Goal: Transaction & Acquisition: Purchase product/service

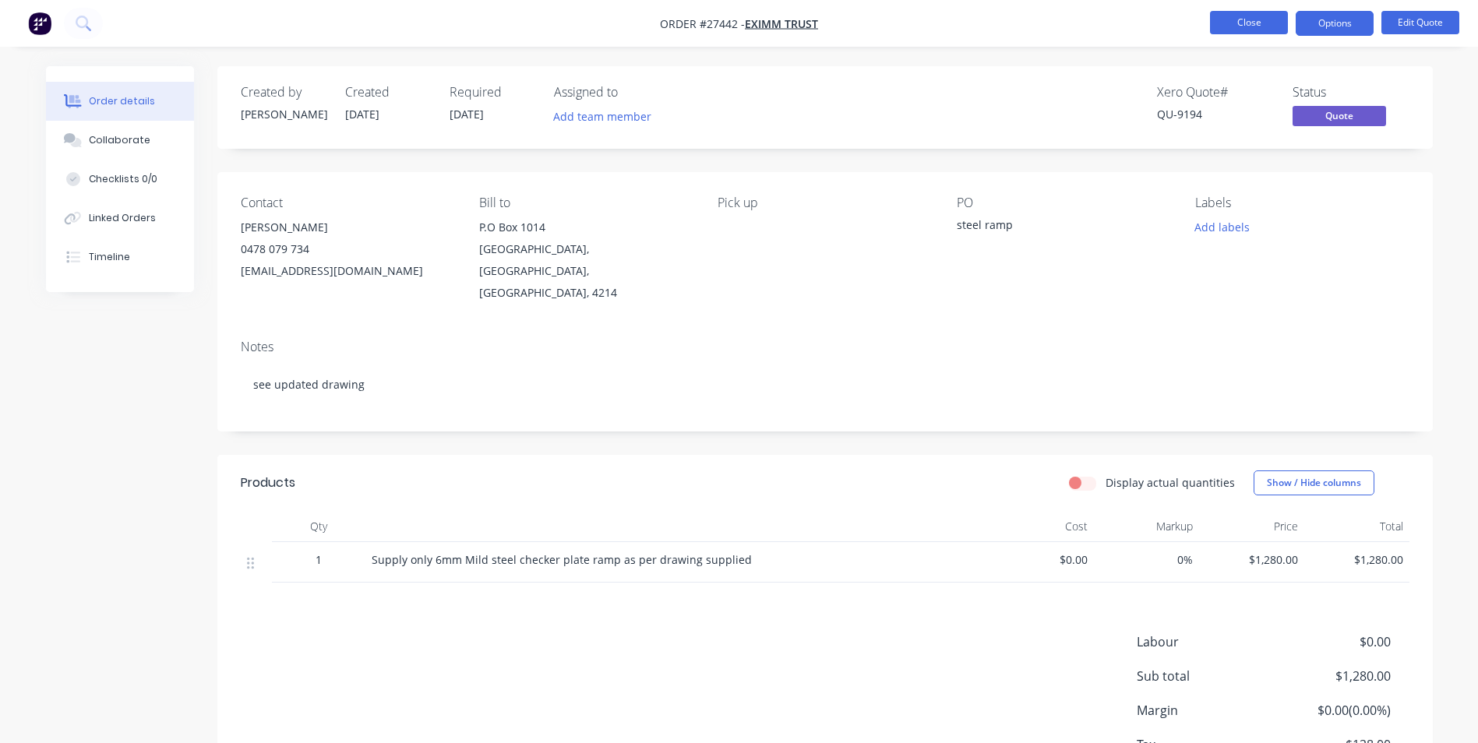
click at [1282, 20] on button "Close" at bounding box center [1249, 22] width 78 height 23
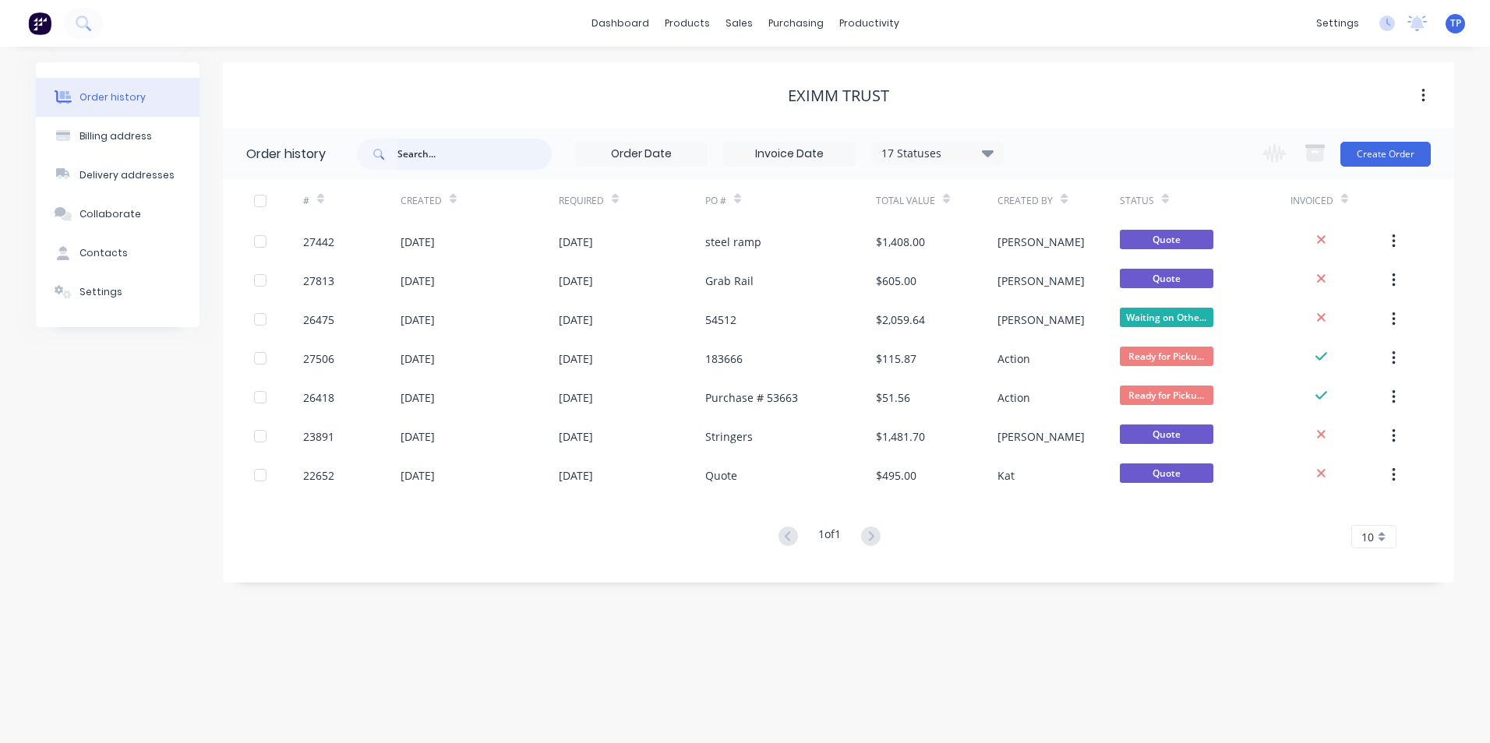
click at [472, 160] on input "text" at bounding box center [474, 154] width 154 height 31
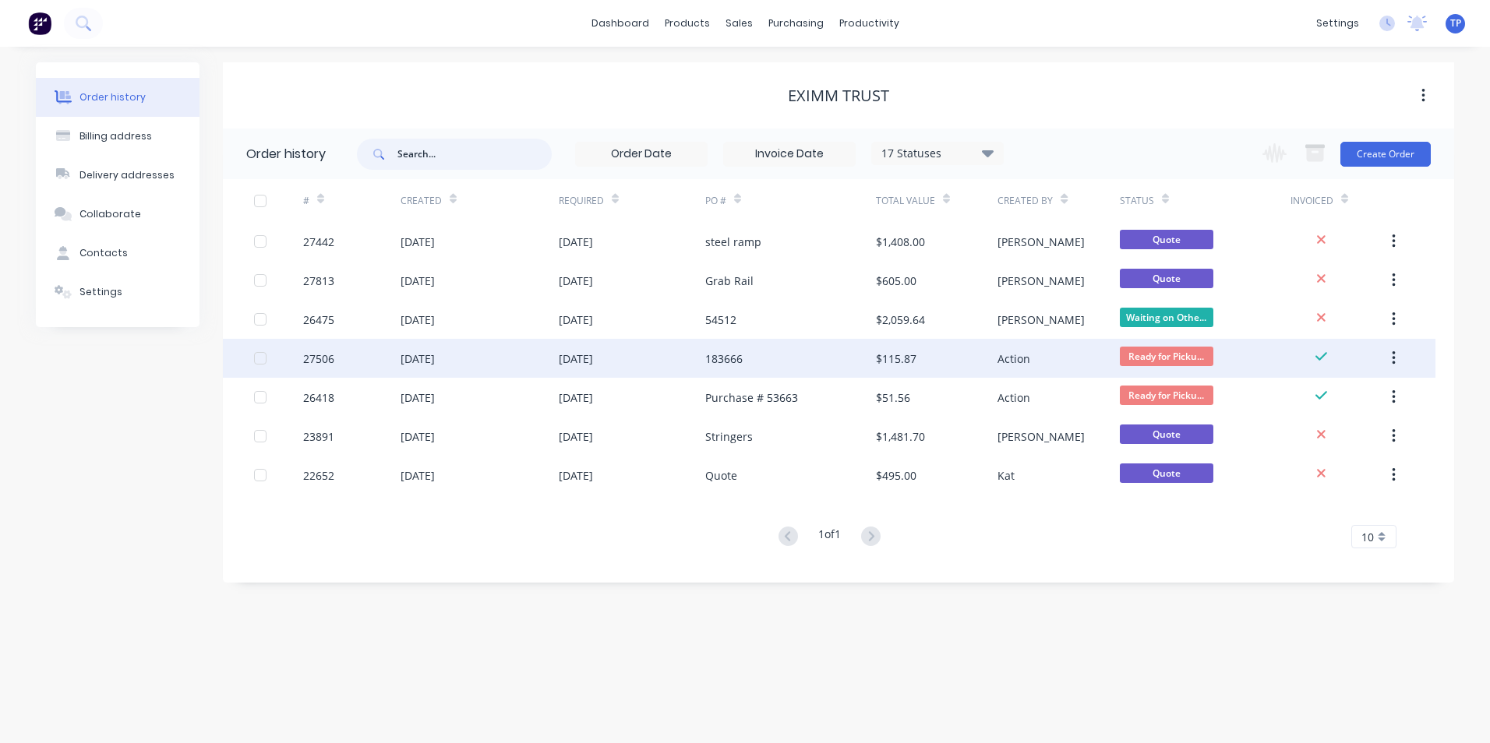
type input "g"
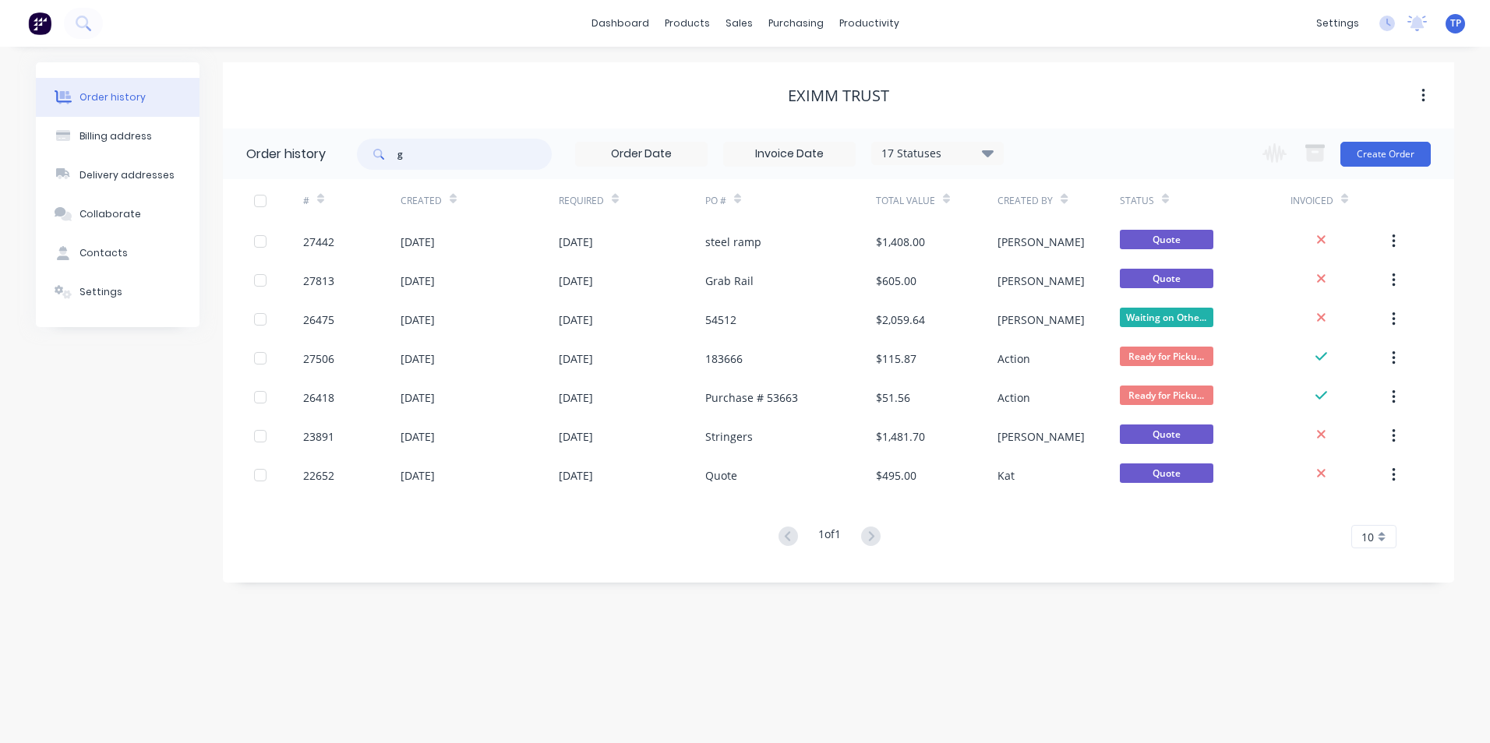
click at [407, 156] on input "g" at bounding box center [474, 154] width 154 height 31
type input "garmi"
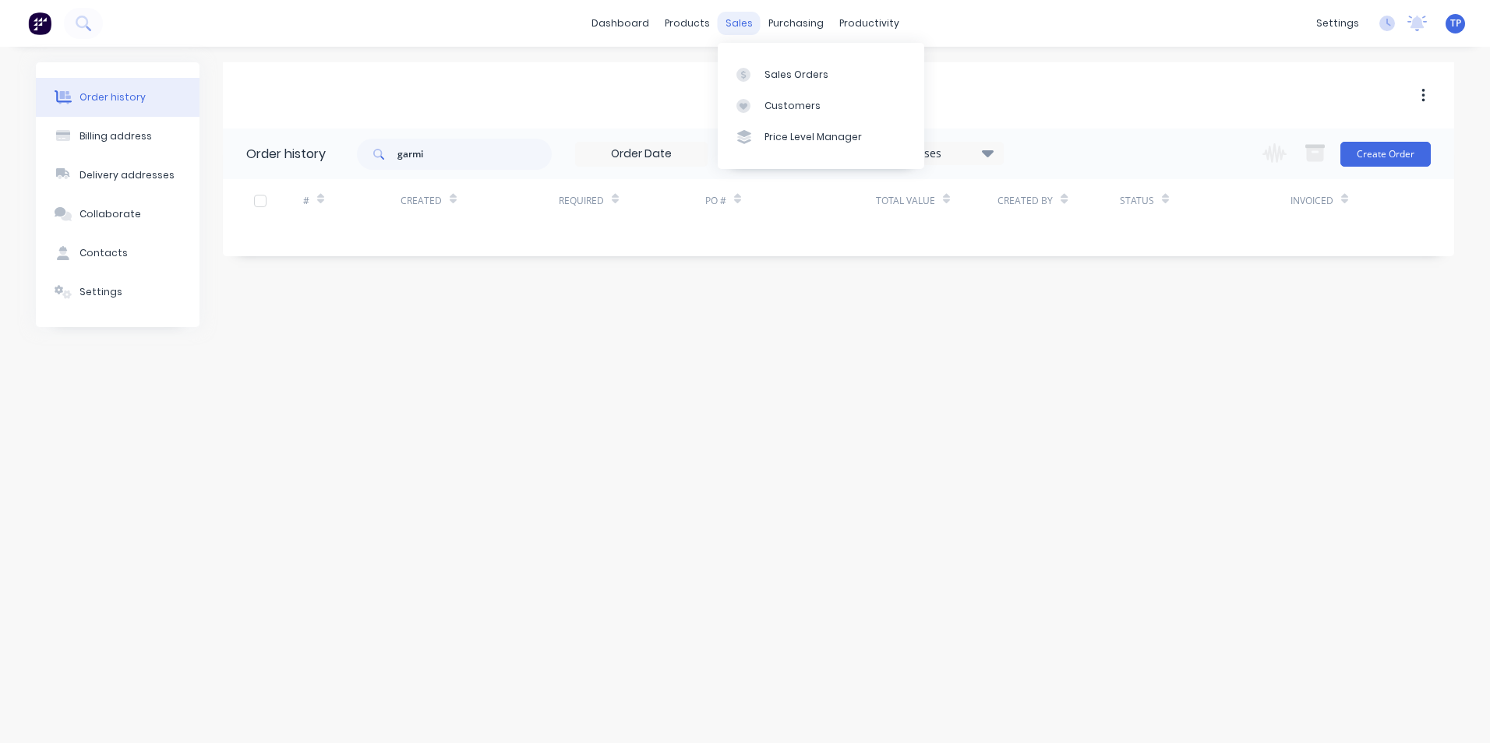
click at [750, 26] on div "sales" at bounding box center [739, 23] width 43 height 23
click at [787, 78] on div "Sales Orders" at bounding box center [796, 75] width 64 height 14
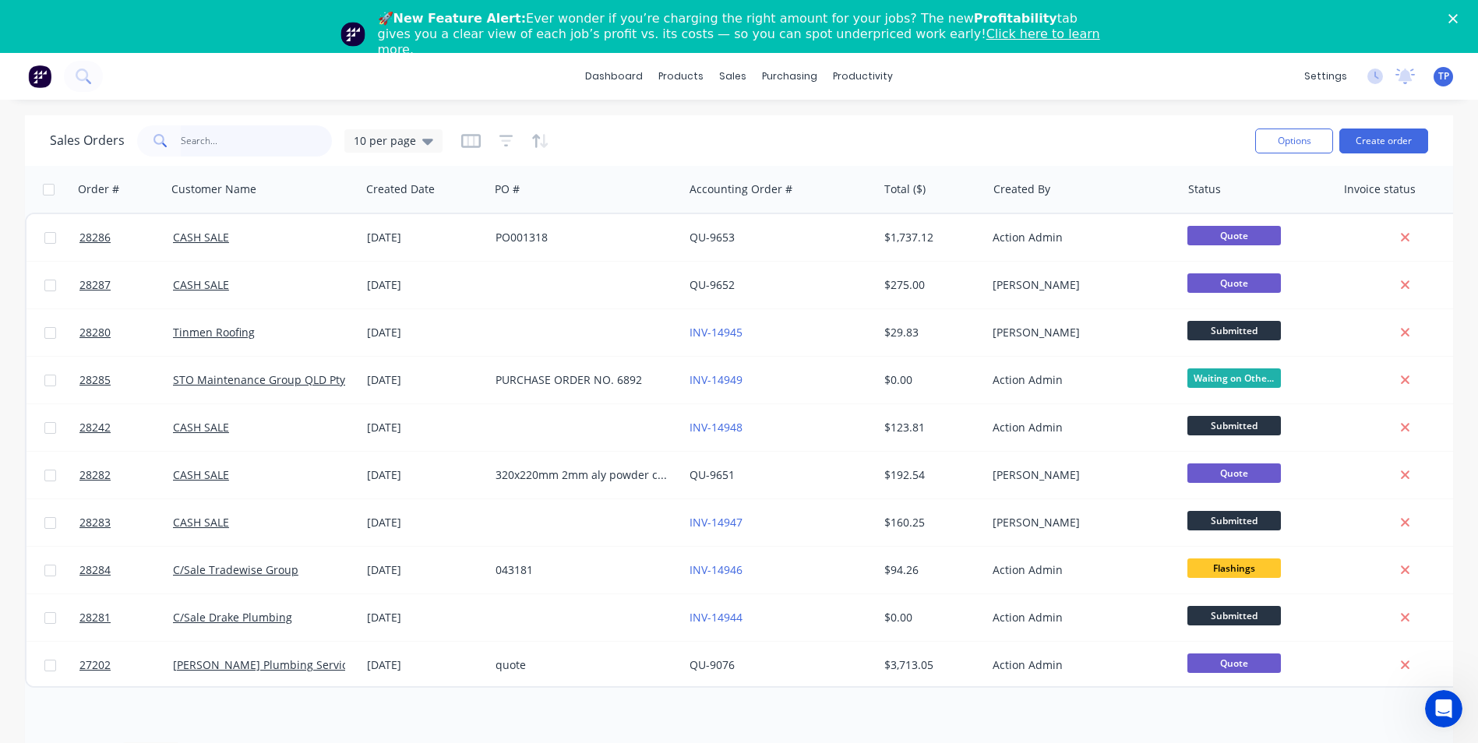
click at [225, 139] on input "text" at bounding box center [257, 140] width 152 height 31
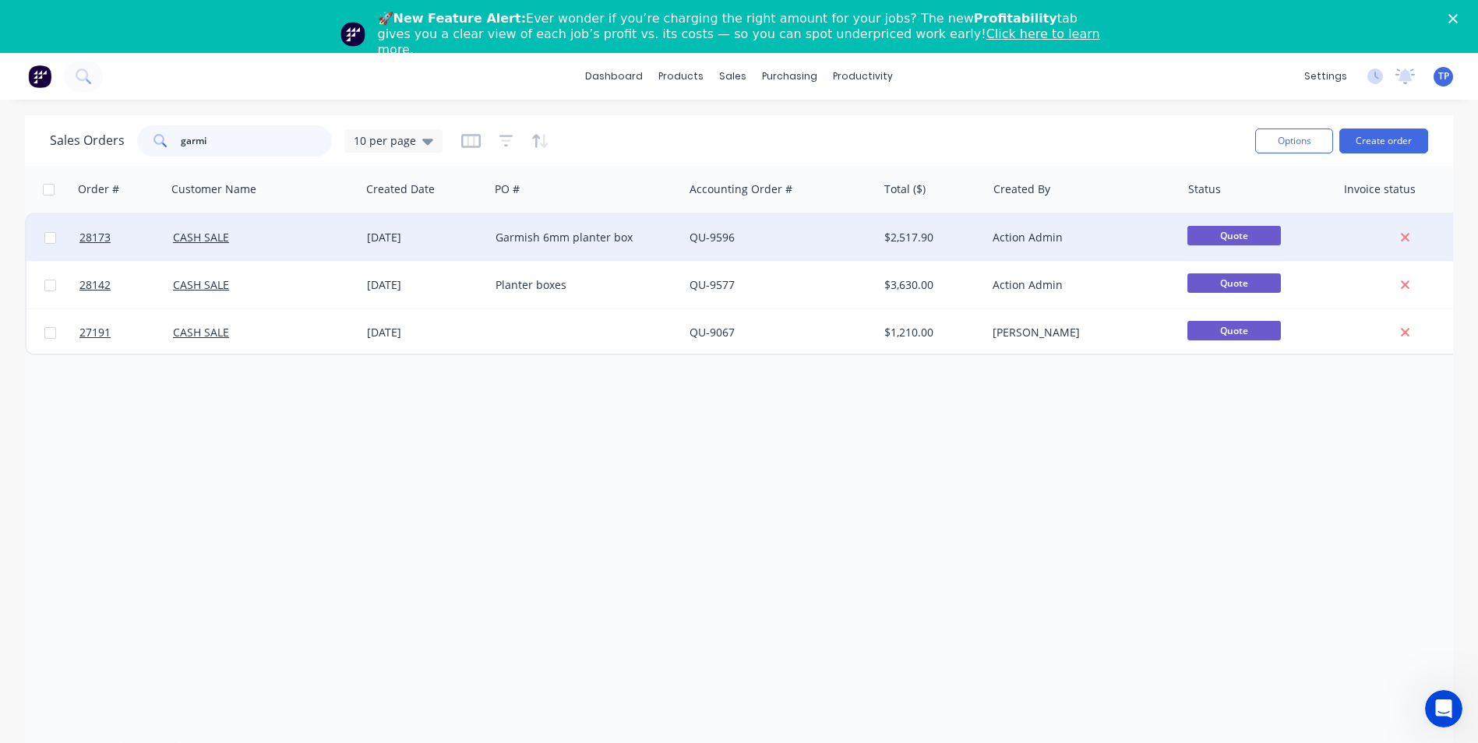
type input "garmi"
click at [651, 244] on div "Garmish 6mm planter box" at bounding box center [582, 238] width 173 height 16
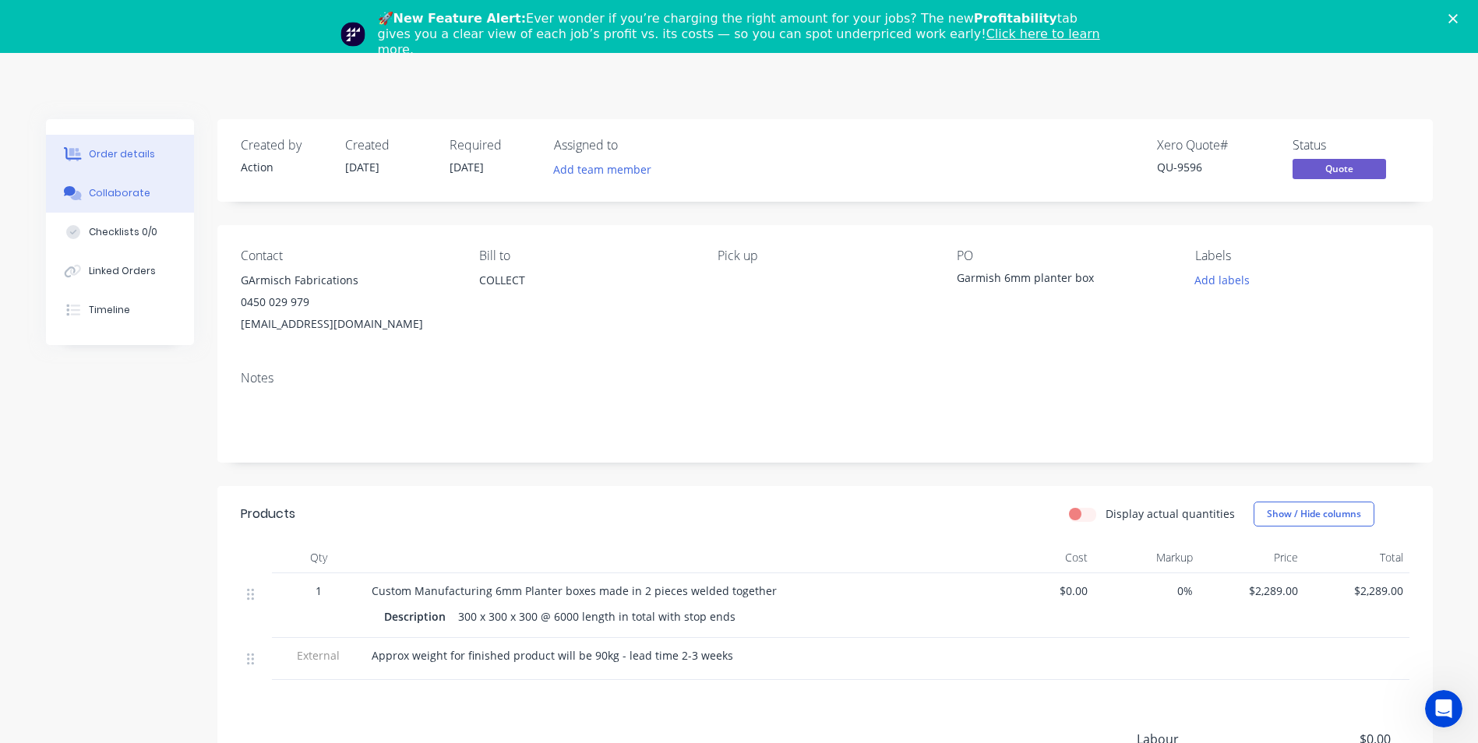
click at [112, 199] on div "Collaborate" at bounding box center [120, 193] width 62 height 14
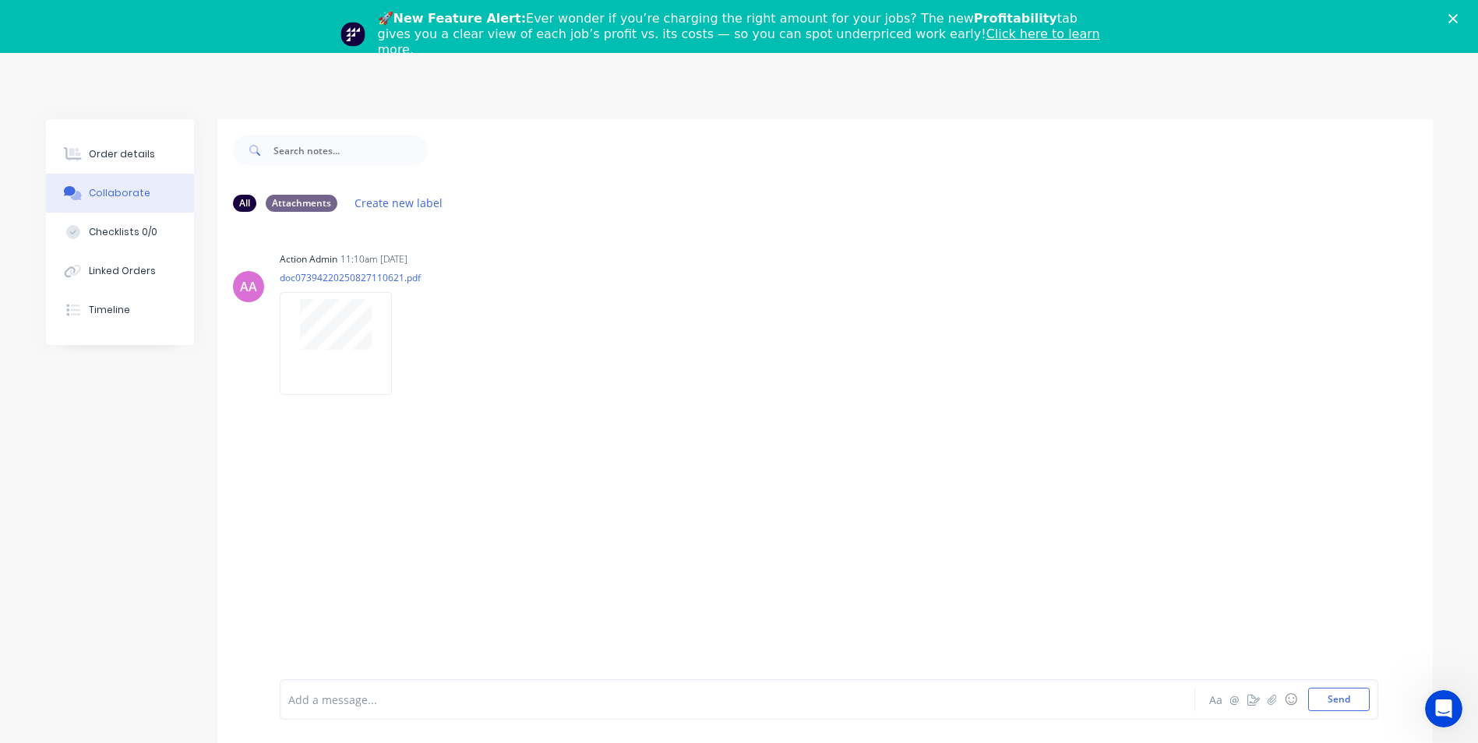
click at [1458, 17] on polygon "Close" at bounding box center [1453, 18] width 9 height 9
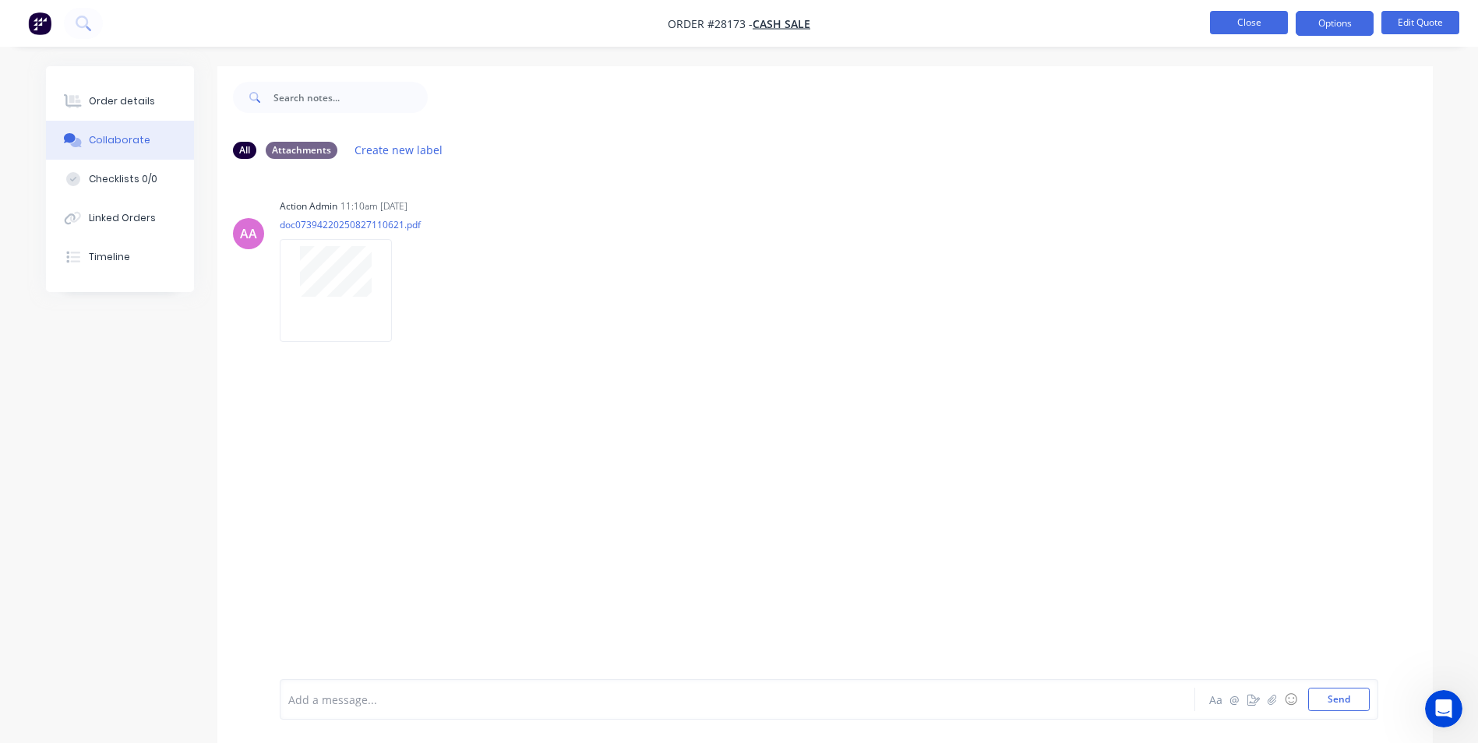
click at [1265, 23] on button "Close" at bounding box center [1249, 22] width 78 height 23
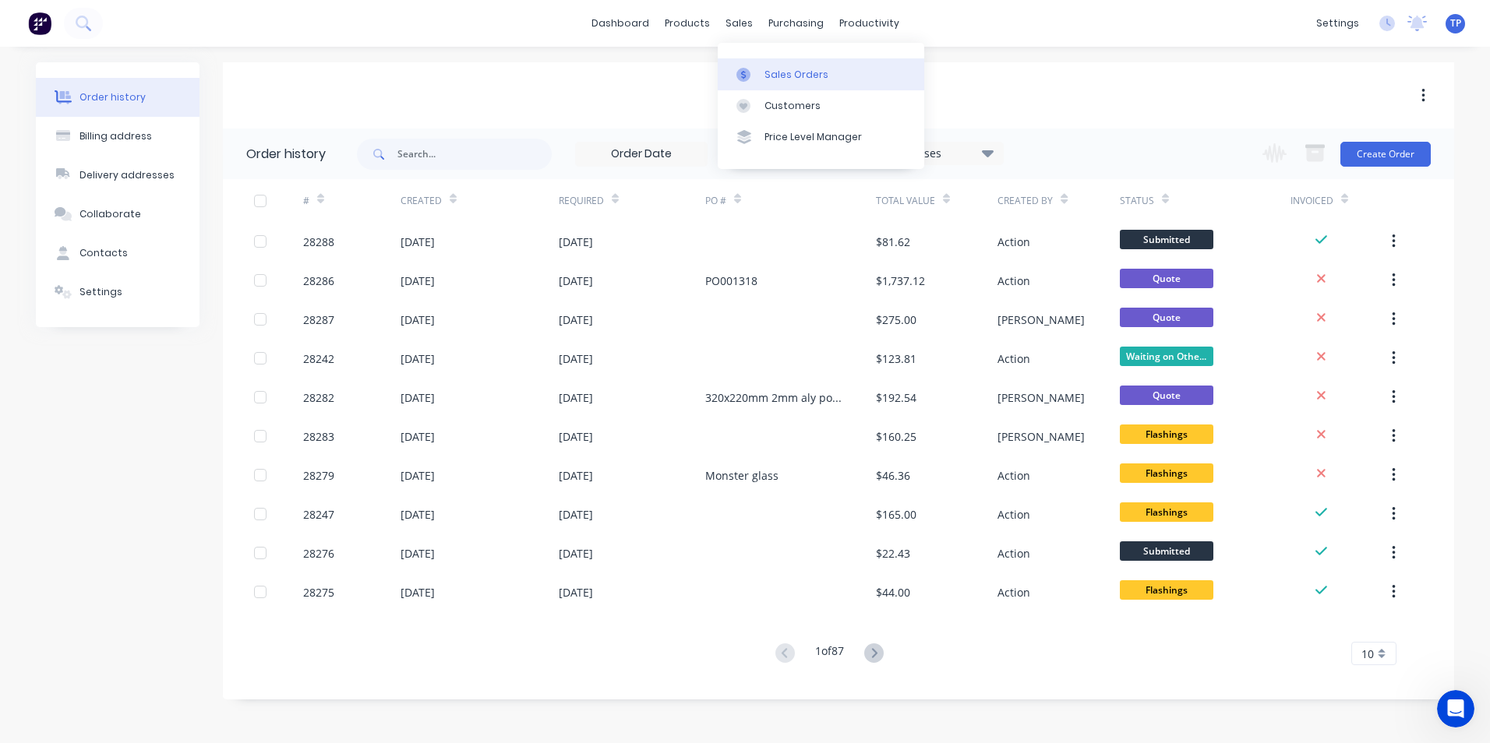
click at [806, 76] on div "Sales Orders" at bounding box center [796, 75] width 64 height 14
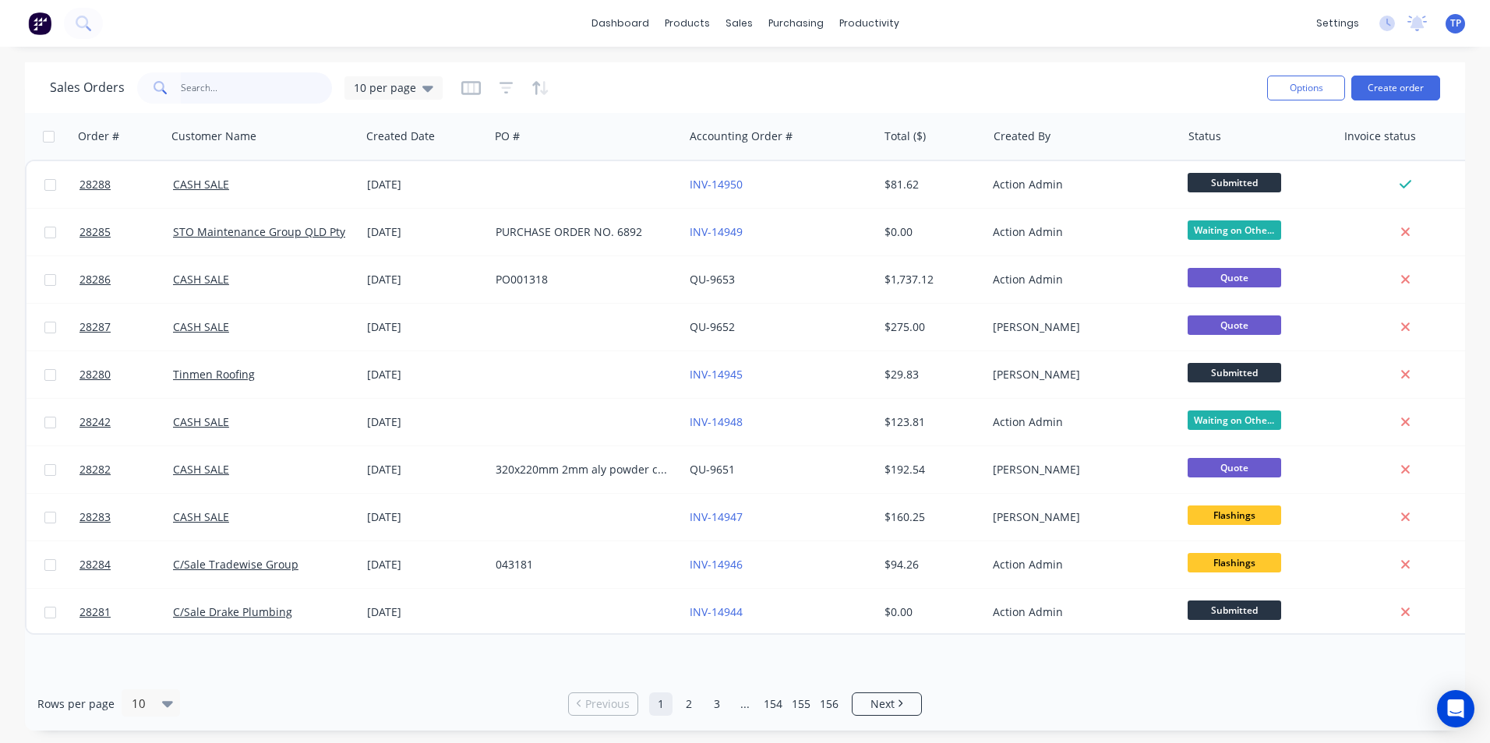
click at [198, 89] on input "text" at bounding box center [257, 87] width 152 height 31
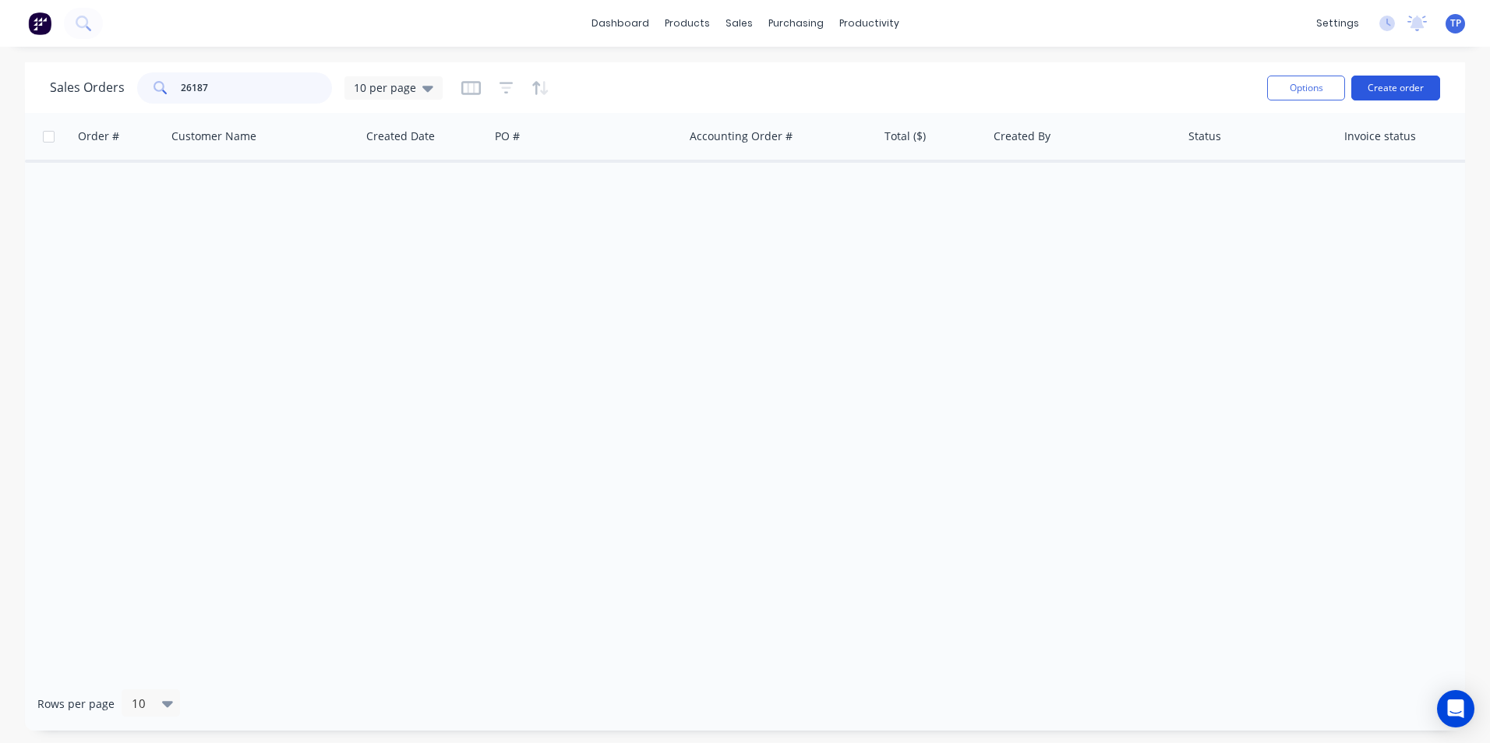
type input "26187"
click at [1375, 79] on button "Create order" at bounding box center [1395, 88] width 89 height 25
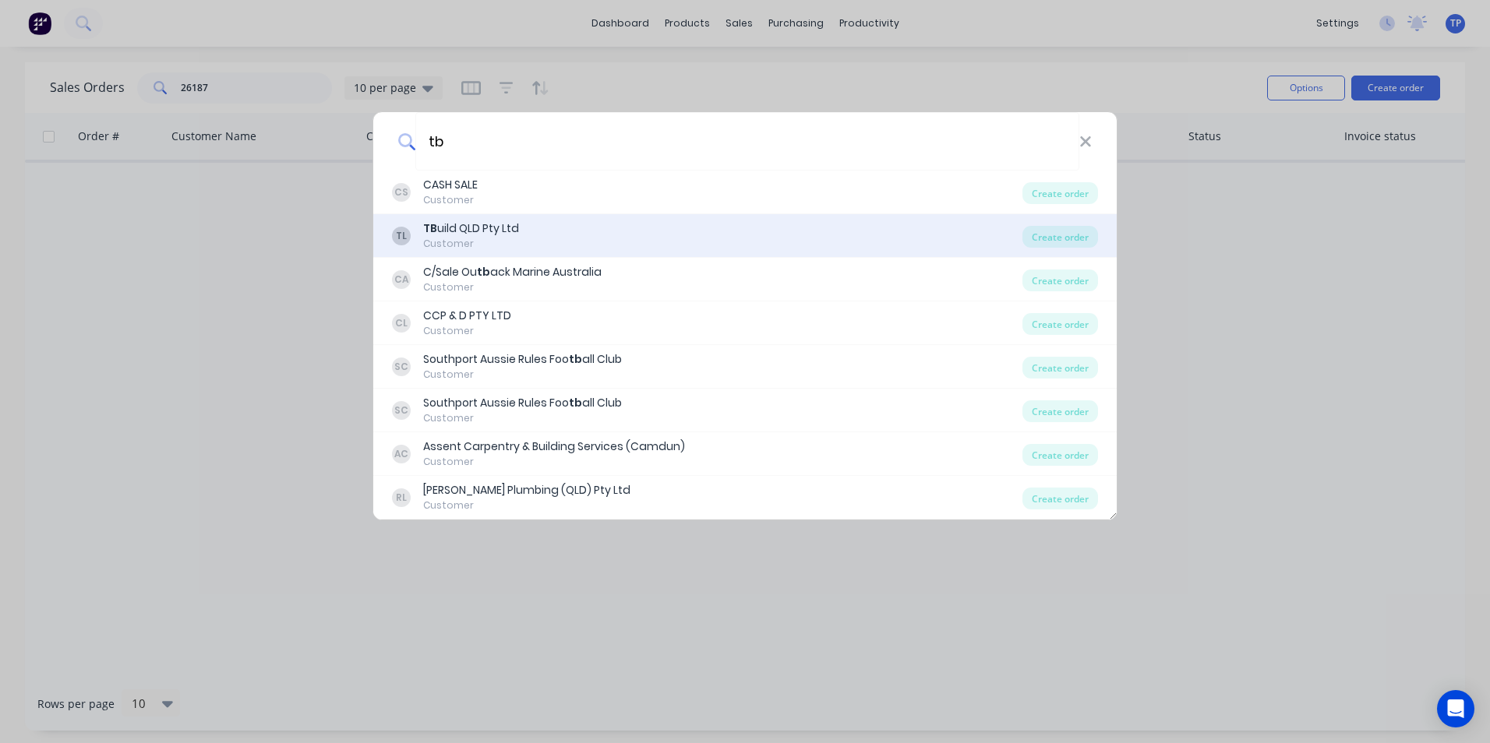
type input "tb"
click at [513, 221] on div "TB uild QLD Pty Ltd" at bounding box center [471, 229] width 96 height 16
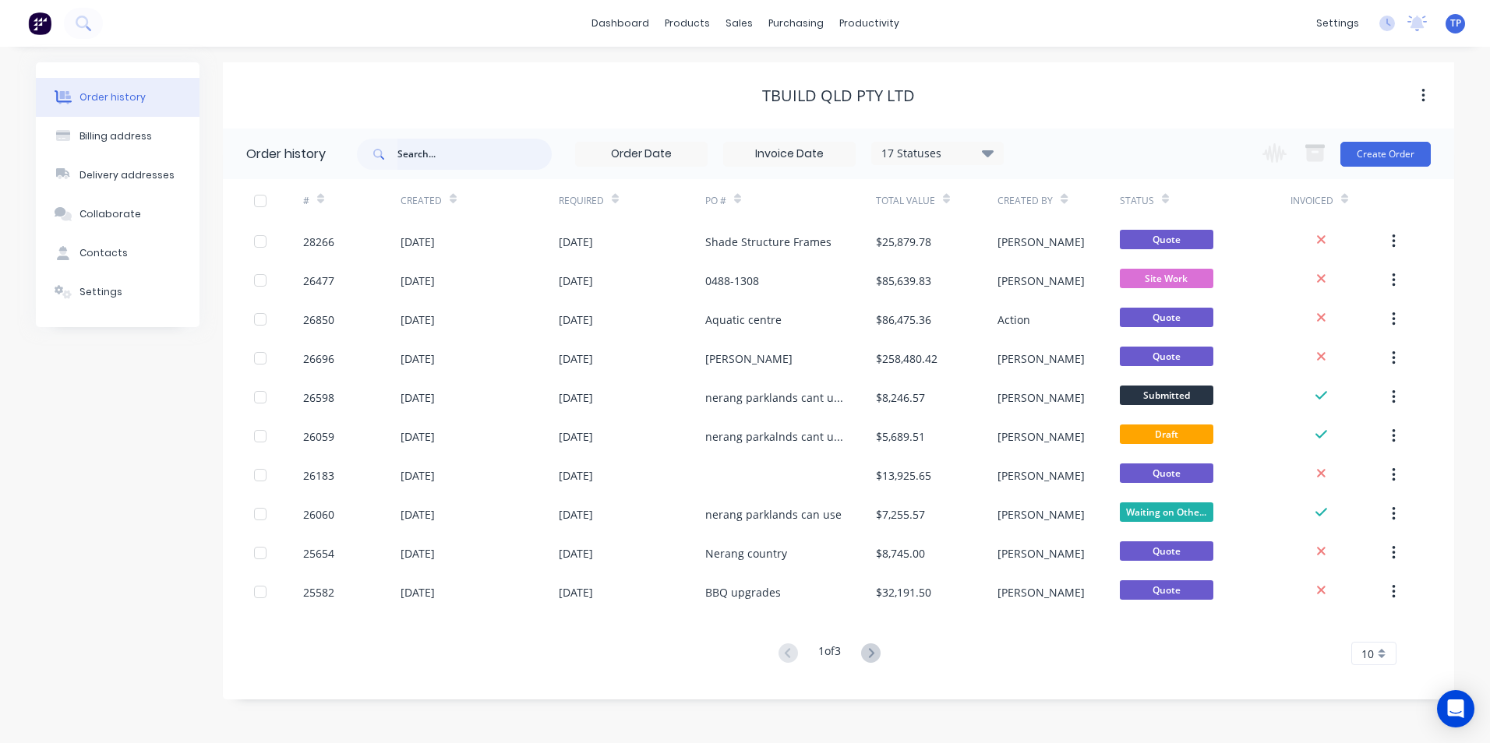
click at [469, 150] on input "text" at bounding box center [474, 154] width 154 height 31
type input "26187"
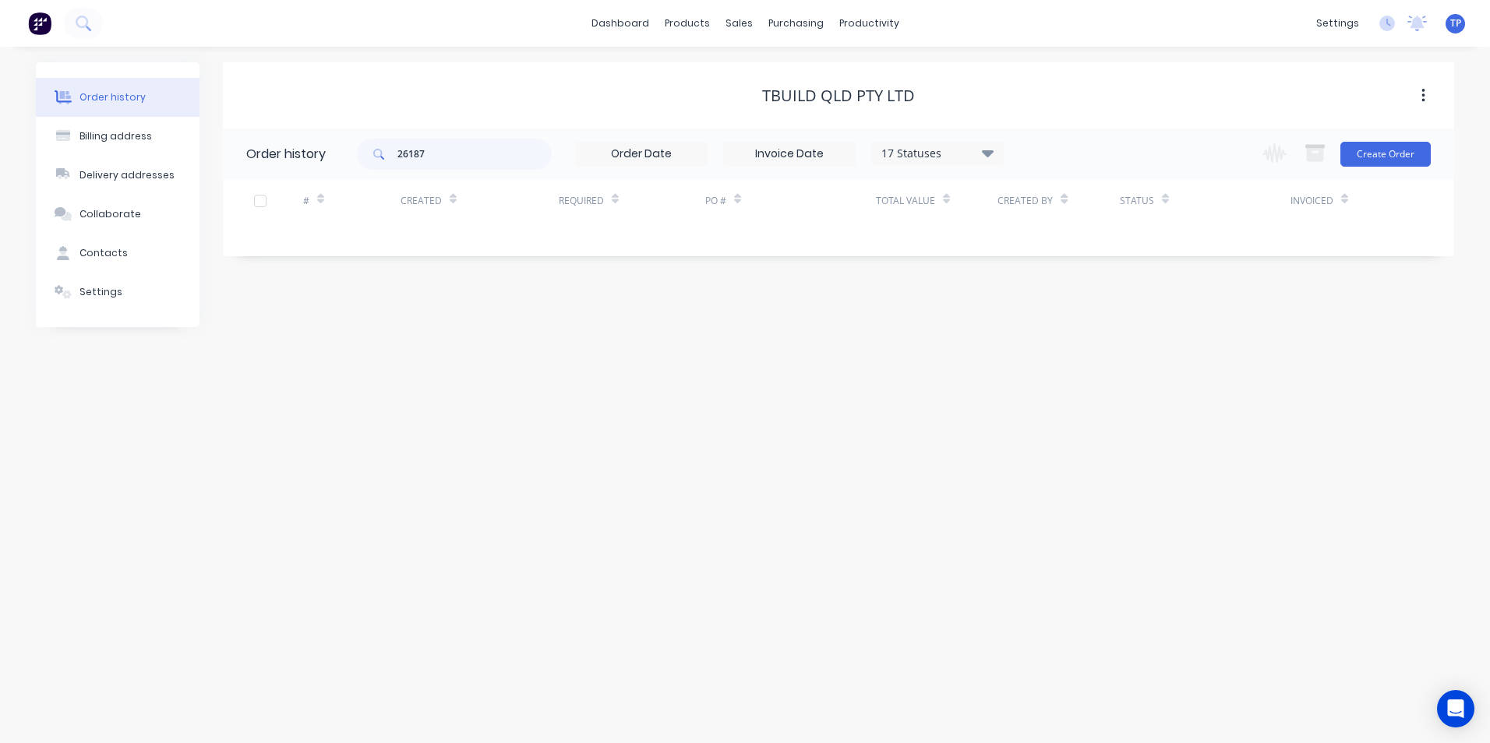
click at [993, 153] on icon at bounding box center [988, 153] width 12 height 7
click at [1066, 333] on label at bounding box center [1066, 333] width 0 height 0
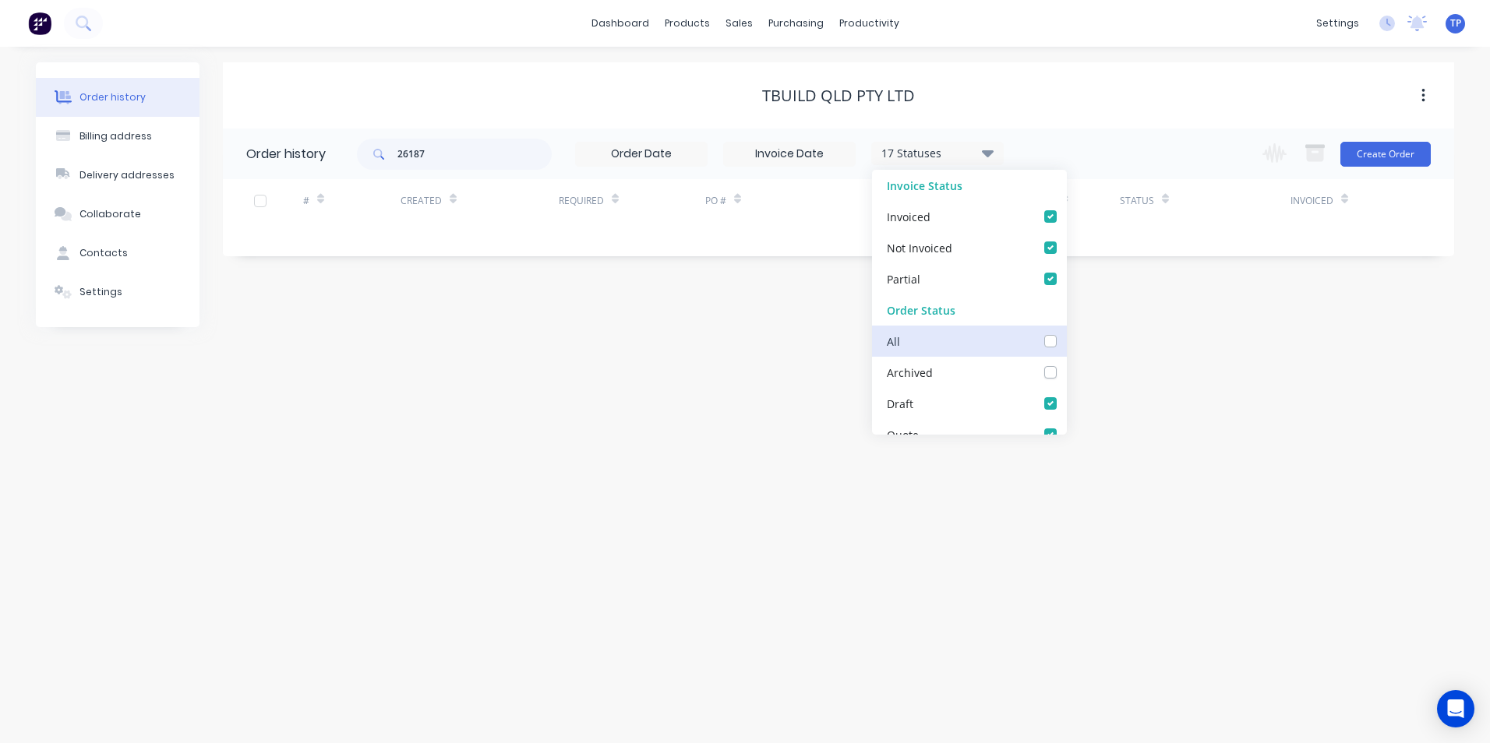
click at [1066, 336] on input "checkbox" at bounding box center [1072, 340] width 12 height 15
checkbox input "true"
click at [826, 580] on div "Order history Billing address Delivery addresses Collaborate Contacts Settings …" at bounding box center [745, 395] width 1490 height 697
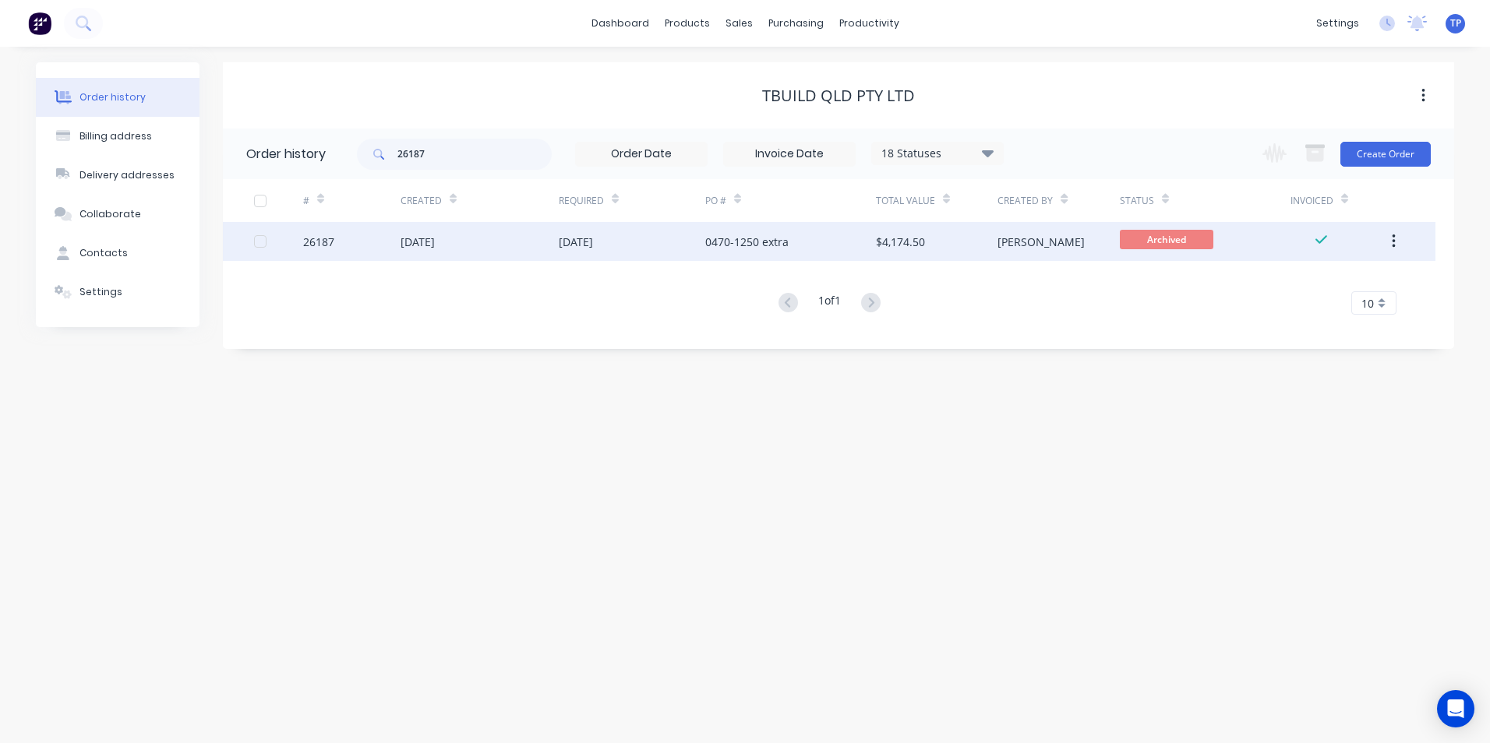
click at [659, 242] on div "20 Jun 2025" at bounding box center [632, 241] width 146 height 39
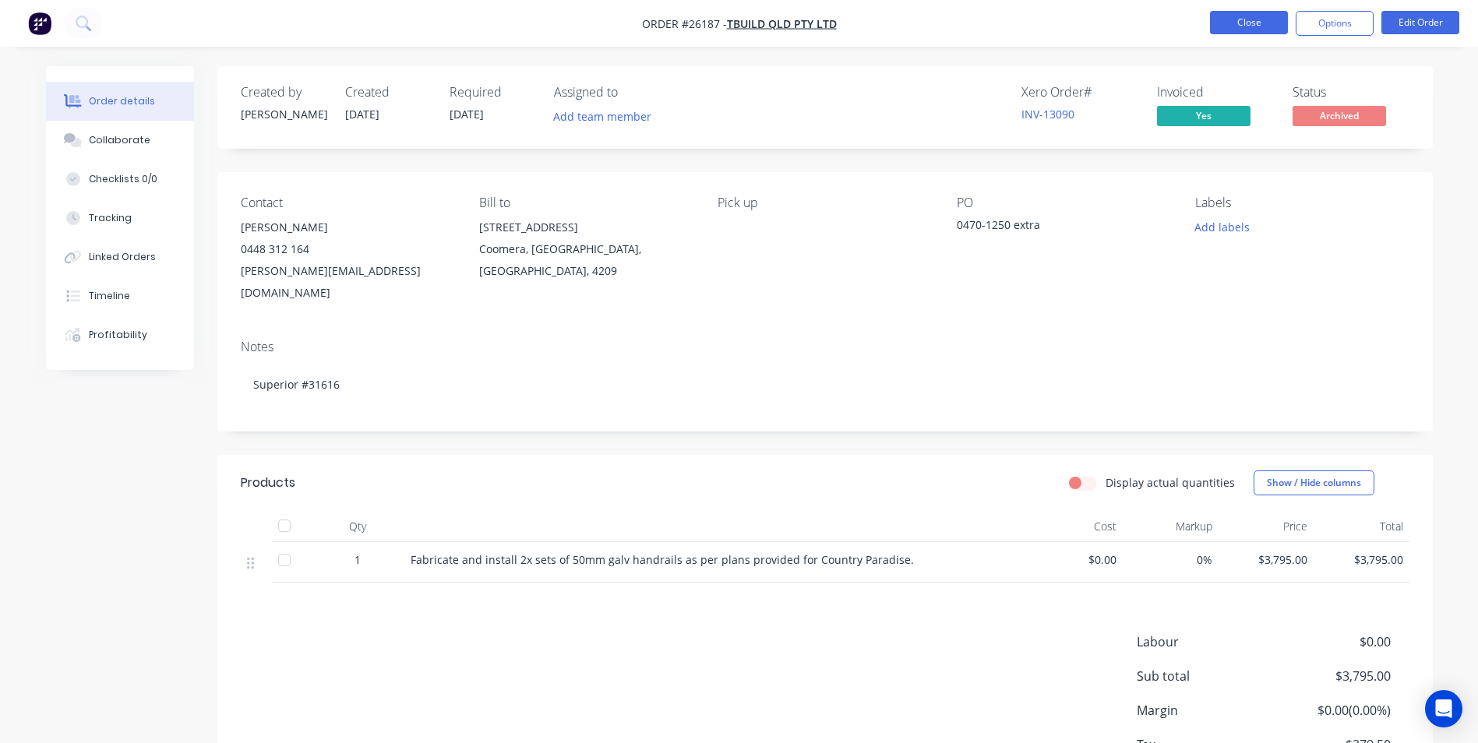
click at [1229, 15] on button "Close" at bounding box center [1249, 22] width 78 height 23
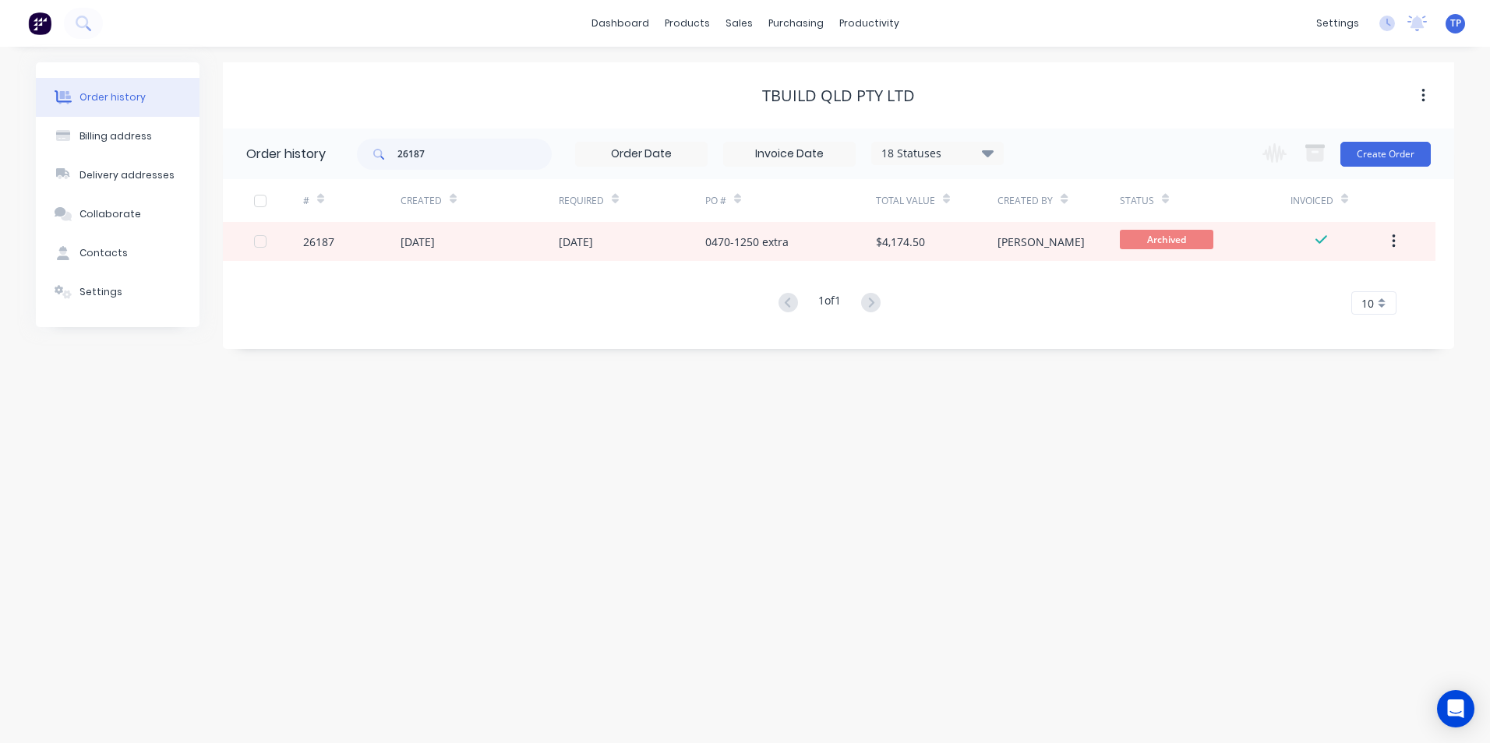
drag, startPoint x: 1123, startPoint y: 447, endPoint x: 1114, endPoint y: 442, distance: 10.2
click at [1122, 447] on div "Order history Billing address Delivery addresses Collaborate Contacts Settings …" at bounding box center [745, 395] width 1490 height 697
click at [471, 157] on input "26187" at bounding box center [474, 154] width 154 height 31
type input "2"
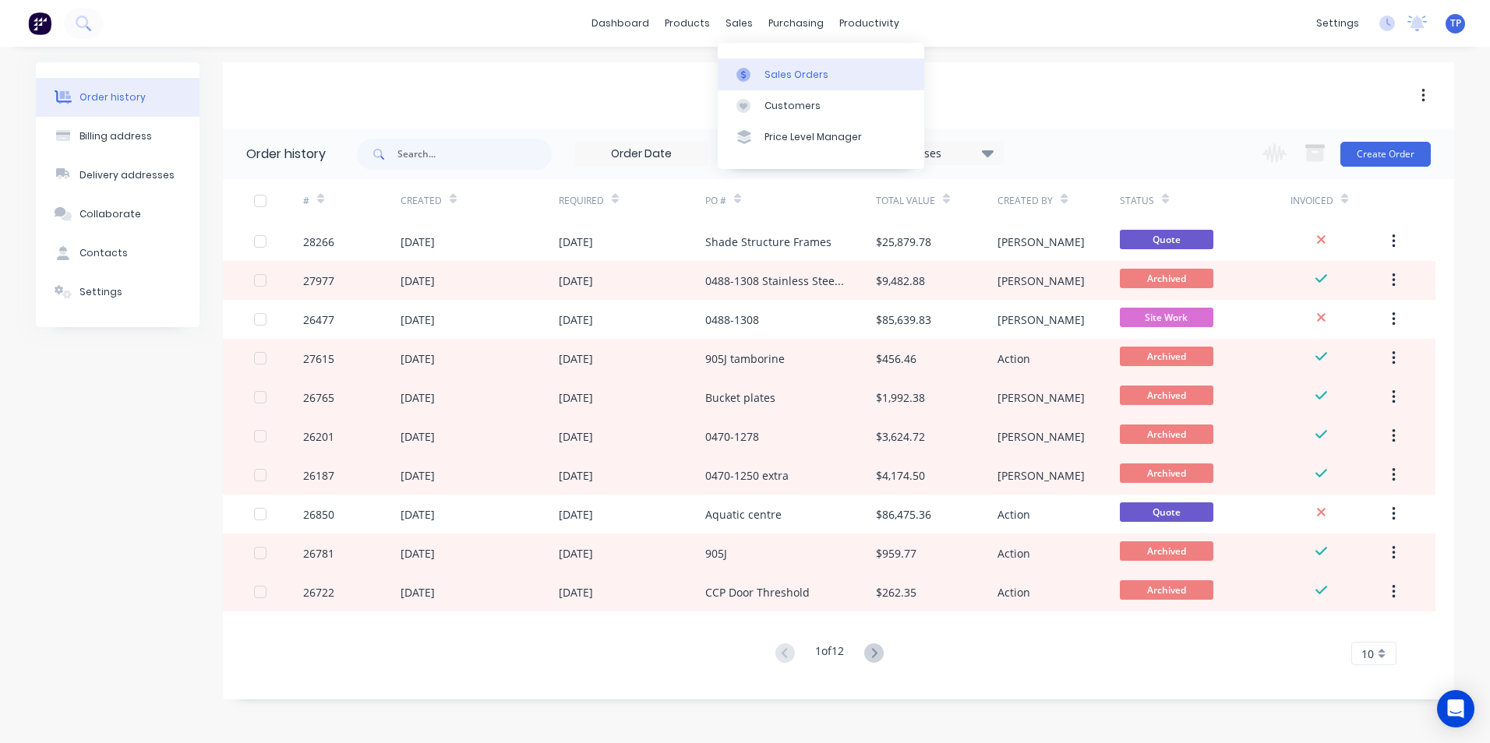
click at [778, 74] on div "Sales Orders" at bounding box center [796, 75] width 64 height 14
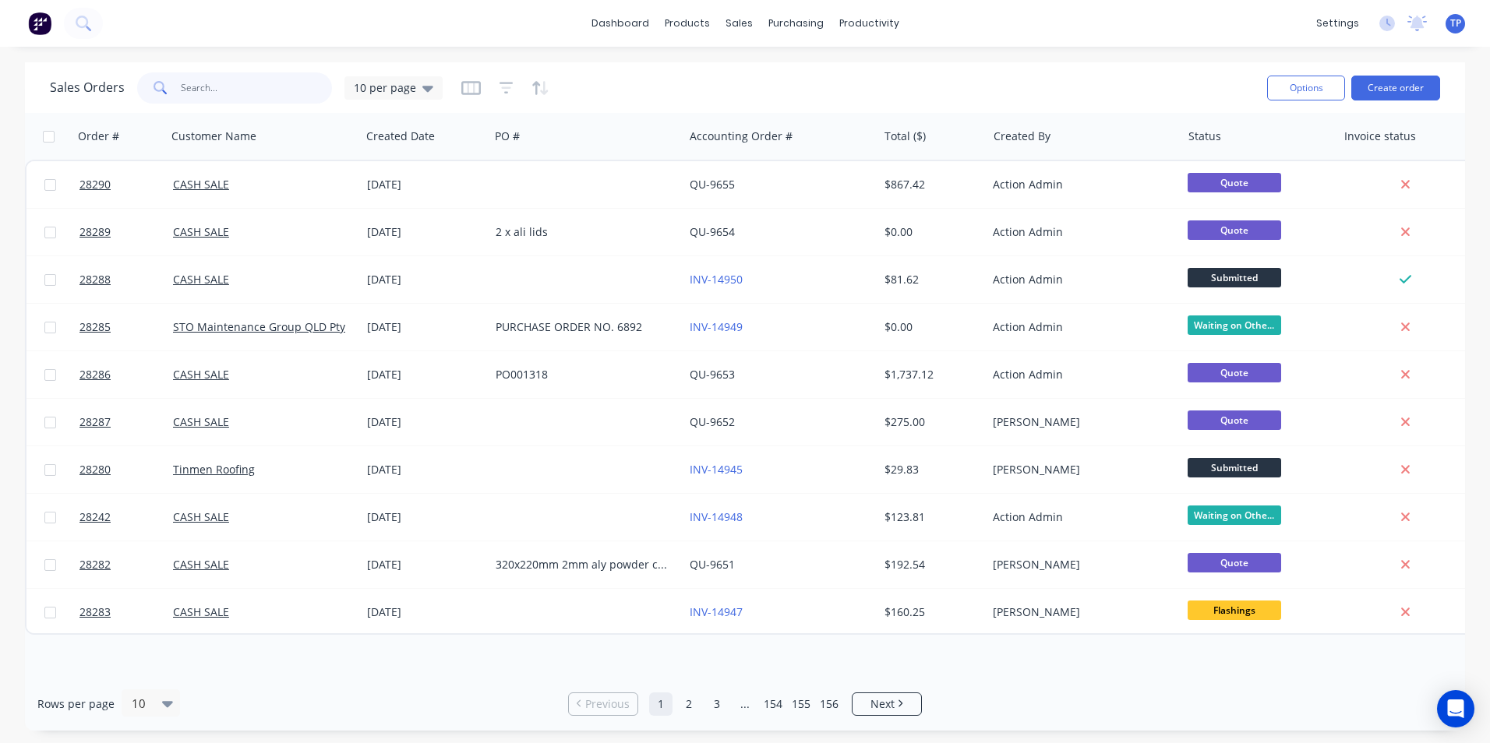
click at [222, 91] on input "text" at bounding box center [257, 87] width 152 height 31
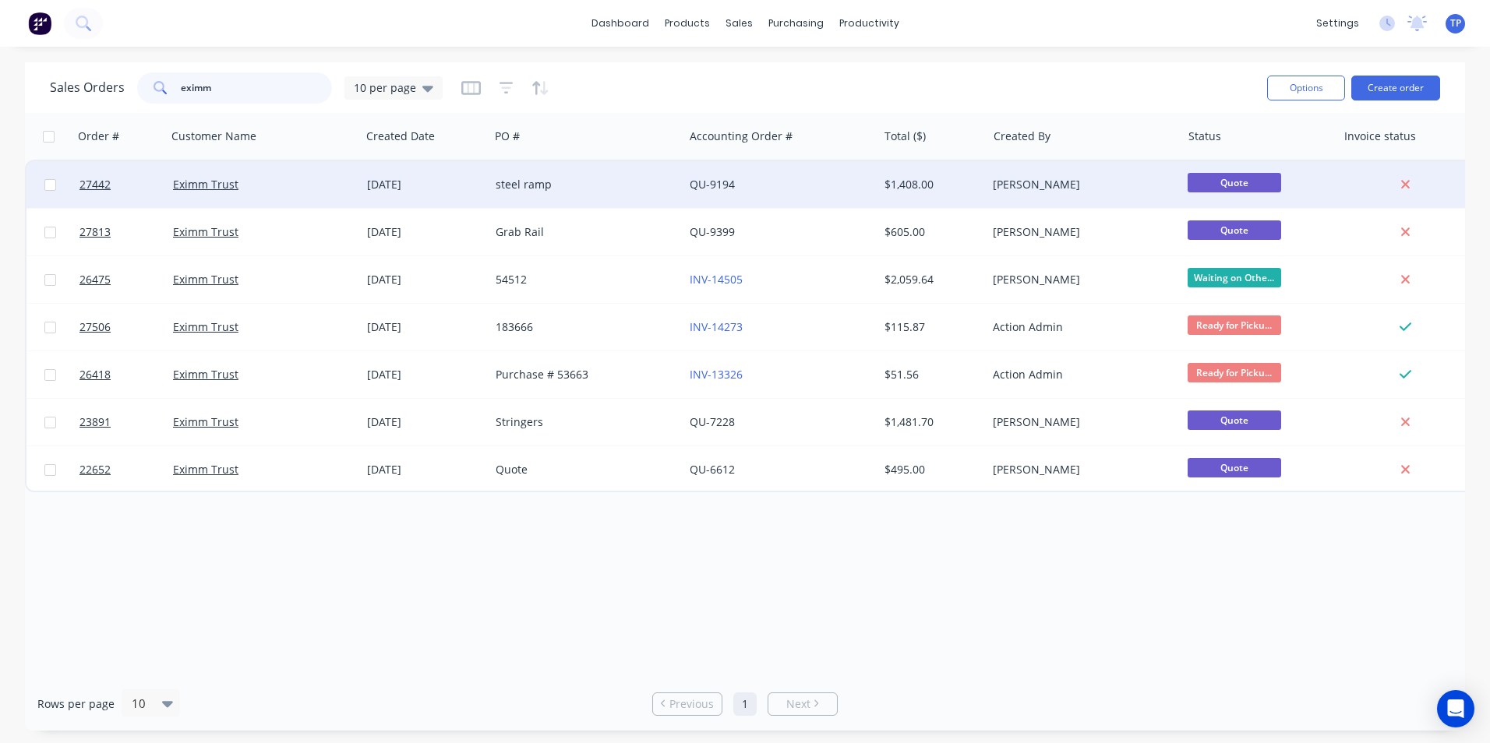
type input "eximm"
click at [648, 181] on div "steel ramp" at bounding box center [582, 185] width 173 height 16
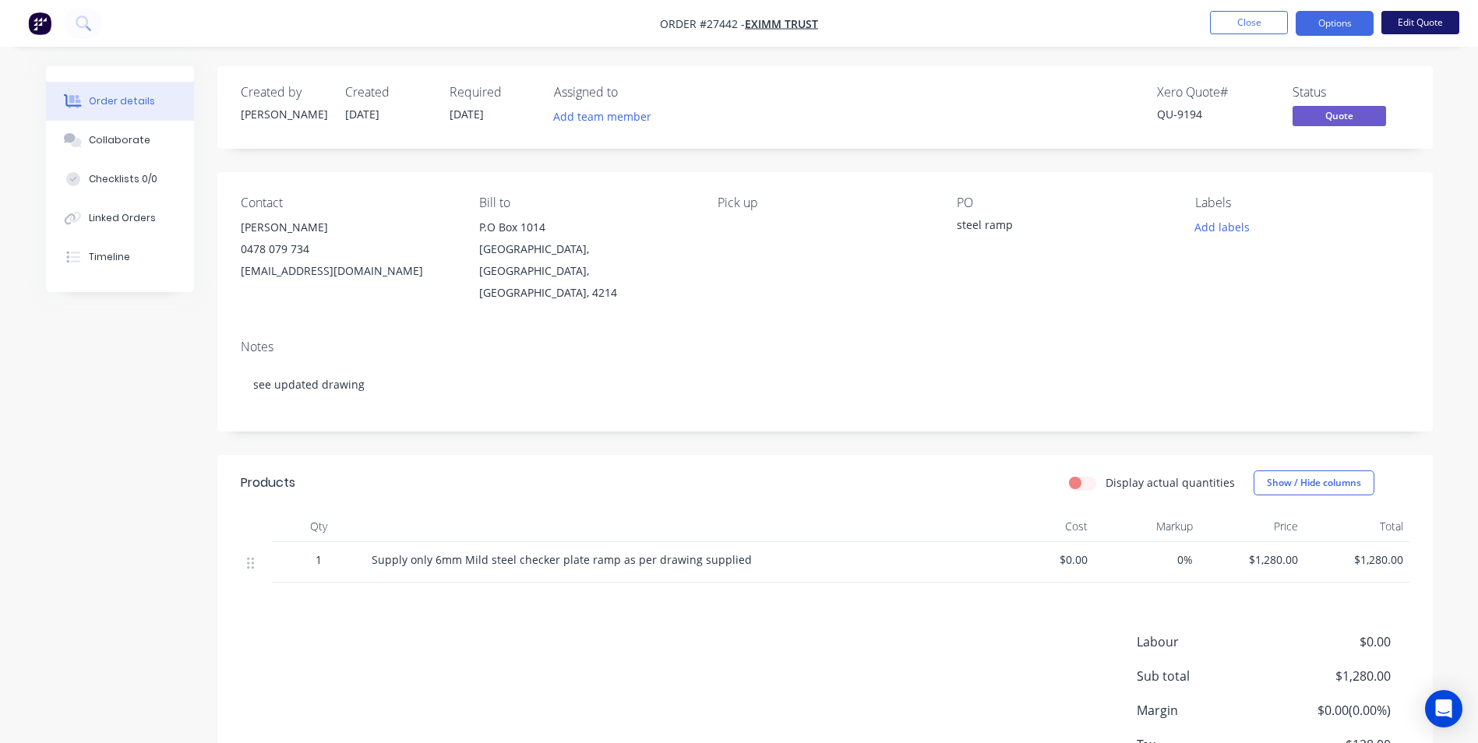
click at [1389, 24] on button "Edit Quote" at bounding box center [1421, 22] width 78 height 23
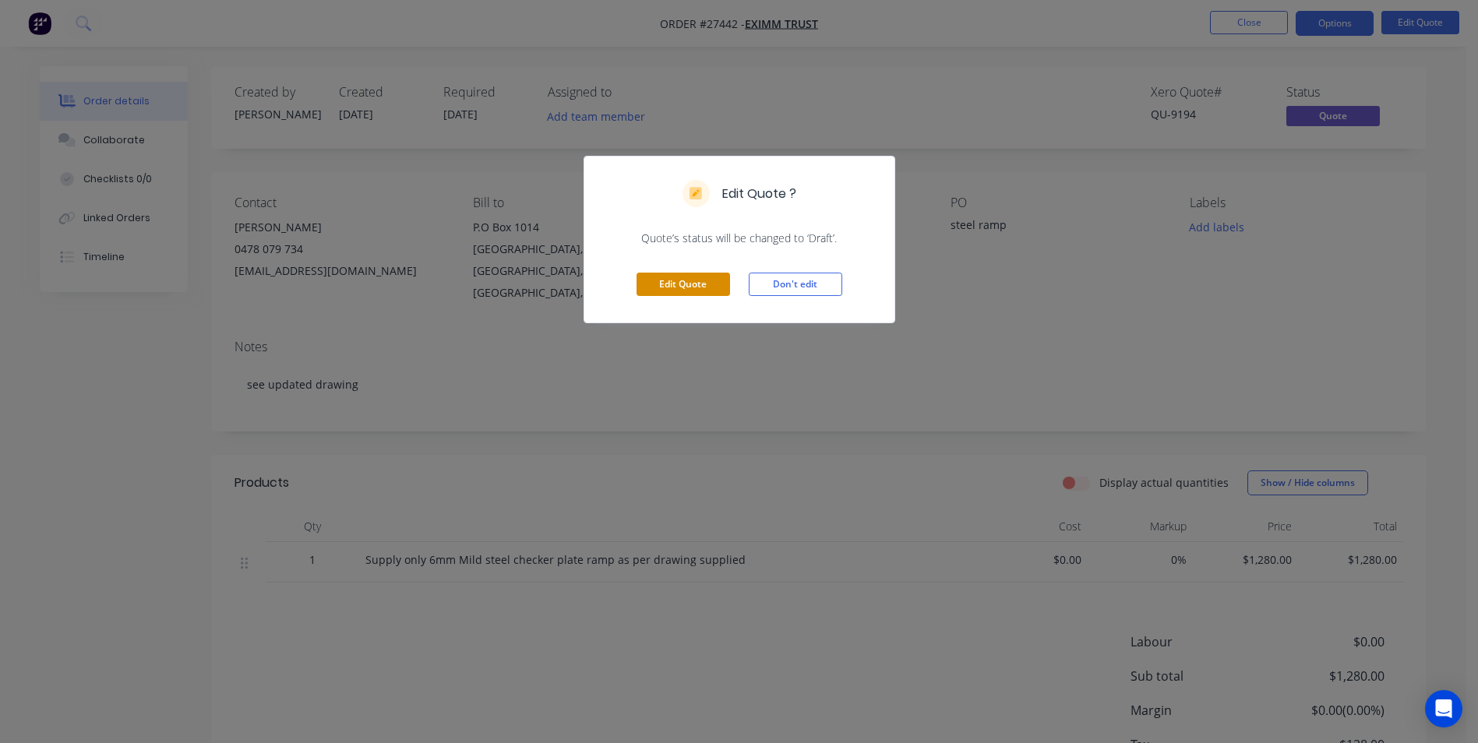
click at [719, 280] on button "Edit Quote" at bounding box center [684, 284] width 94 height 23
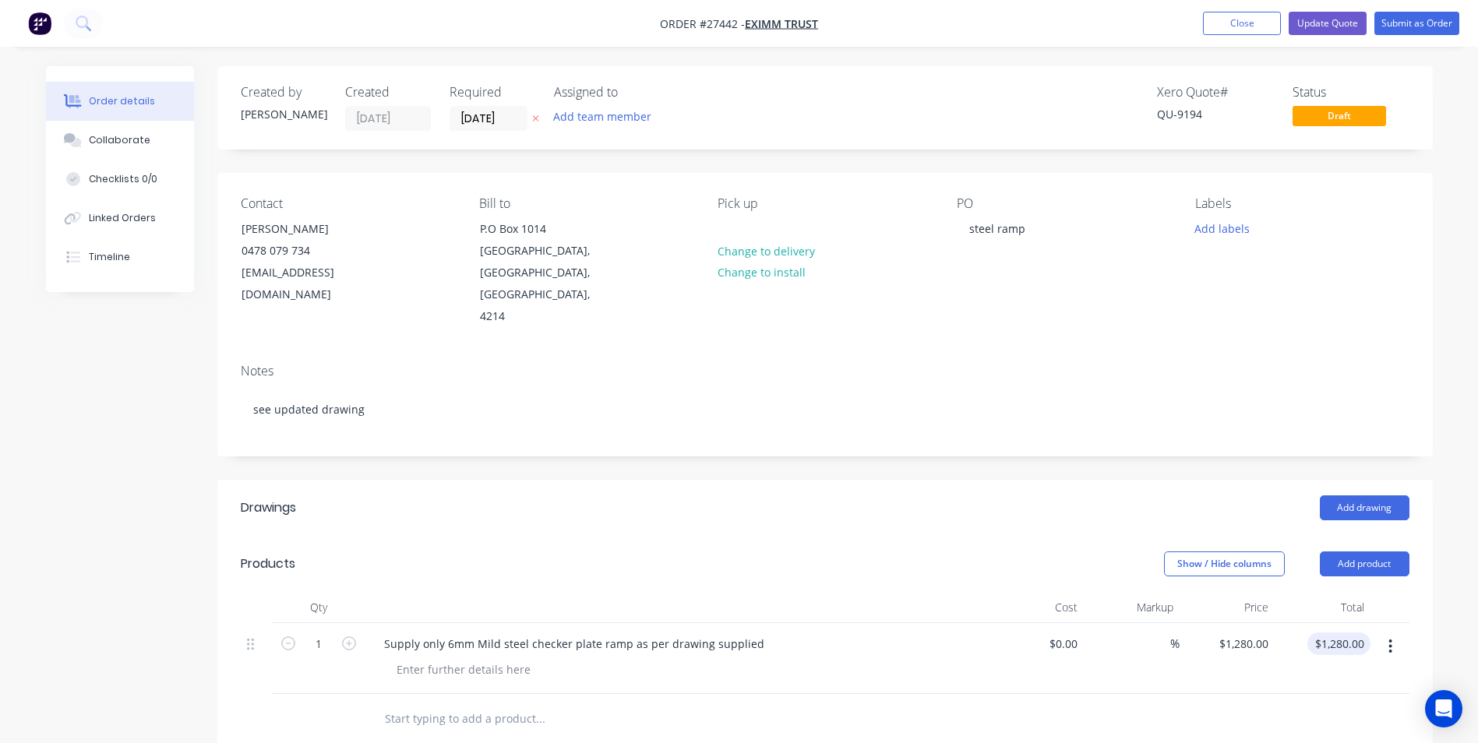
type input "1280.00"
click at [1364, 633] on input "1280.00" at bounding box center [1342, 644] width 57 height 23
type input "1390"
type input "$1,390.00"
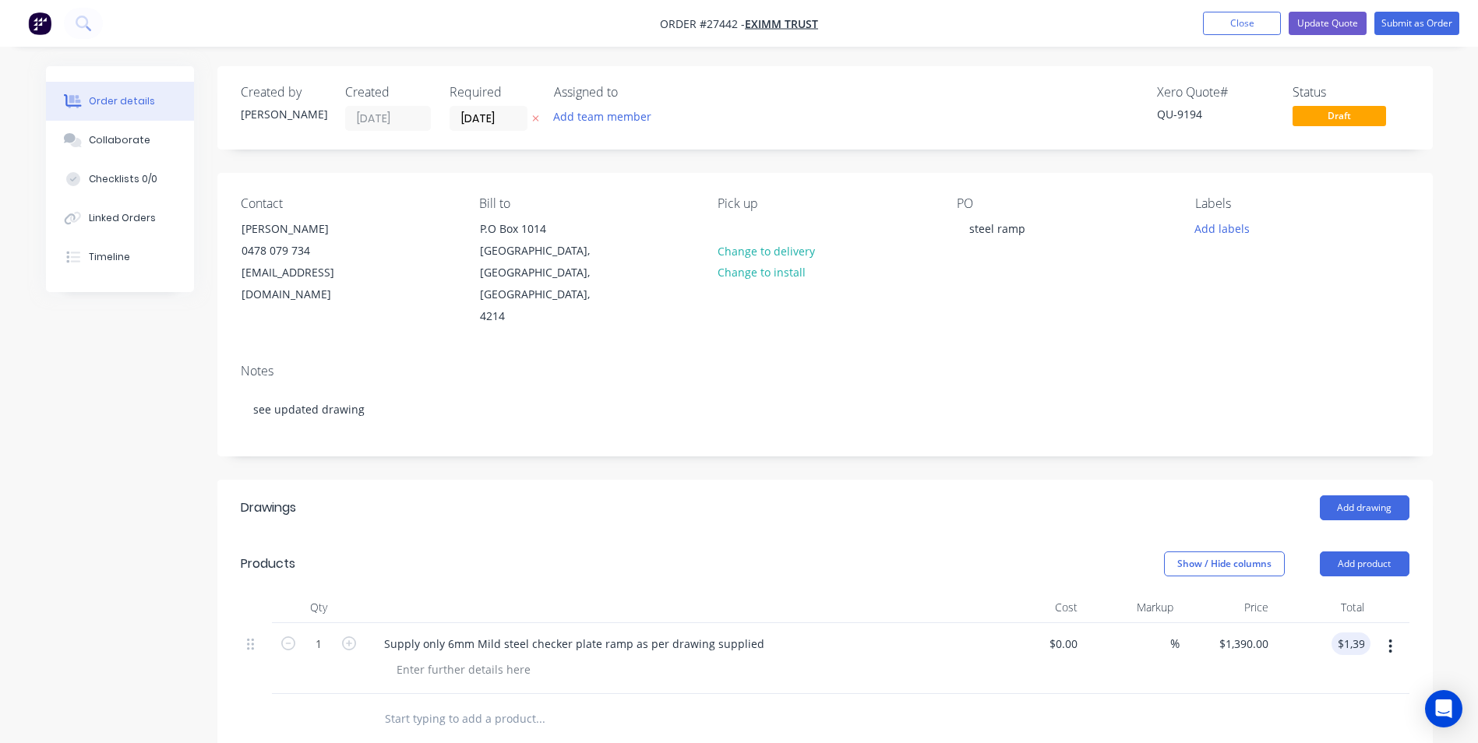
click at [1349, 665] on div "$1,390.00 1390" at bounding box center [1323, 658] width 96 height 71
click at [1332, 20] on button "Update Quote" at bounding box center [1328, 23] width 78 height 23
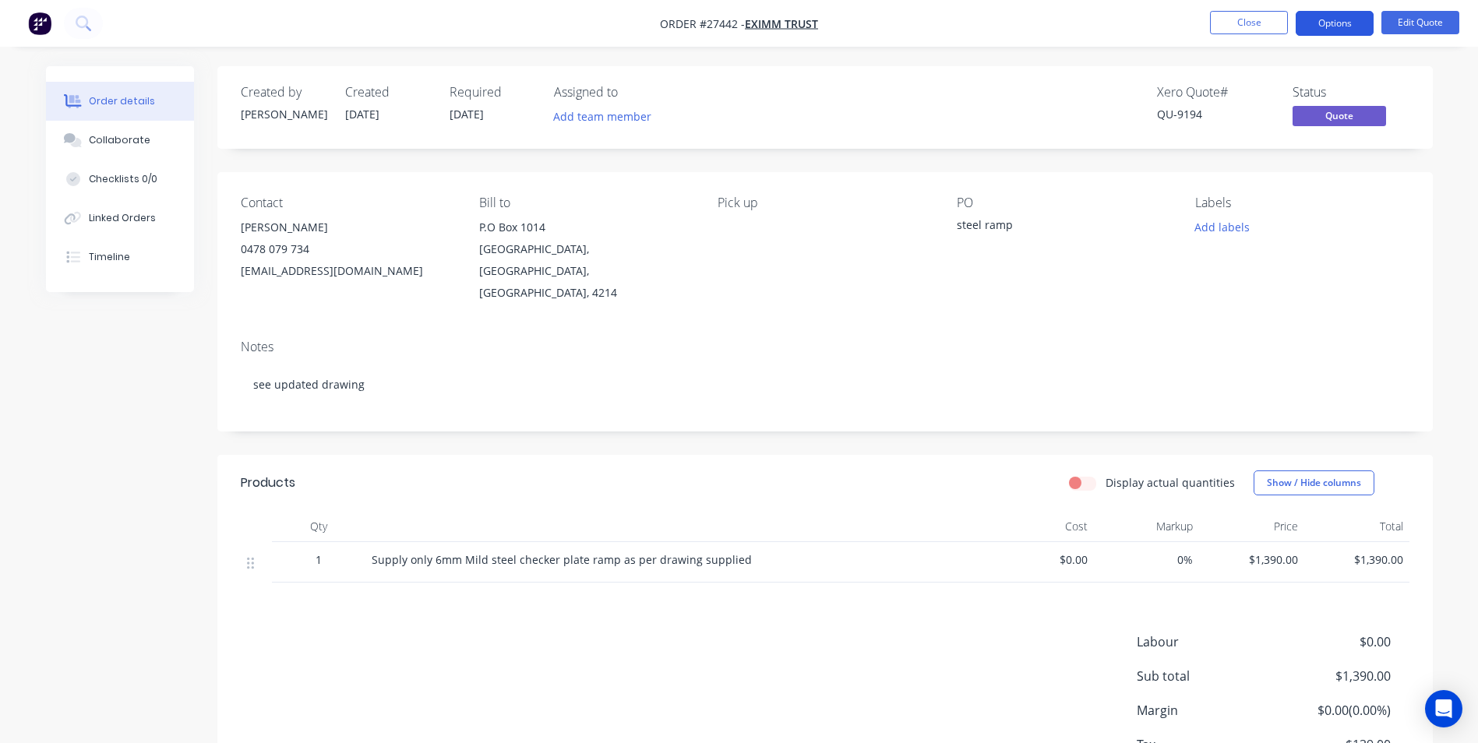
click at [1318, 16] on button "Options" at bounding box center [1335, 23] width 78 height 25
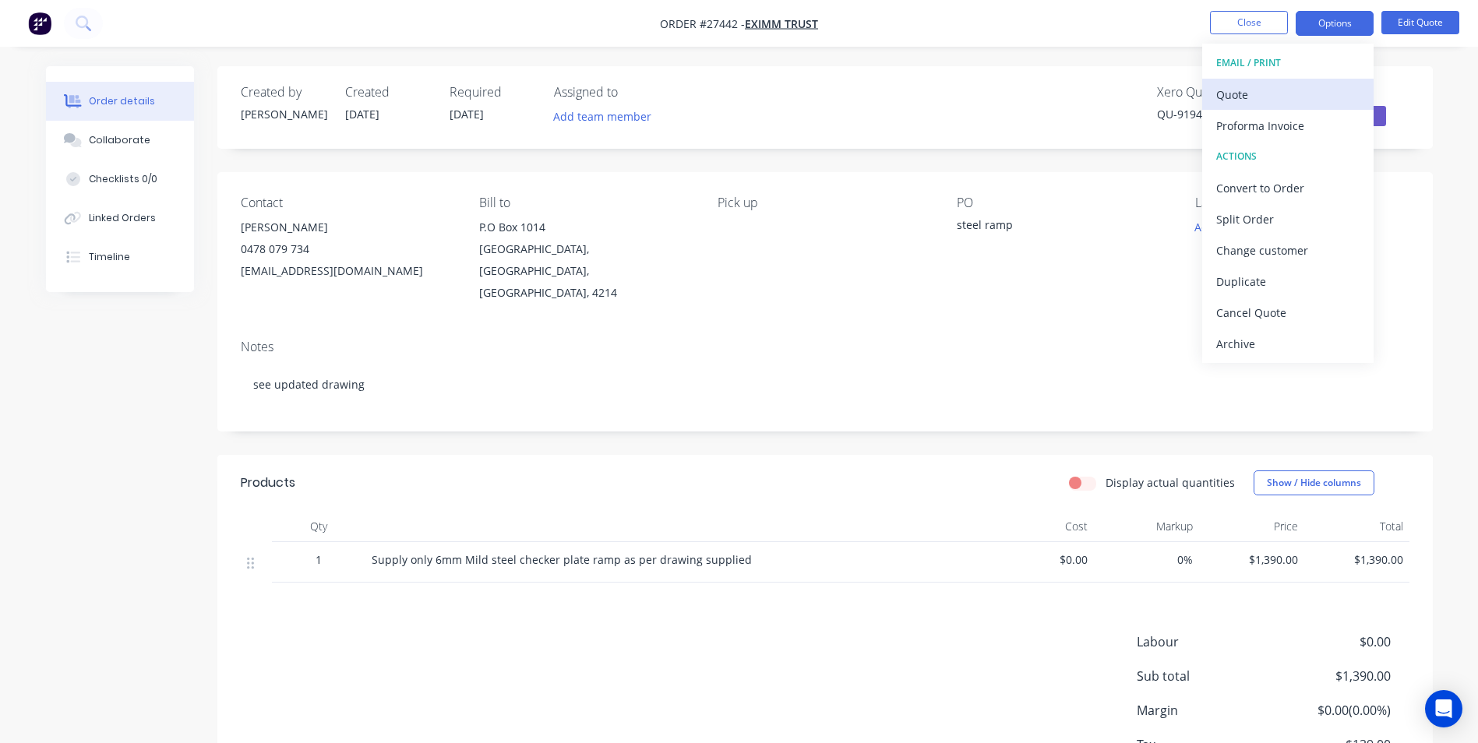
click at [1310, 100] on div "Quote" at bounding box center [1287, 94] width 143 height 23
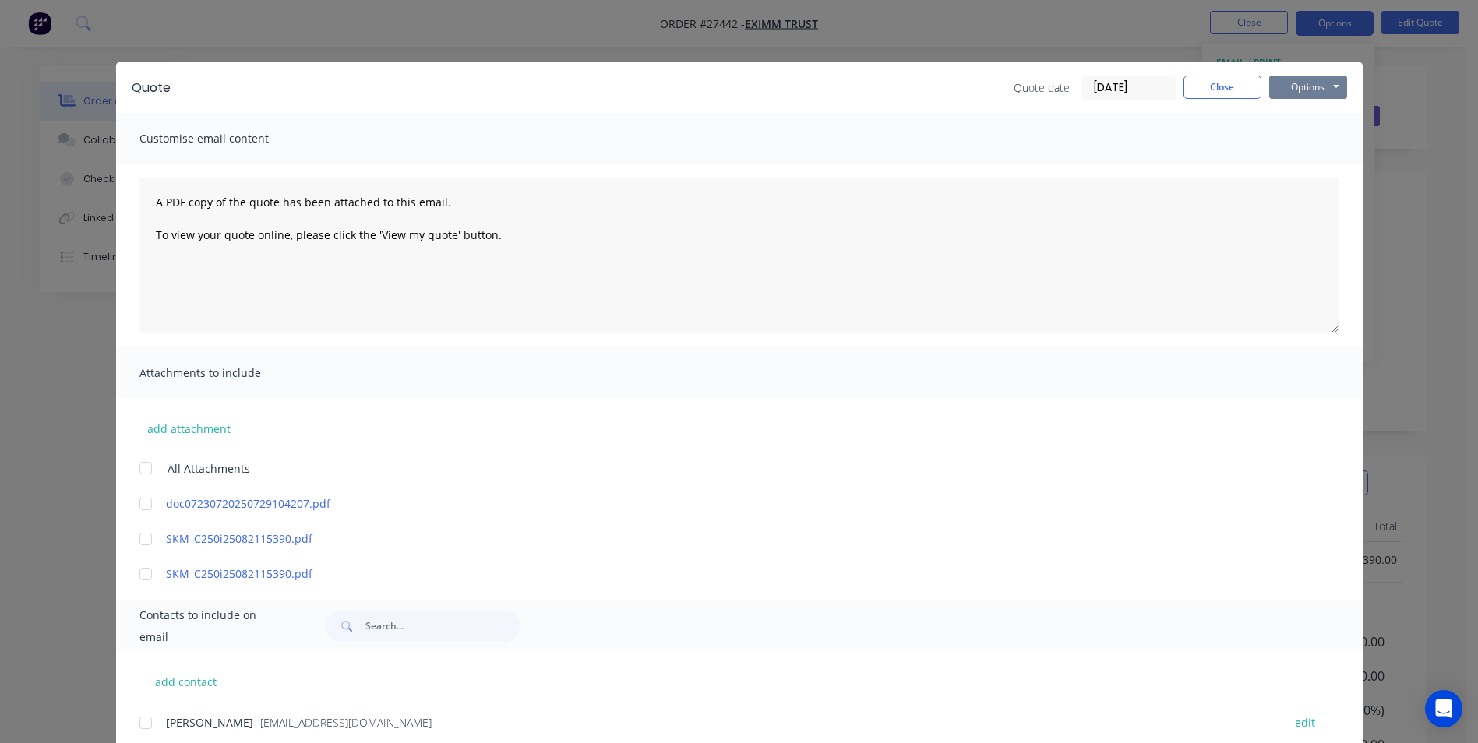
click at [1290, 91] on button "Options" at bounding box center [1308, 87] width 78 height 23
click at [1290, 141] on button "Print" at bounding box center [1319, 141] width 100 height 26
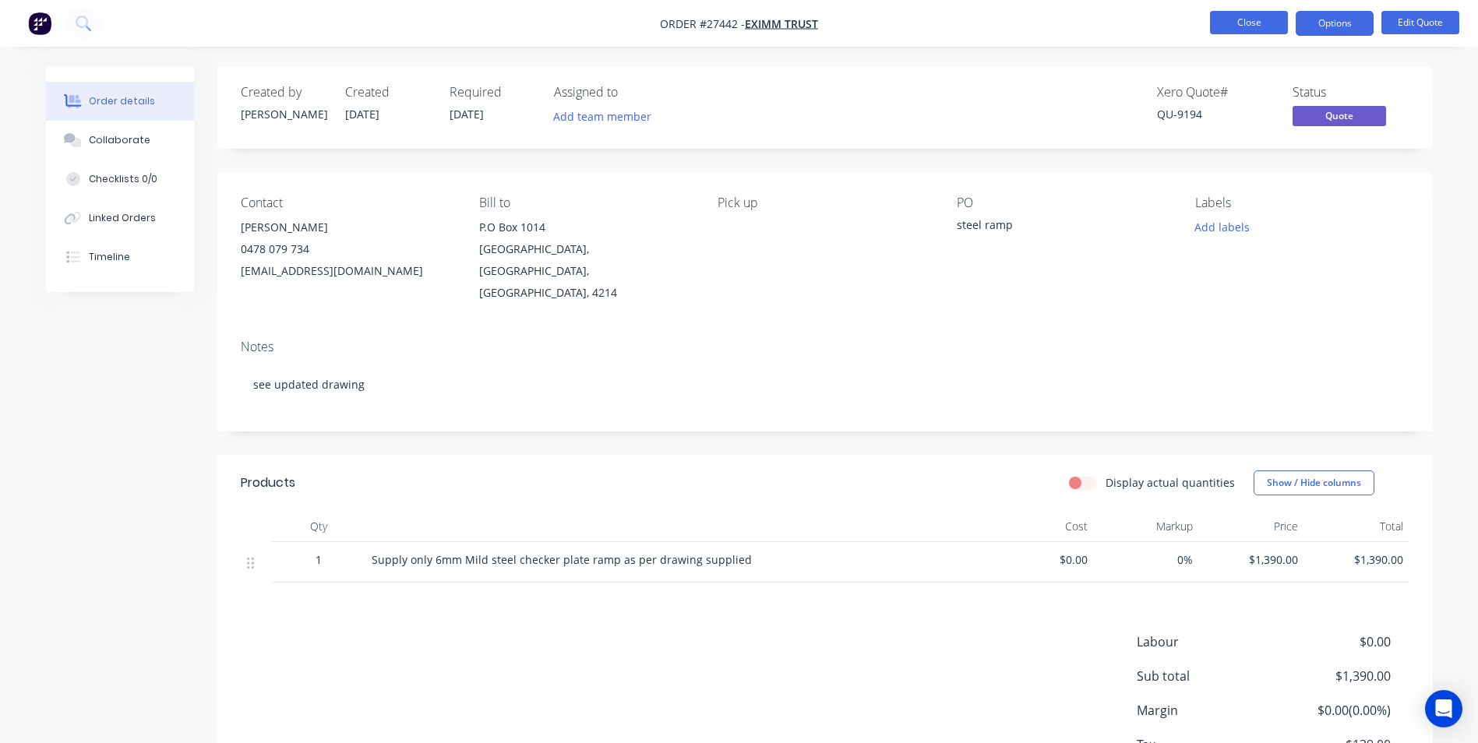
click at [1212, 30] on button "Close" at bounding box center [1249, 22] width 78 height 23
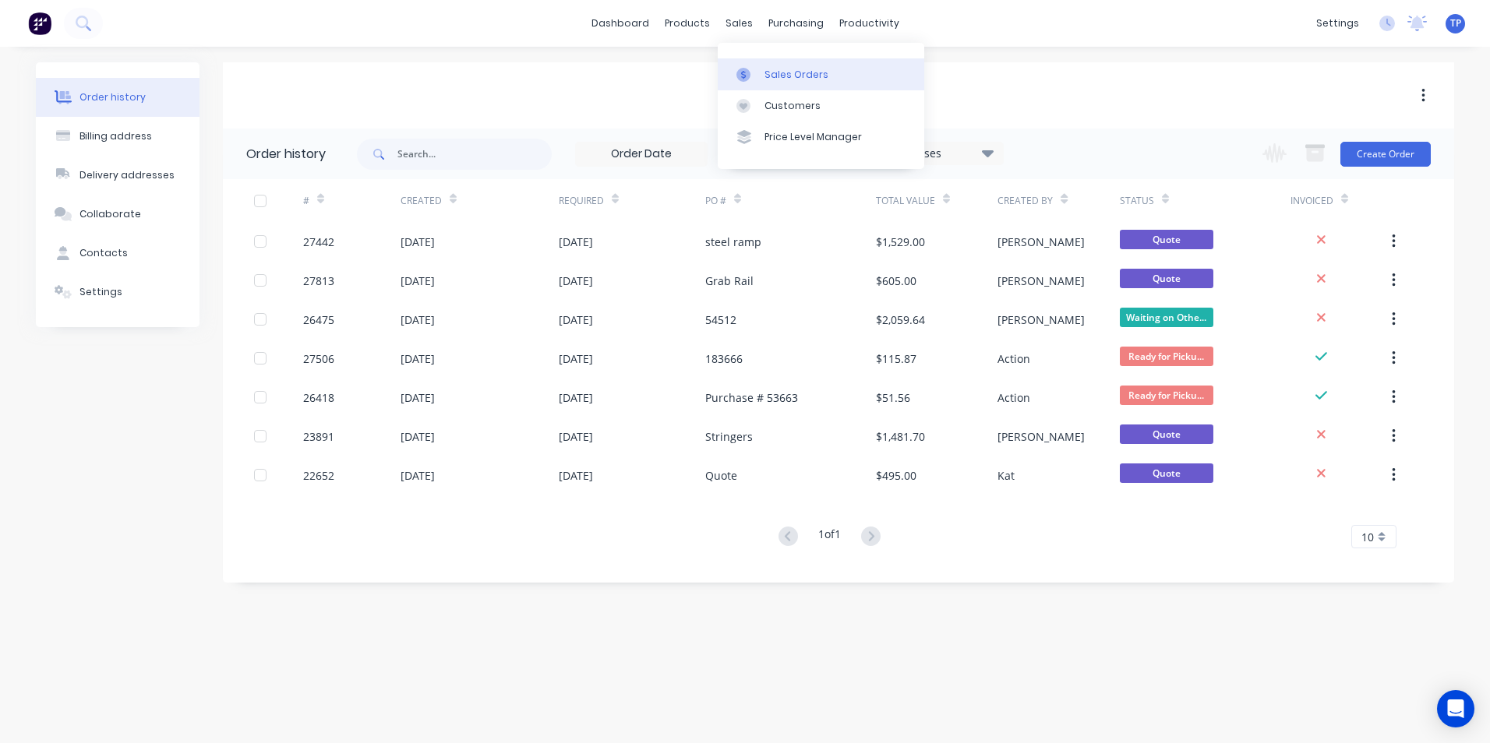
click at [773, 69] on div "Sales Orders" at bounding box center [796, 75] width 64 height 14
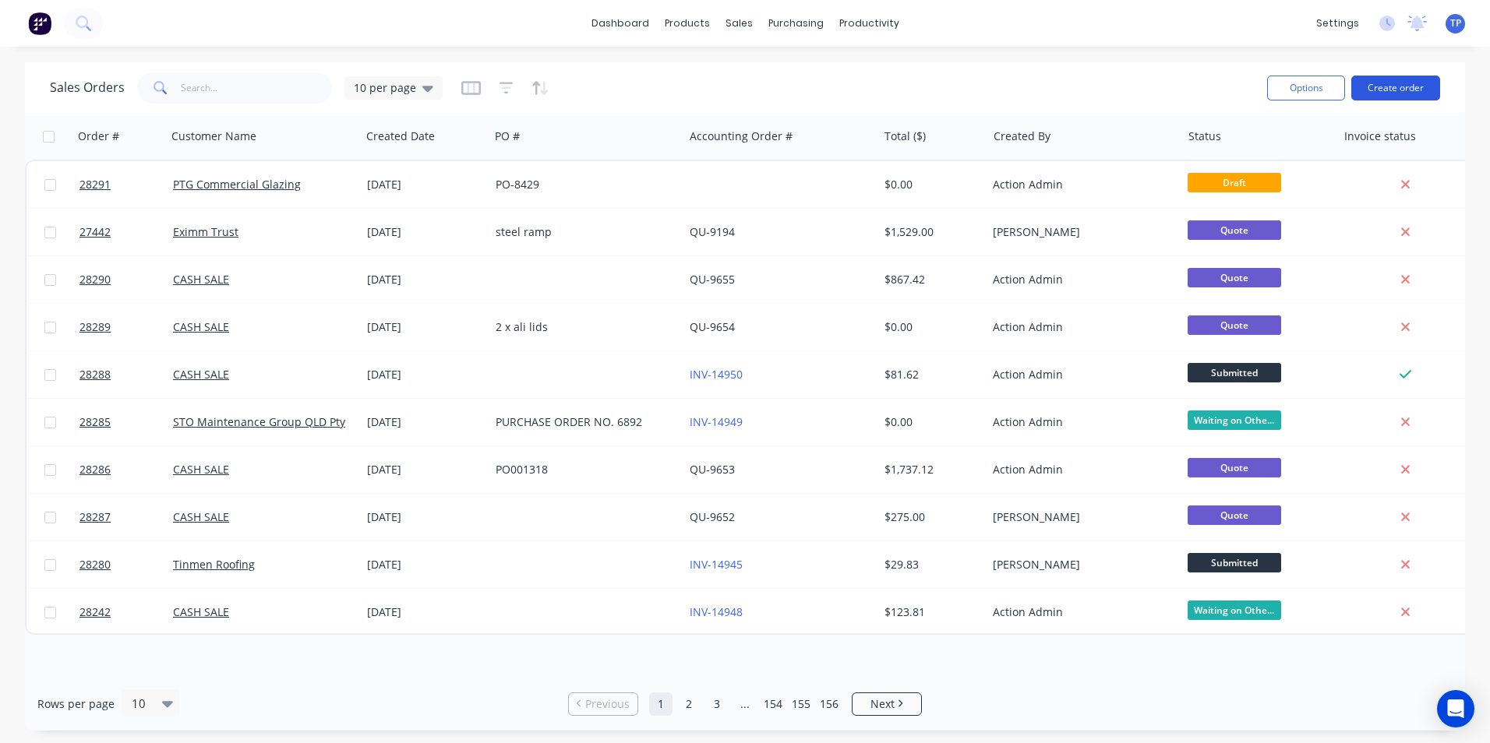
click at [1404, 84] on button "Create order" at bounding box center [1395, 88] width 89 height 25
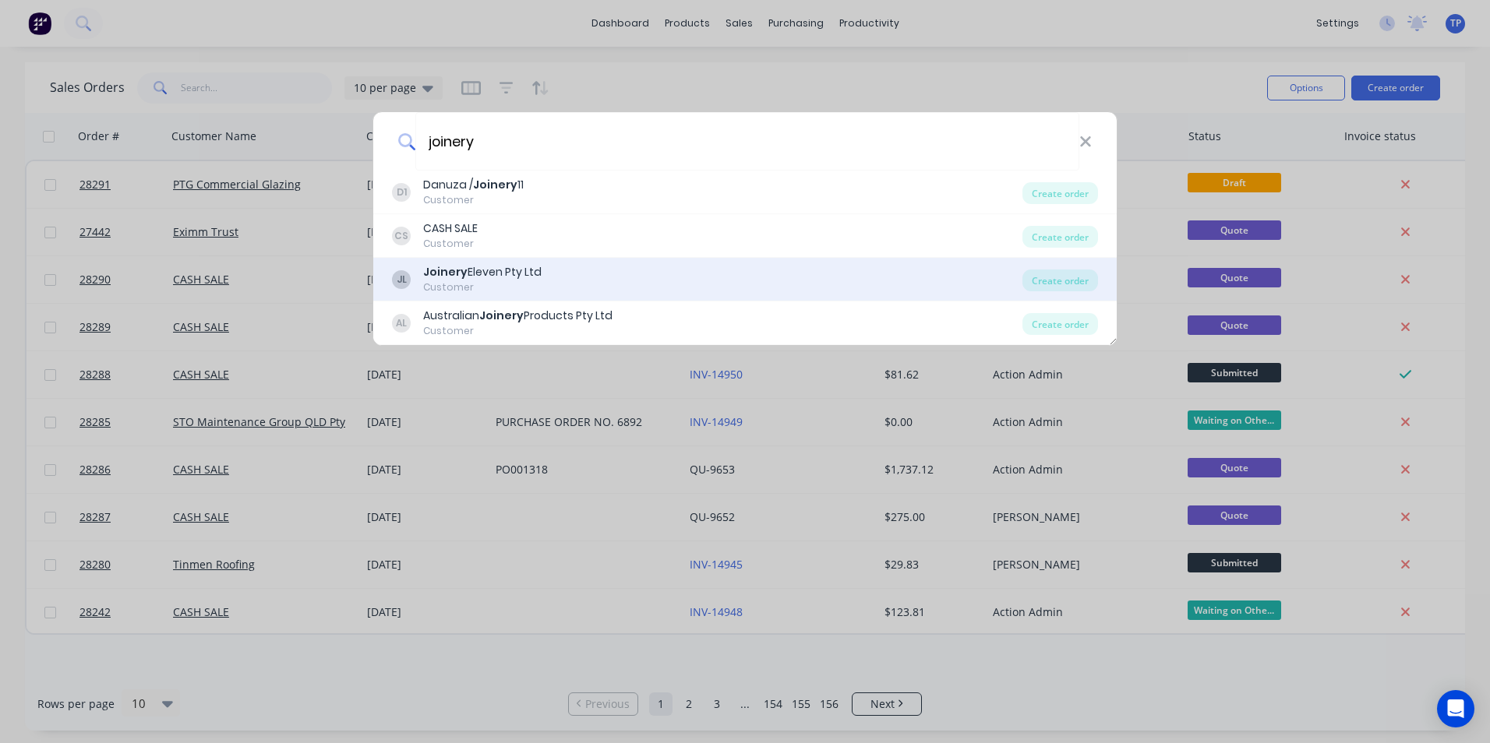
type input "joinery"
click at [481, 288] on div "Customer" at bounding box center [482, 288] width 118 height 14
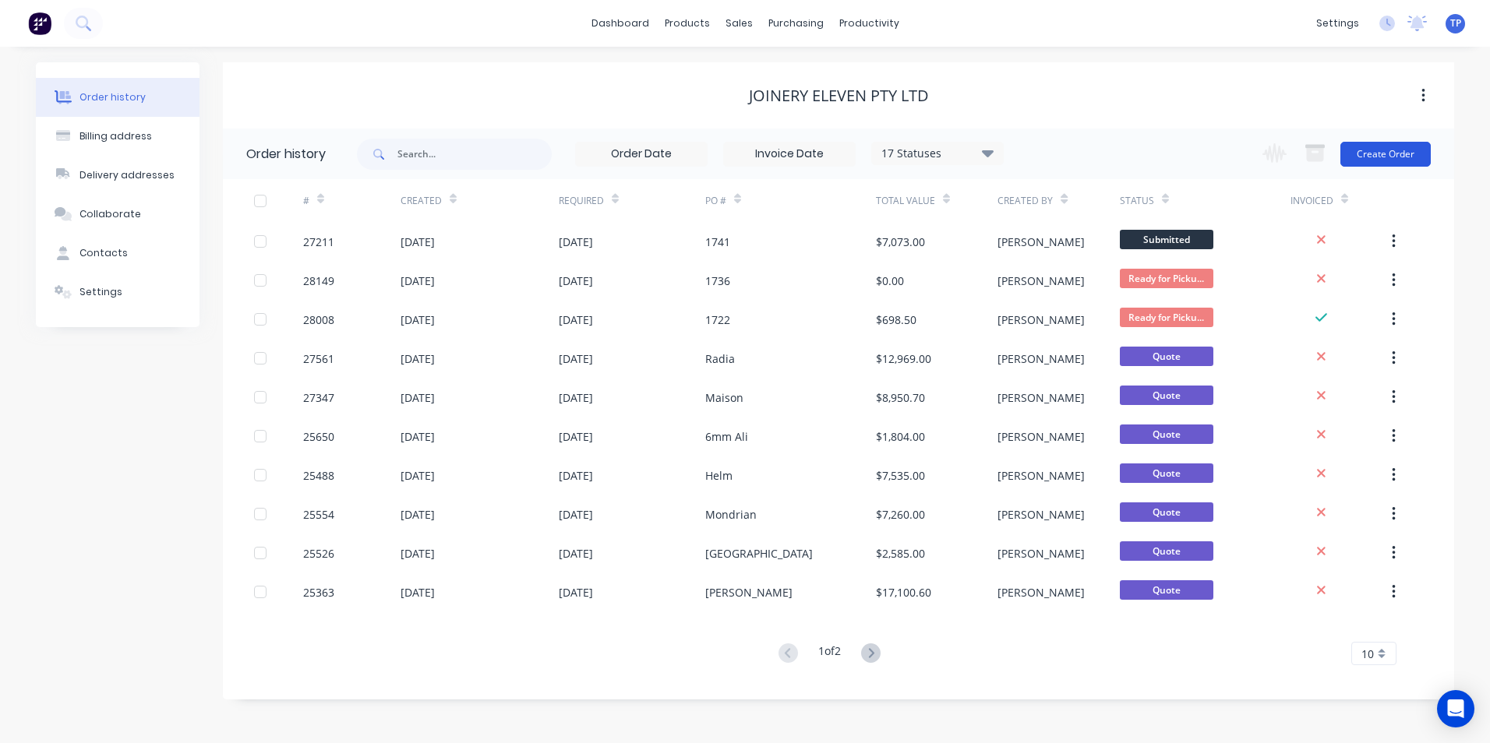
click at [1410, 155] on button "Create Order" at bounding box center [1385, 154] width 90 height 25
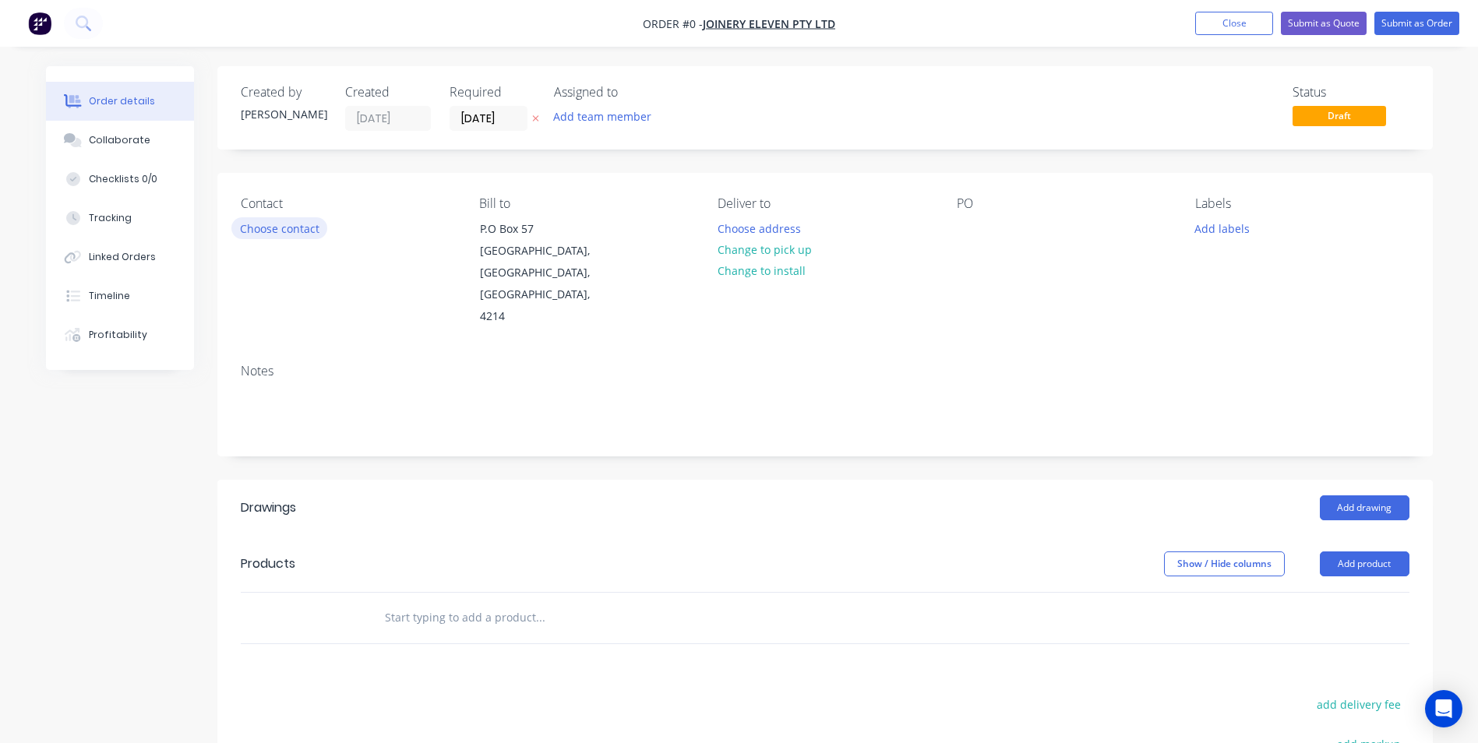
click at [316, 227] on button "Choose contact" at bounding box center [279, 227] width 96 height 21
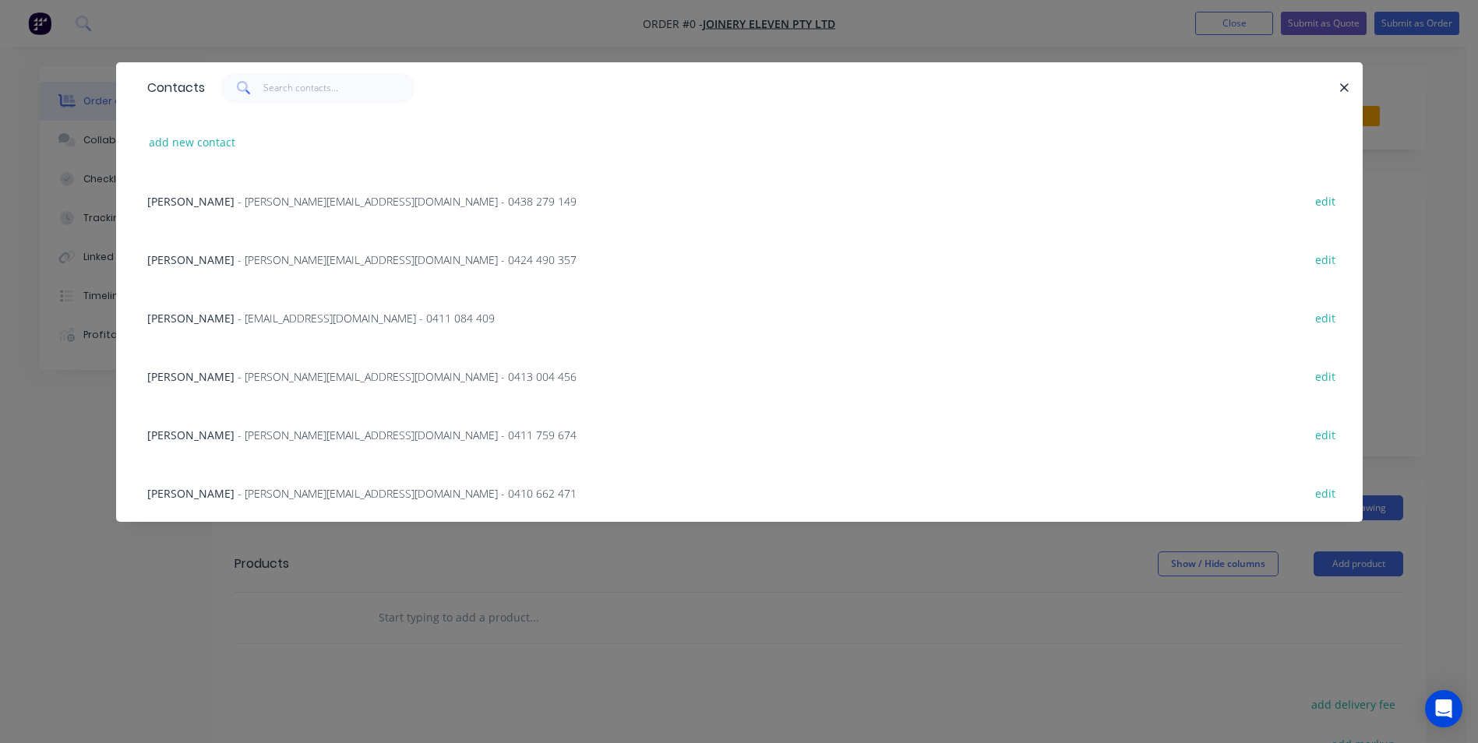
click at [168, 370] on span "Glenn Brewer" at bounding box center [190, 376] width 87 height 15
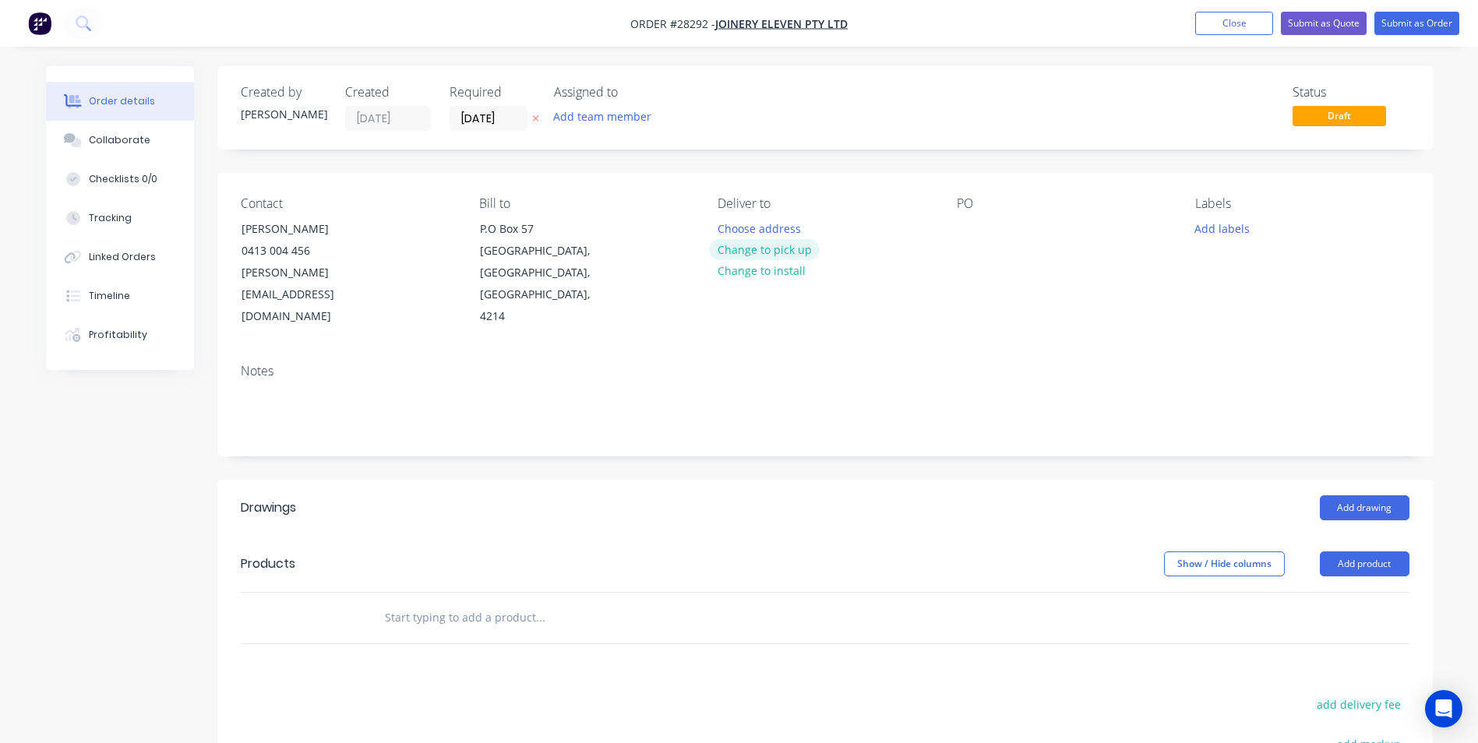
click at [754, 249] on button "Change to pick up" at bounding box center [764, 249] width 111 height 21
click at [964, 233] on div at bounding box center [969, 228] width 25 height 23
click at [1352, 552] on button "Add product" at bounding box center [1365, 564] width 90 height 25
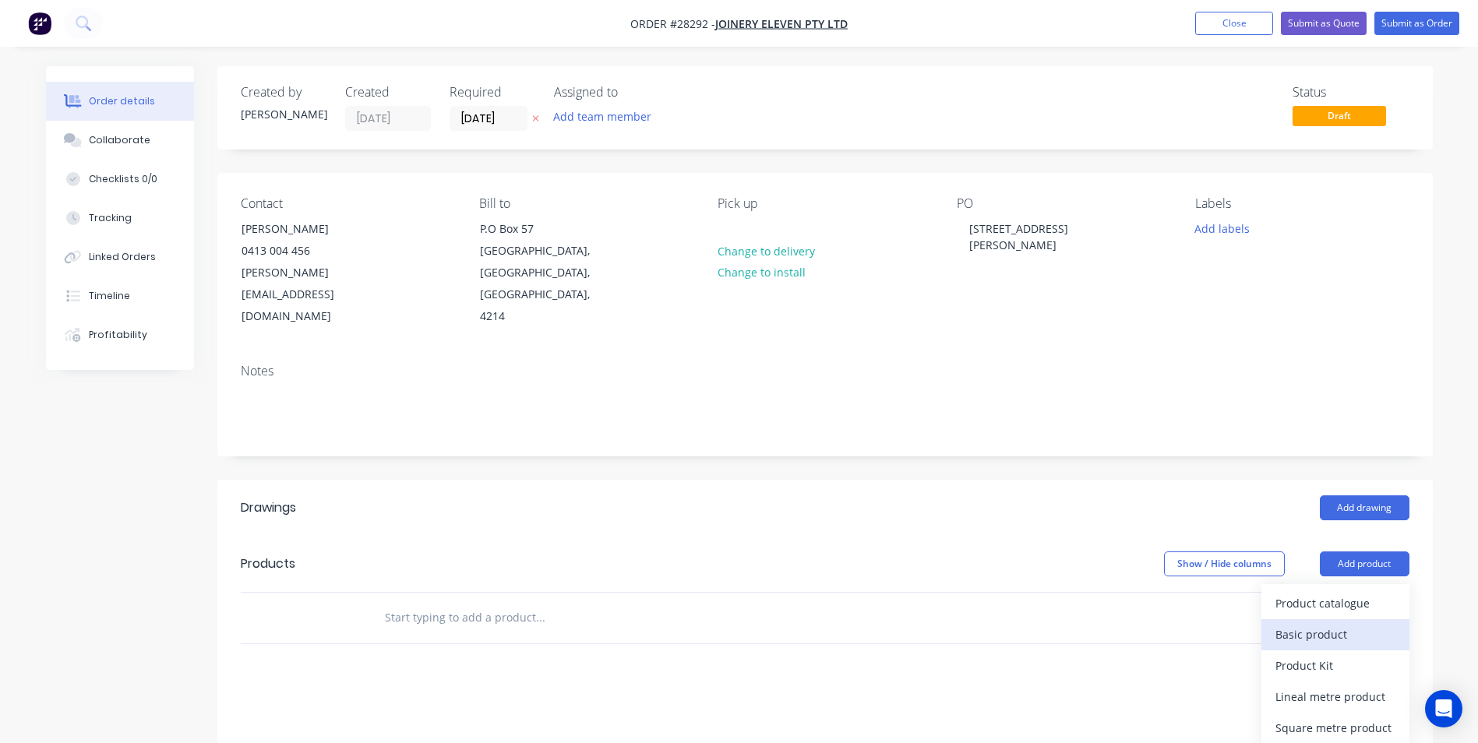
click at [1292, 623] on div "Basic product" at bounding box center [1336, 634] width 120 height 23
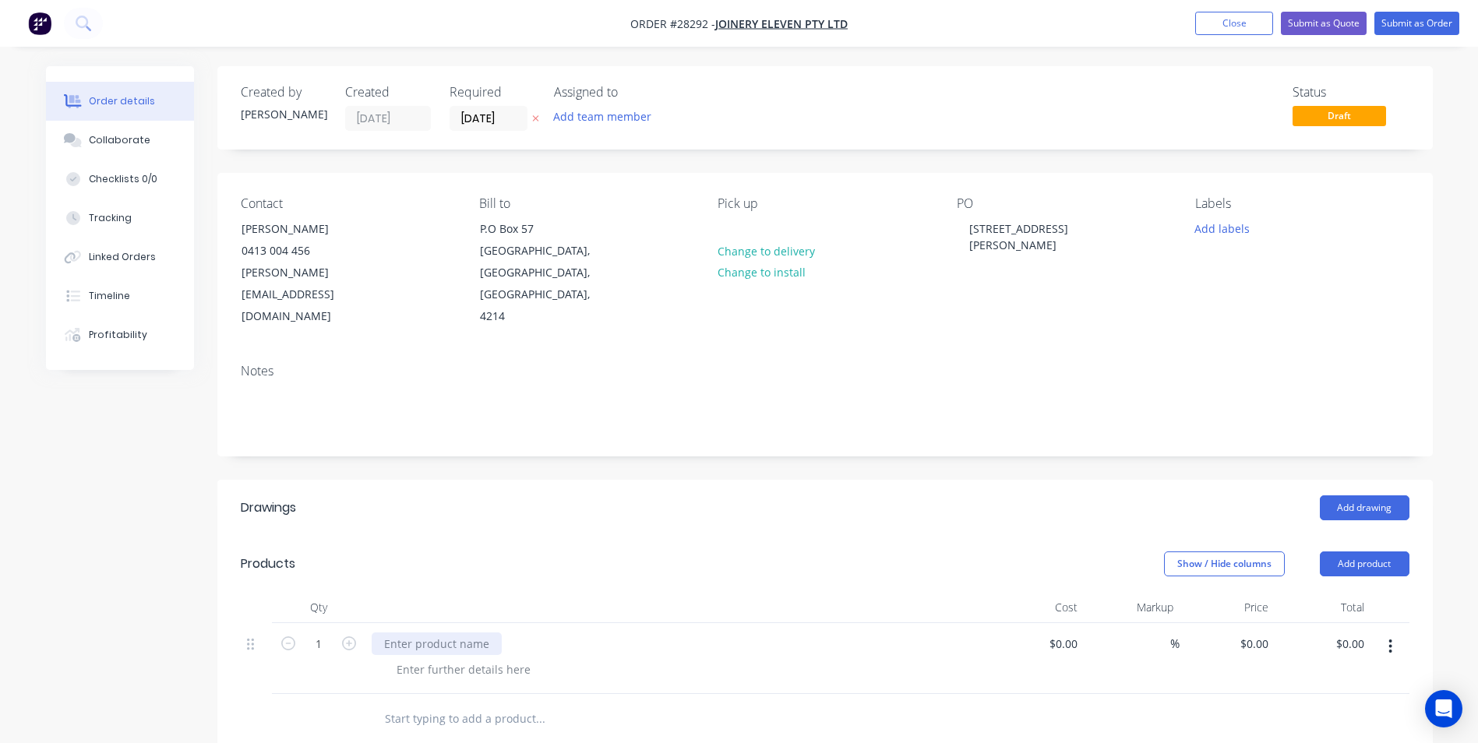
click at [401, 633] on div at bounding box center [437, 644] width 130 height 23
click at [1255, 633] on div "0 $0.00" at bounding box center [1254, 644] width 42 height 23
type input "$160.00"
click at [1135, 694] on div at bounding box center [825, 719] width 1169 height 51
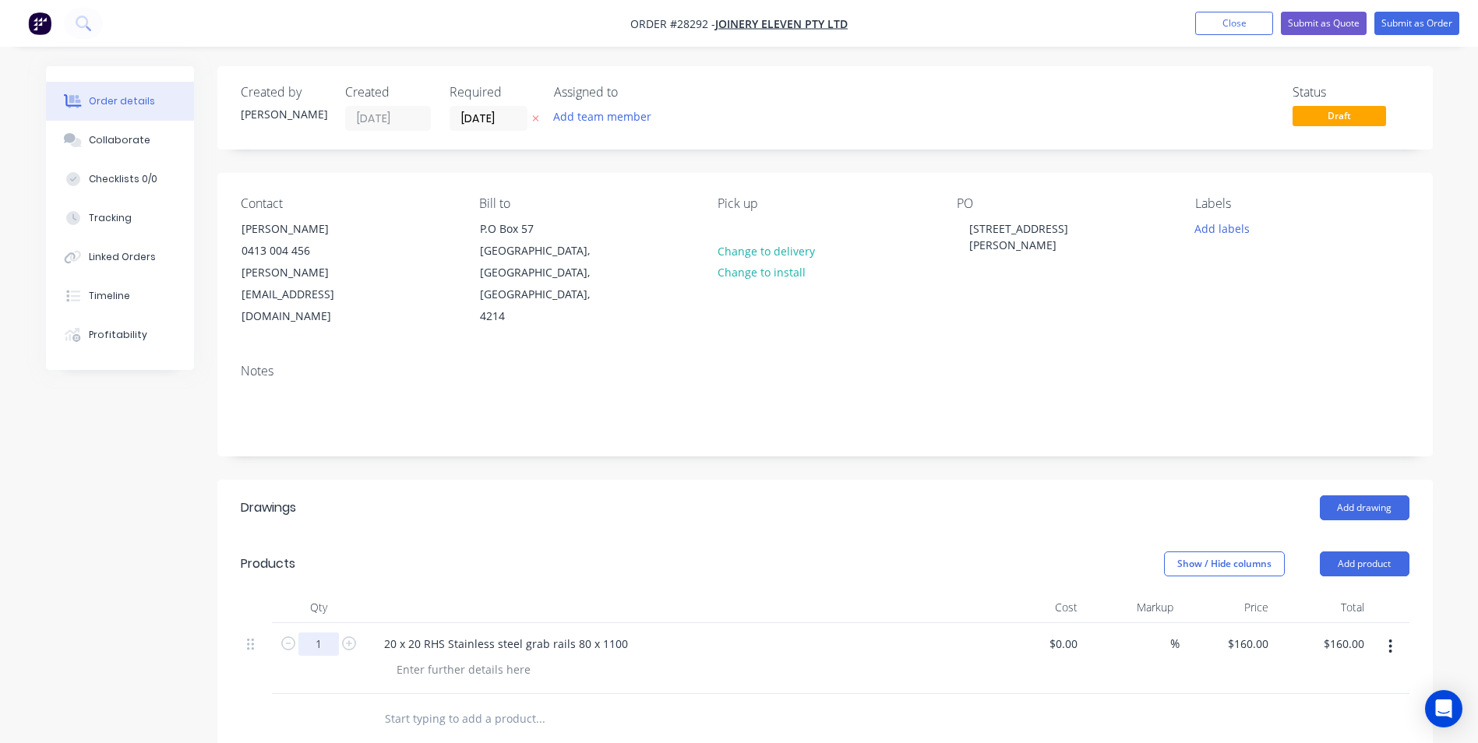
click at [318, 633] on input "1" at bounding box center [318, 644] width 41 height 23
type input "57"
type input "$9,120.00"
click at [505, 450] on div "Created by Tony Created 02/09/25 Required 02/09/25 Assigned to Add team member …" at bounding box center [825, 592] width 1216 height 1053
click at [1314, 25] on button "Submit as Quote" at bounding box center [1324, 23] width 86 height 23
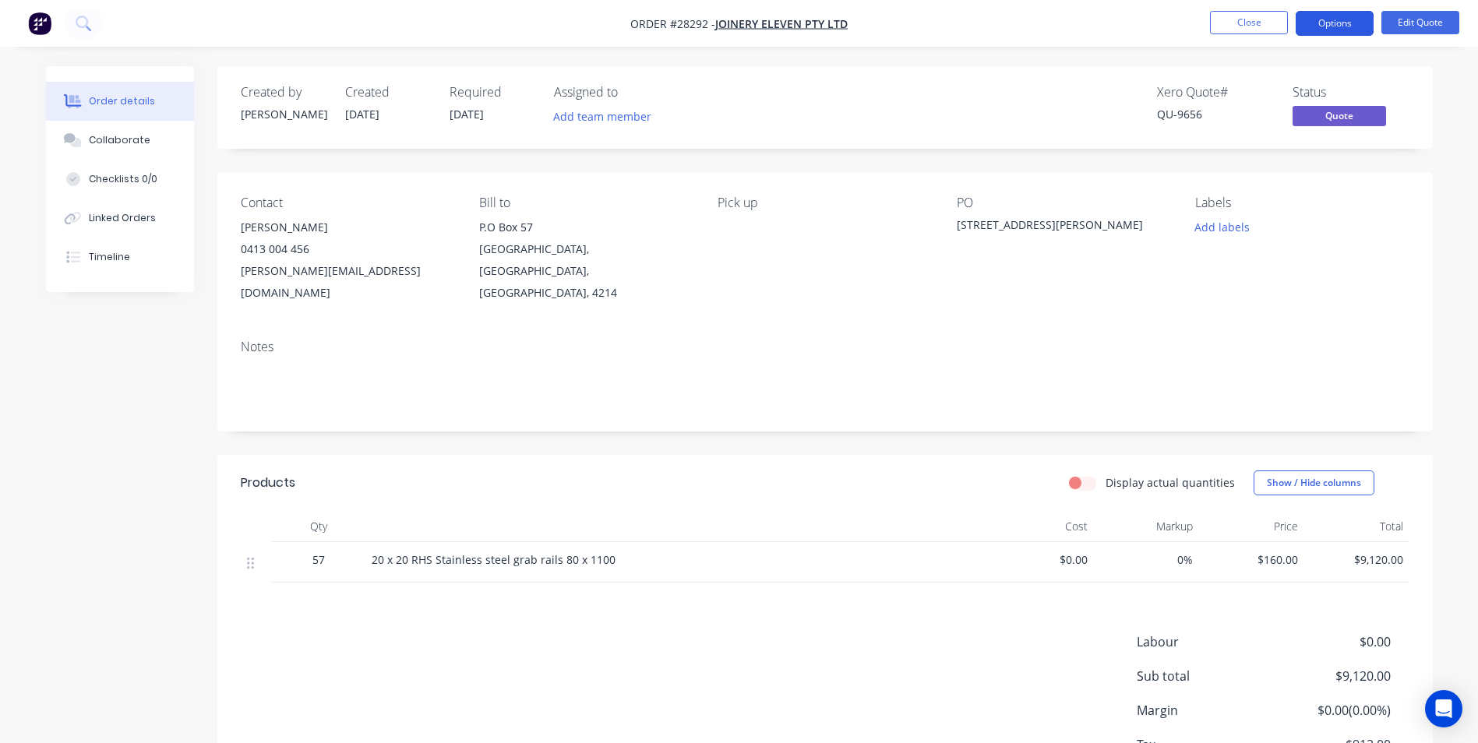
click at [1350, 25] on button "Options" at bounding box center [1335, 23] width 78 height 25
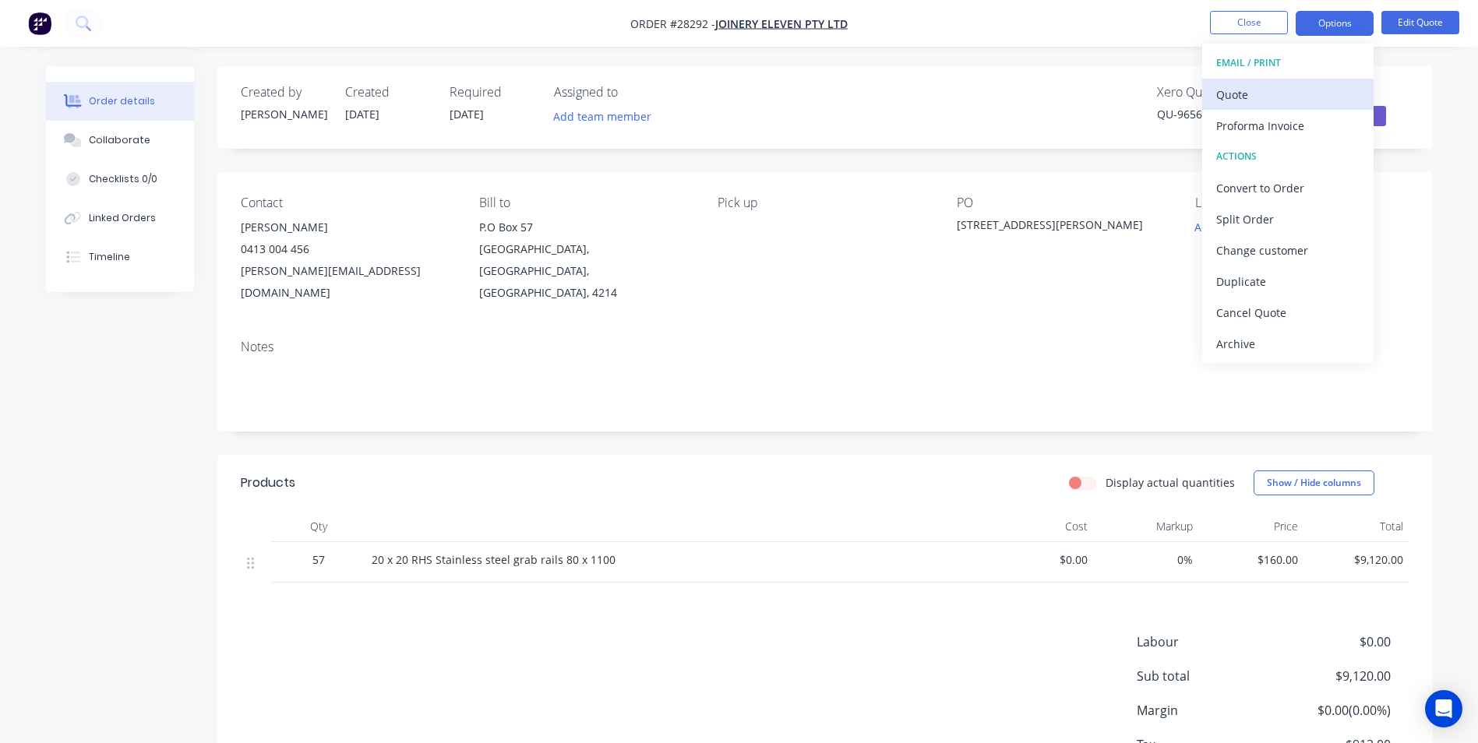
click at [1277, 90] on div "Quote" at bounding box center [1287, 94] width 143 height 23
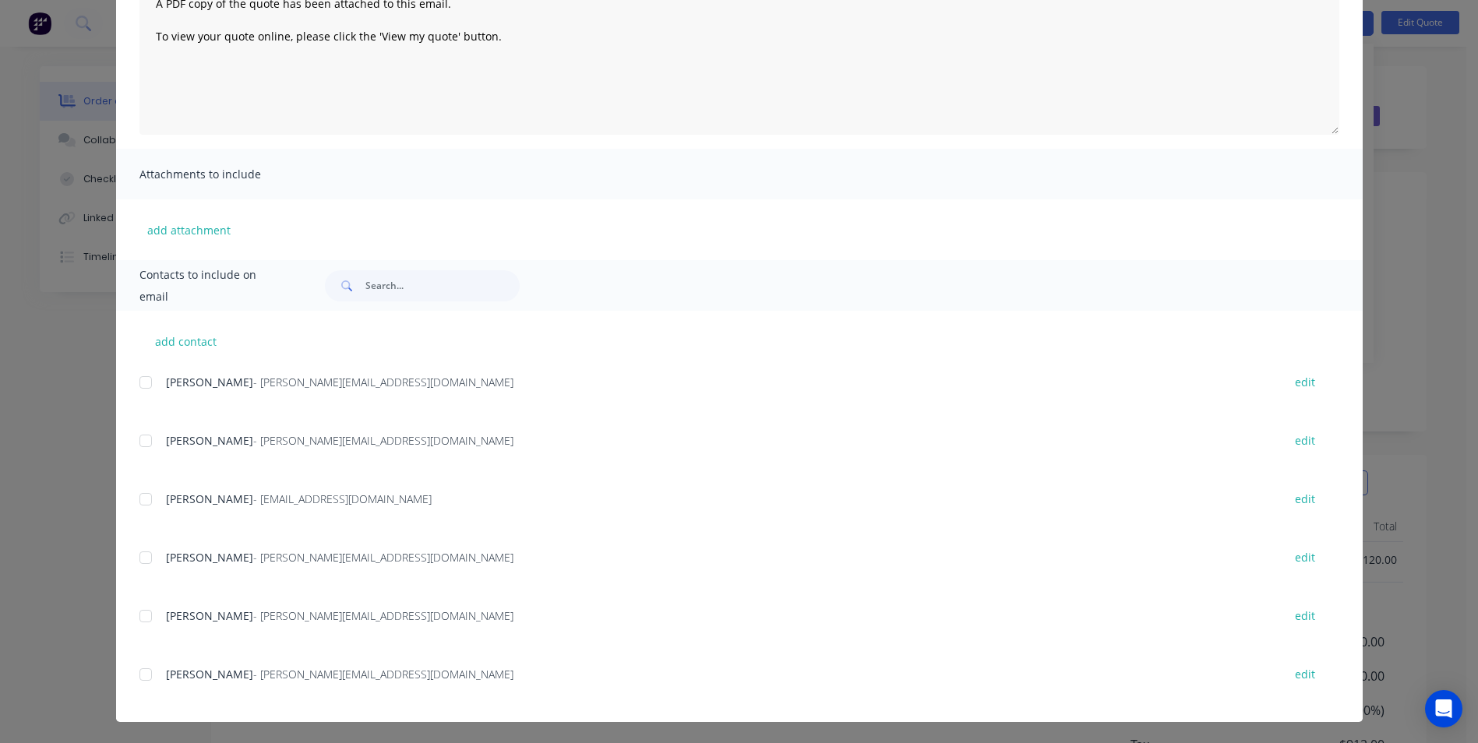
scroll to position [199, 0]
click at [133, 559] on div at bounding box center [145, 557] width 31 height 31
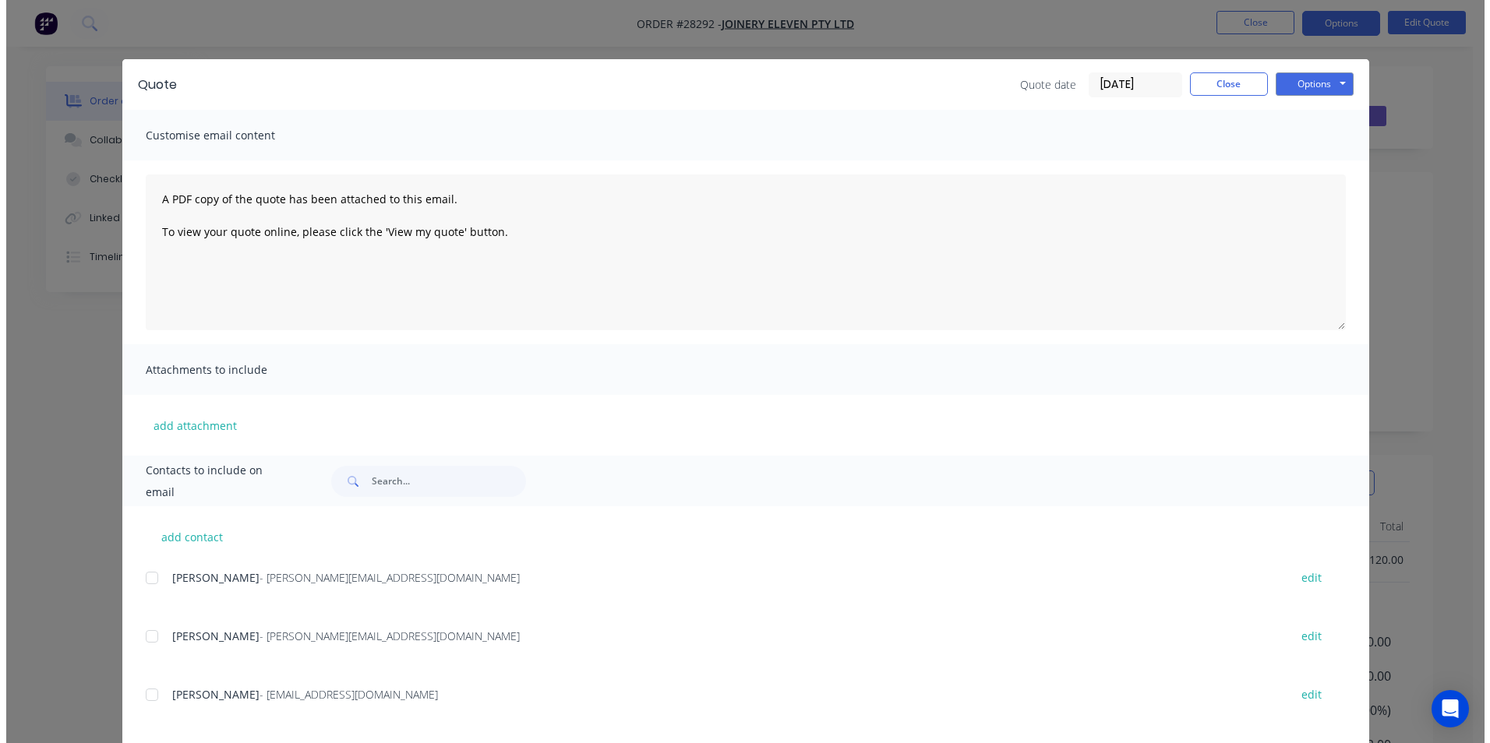
scroll to position [0, 0]
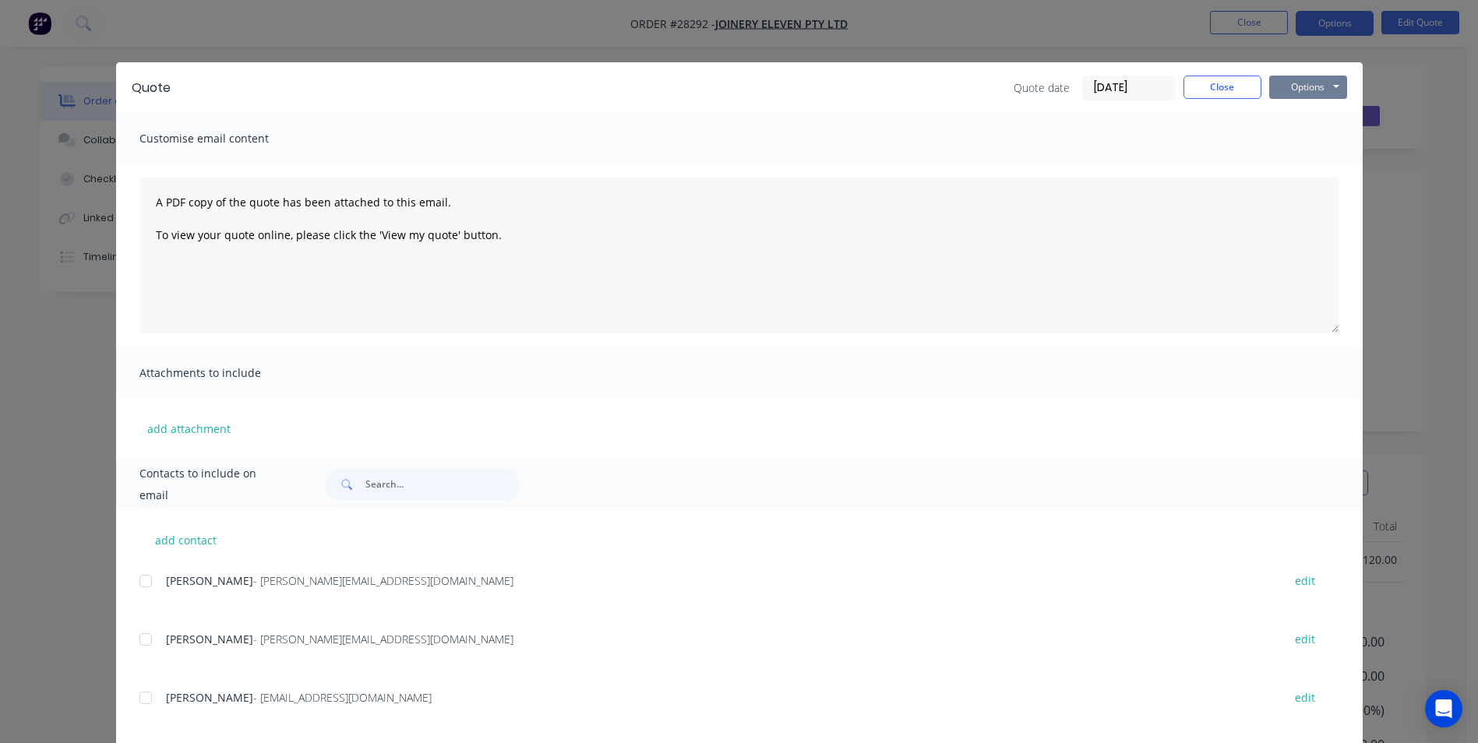
click at [1285, 88] on button "Options" at bounding box center [1308, 87] width 78 height 23
click at [1299, 164] on button "Email" at bounding box center [1319, 167] width 100 height 26
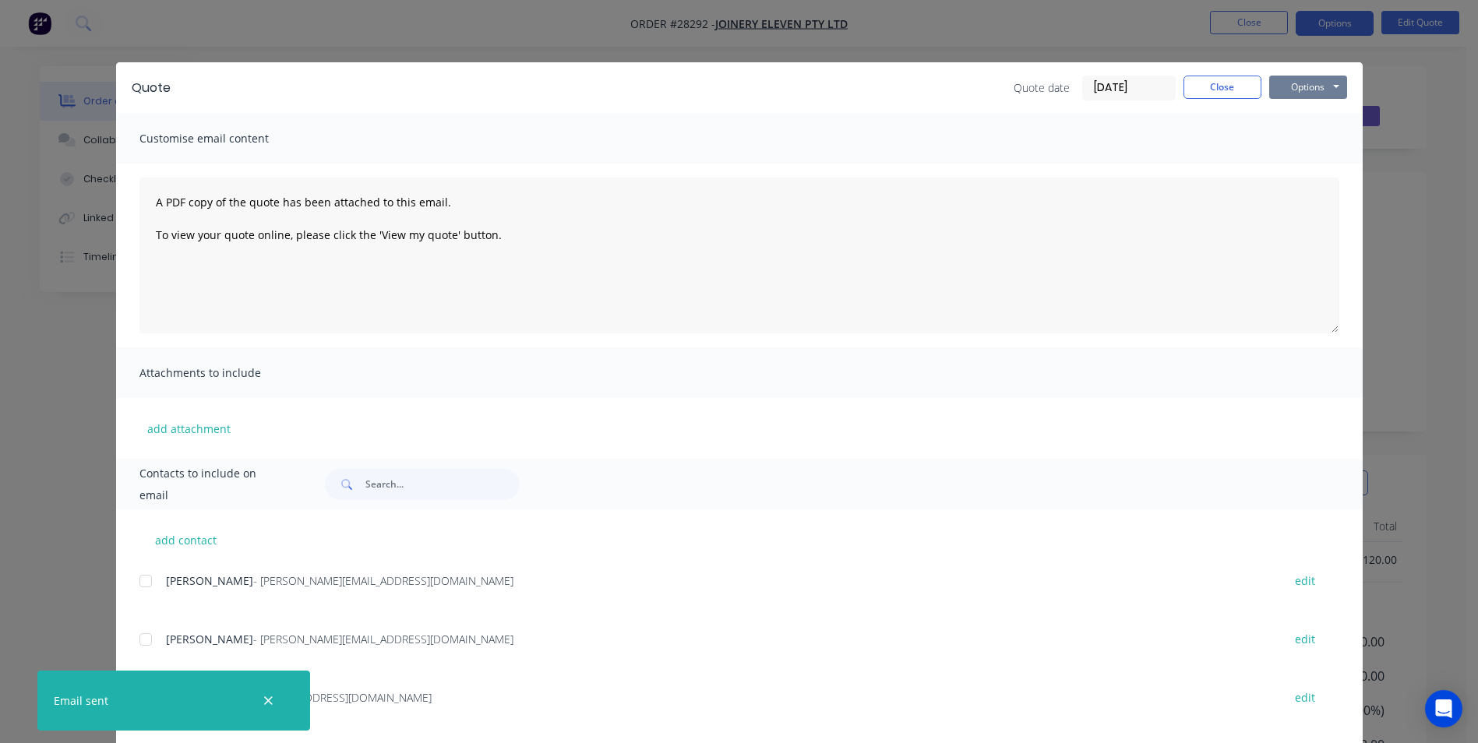
click at [1289, 85] on button "Options" at bounding box center [1308, 87] width 78 height 23
click at [1289, 132] on button "Print" at bounding box center [1319, 141] width 100 height 26
click at [1184, 83] on button "Close" at bounding box center [1223, 87] width 78 height 23
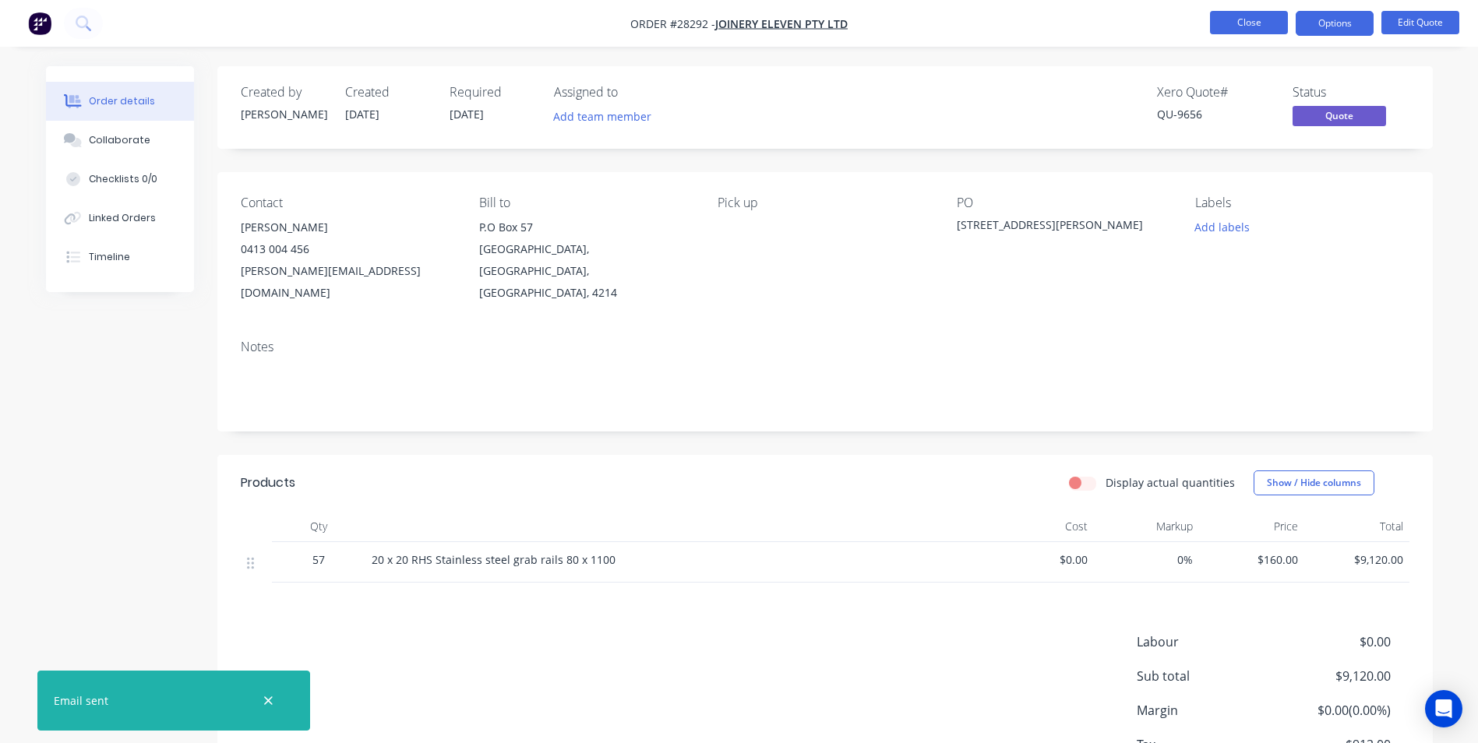
click at [1232, 19] on button "Close" at bounding box center [1249, 22] width 78 height 23
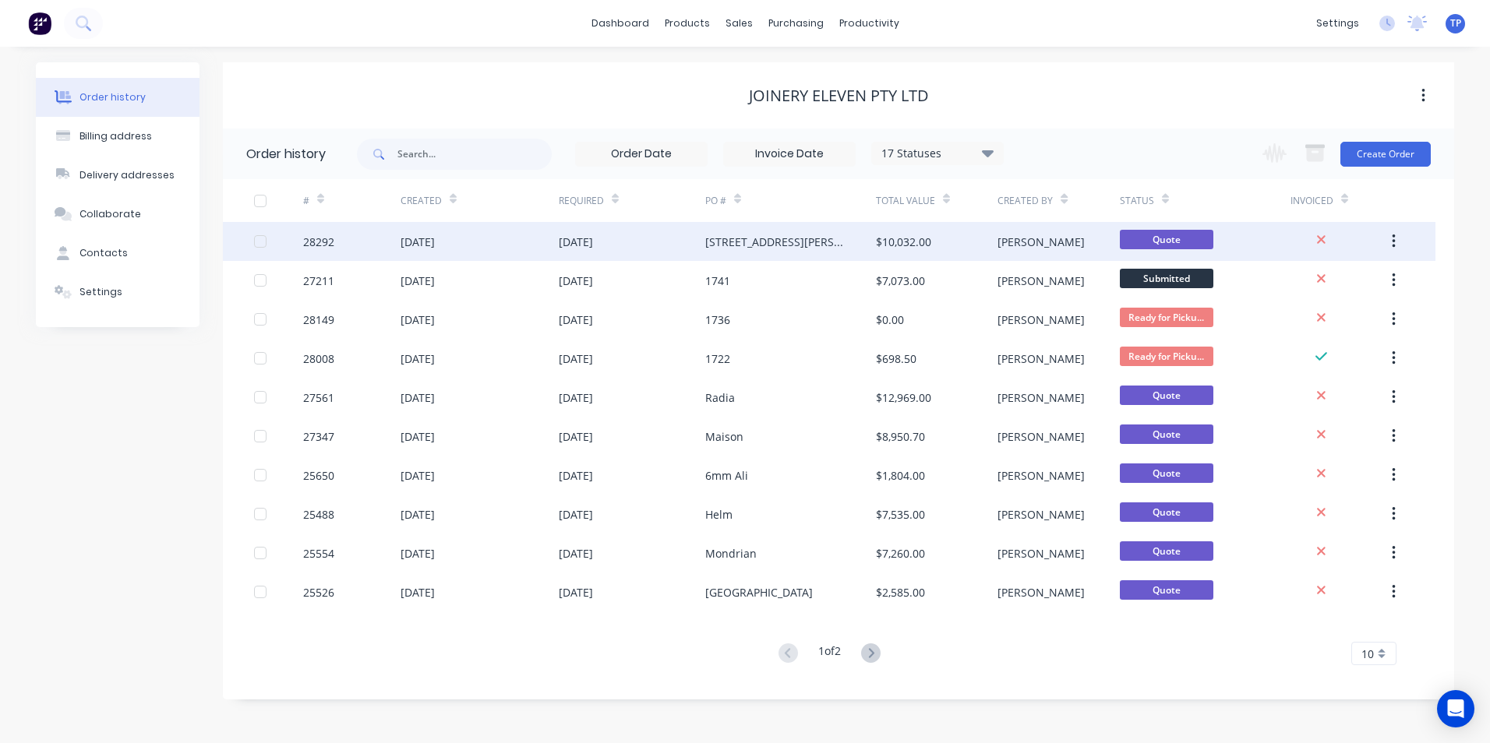
click at [484, 243] on div "[DATE]" at bounding box center [480, 241] width 158 height 39
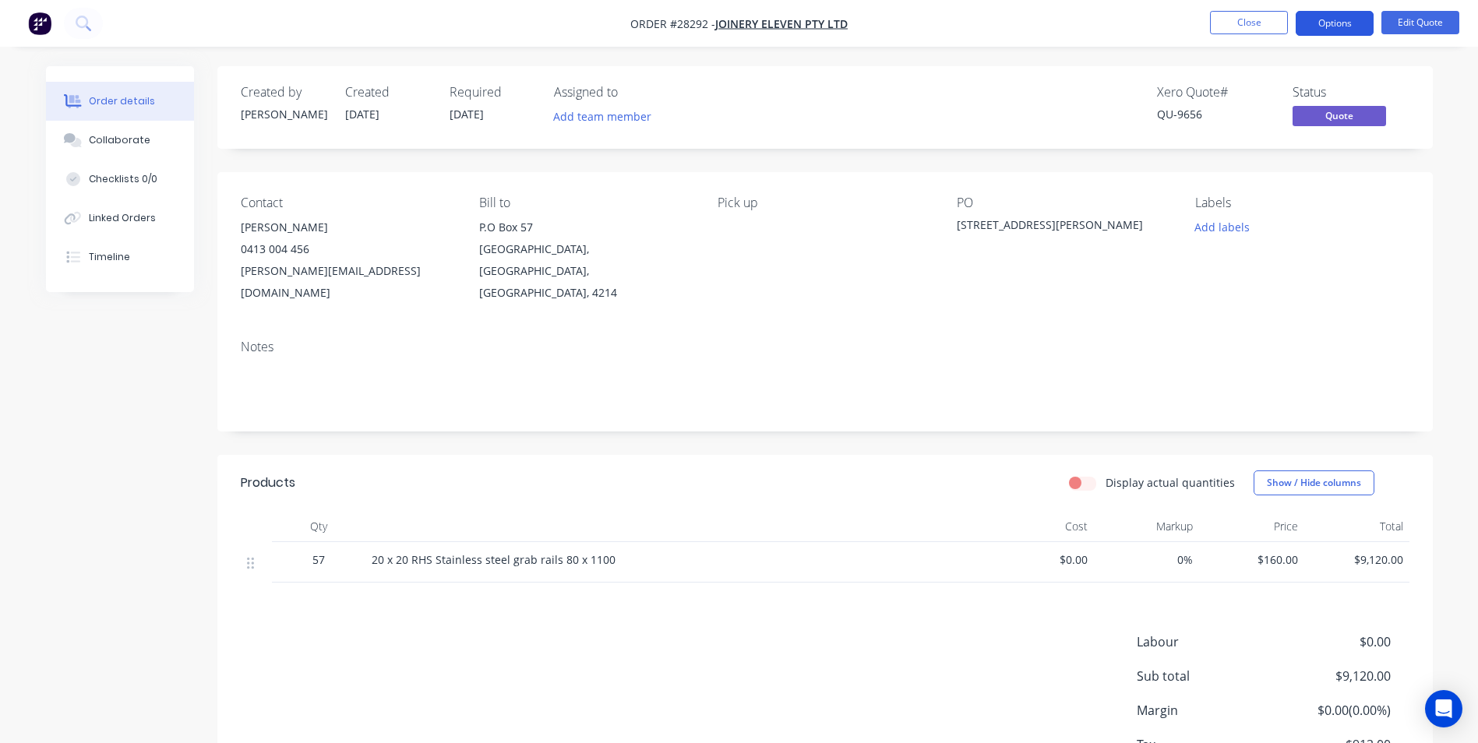
click at [1310, 18] on button "Options" at bounding box center [1335, 23] width 78 height 25
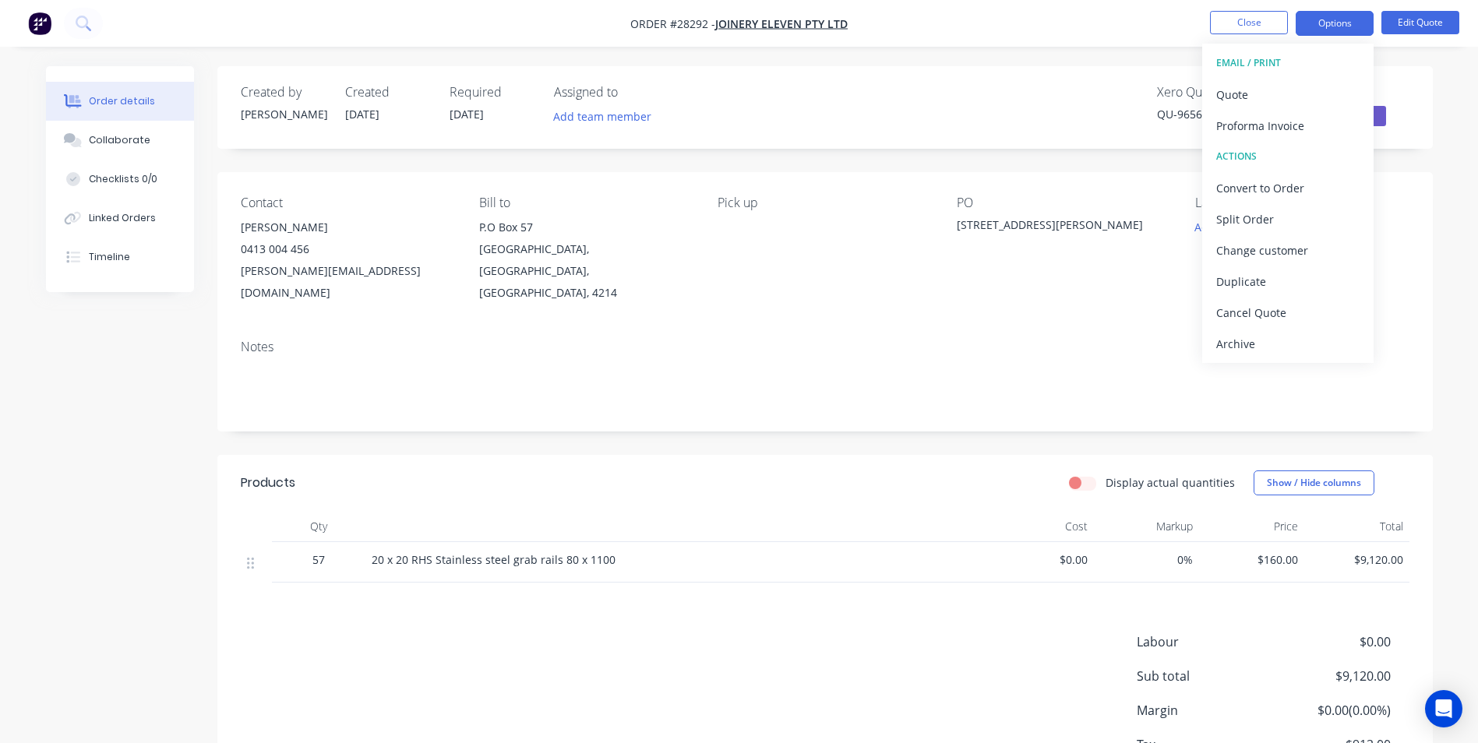
click at [1459, 178] on div "Order details Collaborate Checklists 0/0 Linked Orders Timeline Order details C…" at bounding box center [739, 430] width 1478 height 860
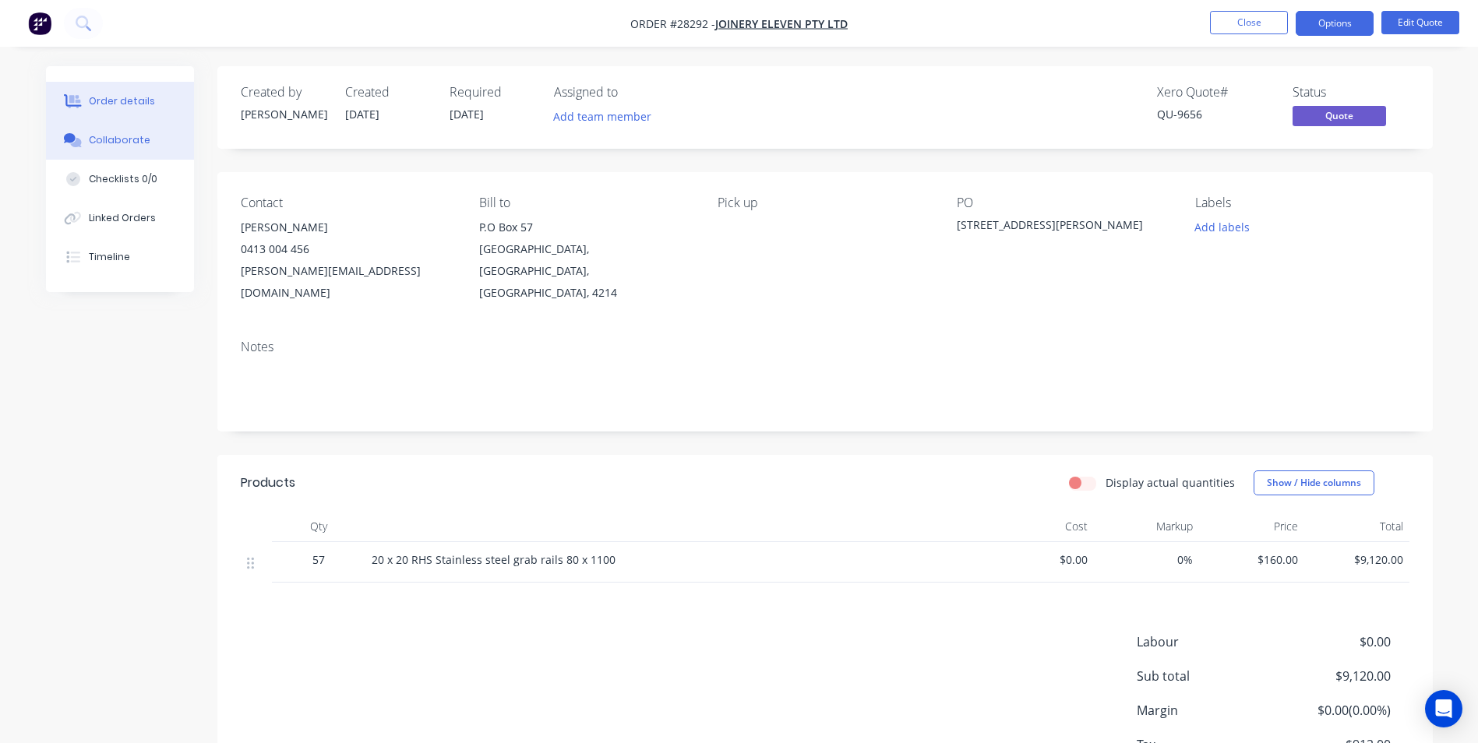
click at [108, 141] on div "Collaborate" at bounding box center [120, 140] width 62 height 14
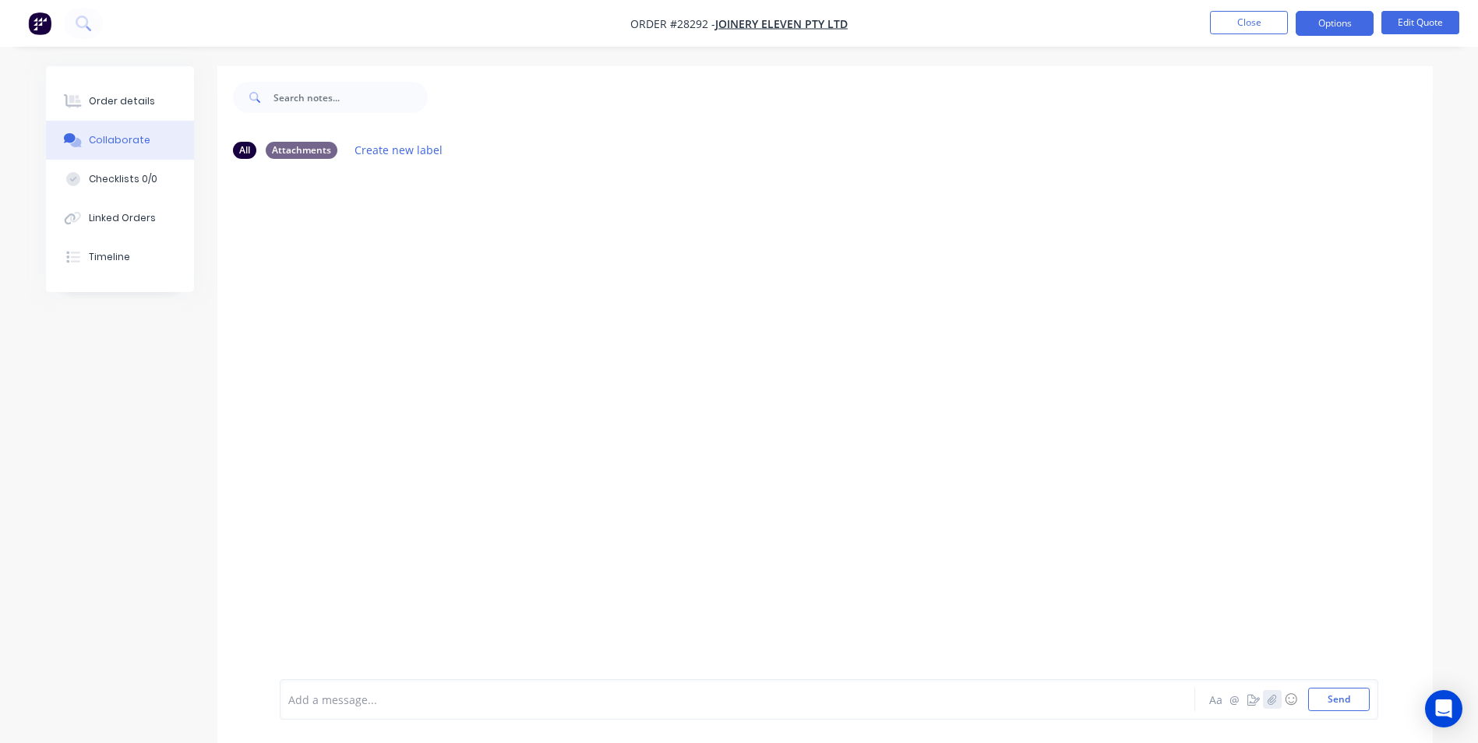
click at [1278, 702] on button "button" at bounding box center [1272, 699] width 19 height 19
click at [1337, 699] on button "Send" at bounding box center [1339, 699] width 62 height 23
click at [128, 100] on div "Order details" at bounding box center [122, 101] width 66 height 14
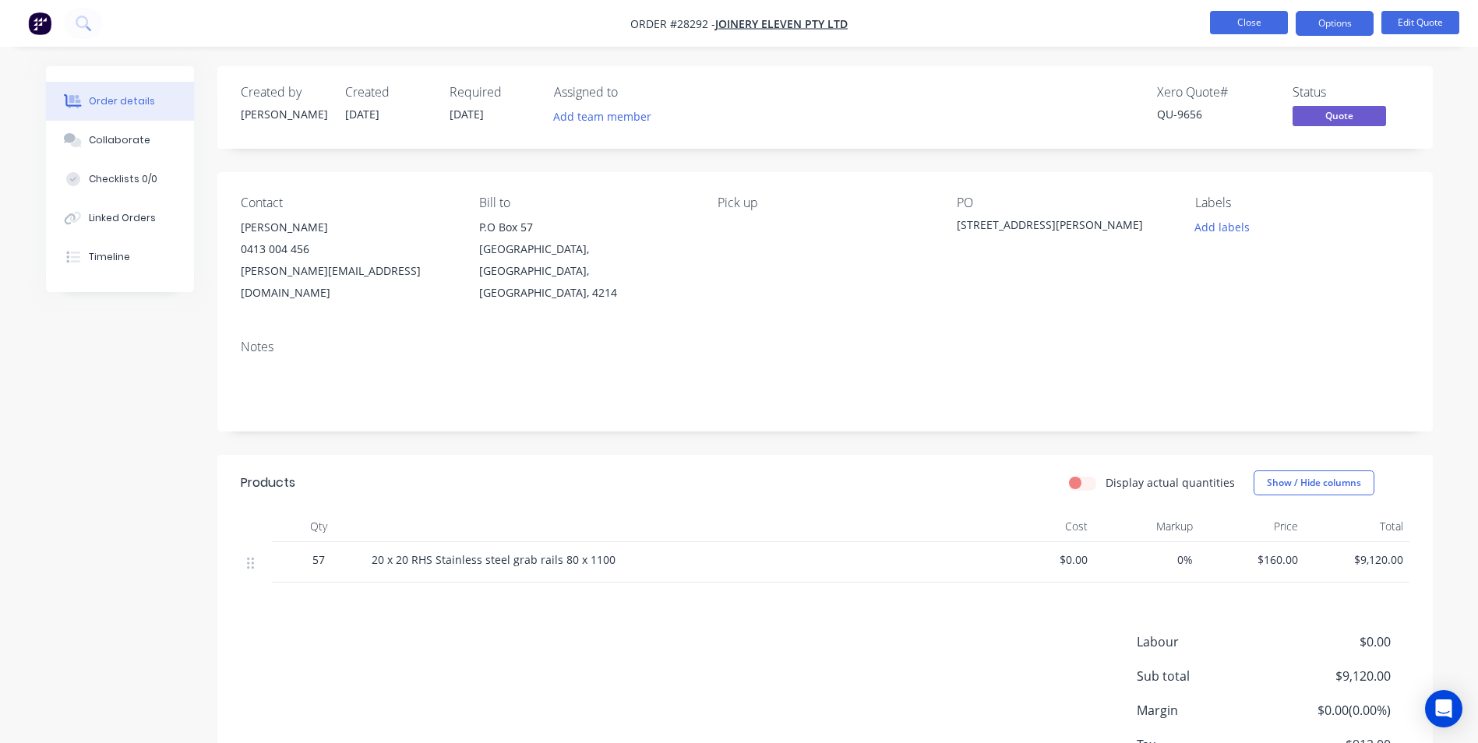
click at [1227, 19] on button "Close" at bounding box center [1249, 22] width 78 height 23
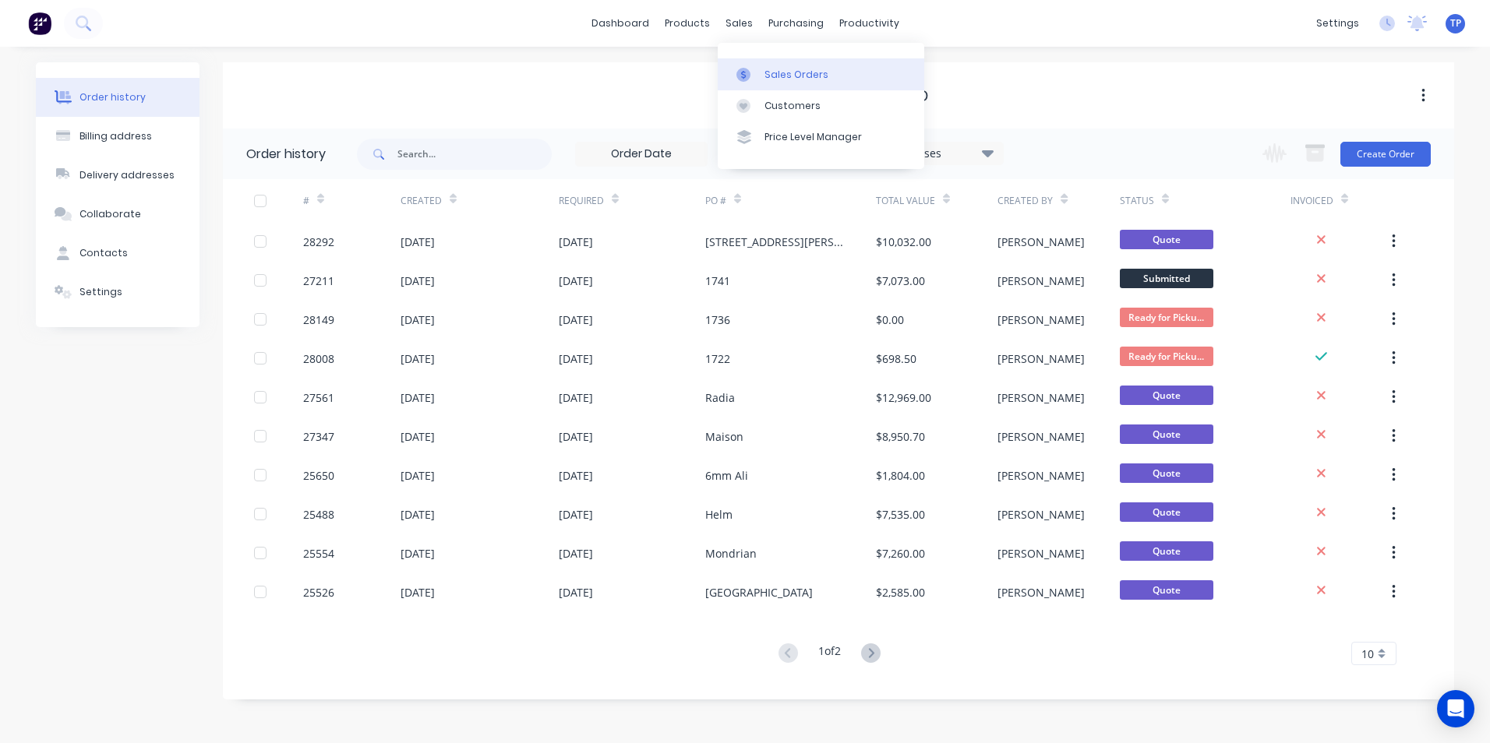
click at [788, 73] on div "Sales Orders" at bounding box center [796, 75] width 64 height 14
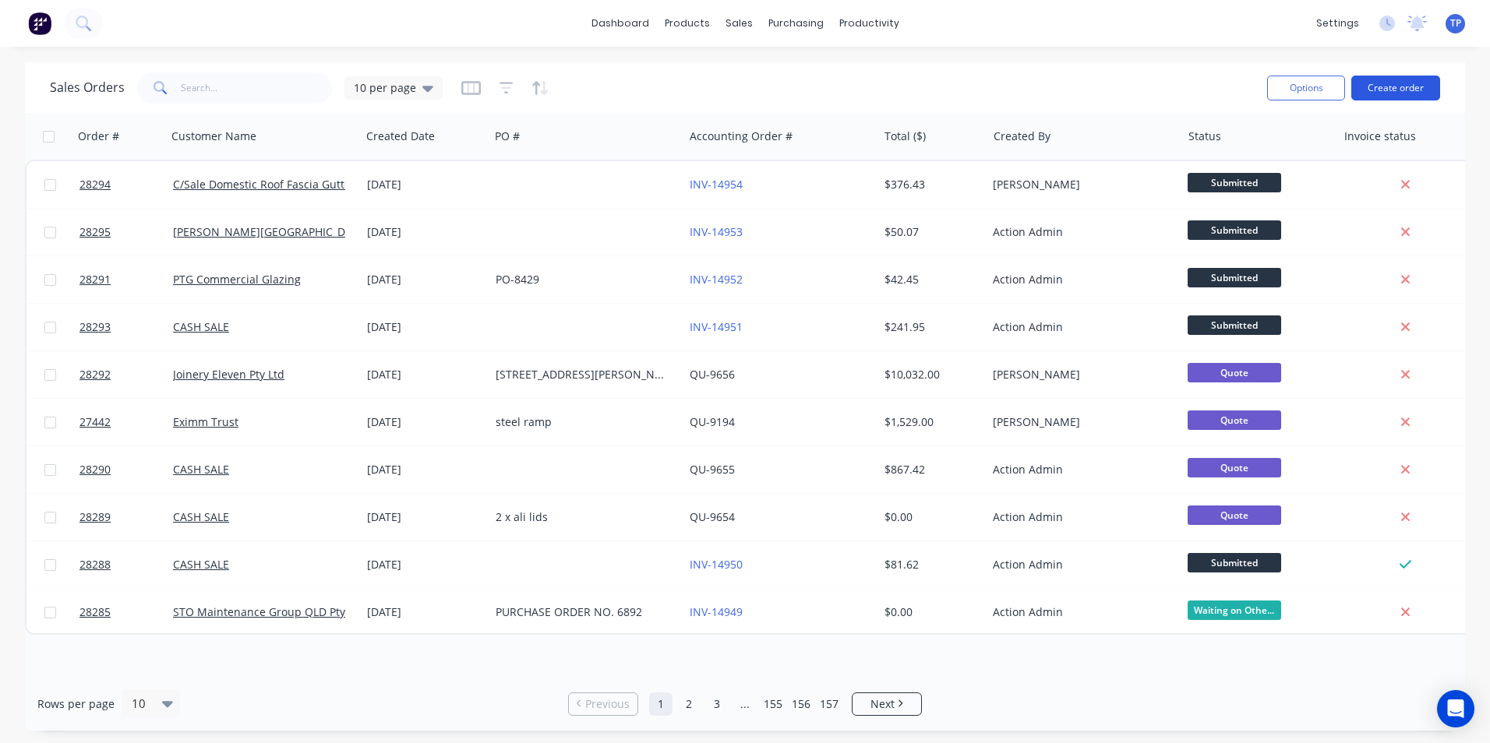
click at [1406, 86] on button "Create order" at bounding box center [1395, 88] width 89 height 25
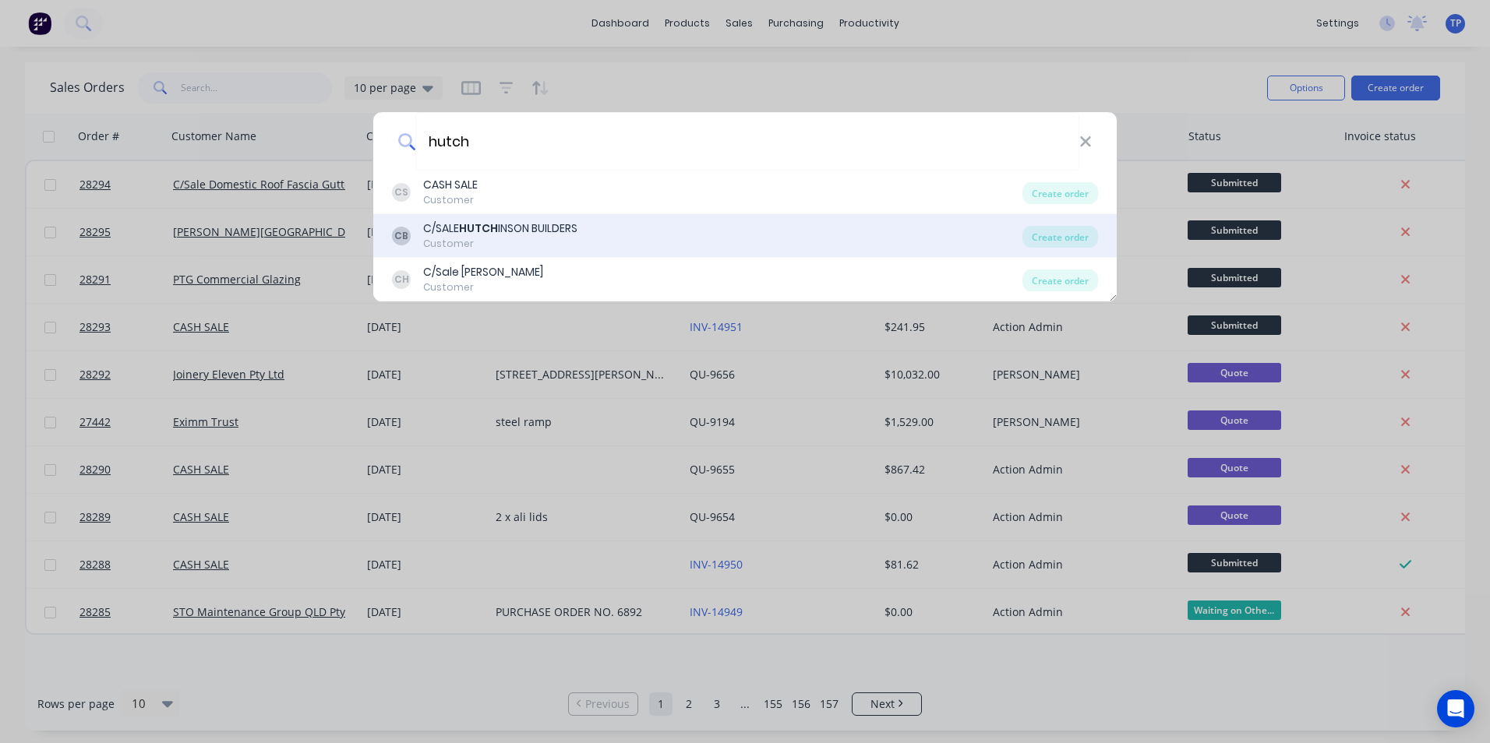
type input "hutch"
click at [610, 238] on div "CB C/SALE HUTCH INSON BUILDERS Customer" at bounding box center [707, 236] width 630 height 30
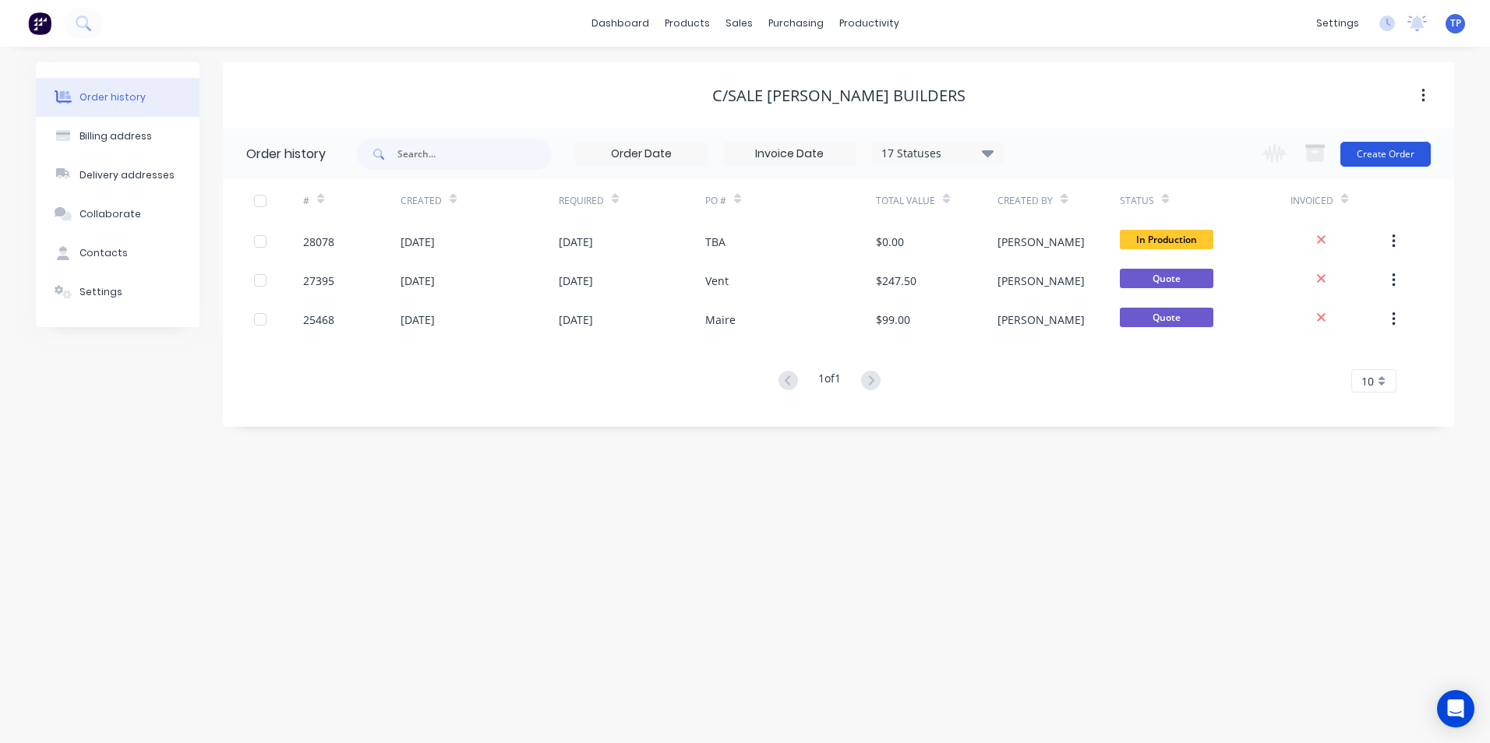
click at [1364, 161] on button "Create Order" at bounding box center [1385, 154] width 90 height 25
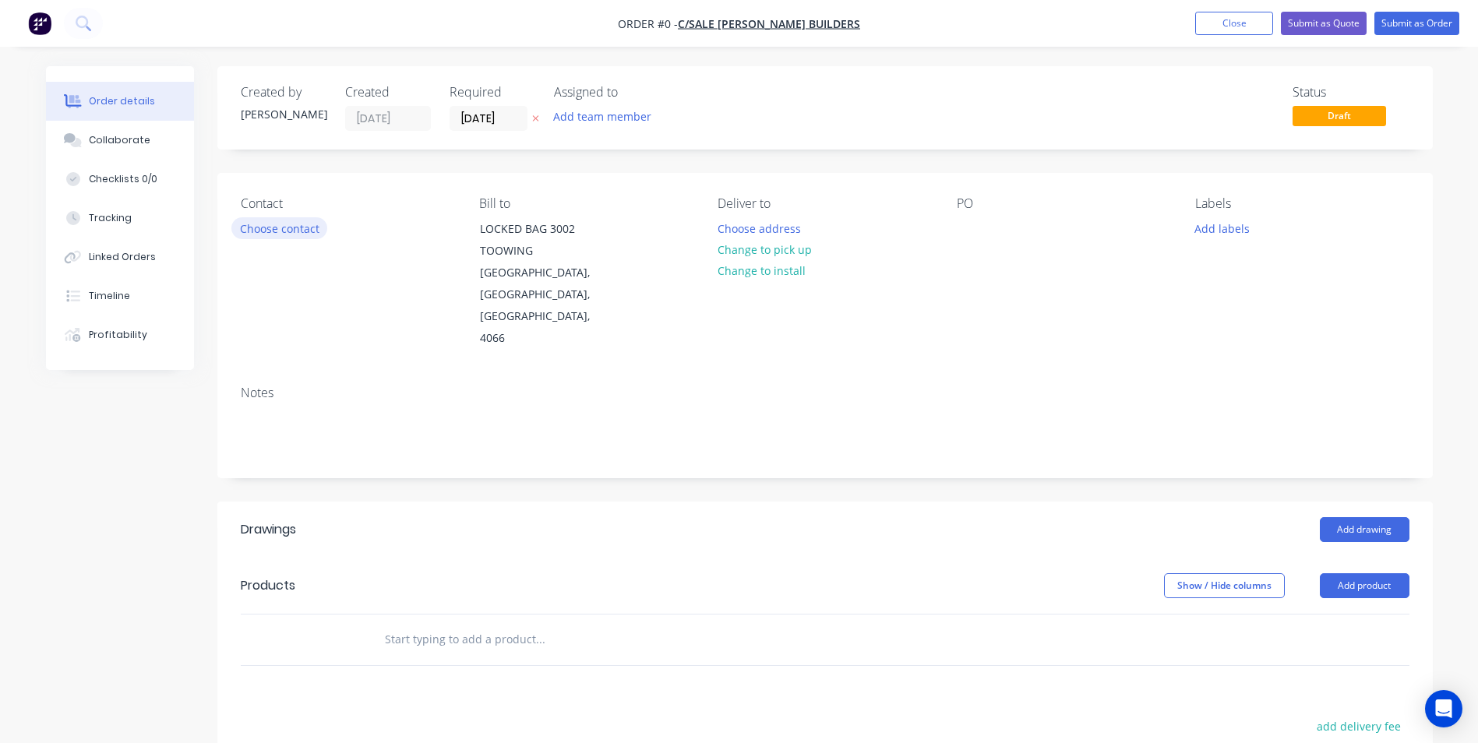
click at [292, 232] on button "Choose contact" at bounding box center [279, 227] width 96 height 21
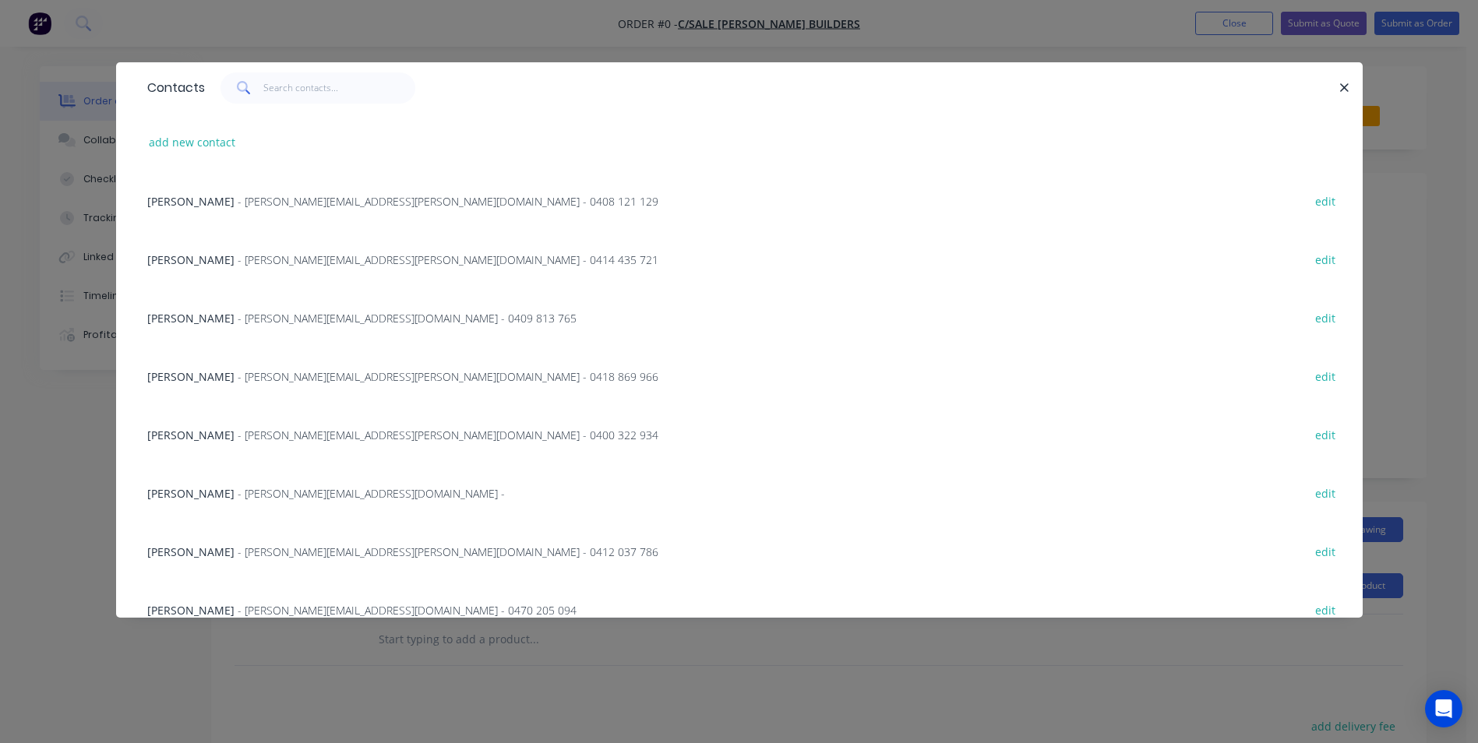
click at [184, 372] on span "[PERSON_NAME]" at bounding box center [190, 376] width 87 height 15
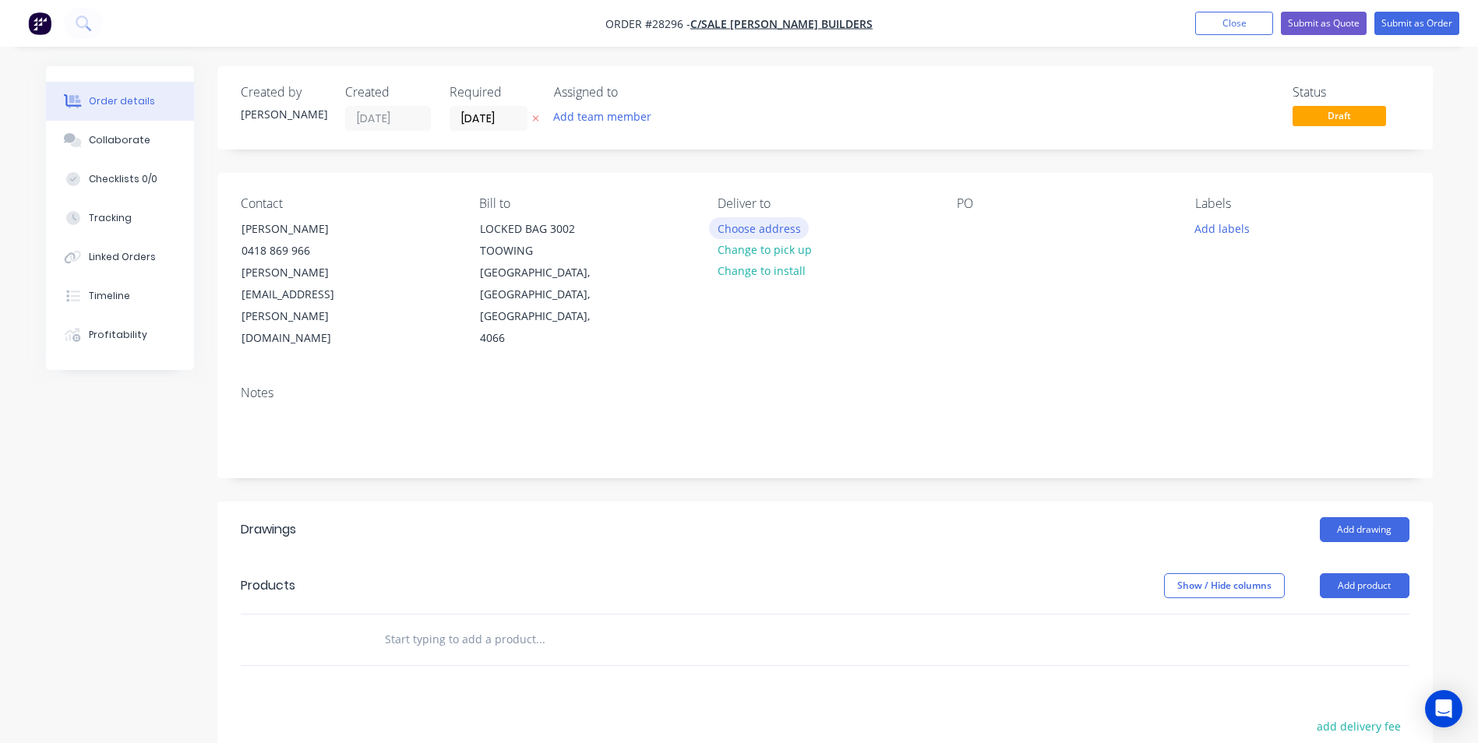
click at [797, 226] on button "Choose address" at bounding box center [759, 227] width 100 height 21
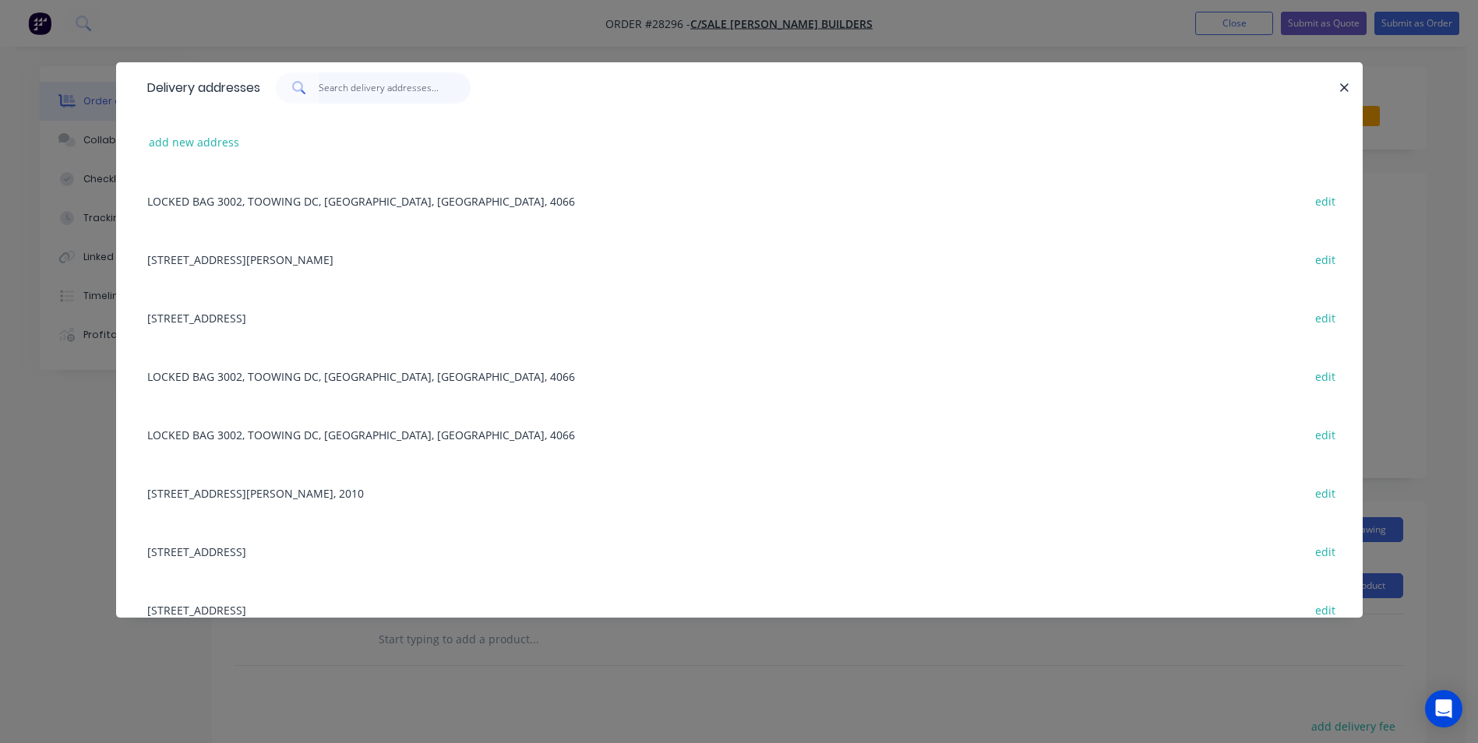
click at [387, 83] on input "text" at bounding box center [395, 87] width 152 height 31
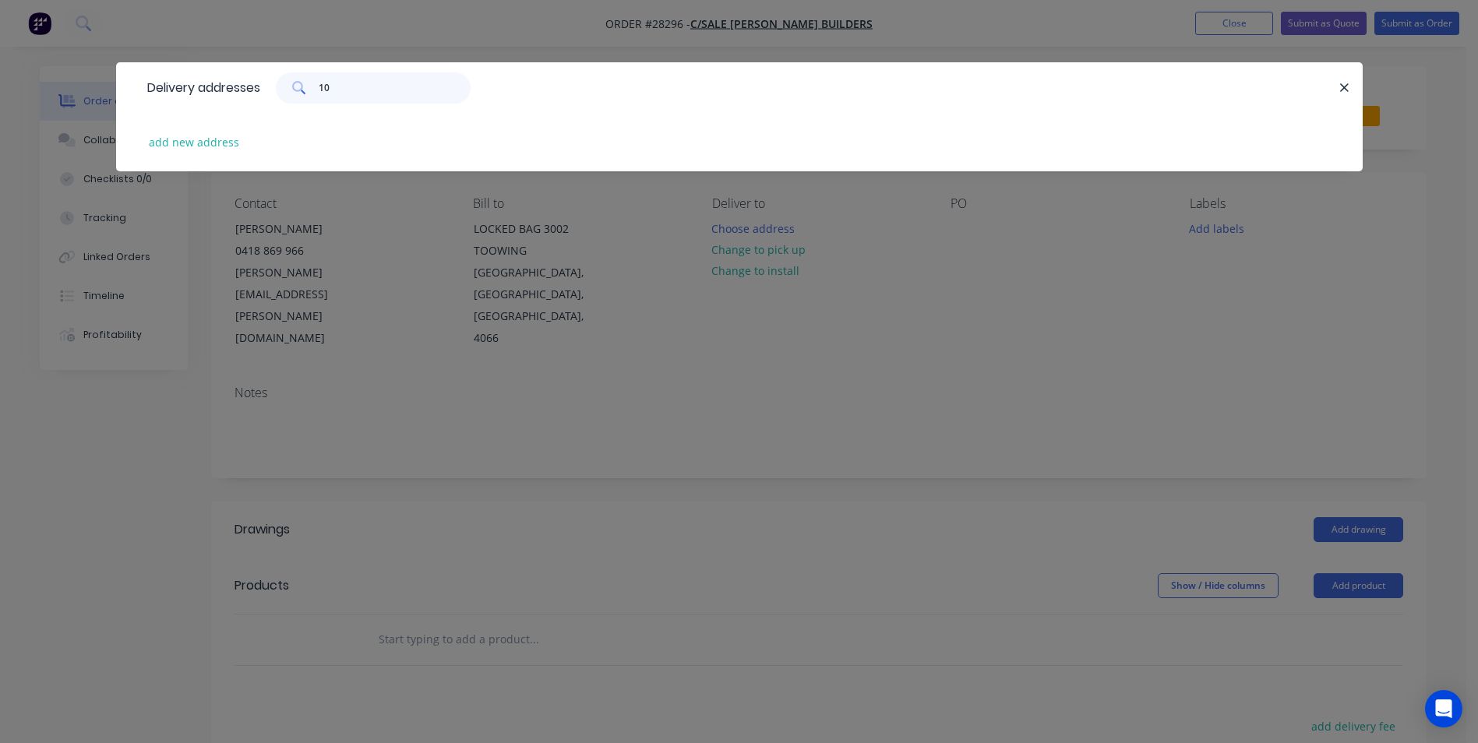
type input "1"
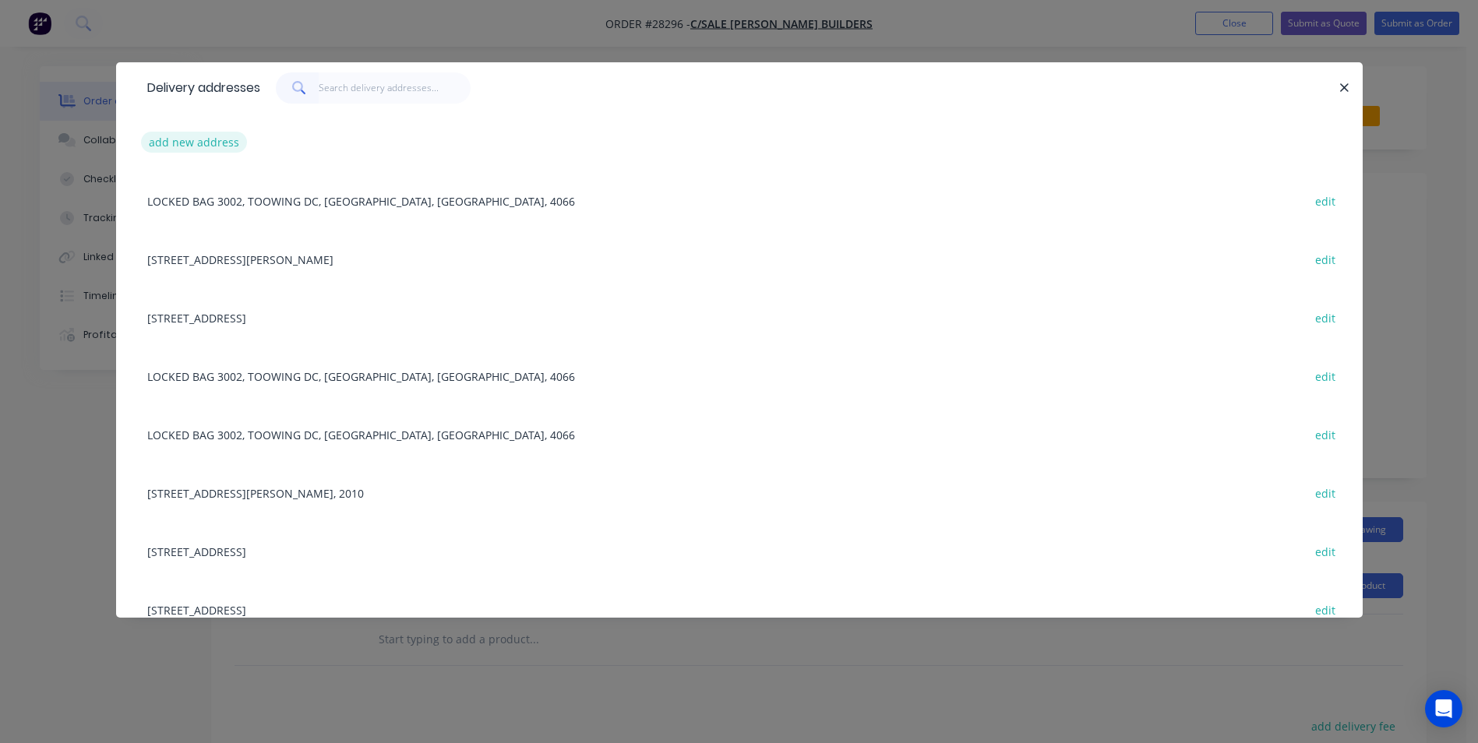
click at [234, 141] on button "add new address" at bounding box center [194, 142] width 107 height 21
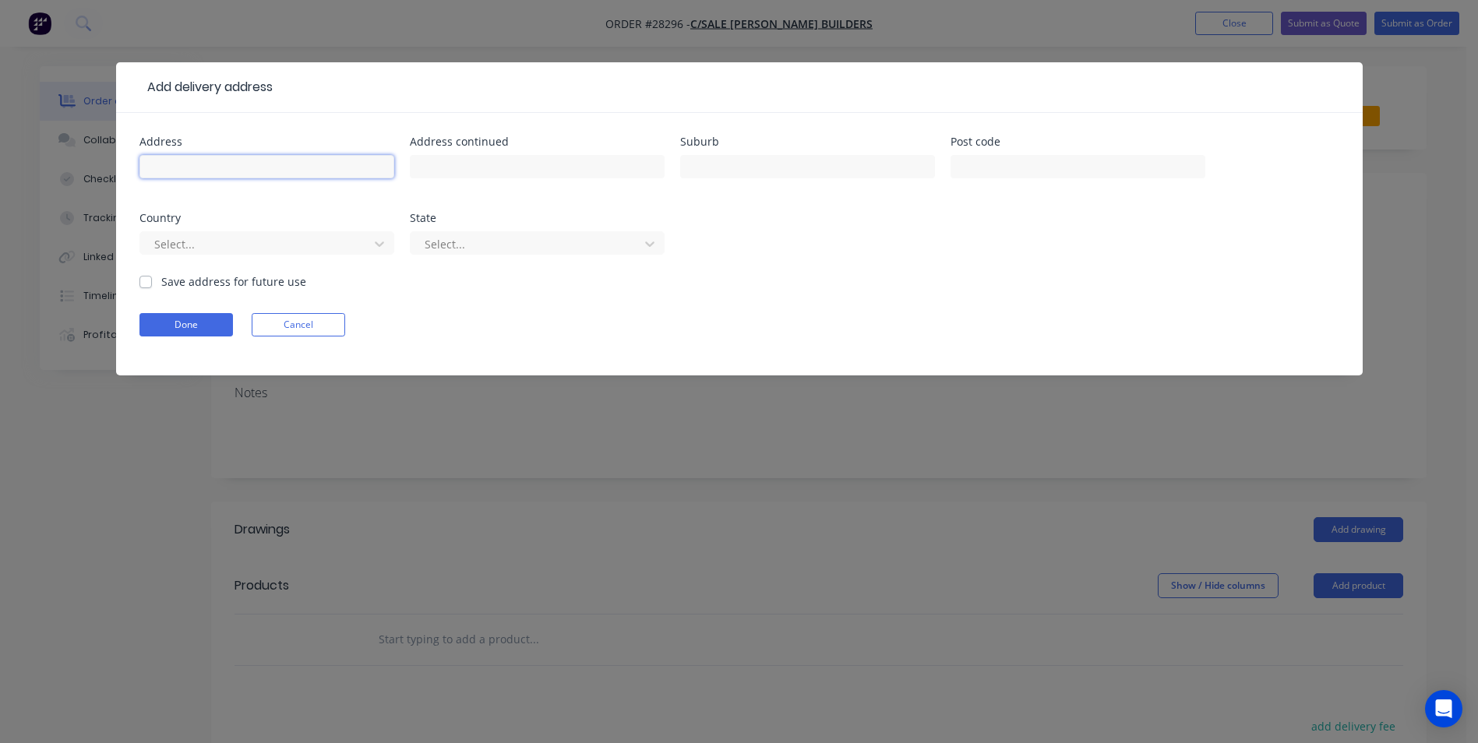
click at [202, 162] on input "text" at bounding box center [266, 166] width 255 height 23
type input "100 [PERSON_NAME] Dve"
click at [806, 169] on input "text" at bounding box center [807, 166] width 255 height 23
type input "Coolangatta"
click at [257, 245] on div at bounding box center [257, 244] width 208 height 19
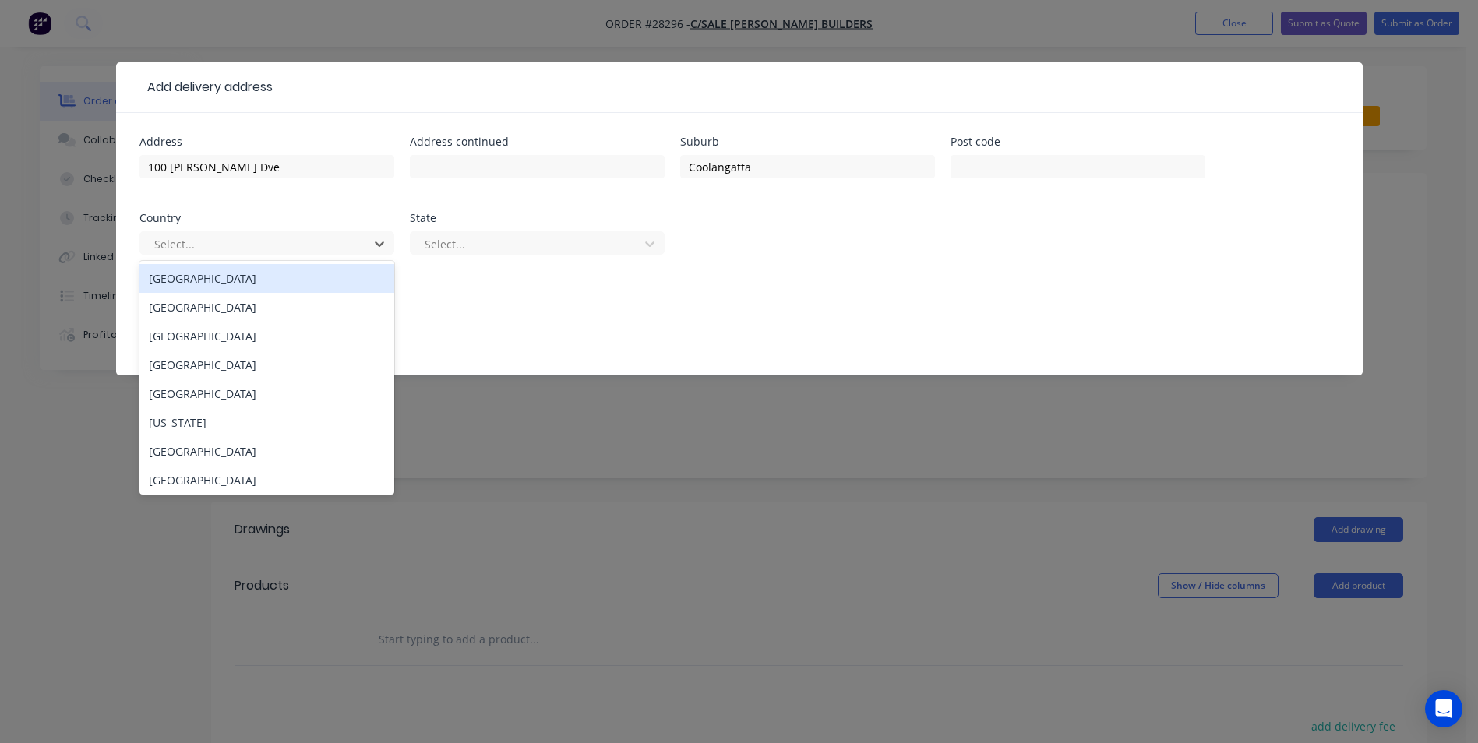
click at [337, 266] on div "Australia" at bounding box center [266, 278] width 255 height 29
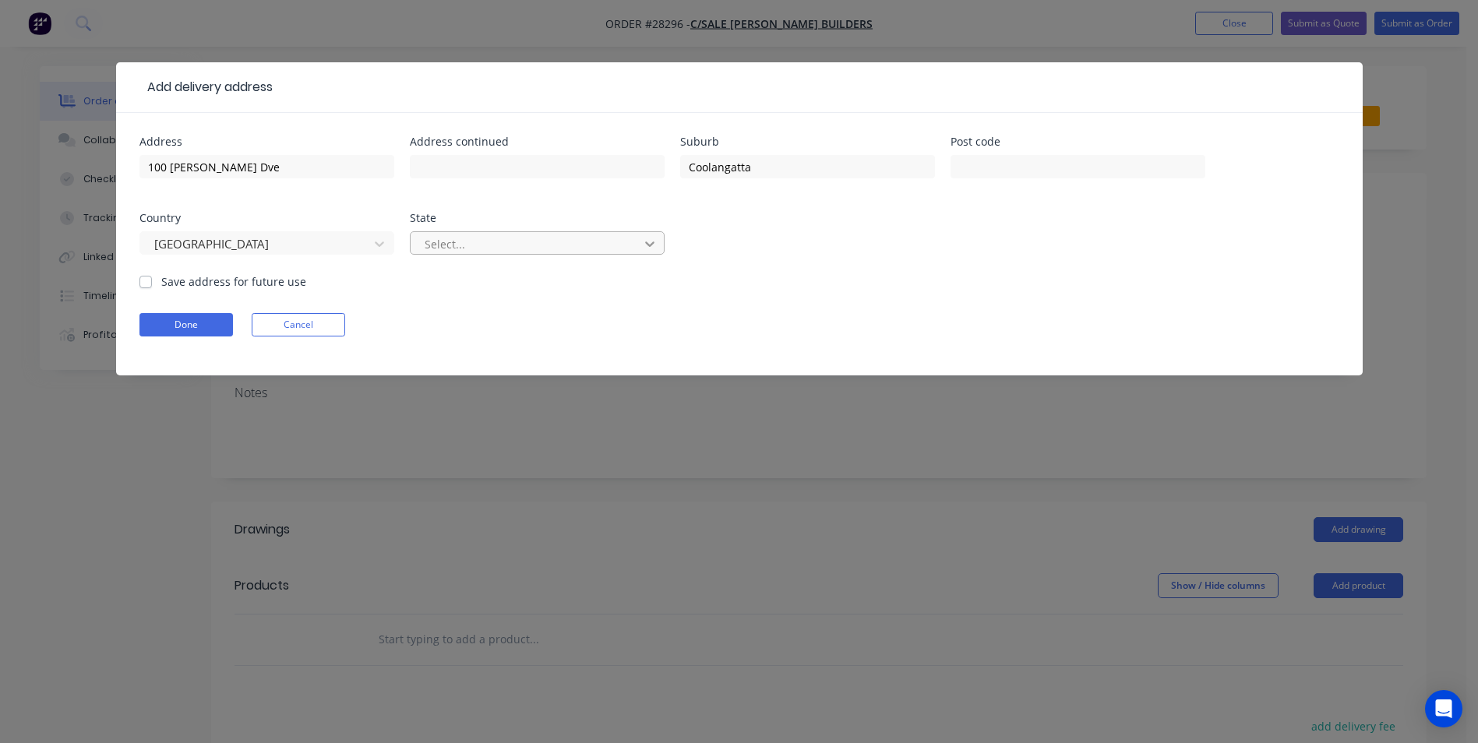
click at [655, 241] on icon at bounding box center [650, 244] width 16 height 16
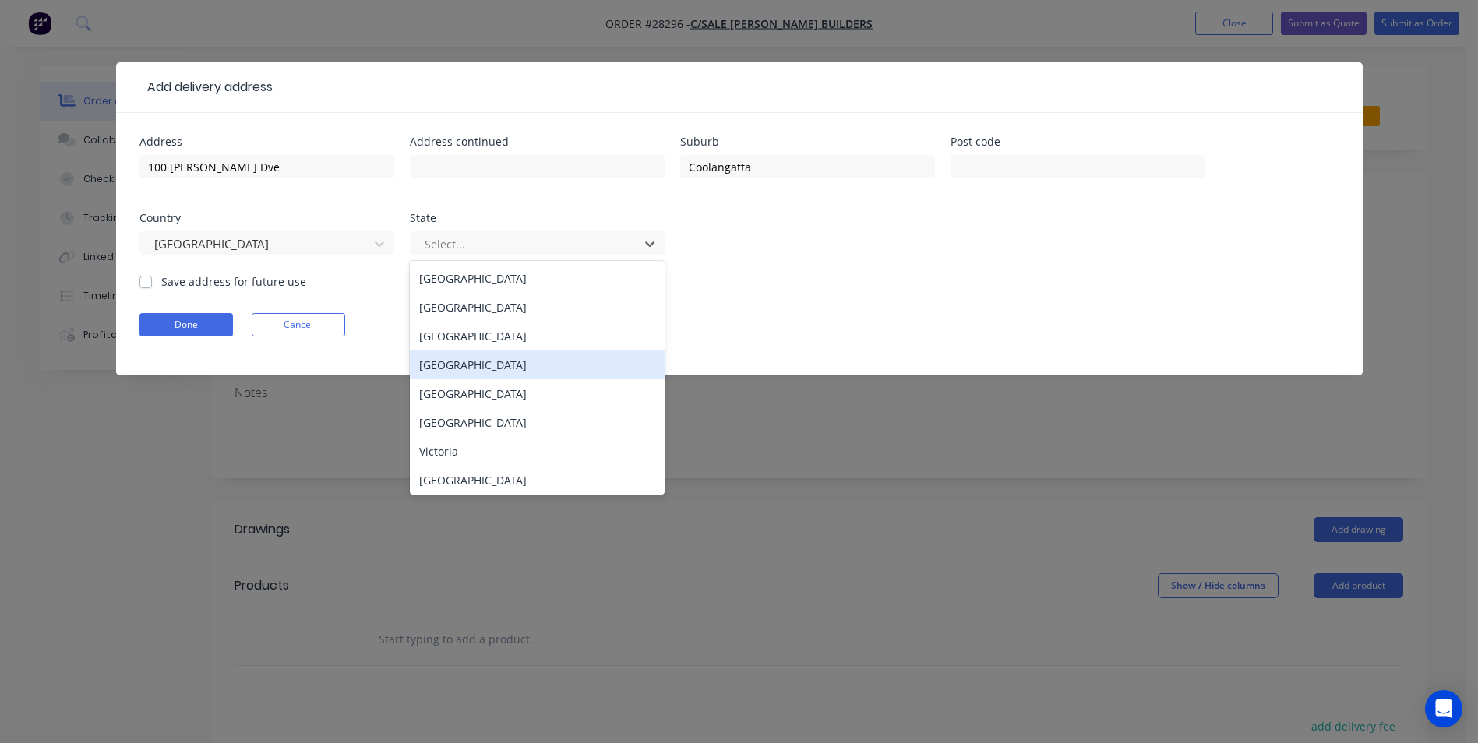
click at [470, 366] on div "Queensland" at bounding box center [537, 365] width 255 height 29
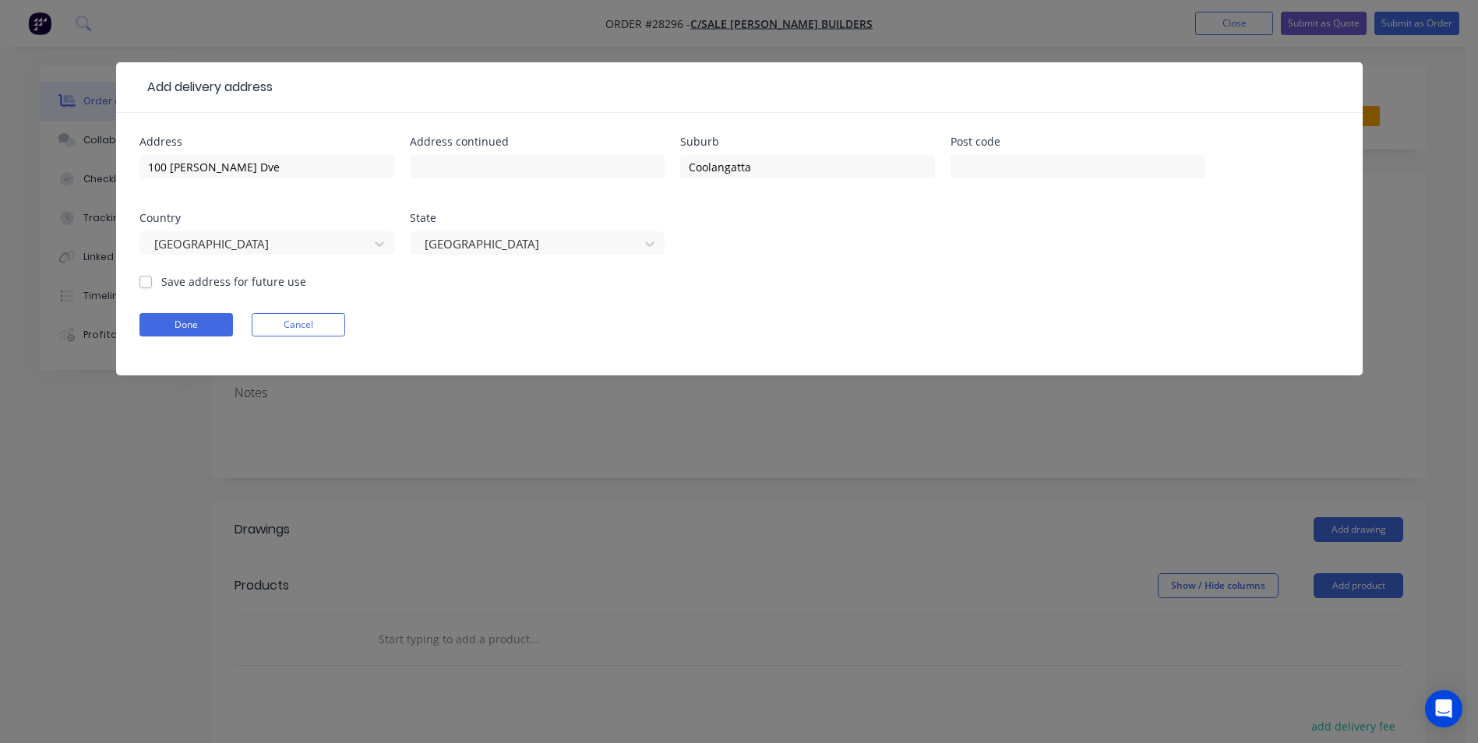
click at [161, 283] on label "Save address for future use" at bounding box center [233, 281] width 145 height 16
click at [141, 283] on input "Save address for future use" at bounding box center [145, 280] width 12 height 15
checkbox input "true"
click at [207, 325] on button "Done" at bounding box center [186, 324] width 94 height 23
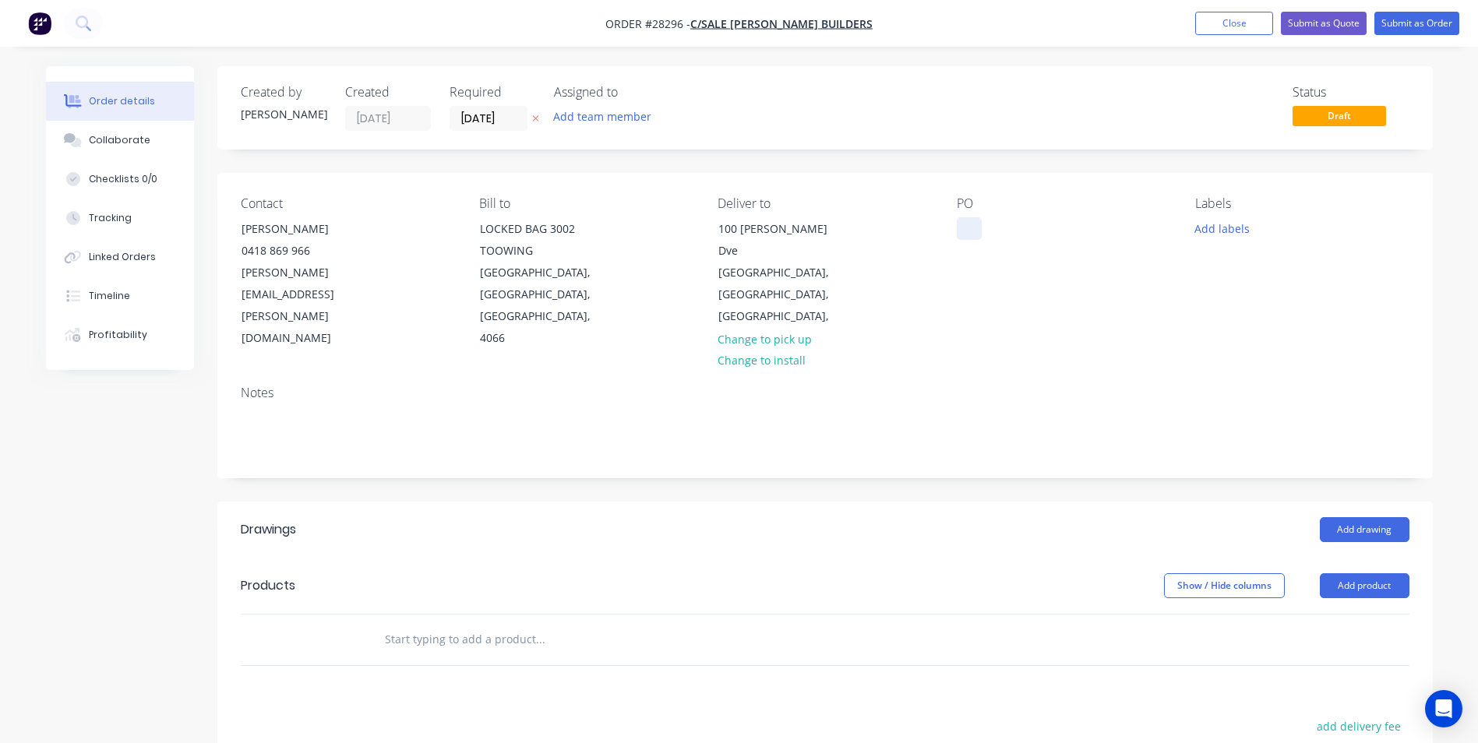
click at [965, 221] on div at bounding box center [969, 228] width 25 height 23
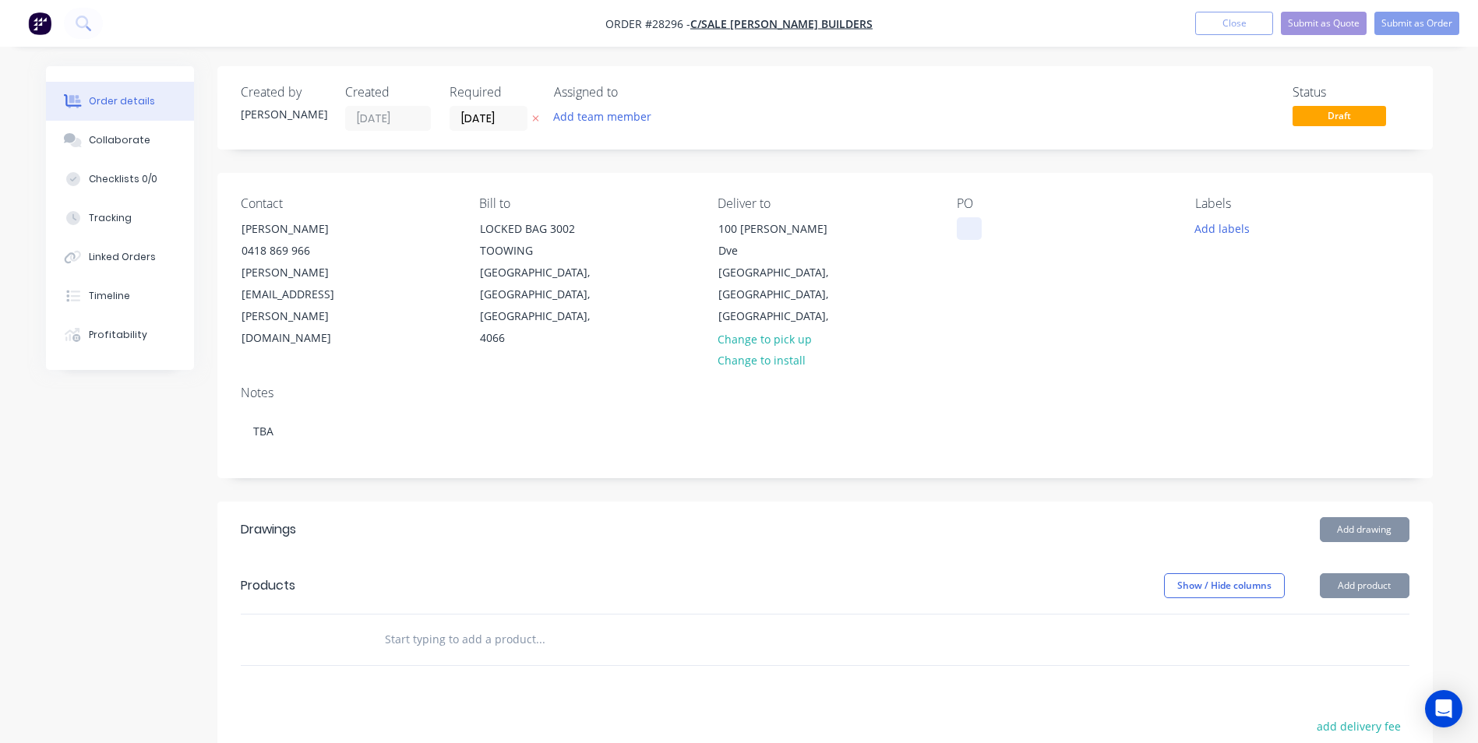
click at [972, 235] on div at bounding box center [969, 228] width 25 height 23
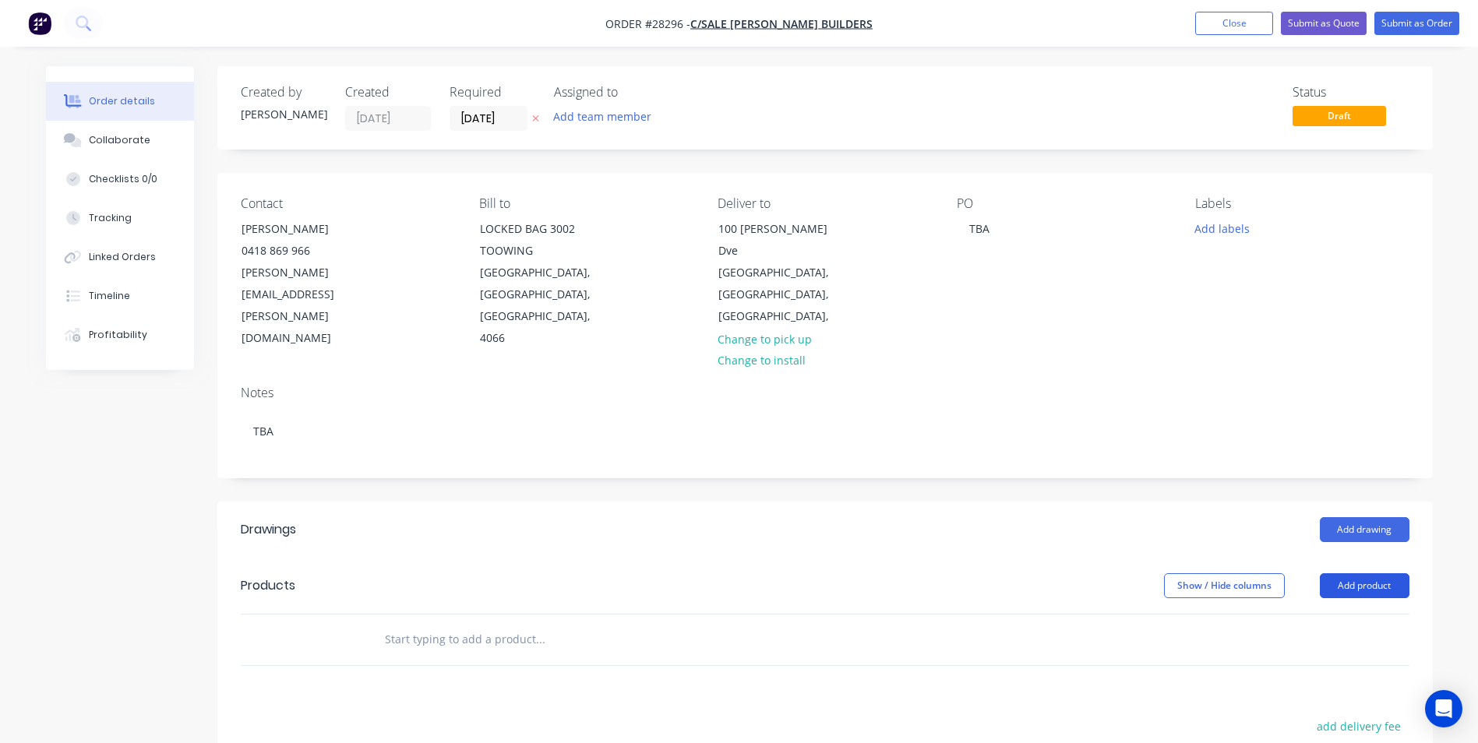
click at [1343, 573] on button "Add product" at bounding box center [1365, 585] width 90 height 25
click at [1304, 645] on div "Basic product" at bounding box center [1336, 656] width 120 height 23
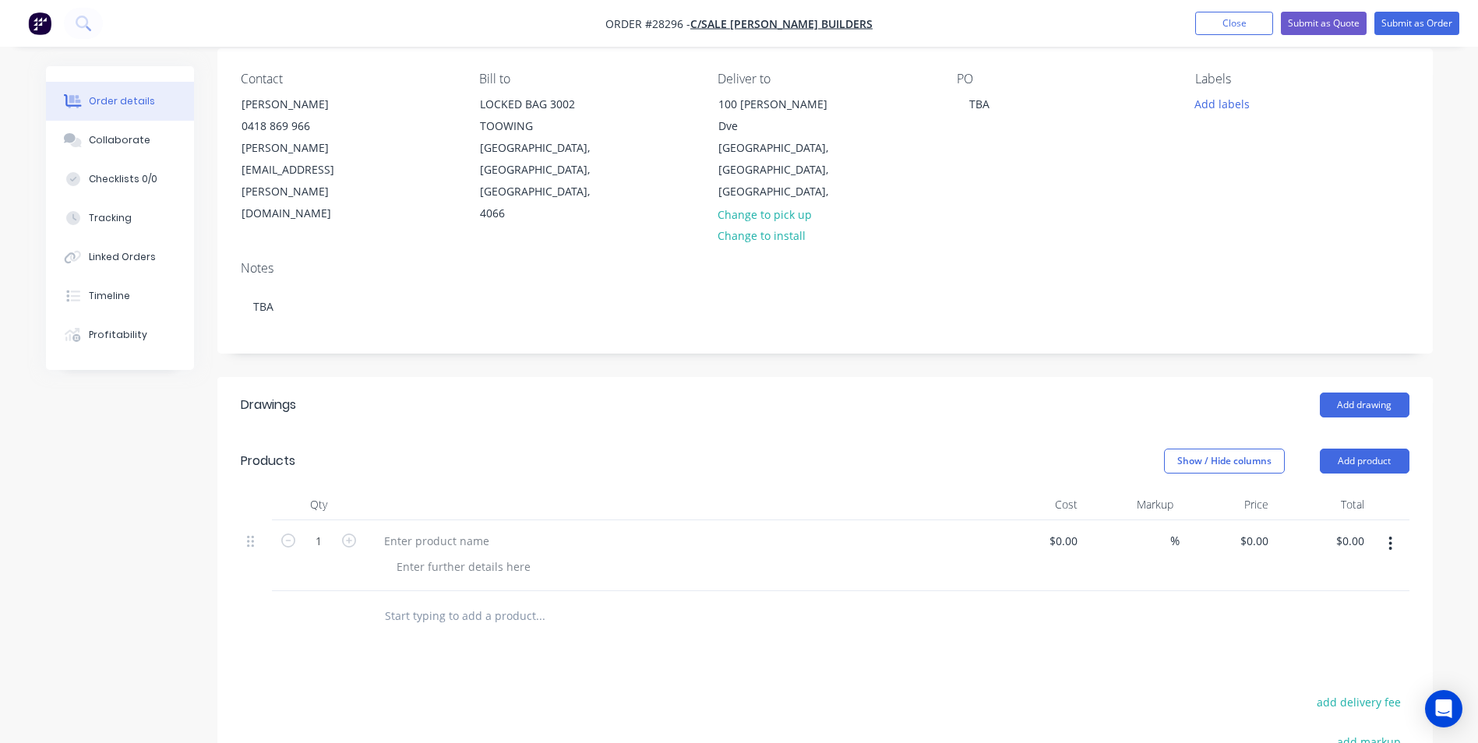
scroll to position [156, 0]
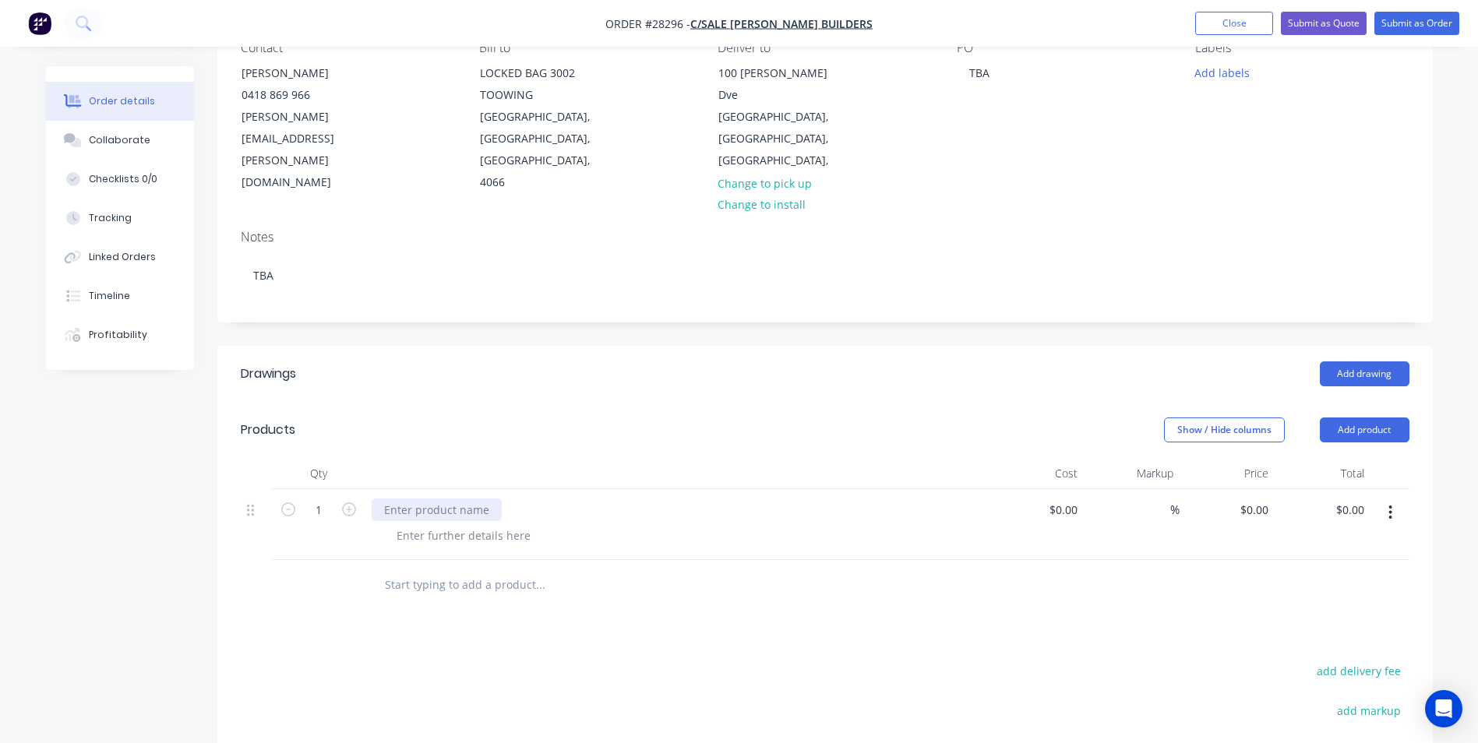
click at [401, 499] on div at bounding box center [437, 510] width 130 height 23
click at [418, 499] on div "Supply and install Powder coated Aluminium Louvers as per site measure ." at bounding box center [580, 510] width 417 height 23
click at [429, 524] on div at bounding box center [463, 535] width 159 height 23
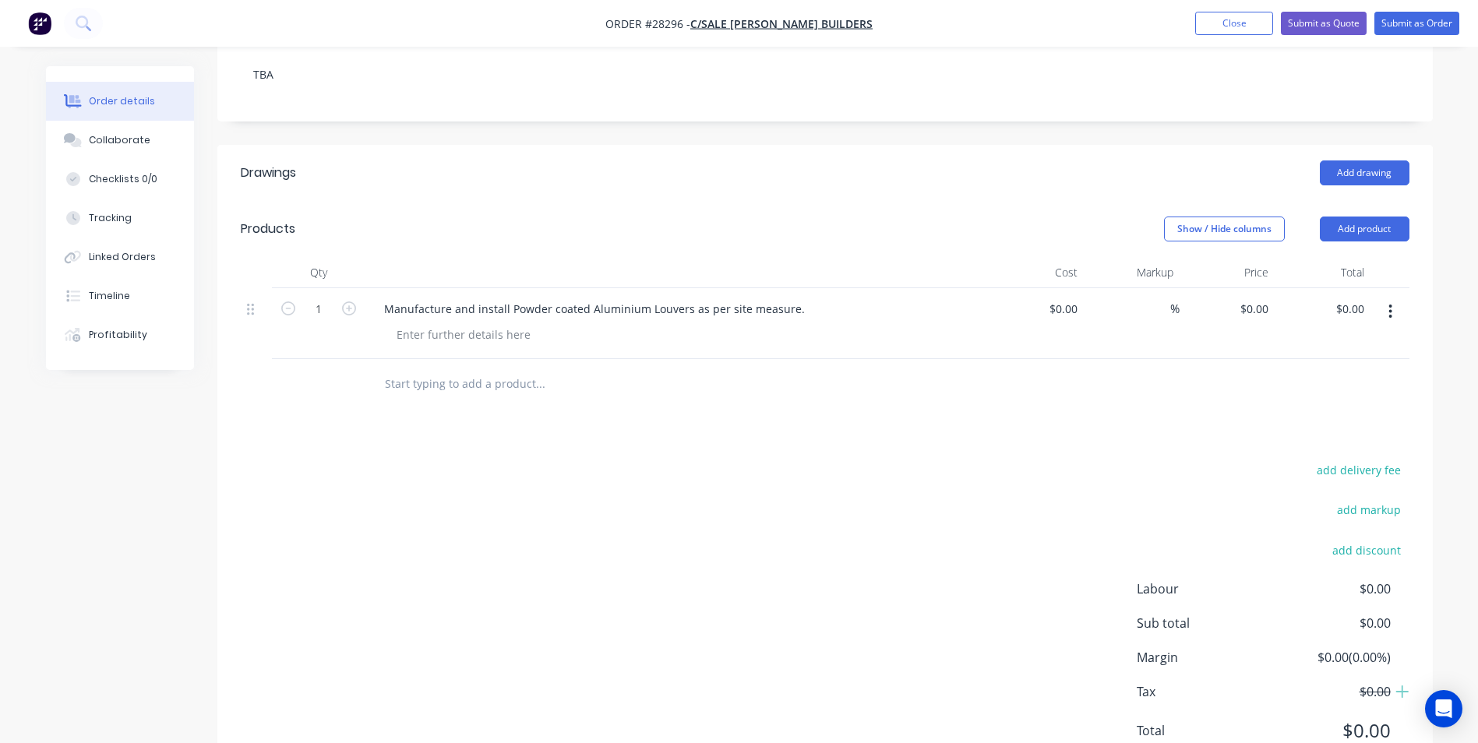
scroll to position [377, 0]
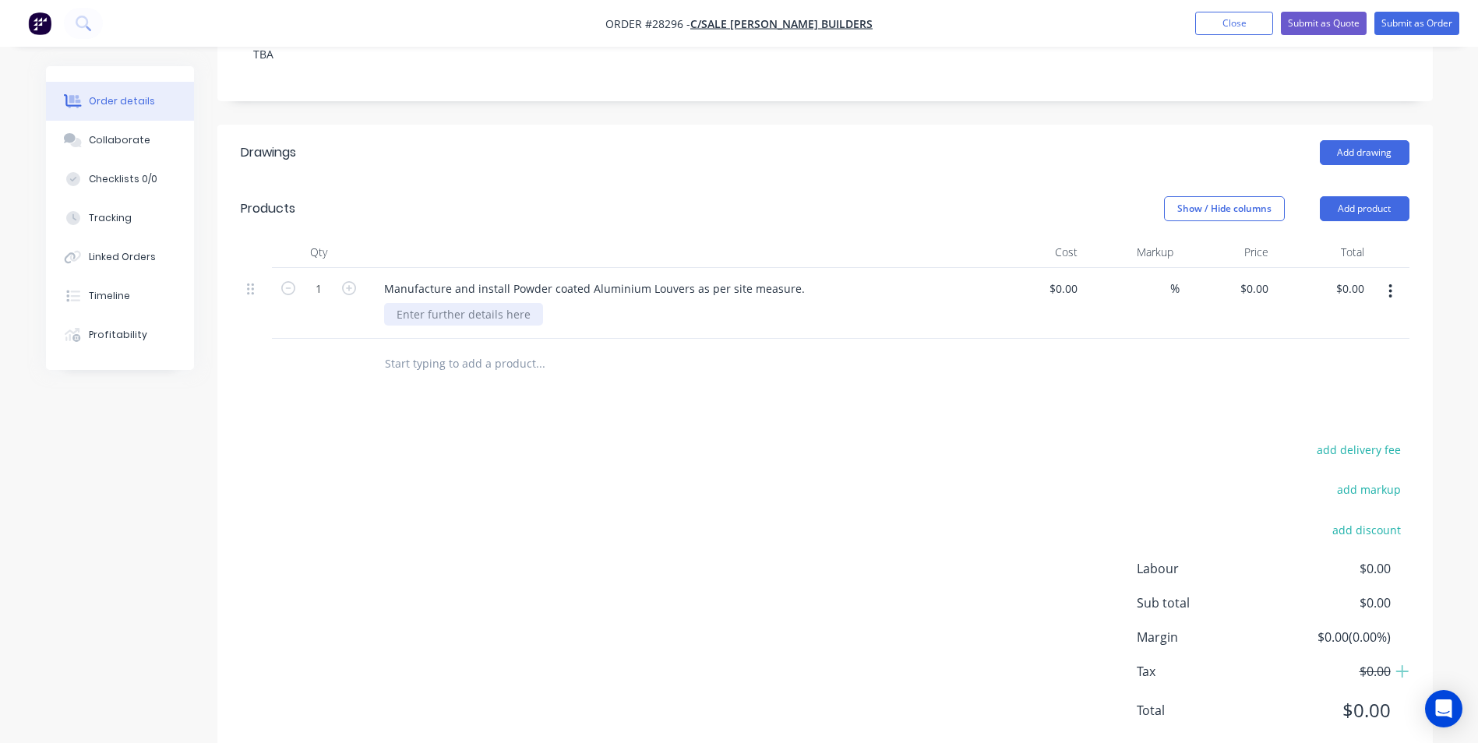
click at [464, 303] on div at bounding box center [463, 314] width 159 height 23
click at [607, 303] on div "Powder coat Duratec Elements textured natural Bronze" at bounding box center [540, 314] width 313 height 23
click at [687, 303] on div "Powder coat Duratec Elements textured Natural Bronze" at bounding box center [541, 314] width 315 height 23
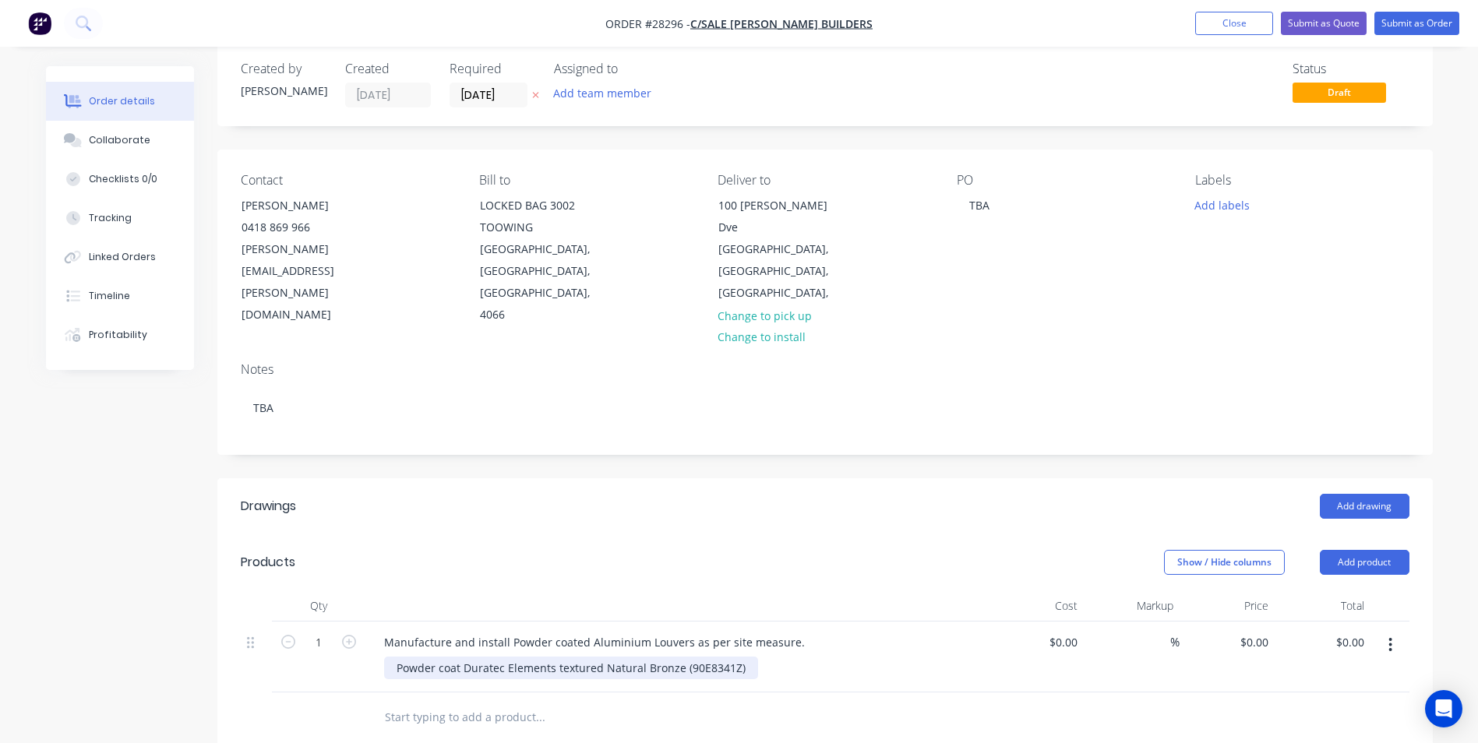
scroll to position [0, 0]
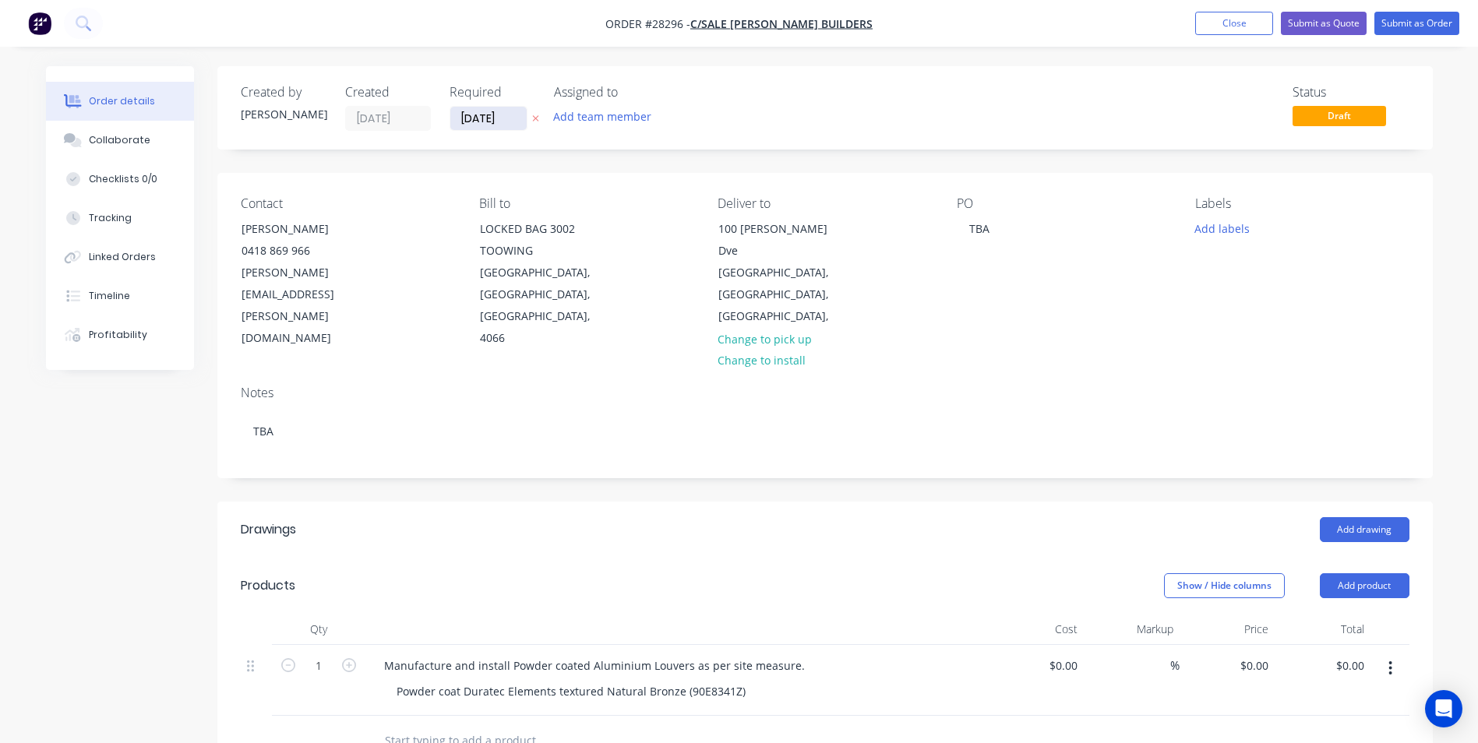
click at [517, 115] on input "02/09/25" at bounding box center [488, 118] width 76 height 23
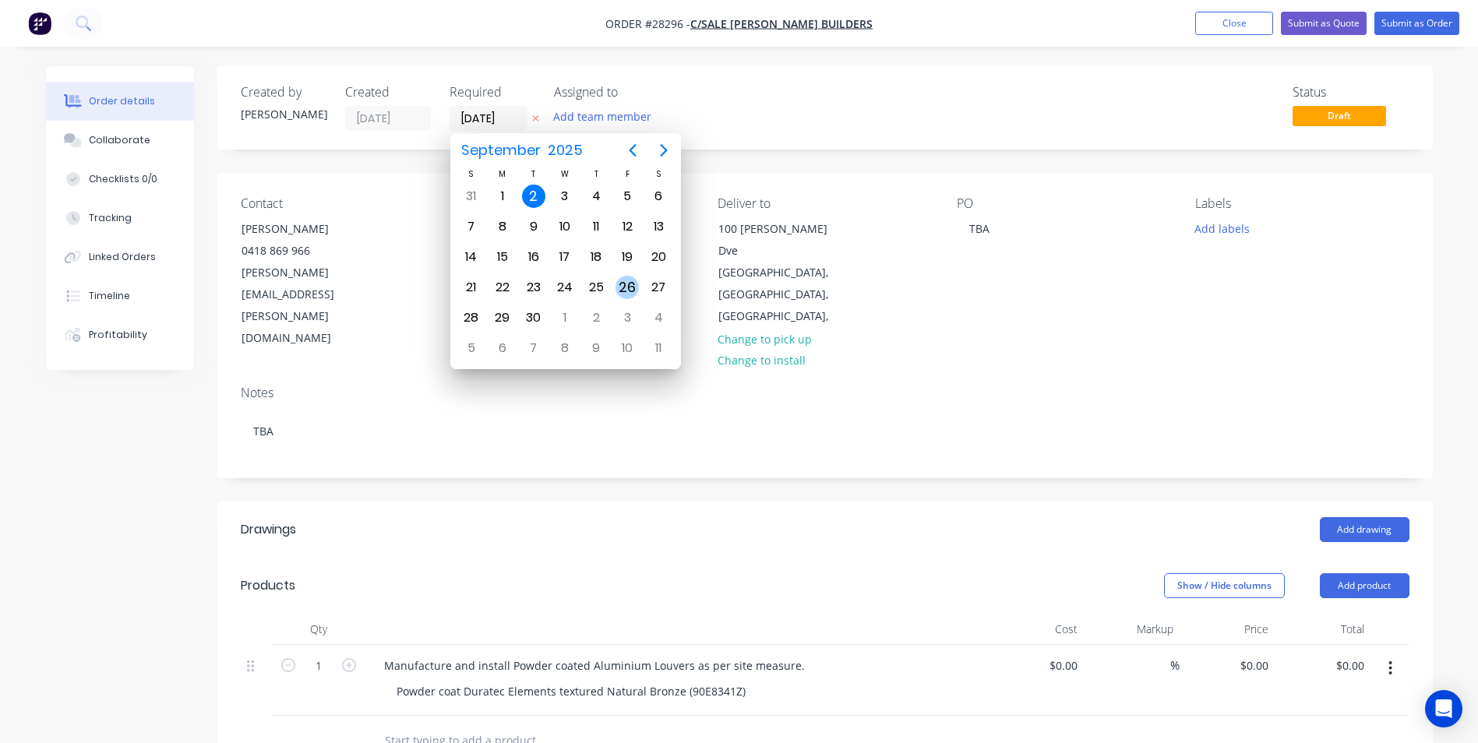
click at [618, 282] on div "26" at bounding box center [627, 287] width 23 height 23
type input "26/09/25"
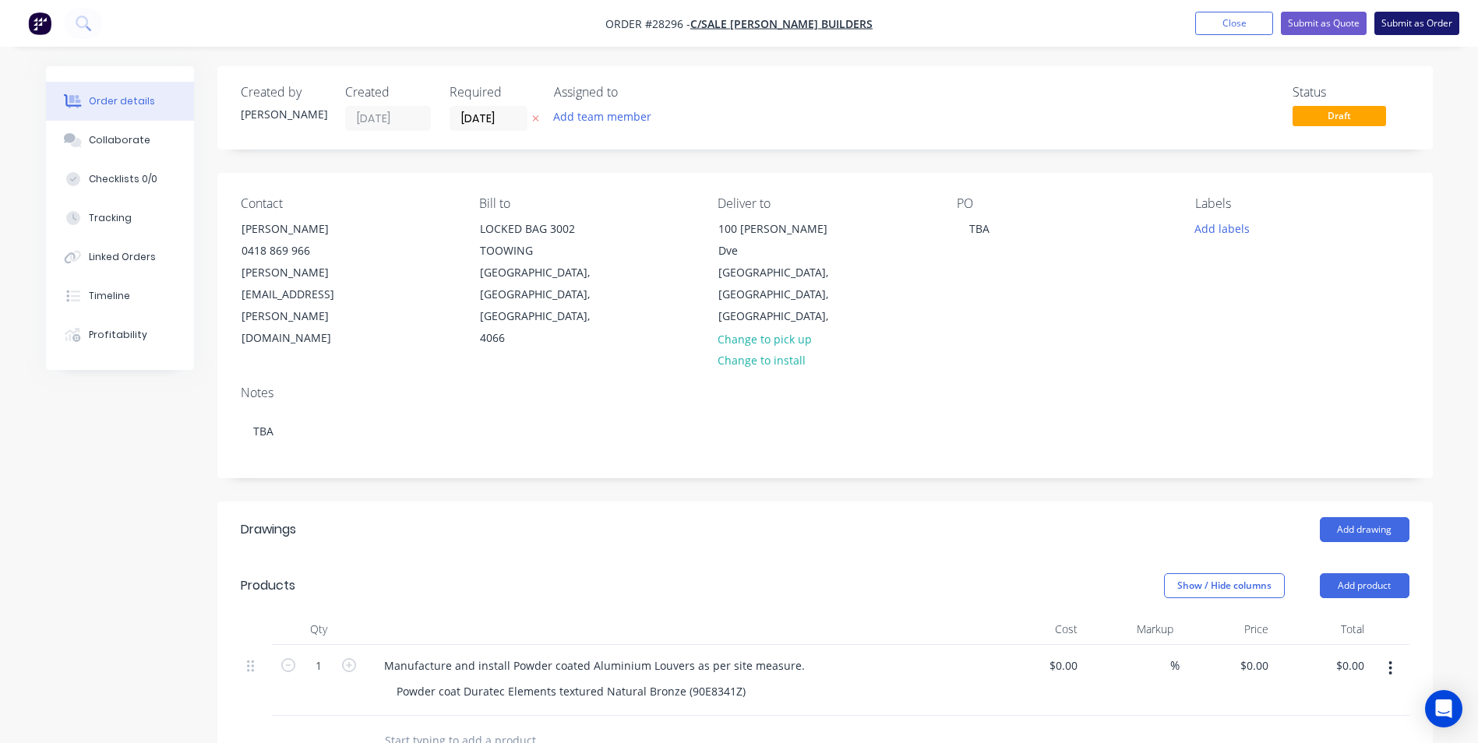
click at [1400, 23] on button "Submit as Order" at bounding box center [1417, 23] width 85 height 23
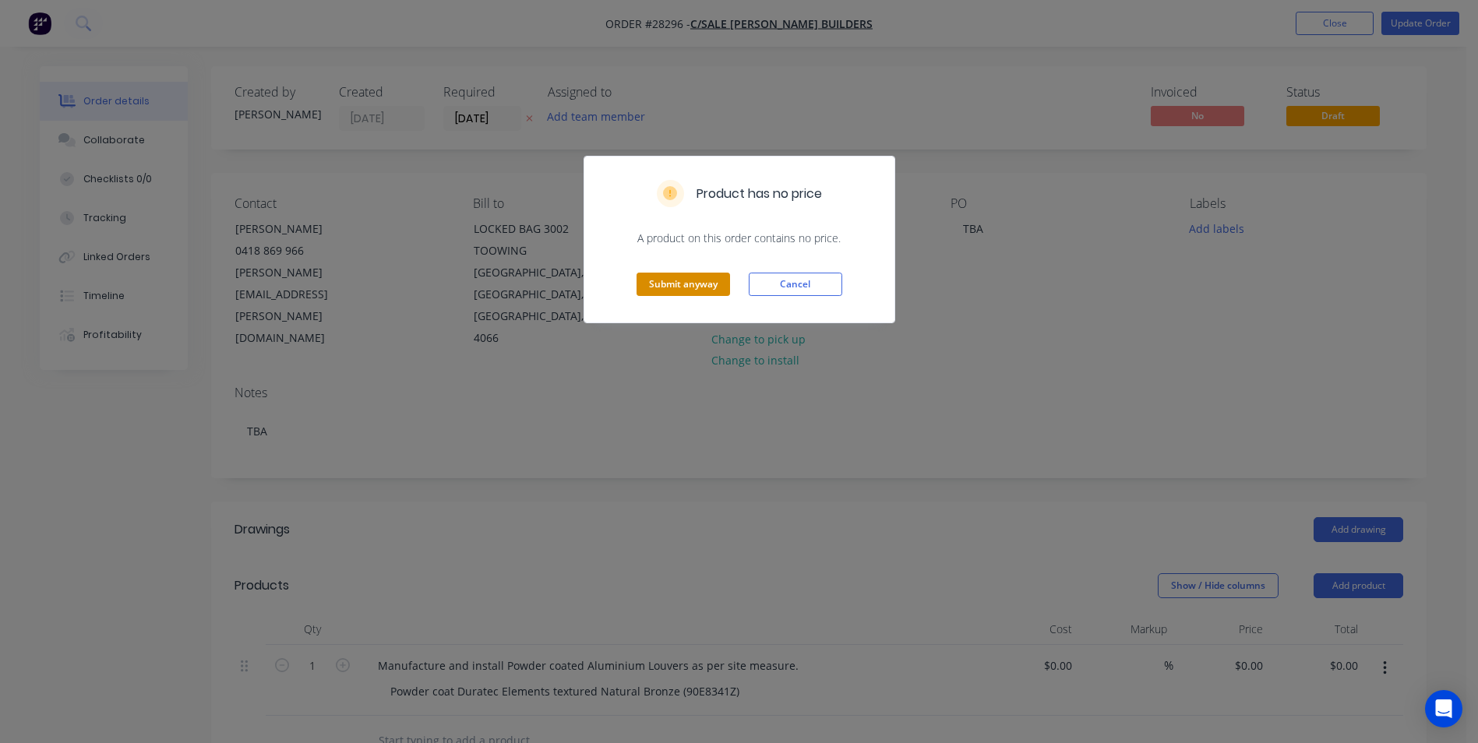
click at [720, 287] on button "Submit anyway" at bounding box center [684, 284] width 94 height 23
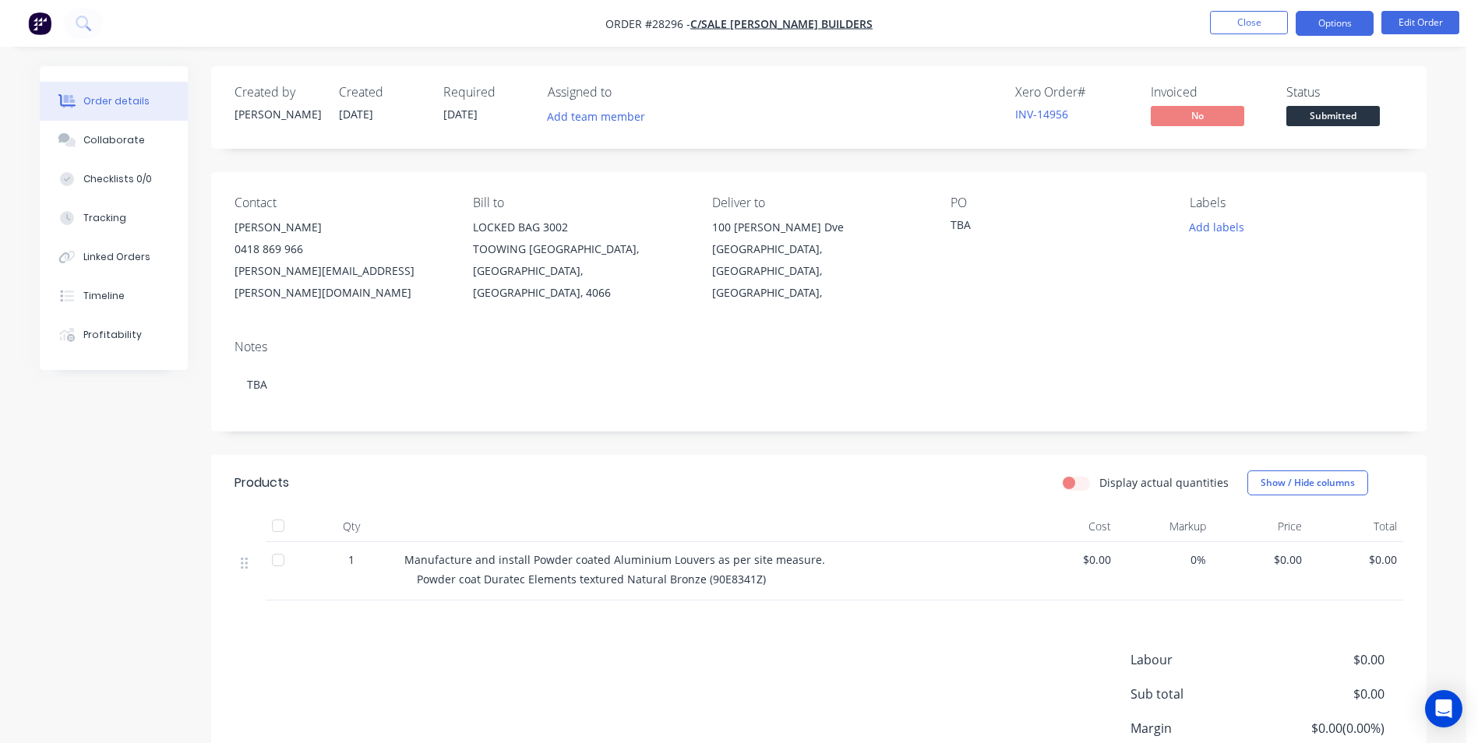
click at [1307, 22] on button "Options" at bounding box center [1335, 23] width 78 height 25
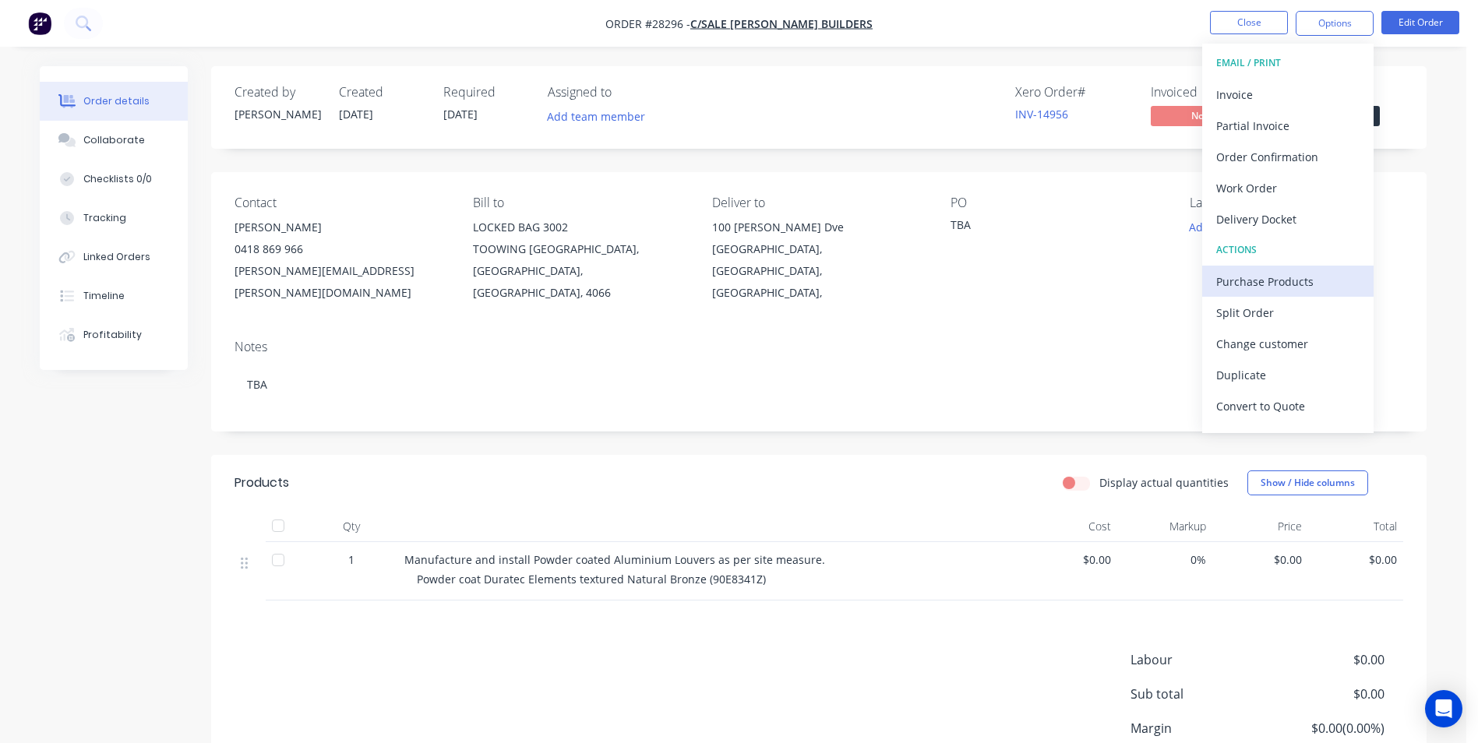
click at [1240, 281] on div "Purchase Products" at bounding box center [1287, 281] width 143 height 23
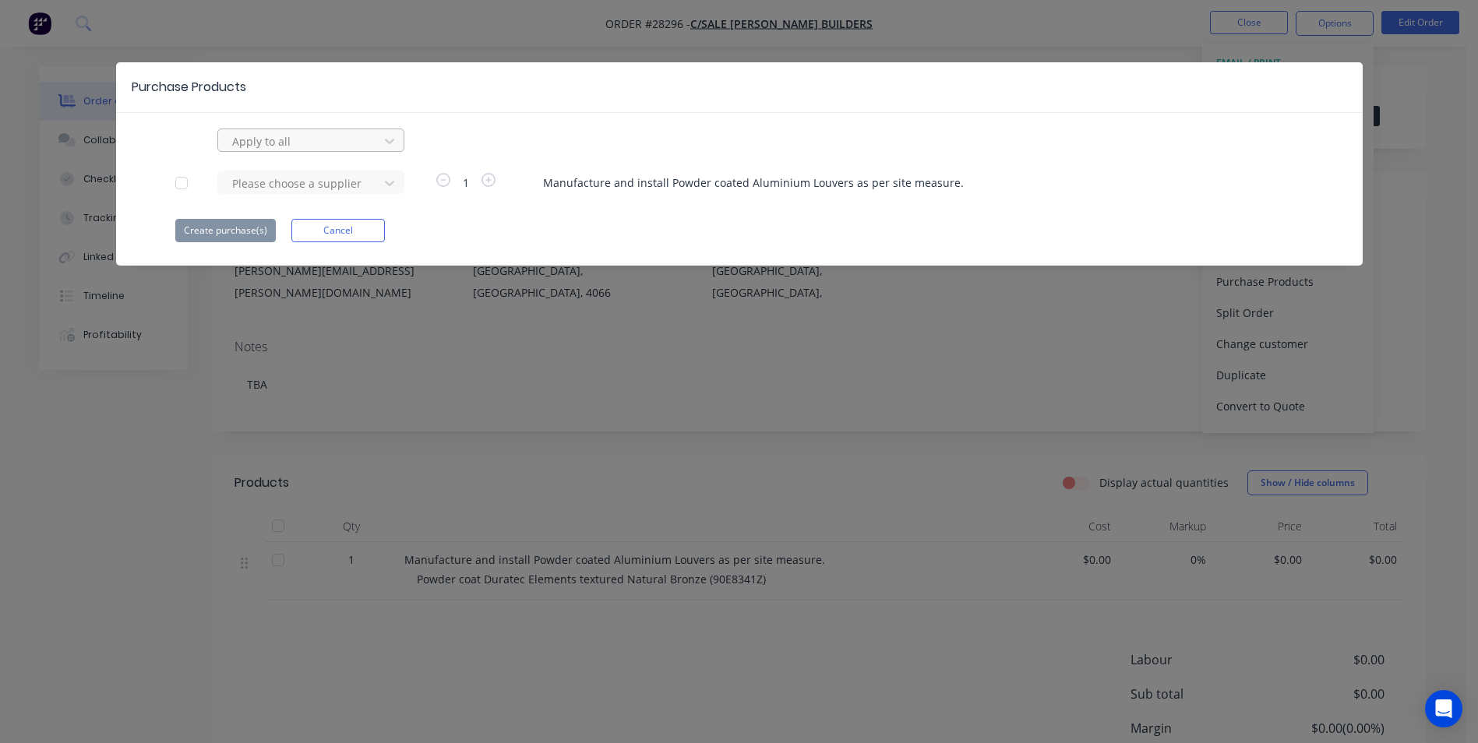
click at [330, 139] on div at bounding box center [301, 141] width 140 height 19
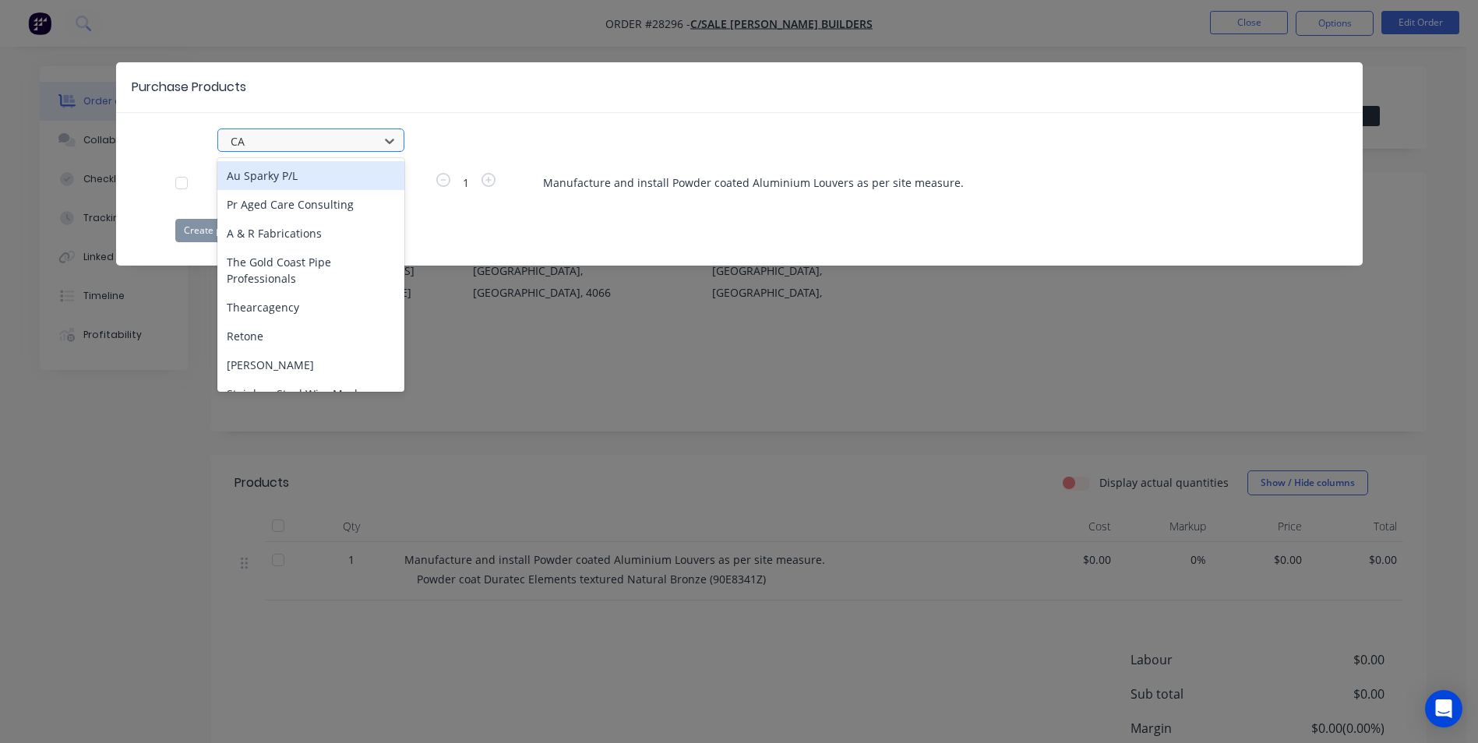
type input "CAP"
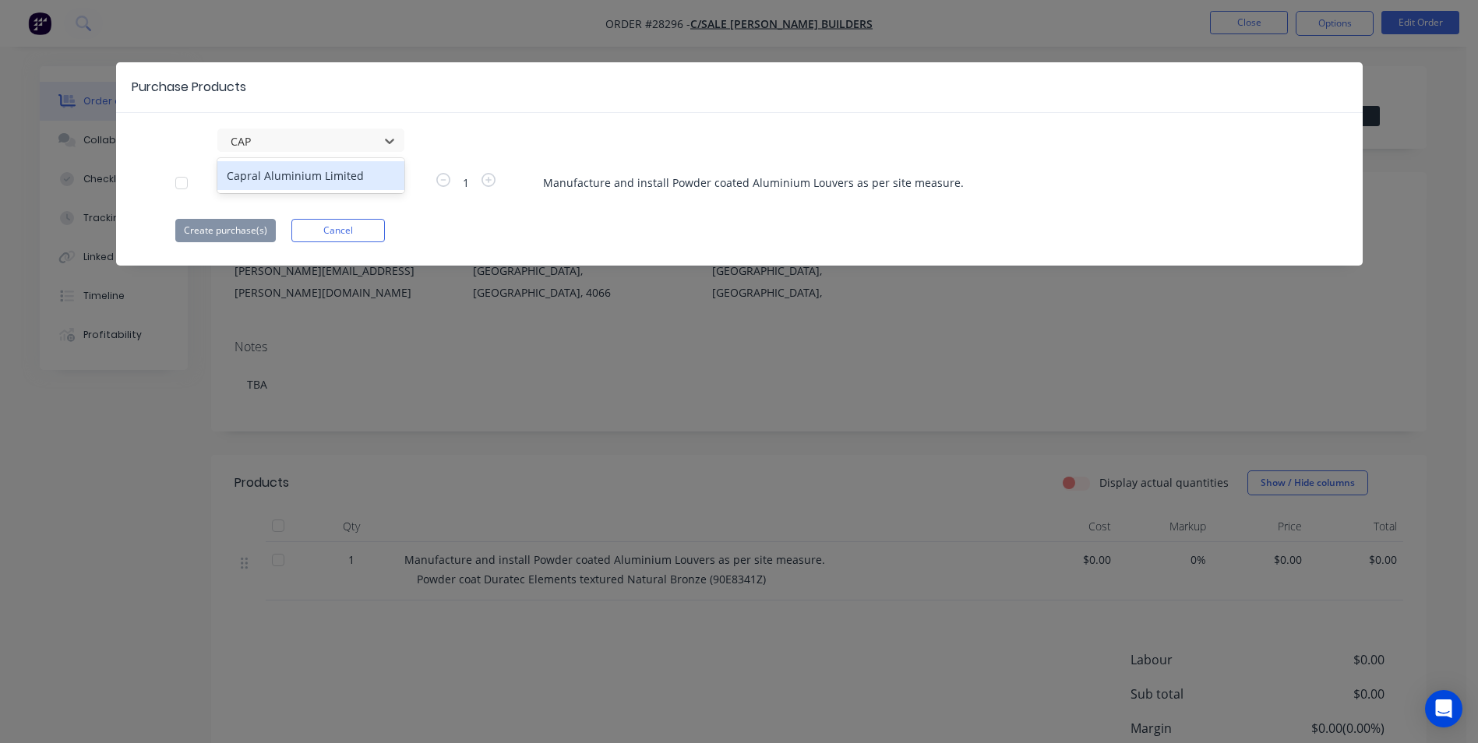
click at [314, 172] on div "Capral Aluminium Limited" at bounding box center [310, 175] width 187 height 29
click at [244, 230] on button "Create purchase(s)" at bounding box center [225, 230] width 101 height 23
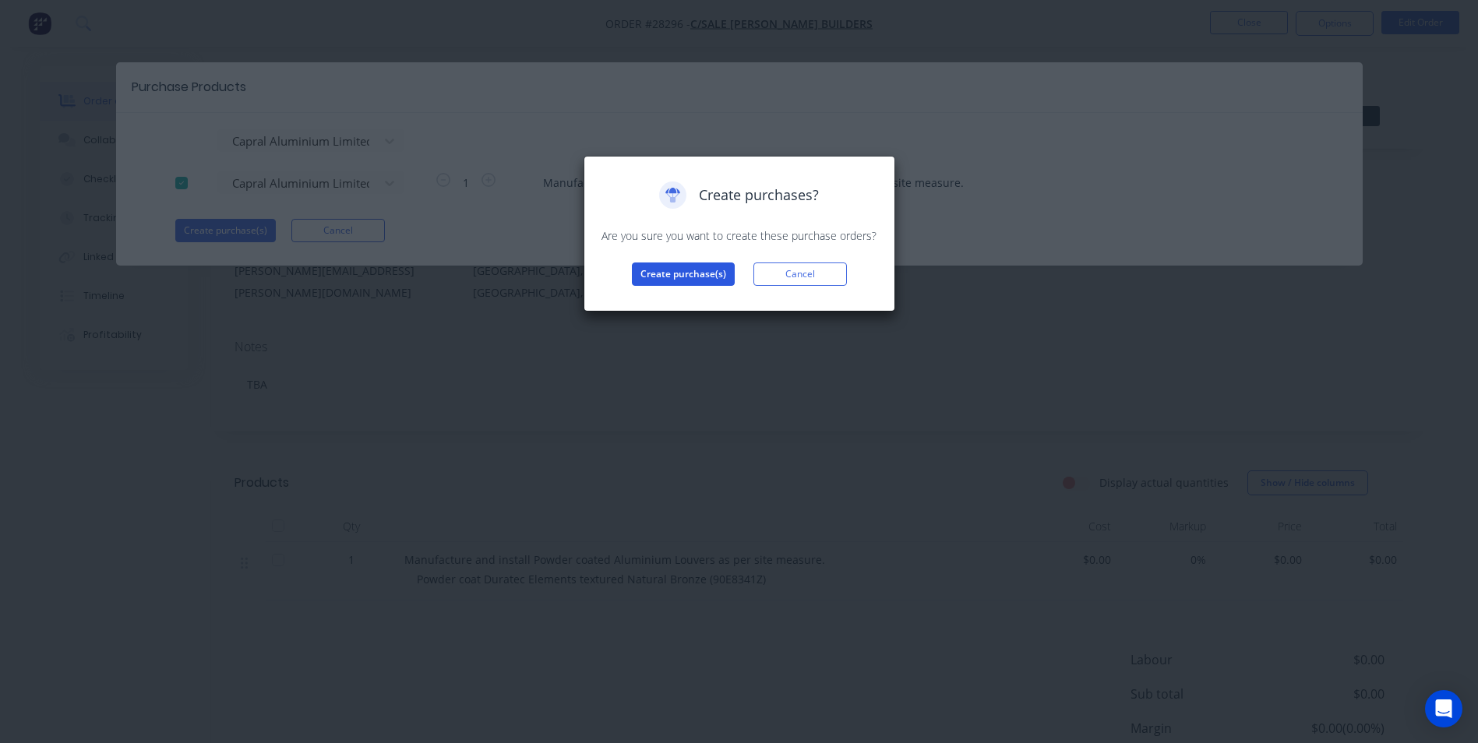
click at [704, 277] on button "Create purchase(s)" at bounding box center [683, 274] width 103 height 23
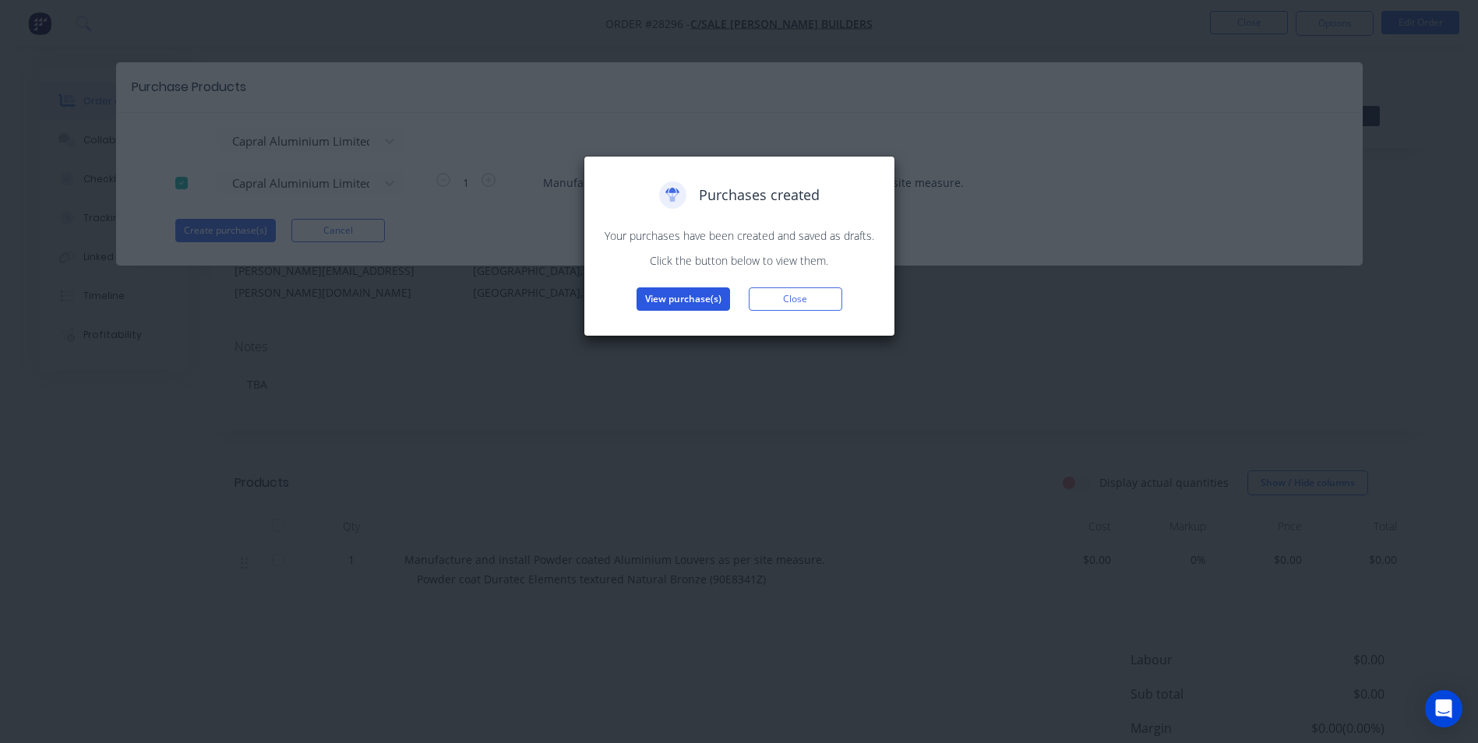
click at [696, 302] on button "View purchase(s)" at bounding box center [684, 299] width 94 height 23
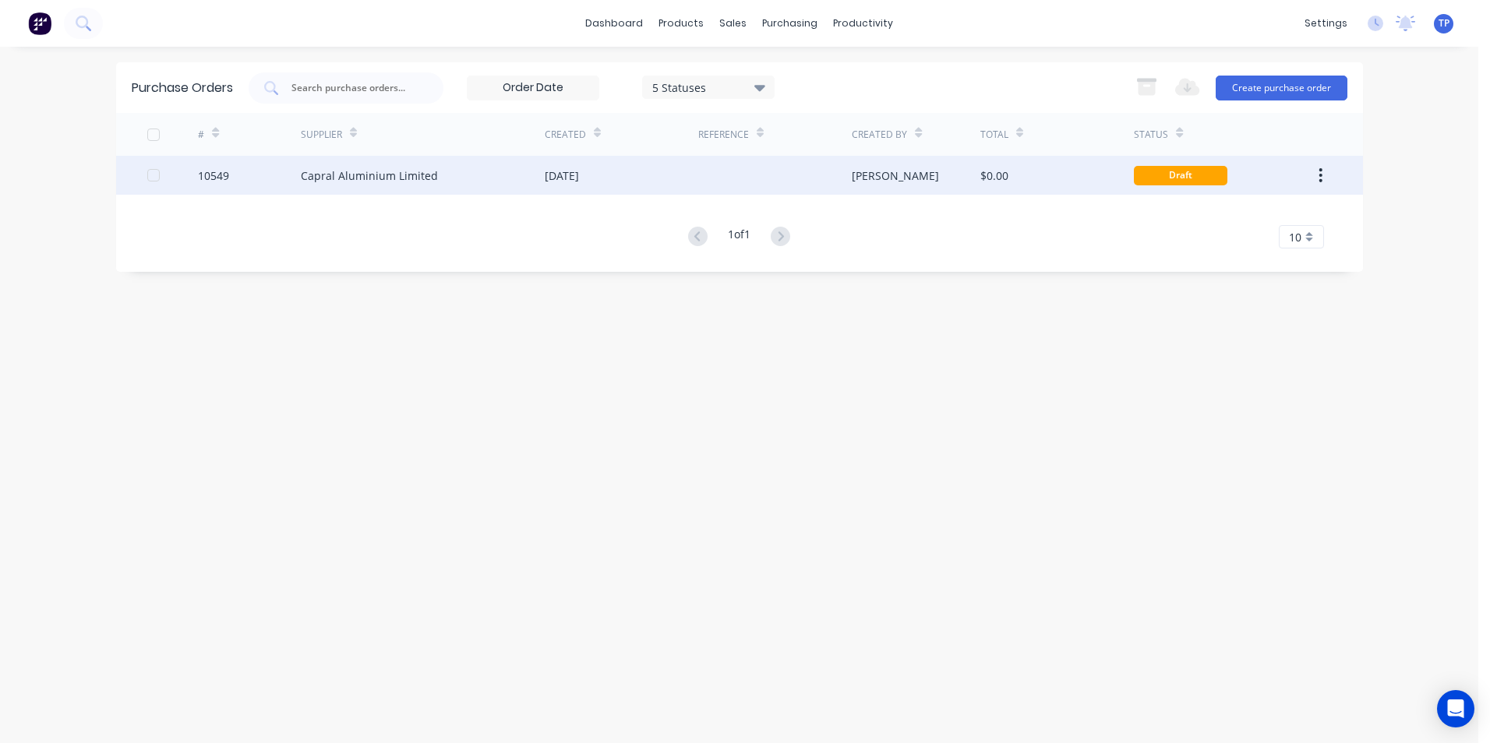
click at [470, 177] on div "Capral Aluminium Limited" at bounding box center [423, 175] width 244 height 39
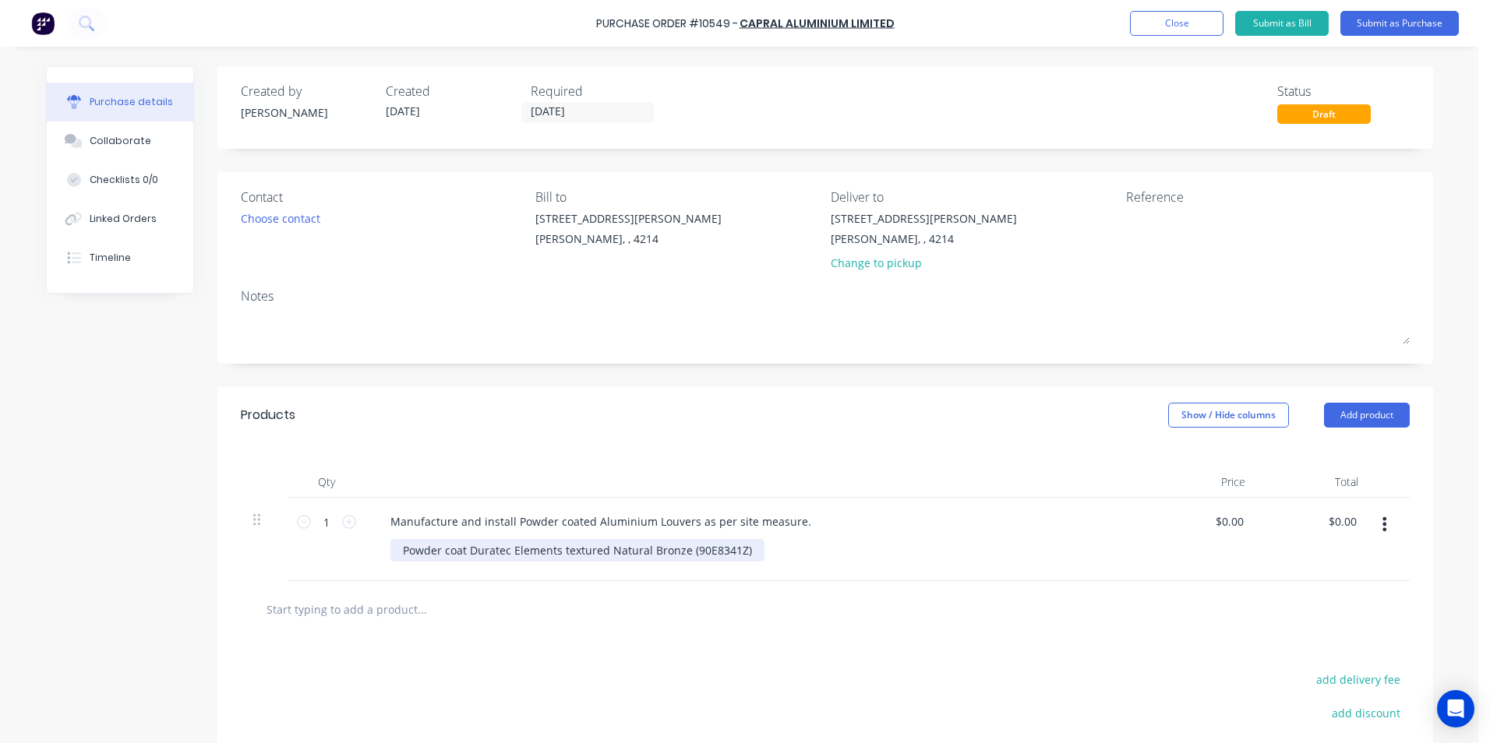
click at [740, 549] on div "Powder coat Duratec Elements textured Natural Bronze (90E8341Z)" at bounding box center [577, 550] width 374 height 23
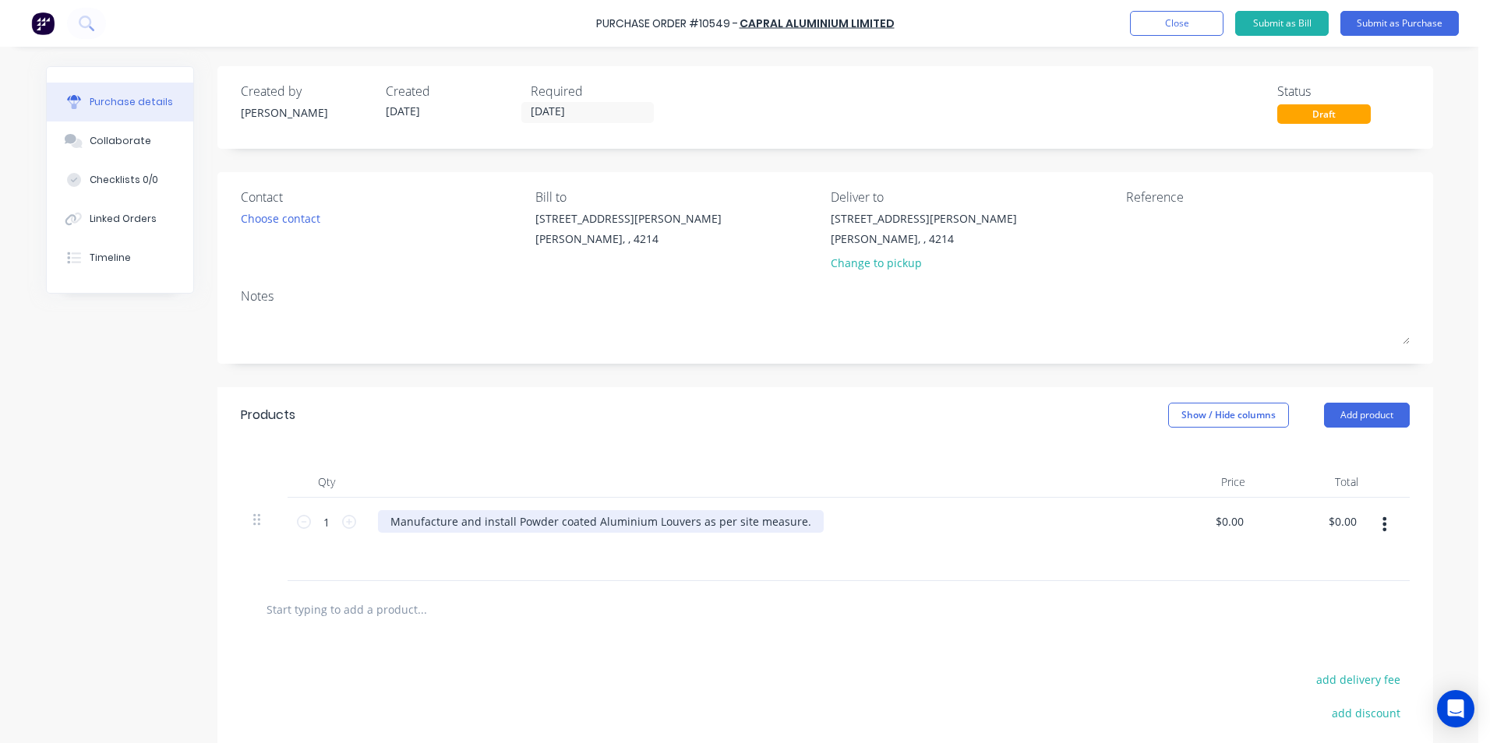
click at [792, 528] on div "Manufacture and install Powder coated Aluminium Louvers as per site measure." at bounding box center [601, 521] width 446 height 23
click at [540, 521] on div "20 round solid bar x 13 lengths, 65 x 5 Flat bar x 6 lengths @ 4000" at bounding box center [562, 521] width 368 height 23
click at [760, 521] on div "20 round solid bar x 13 lengths @ 4000, 65 x 5 Flat bar x 6 lengths @ 4000" at bounding box center [582, 521] width 409 height 23
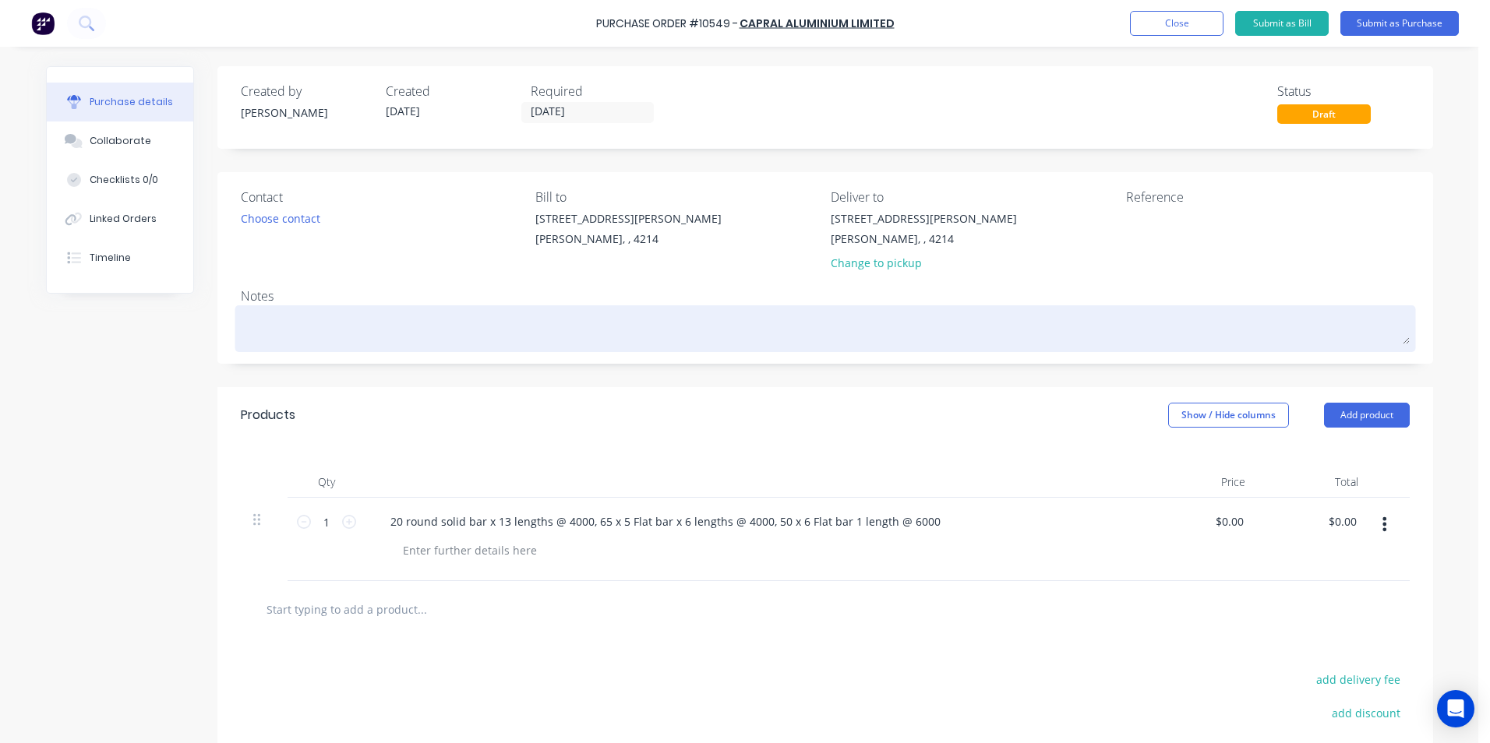
click at [298, 323] on textarea at bounding box center [825, 326] width 1169 height 35
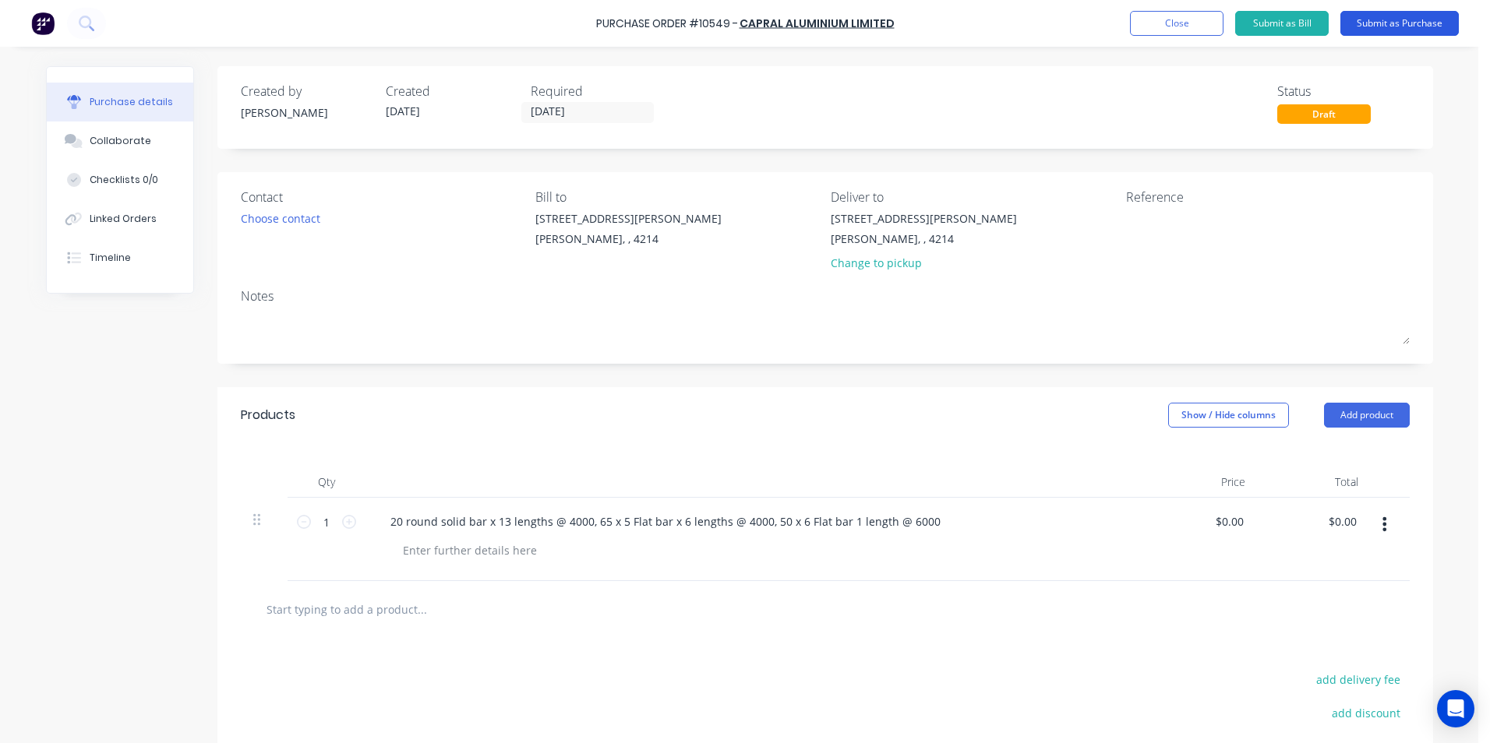
click at [1376, 20] on button "Submit as Purchase" at bounding box center [1399, 23] width 118 height 25
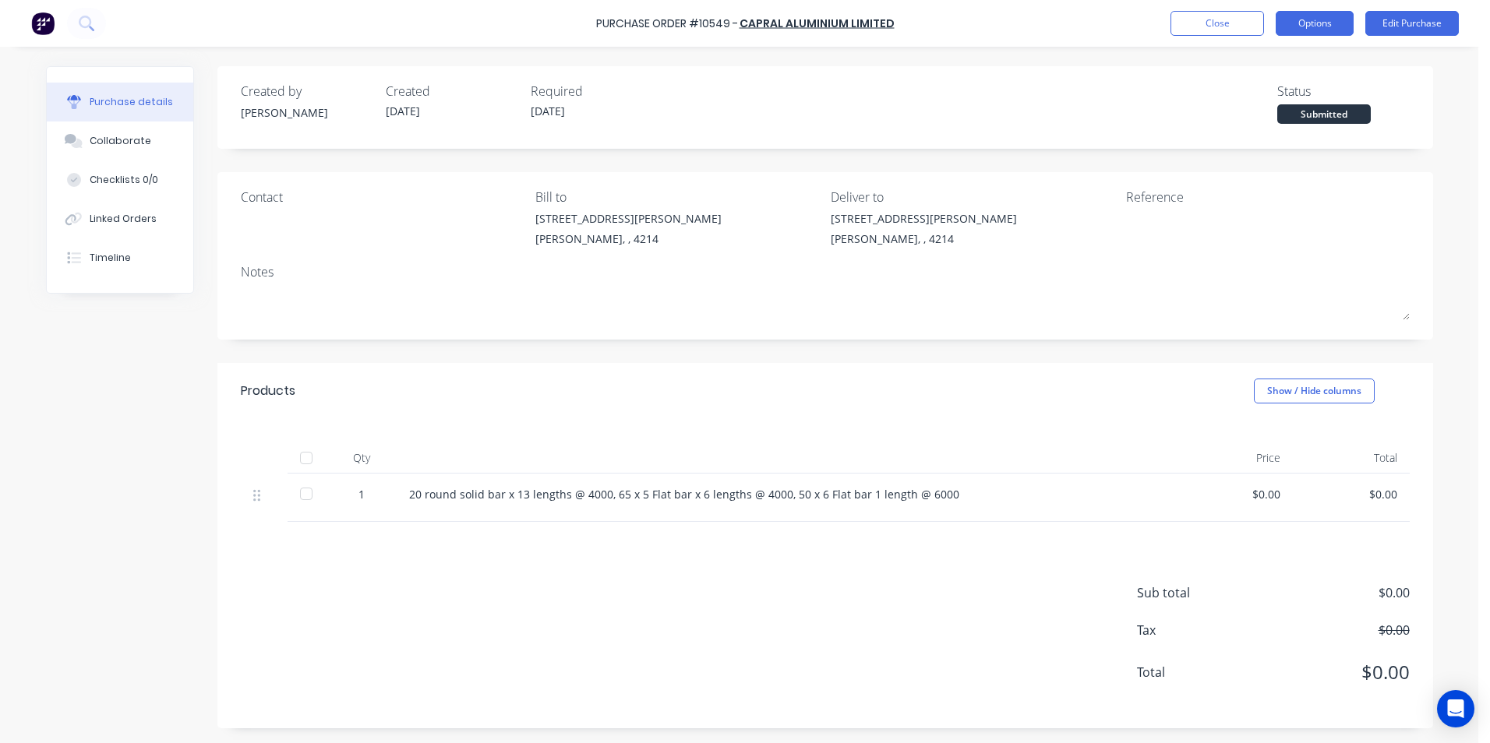
click at [1321, 19] on button "Options" at bounding box center [1315, 23] width 78 height 25
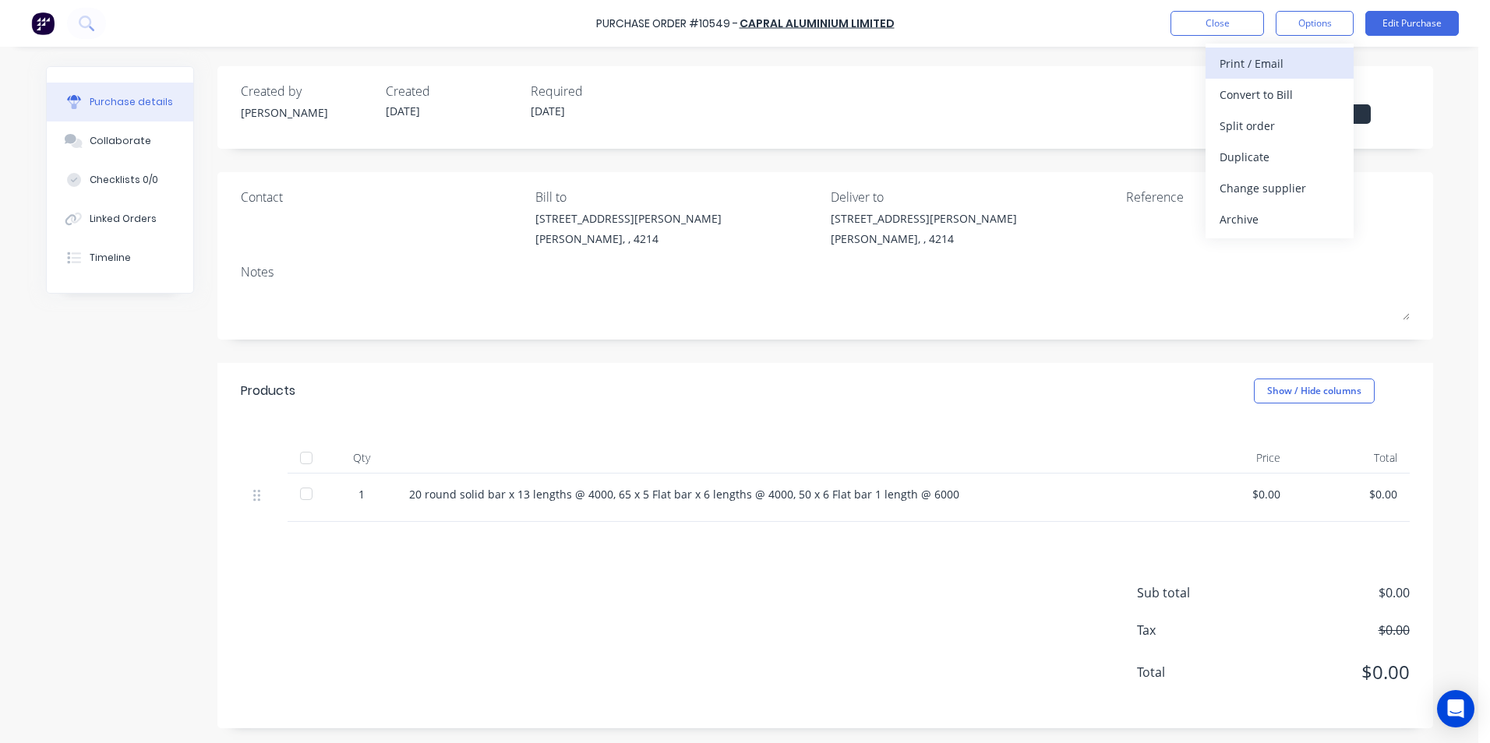
click at [1256, 60] on div "Print / Email" at bounding box center [1279, 63] width 120 height 23
click at [1232, 127] on div "Without pricing" at bounding box center [1279, 126] width 120 height 23
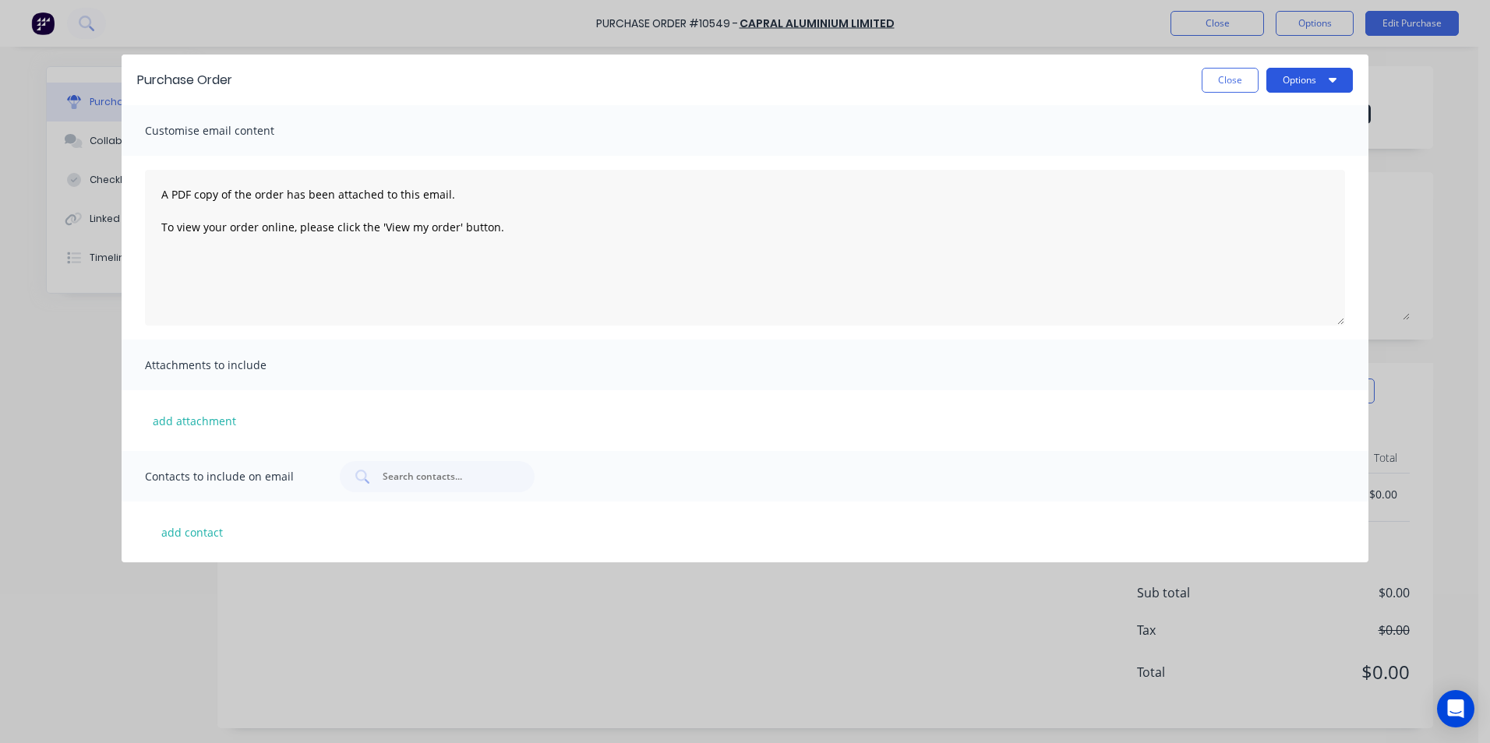
drag, startPoint x: 1301, startPoint y: 81, endPoint x: 1300, endPoint y: 89, distance: 7.8
click at [1303, 86] on button "Options" at bounding box center [1309, 80] width 86 height 25
click at [1249, 116] on div "Print" at bounding box center [1279, 119] width 120 height 23
click at [1230, 75] on button "Close" at bounding box center [1230, 80] width 57 height 25
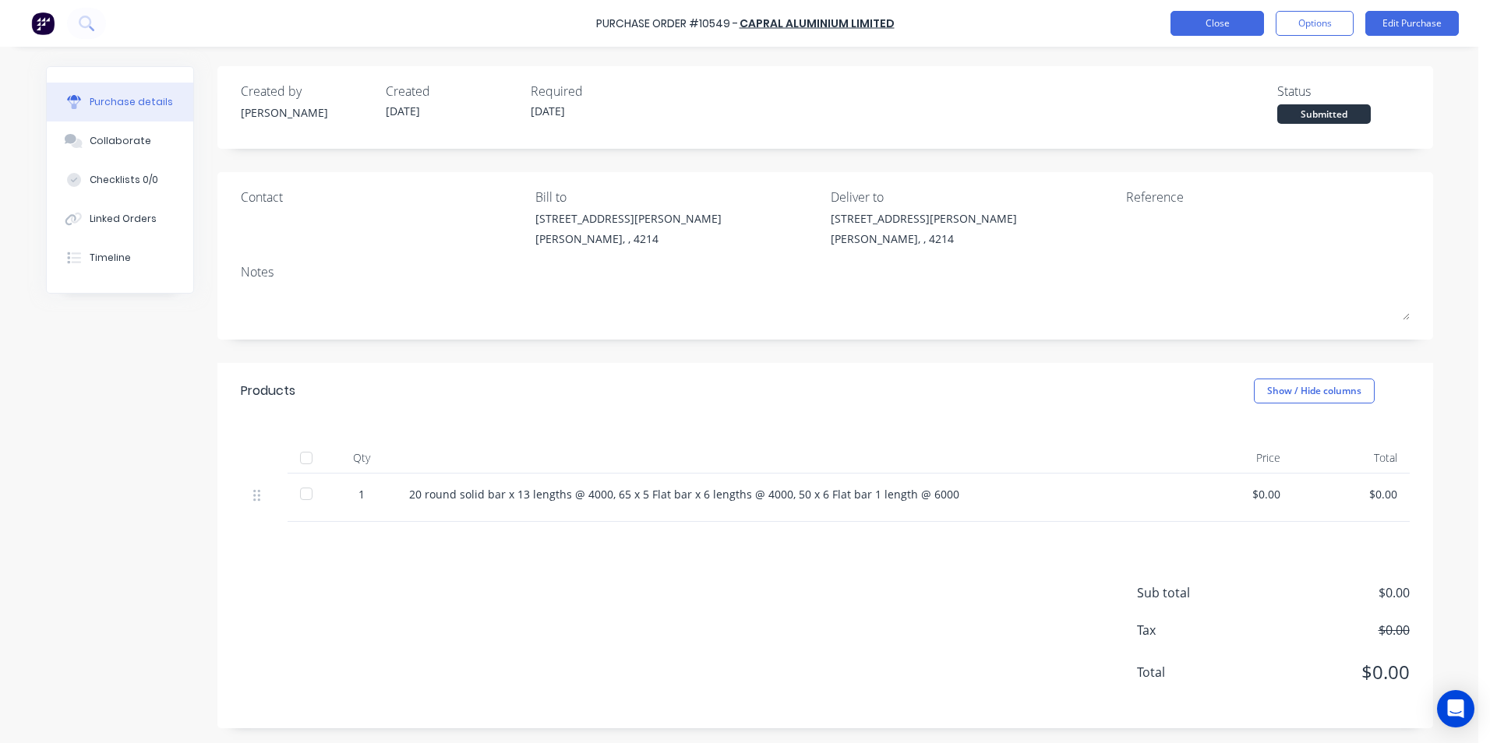
click at [1189, 17] on button "Close" at bounding box center [1217, 23] width 94 height 25
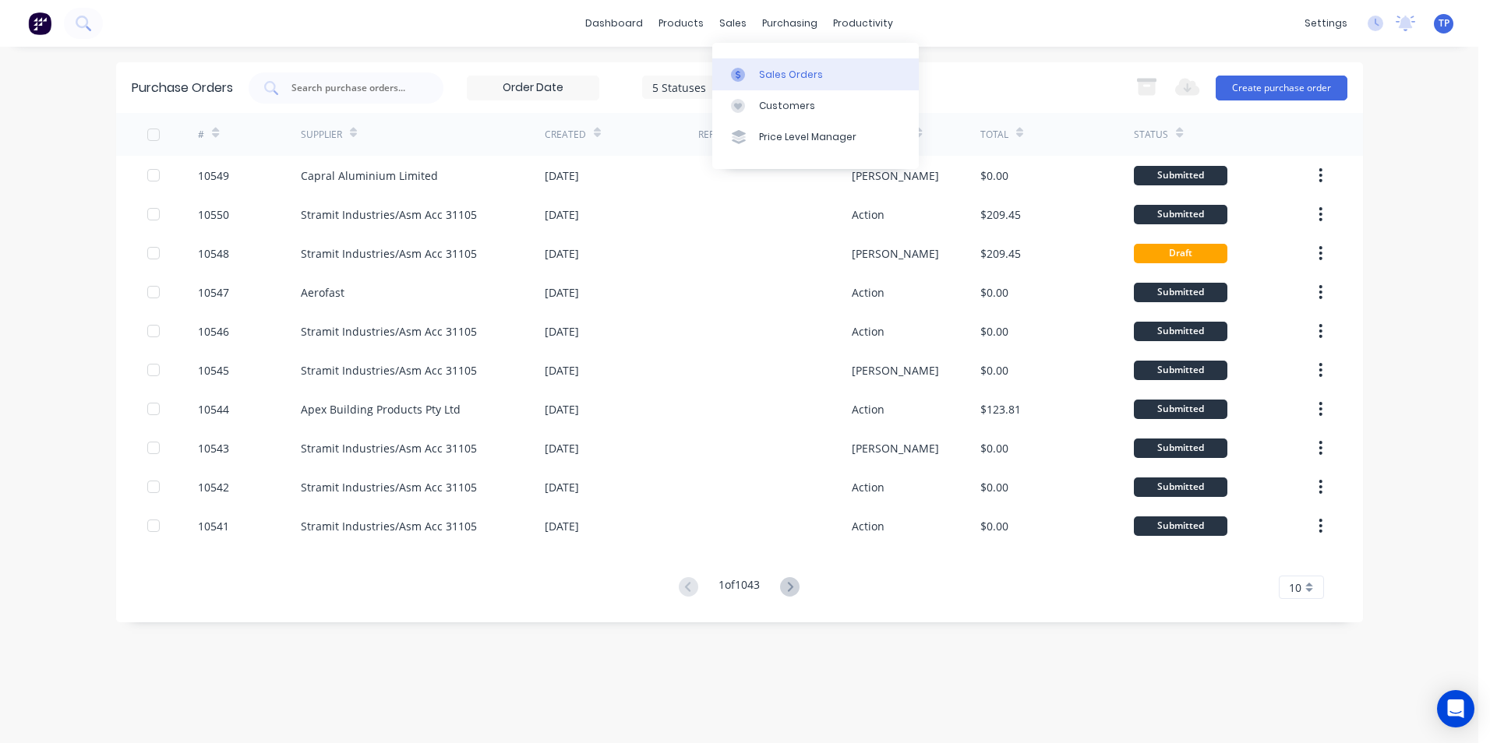
click at [784, 72] on div "Sales Orders" at bounding box center [791, 75] width 64 height 14
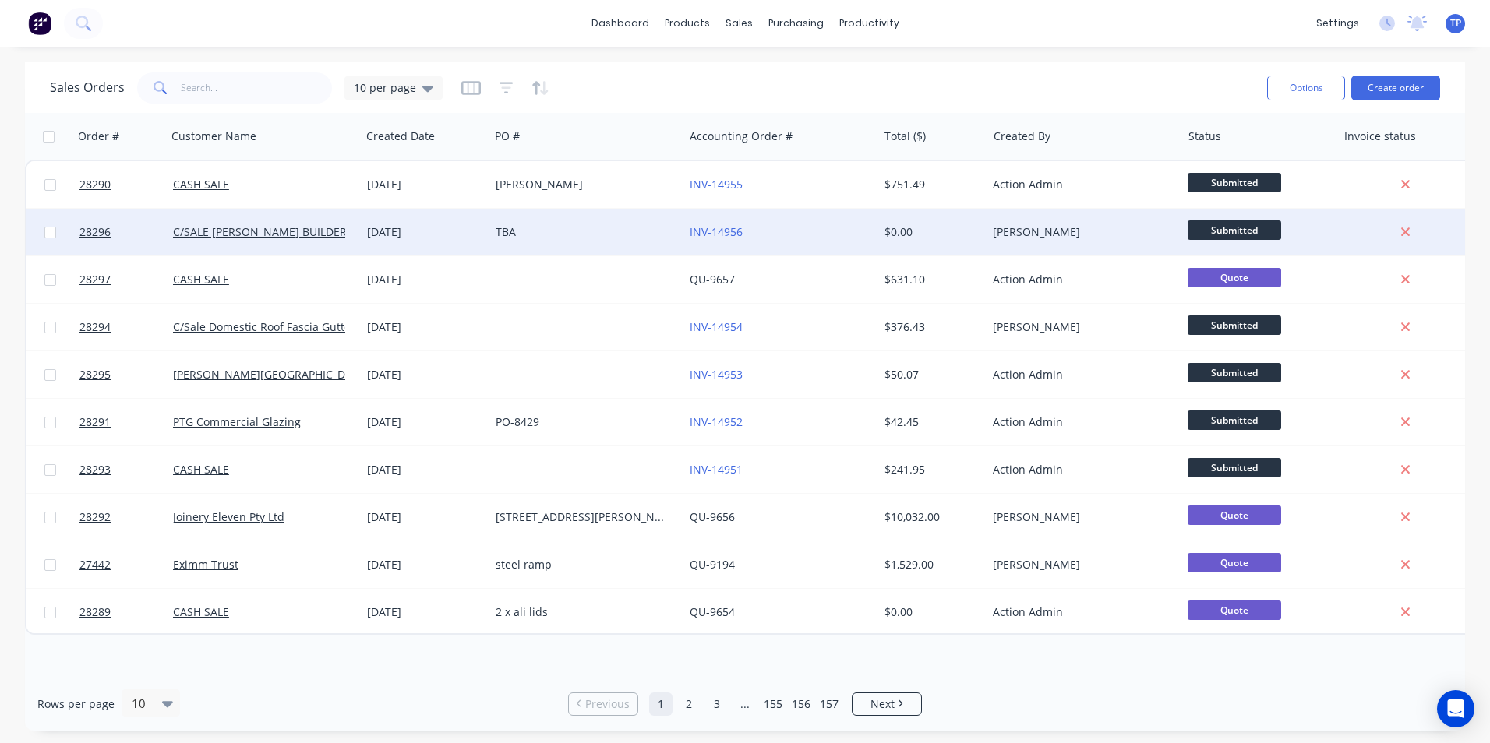
click at [622, 229] on div "TBA" at bounding box center [582, 232] width 173 height 16
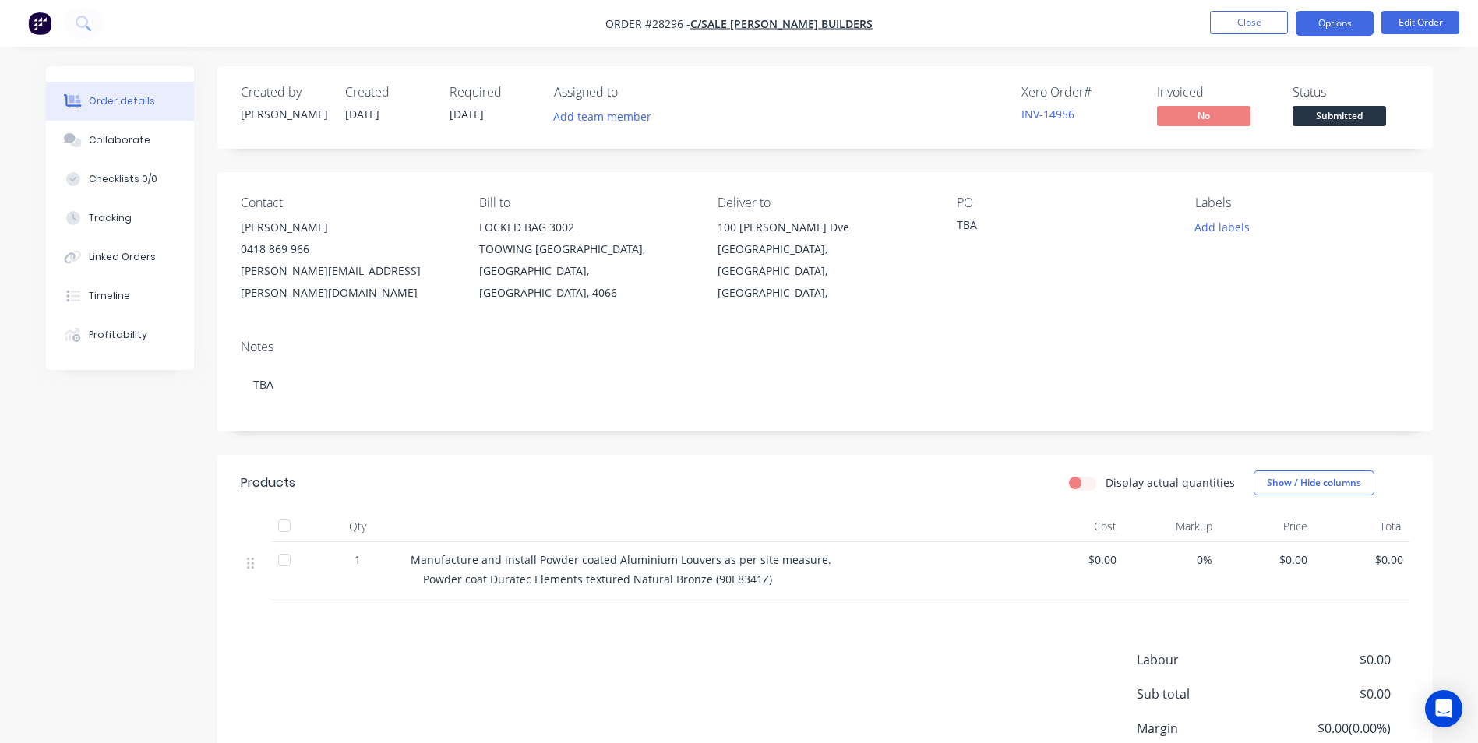
click at [1316, 22] on button "Options" at bounding box center [1335, 23] width 78 height 25
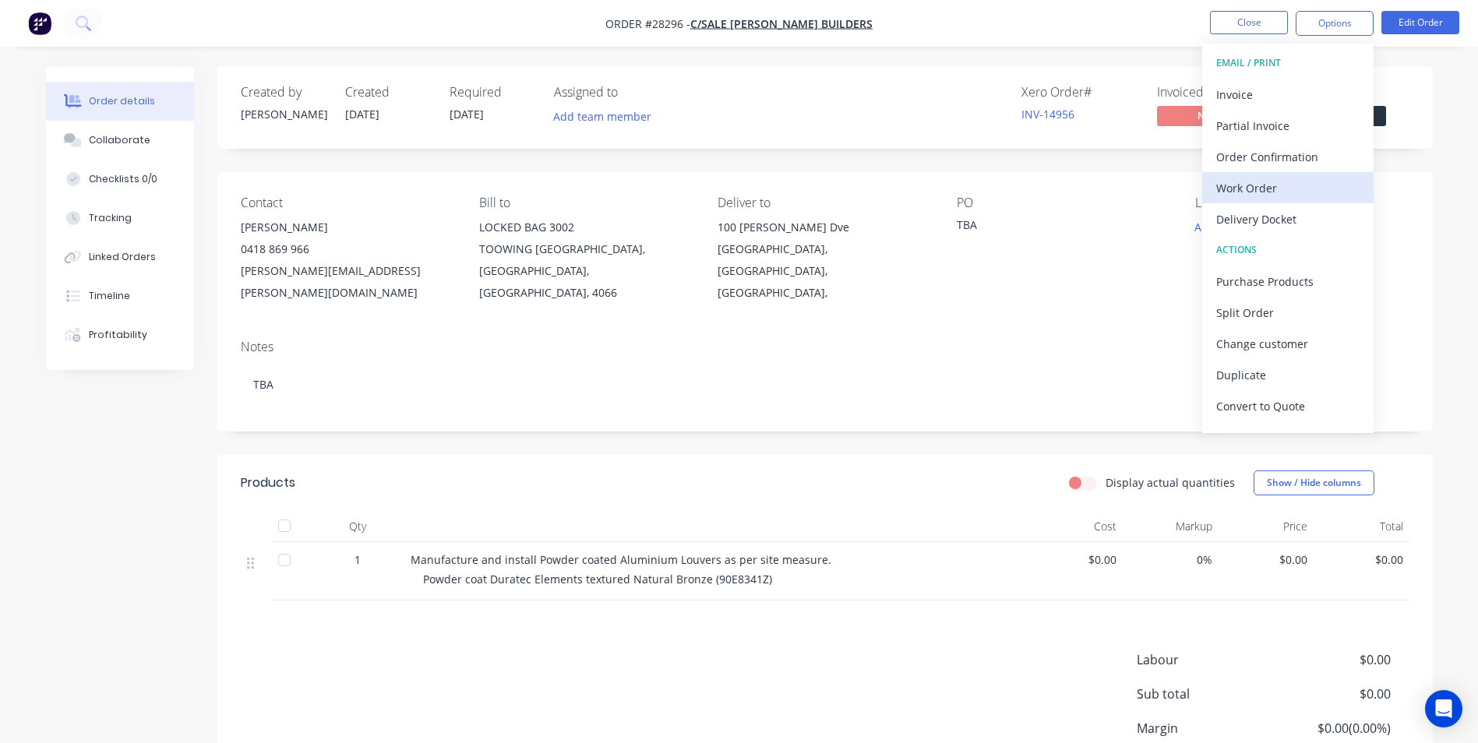
click at [1266, 190] on div "Work Order" at bounding box center [1287, 188] width 143 height 23
drag, startPoint x: 1259, startPoint y: 157, endPoint x: 1038, endPoint y: 169, distance: 221.6
click at [1236, 163] on div "Without pricing" at bounding box center [1287, 157] width 143 height 23
click at [1463, 196] on div "Order details Collaborate Checklists 0/0 Tracking Linked Orders Timeline Profit…" at bounding box center [739, 439] width 1478 height 878
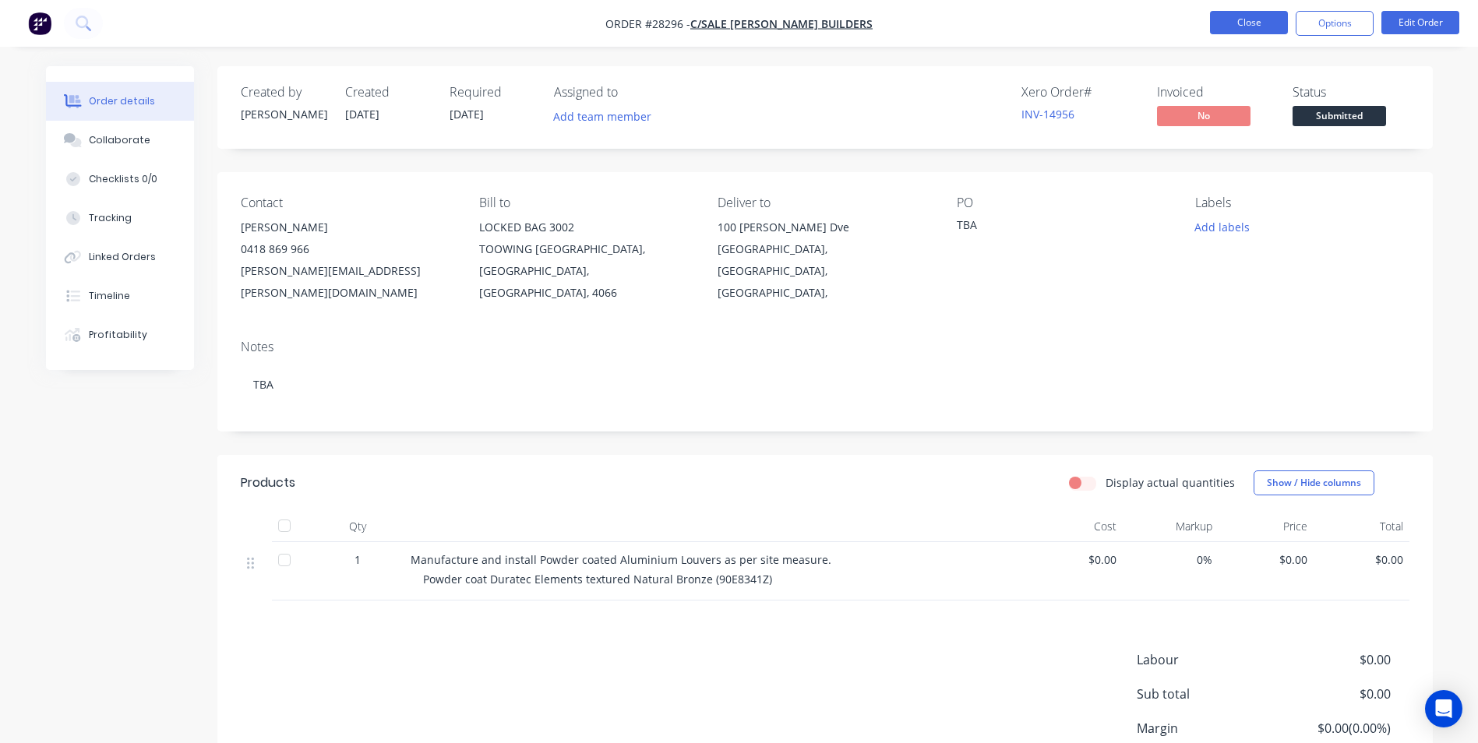
click at [1233, 17] on button "Close" at bounding box center [1249, 22] width 78 height 23
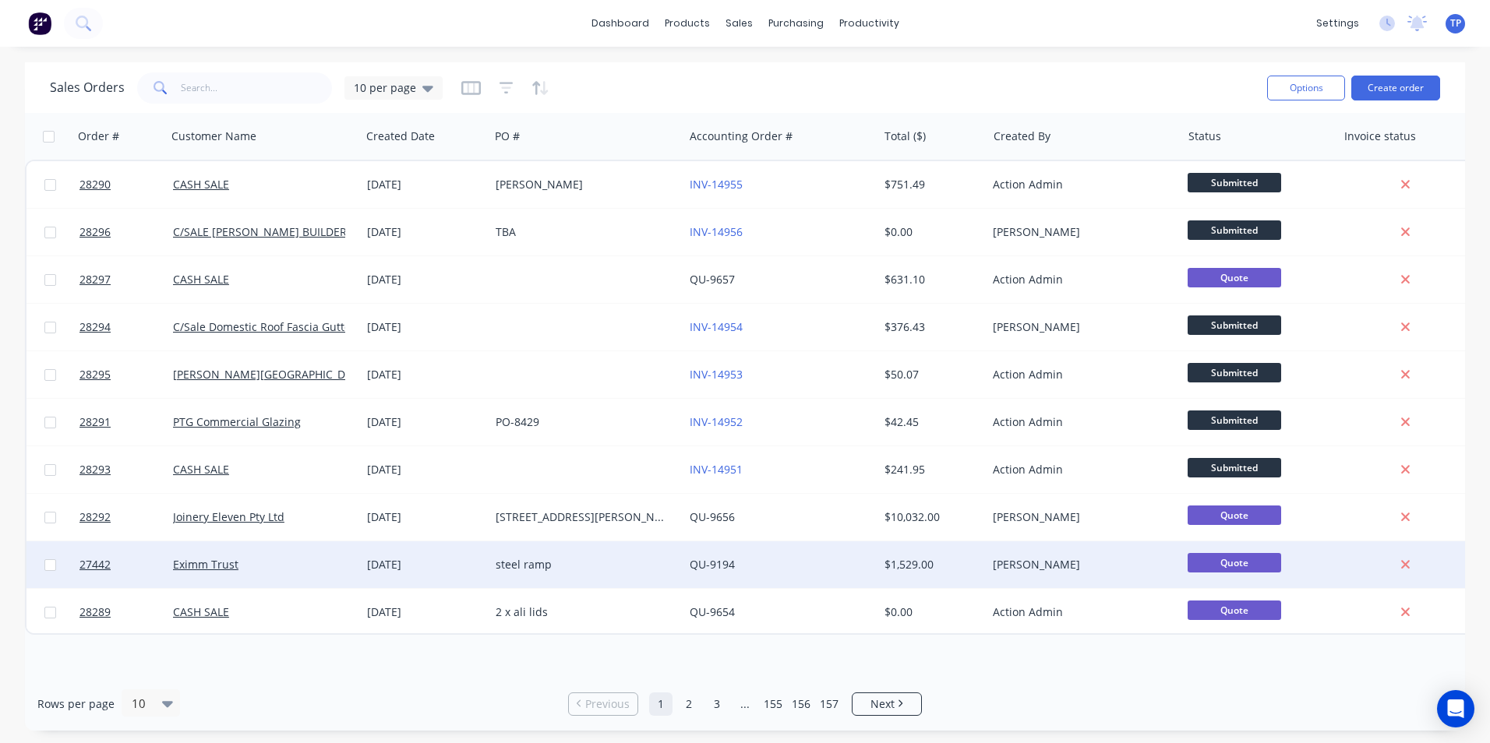
click at [585, 563] on div "steel ramp" at bounding box center [582, 565] width 173 height 16
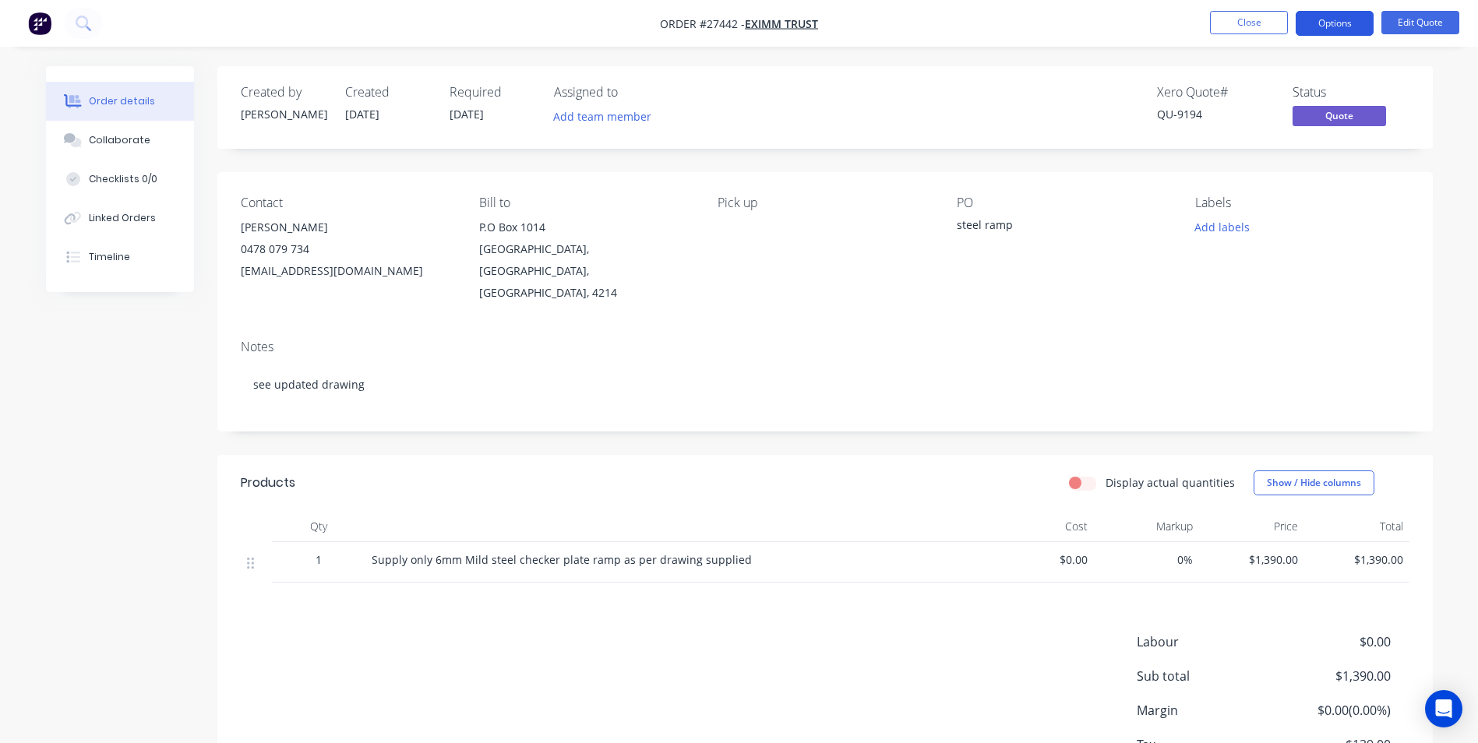
click at [1316, 25] on button "Options" at bounding box center [1335, 23] width 78 height 25
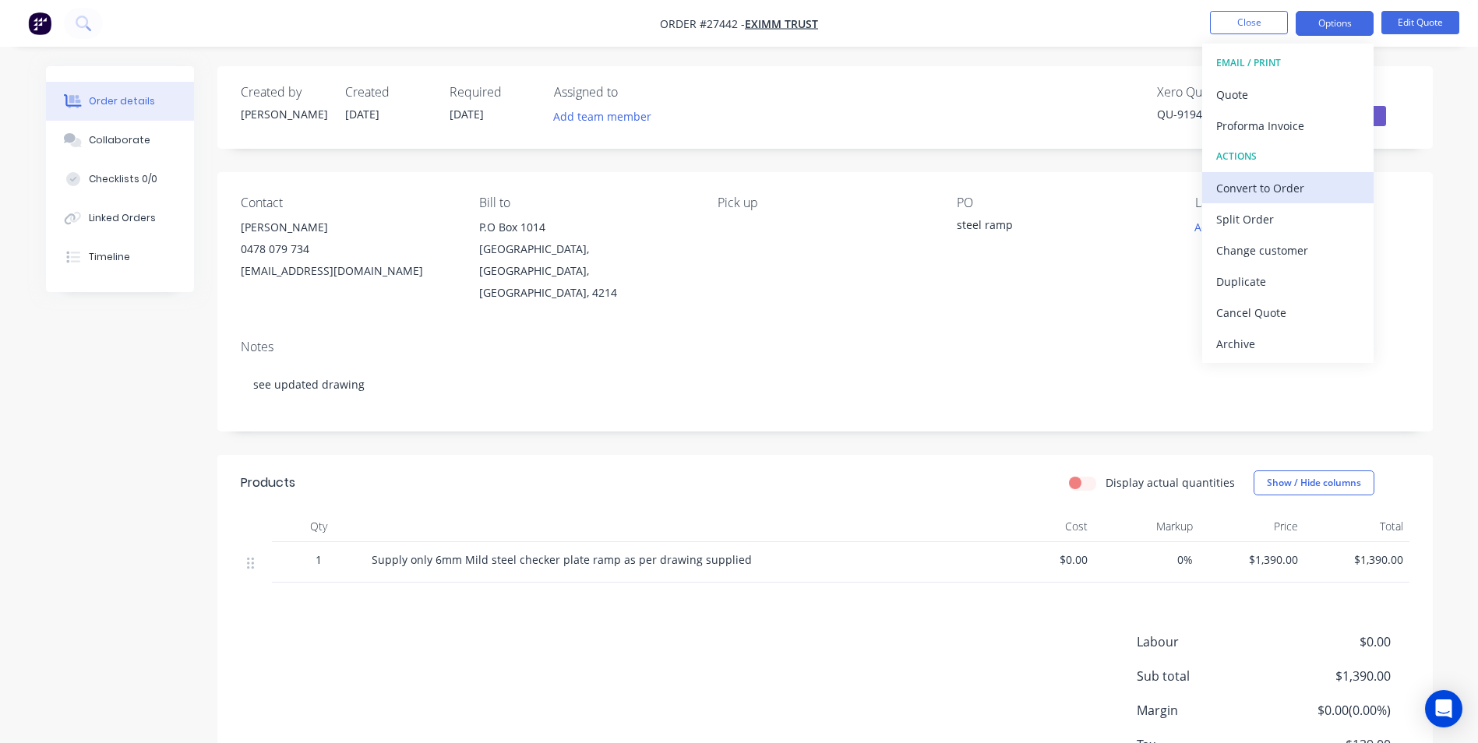
click at [1253, 188] on div "Convert to Order" at bounding box center [1287, 188] width 143 height 23
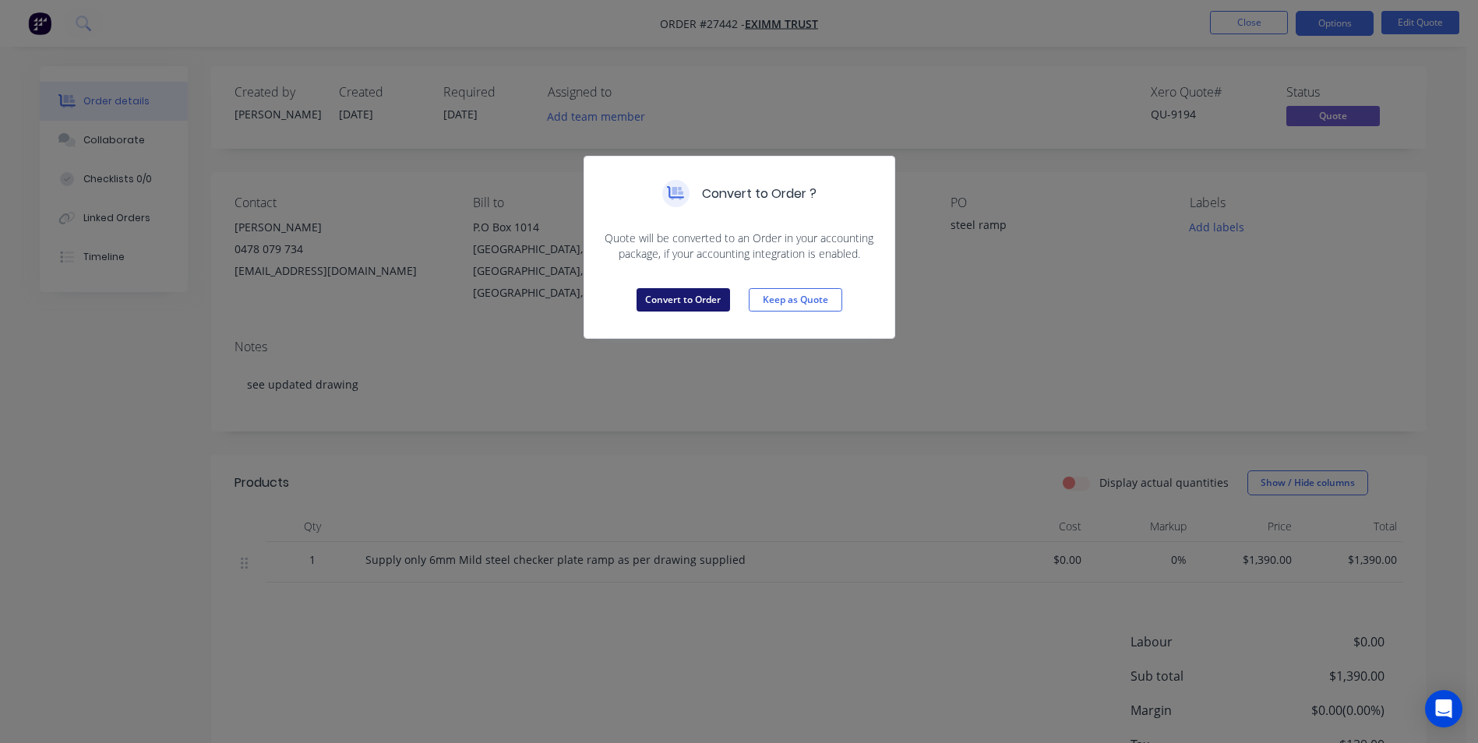
click at [707, 293] on button "Convert to Order" at bounding box center [684, 299] width 94 height 23
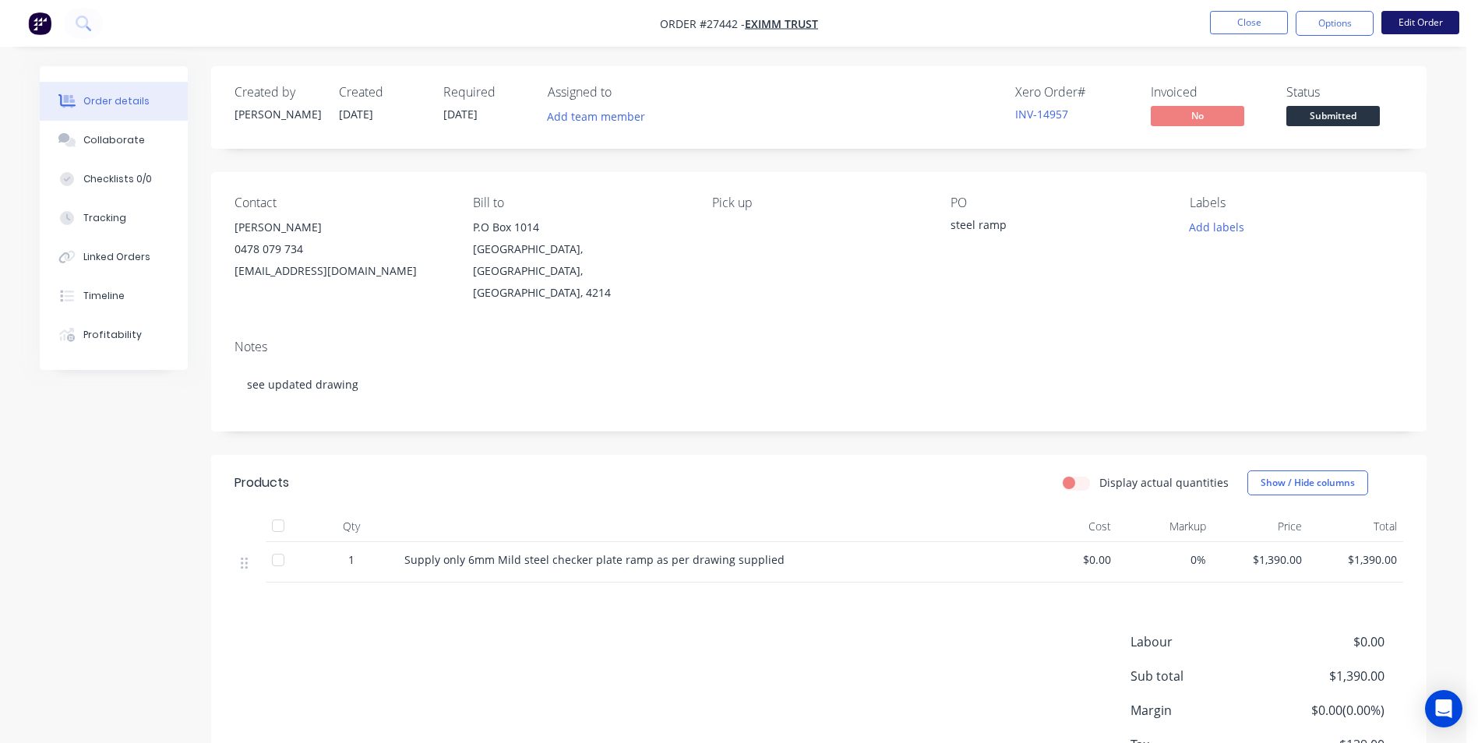
click at [1409, 22] on button "Edit Order" at bounding box center [1421, 22] width 78 height 23
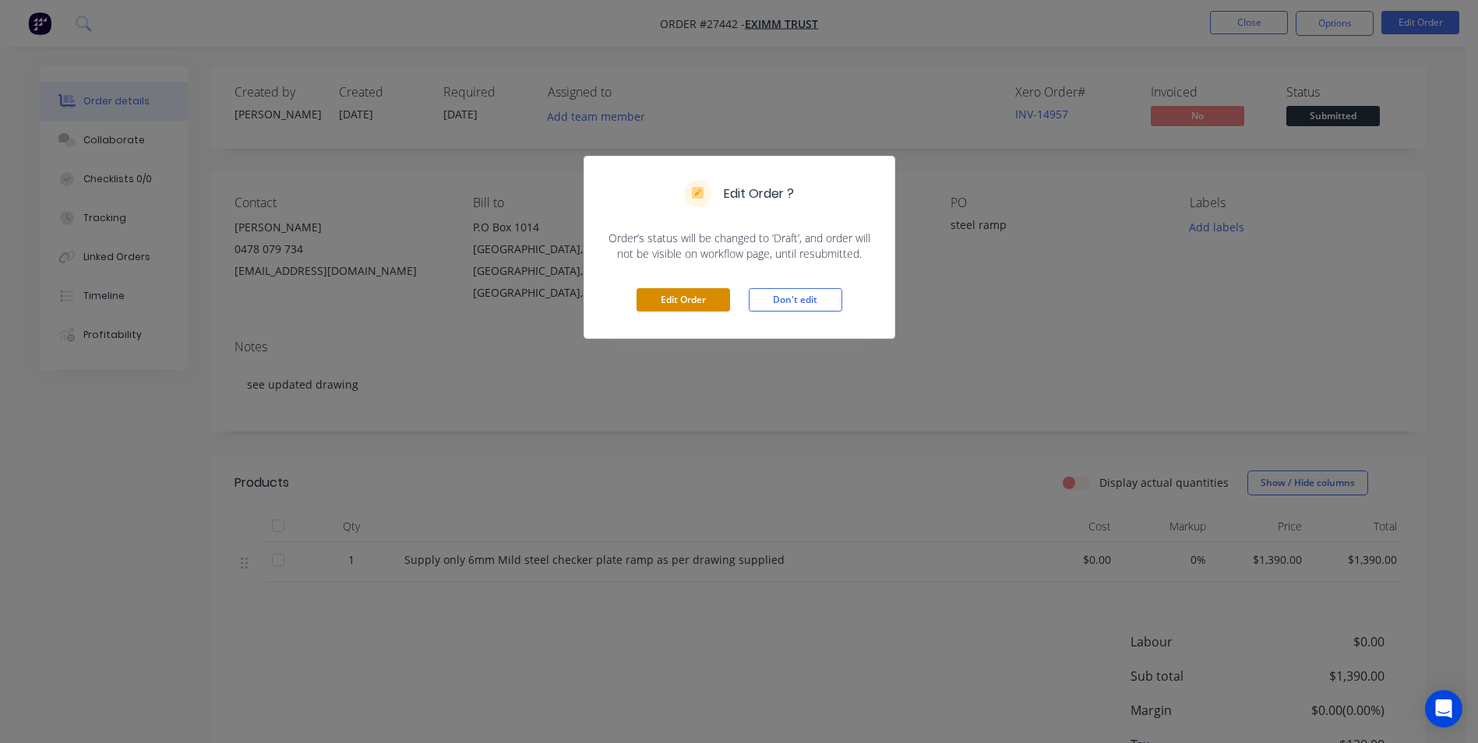
click at [720, 299] on button "Edit Order" at bounding box center [684, 299] width 94 height 23
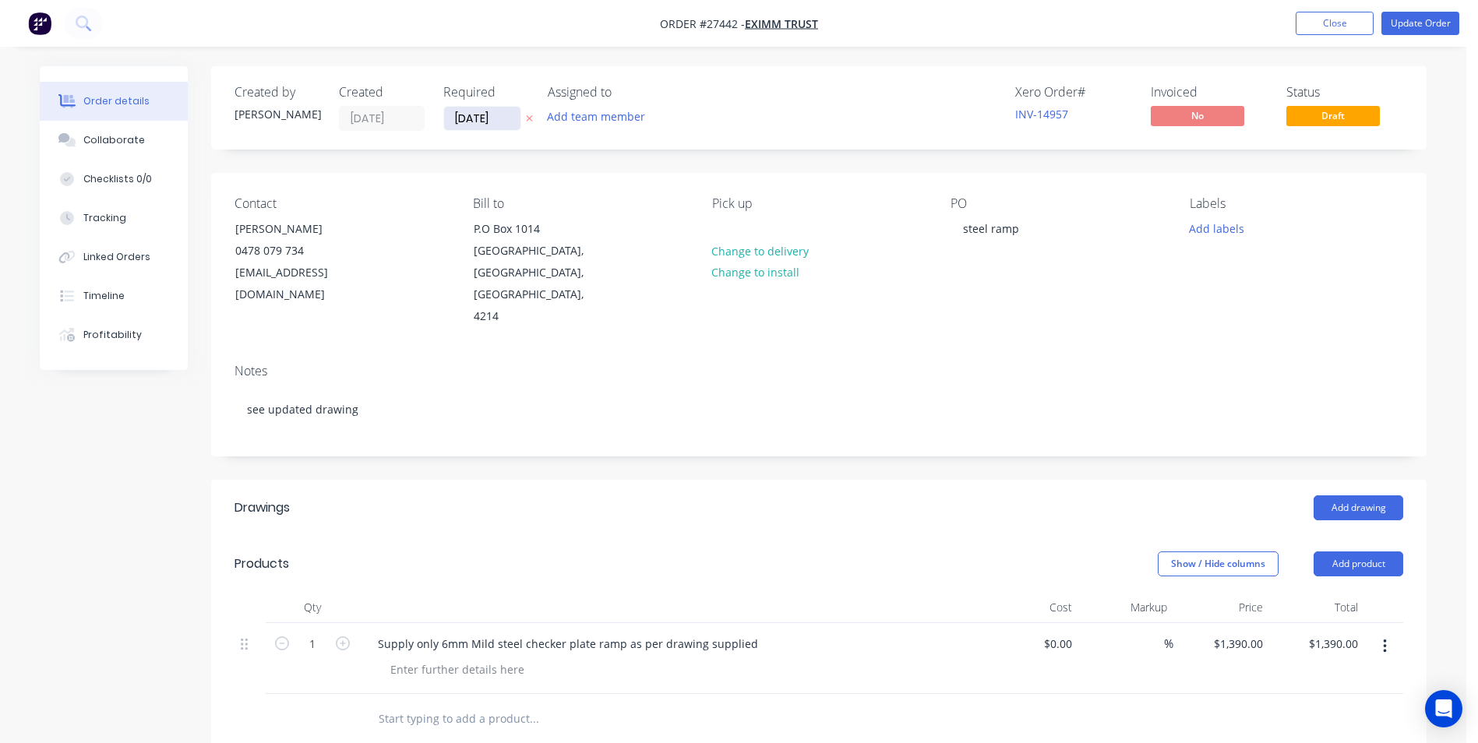
click at [512, 120] on input "29/07/25" at bounding box center [482, 118] width 76 height 23
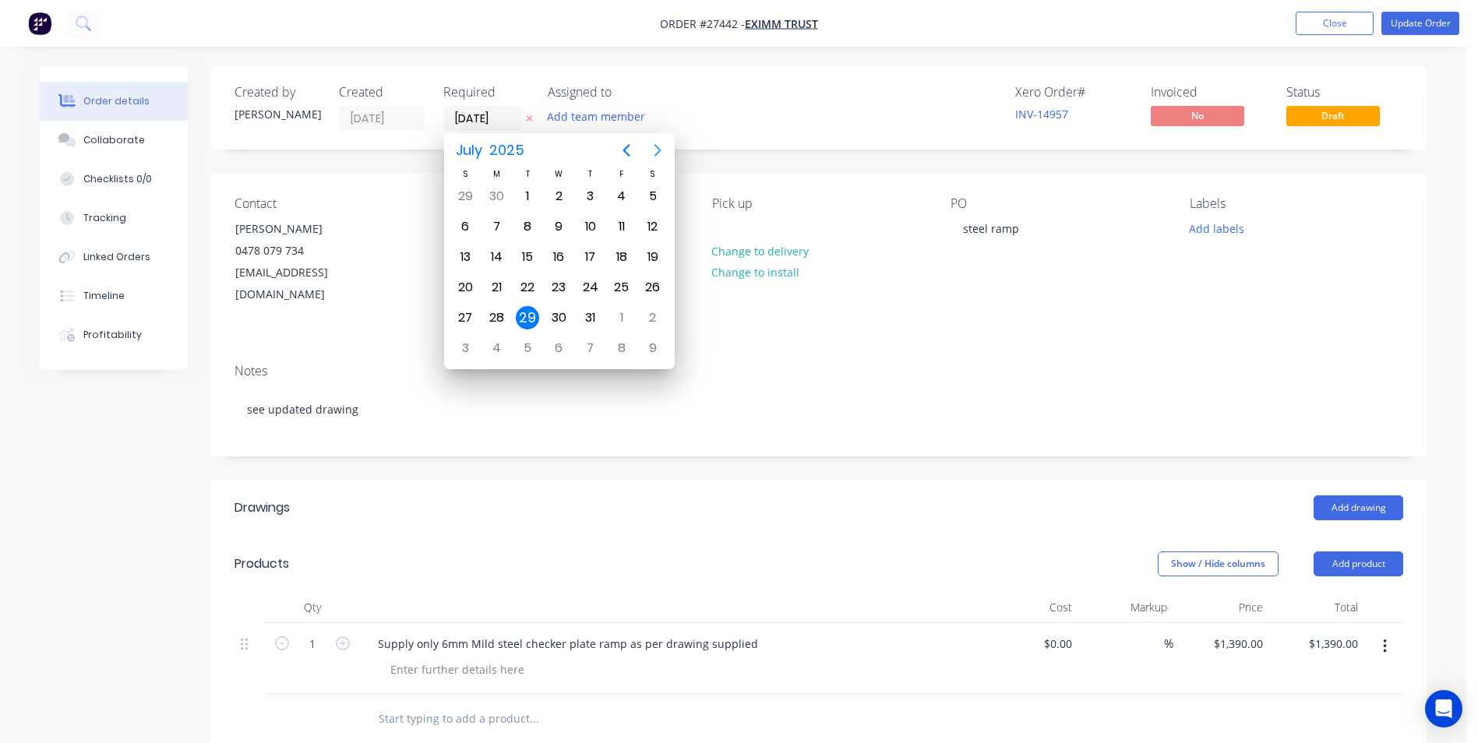
click at [657, 149] on icon "Next page" at bounding box center [657, 150] width 19 height 19
click at [658, 151] on icon "Next page" at bounding box center [657, 150] width 19 height 19
click at [617, 224] on div "12" at bounding box center [621, 226] width 23 height 23
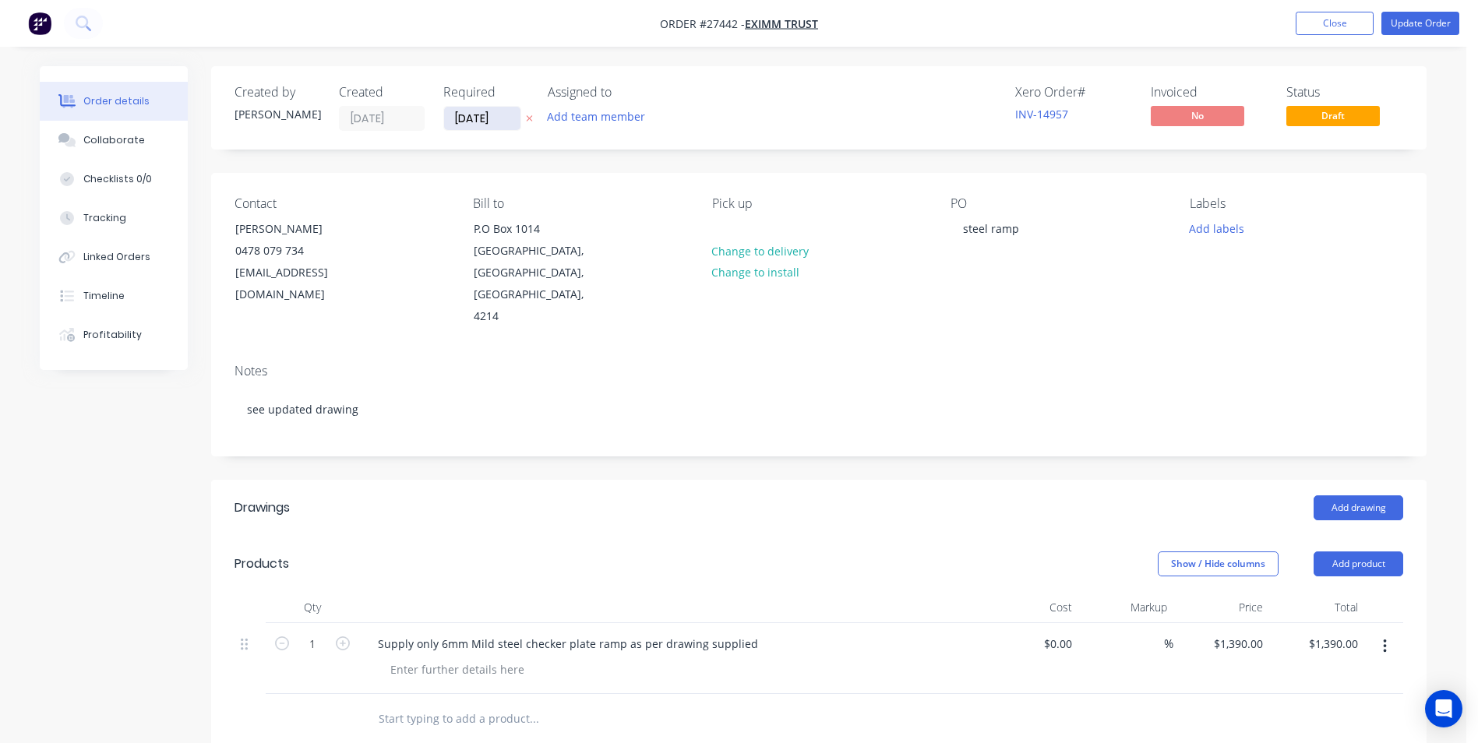
click at [516, 120] on input "12/09/25" at bounding box center [482, 118] width 76 height 23
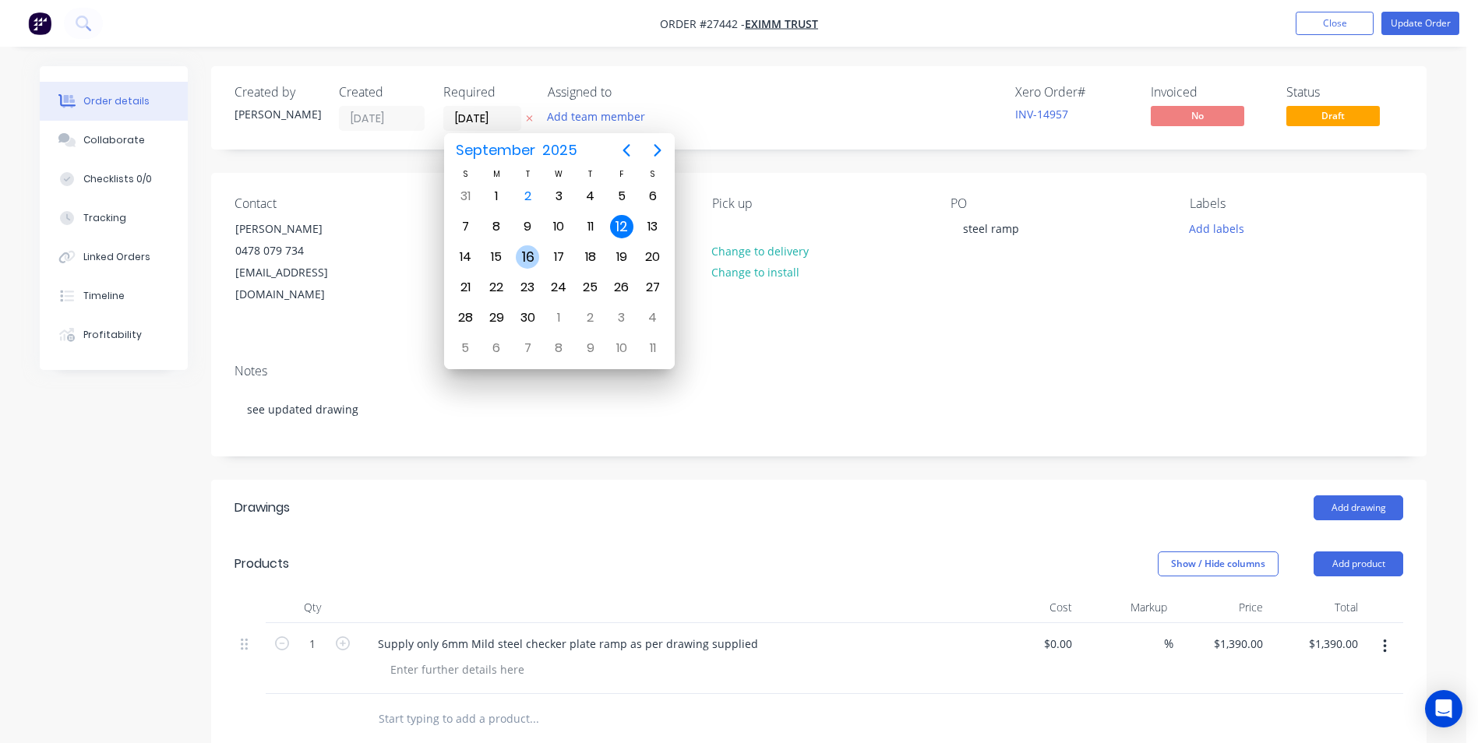
click at [530, 259] on div "16" at bounding box center [527, 256] width 23 height 23
type input "16/09/25"
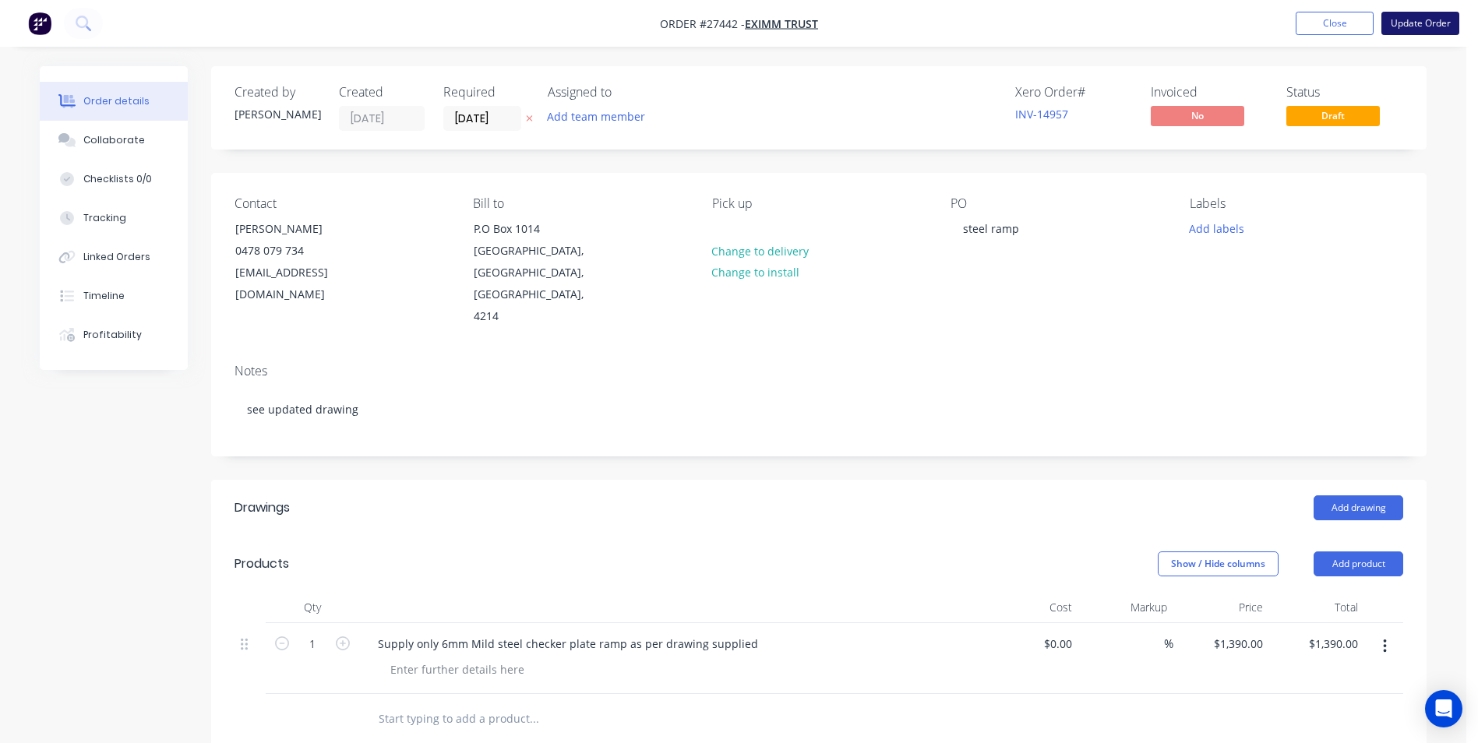
click at [1401, 19] on button "Update Order" at bounding box center [1421, 23] width 78 height 23
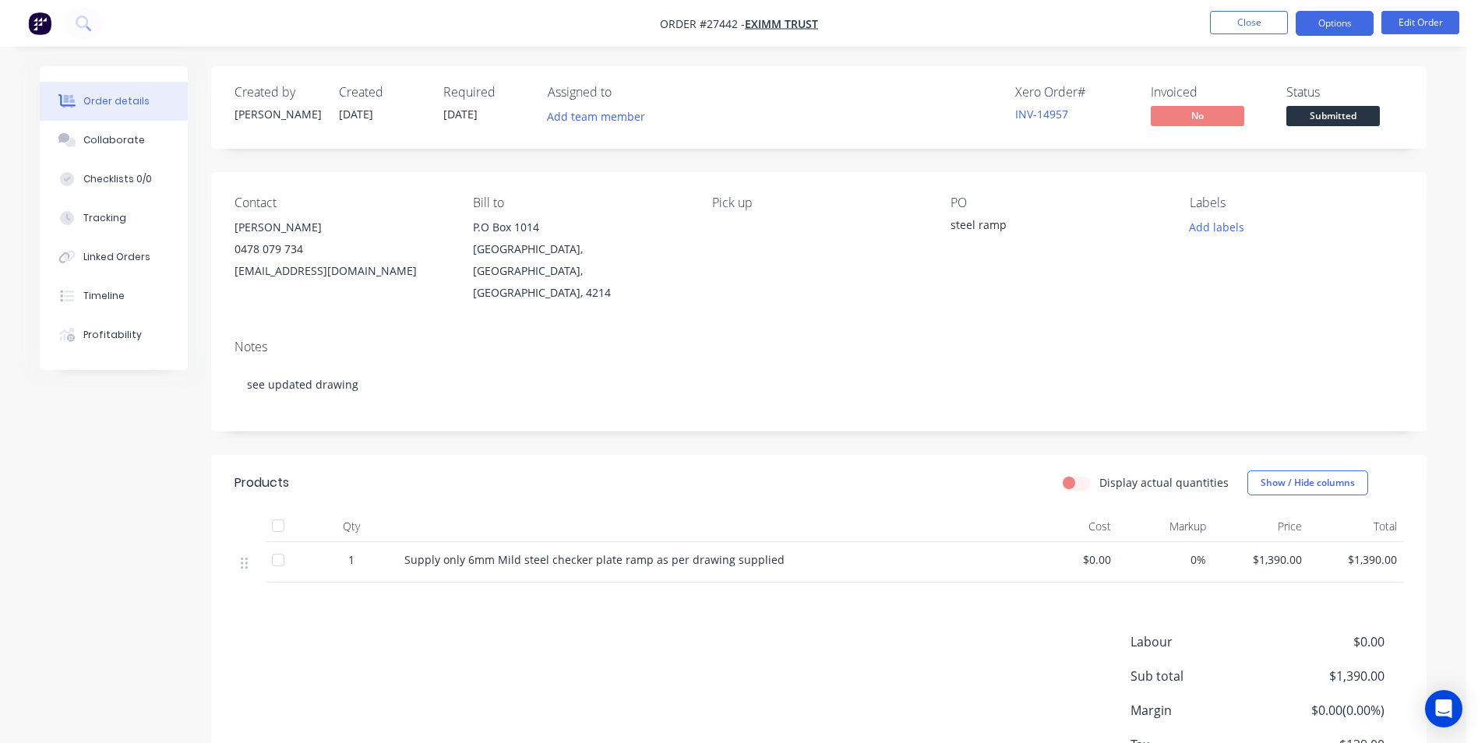
click at [1310, 28] on button "Options" at bounding box center [1335, 23] width 78 height 25
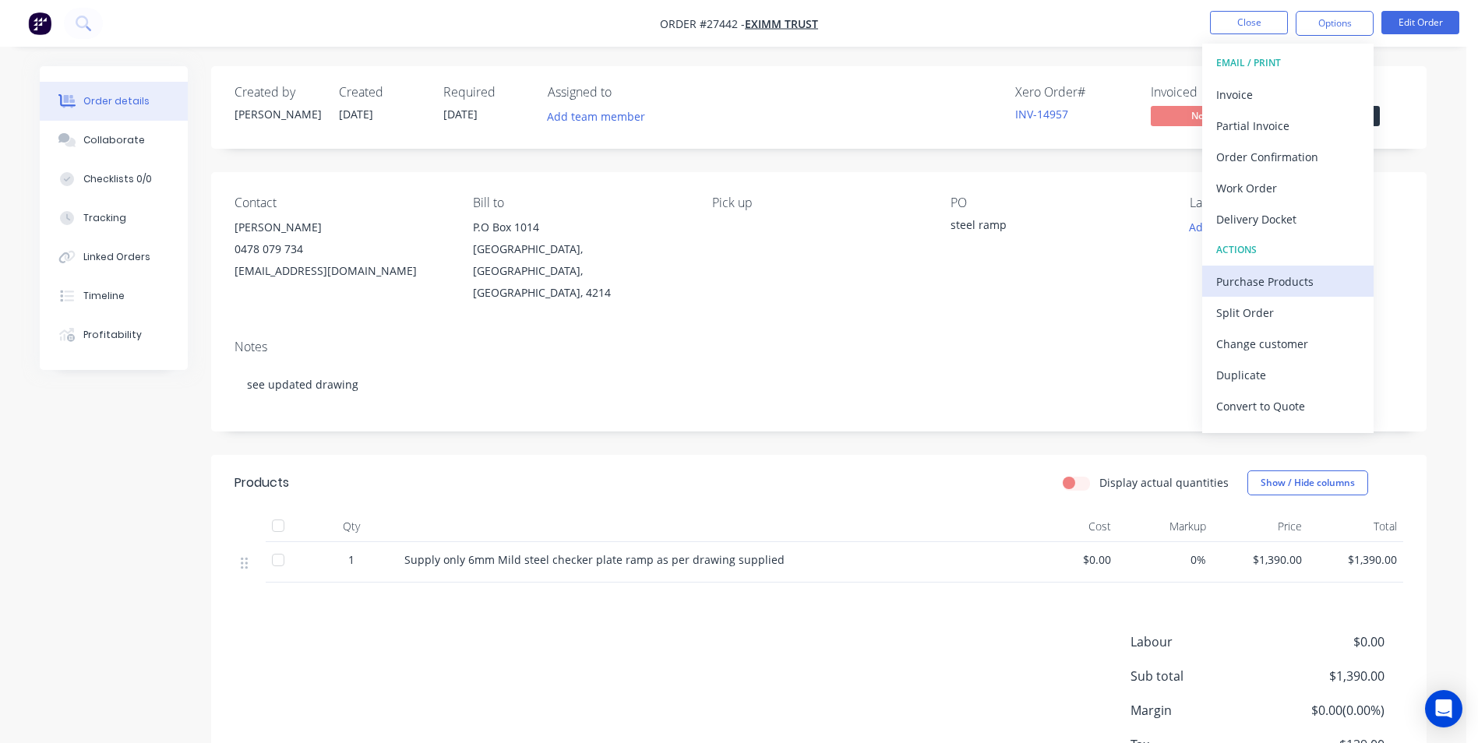
click at [1219, 281] on div "Purchase Products" at bounding box center [1287, 281] width 143 height 23
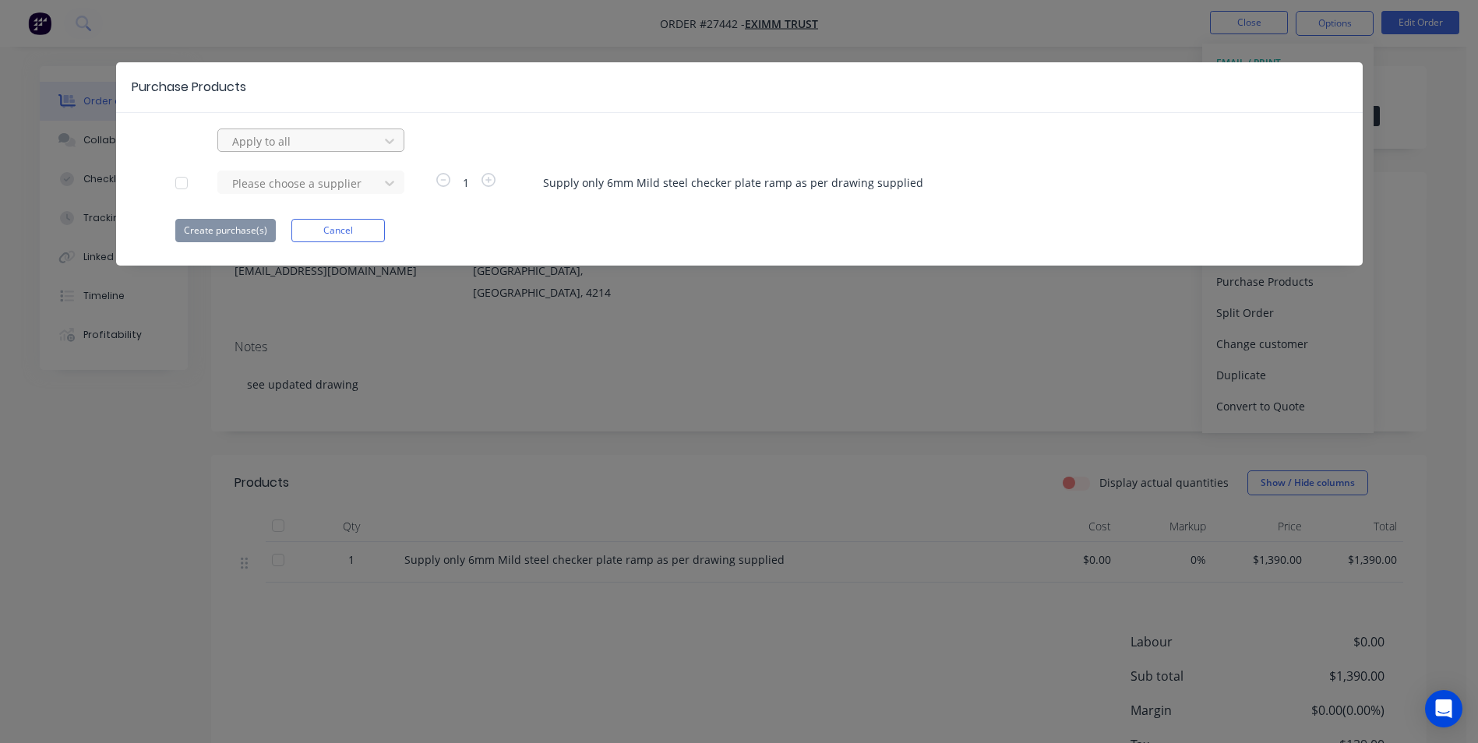
click at [359, 137] on div at bounding box center [301, 141] width 140 height 19
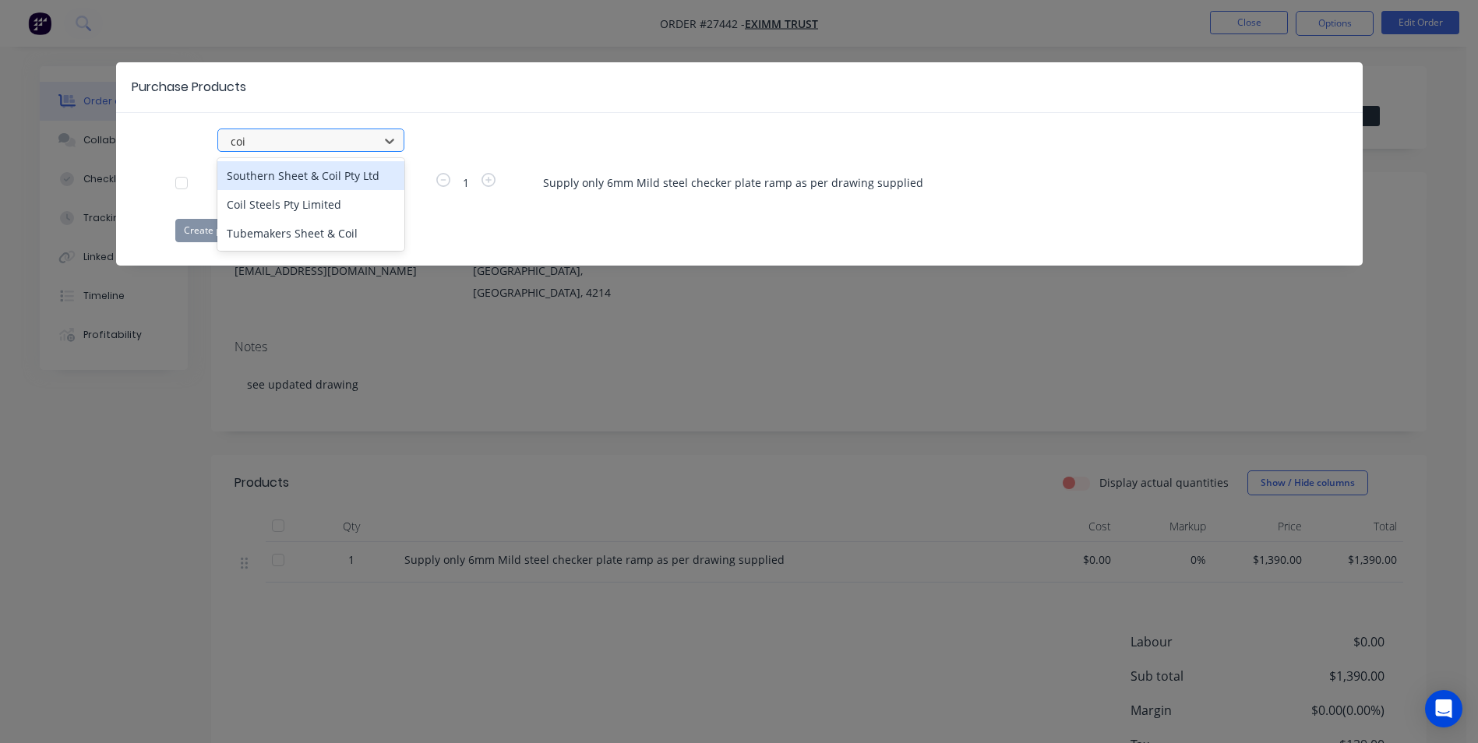
type input "coil"
click at [293, 206] on div "Coil Steels Pty Limited" at bounding box center [310, 204] width 187 height 29
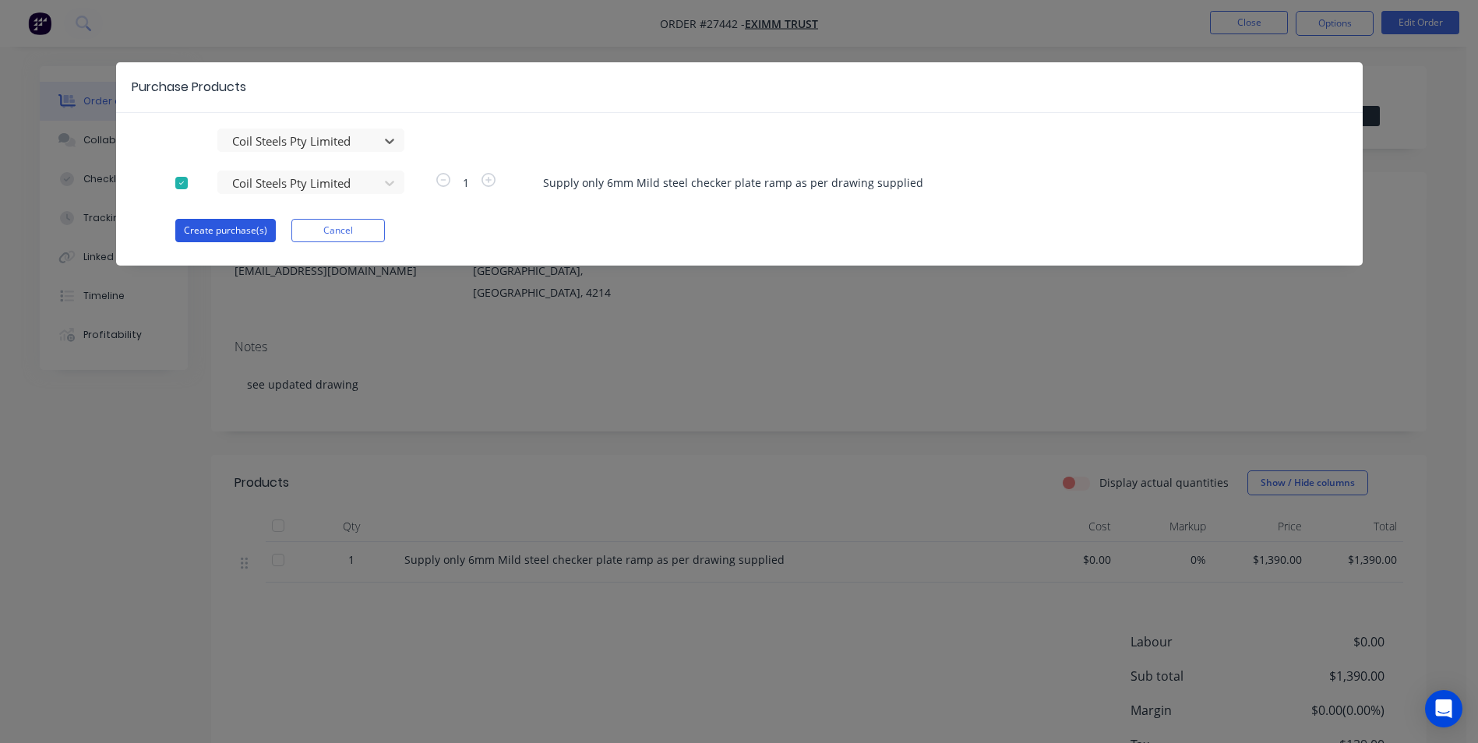
click at [225, 231] on button "Create purchase(s)" at bounding box center [225, 230] width 101 height 23
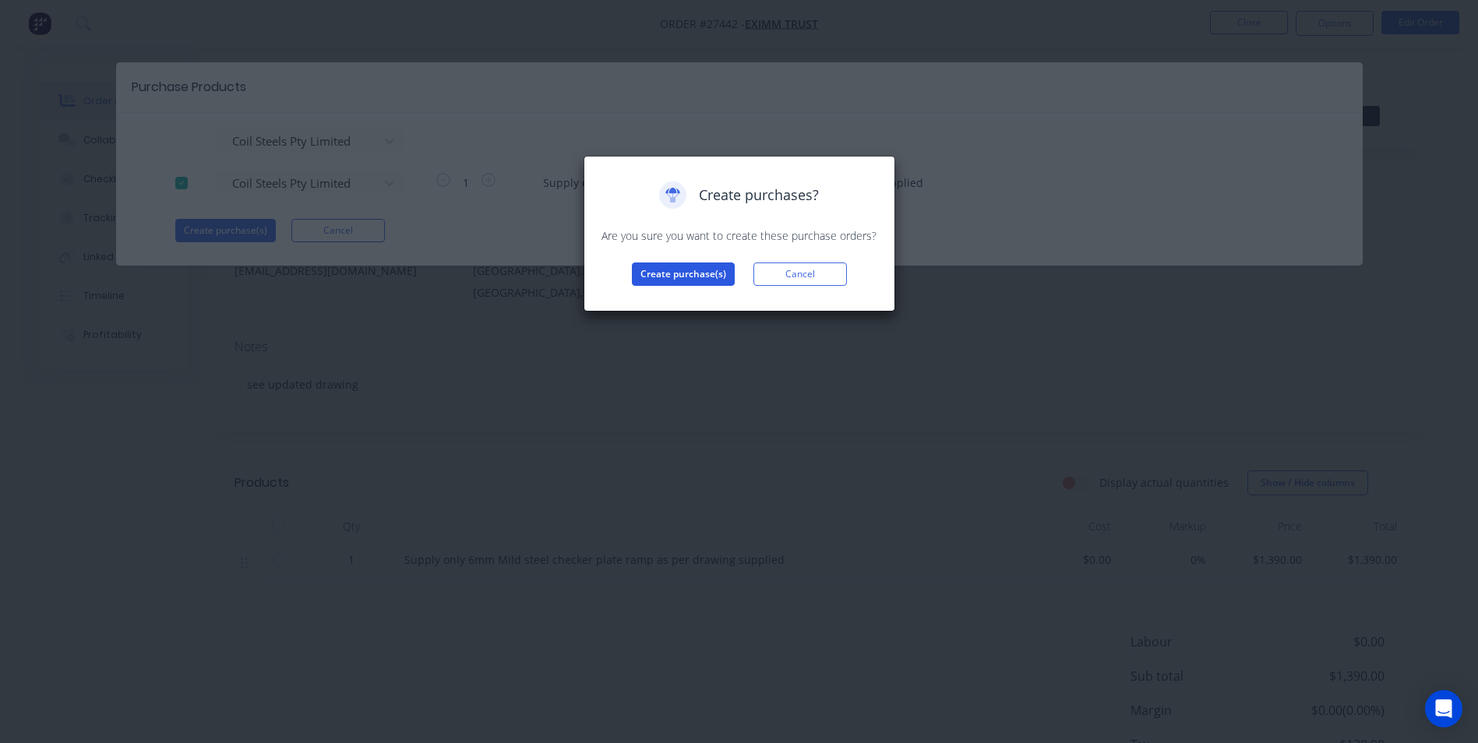
click at [682, 271] on button "Create purchase(s)" at bounding box center [683, 274] width 103 height 23
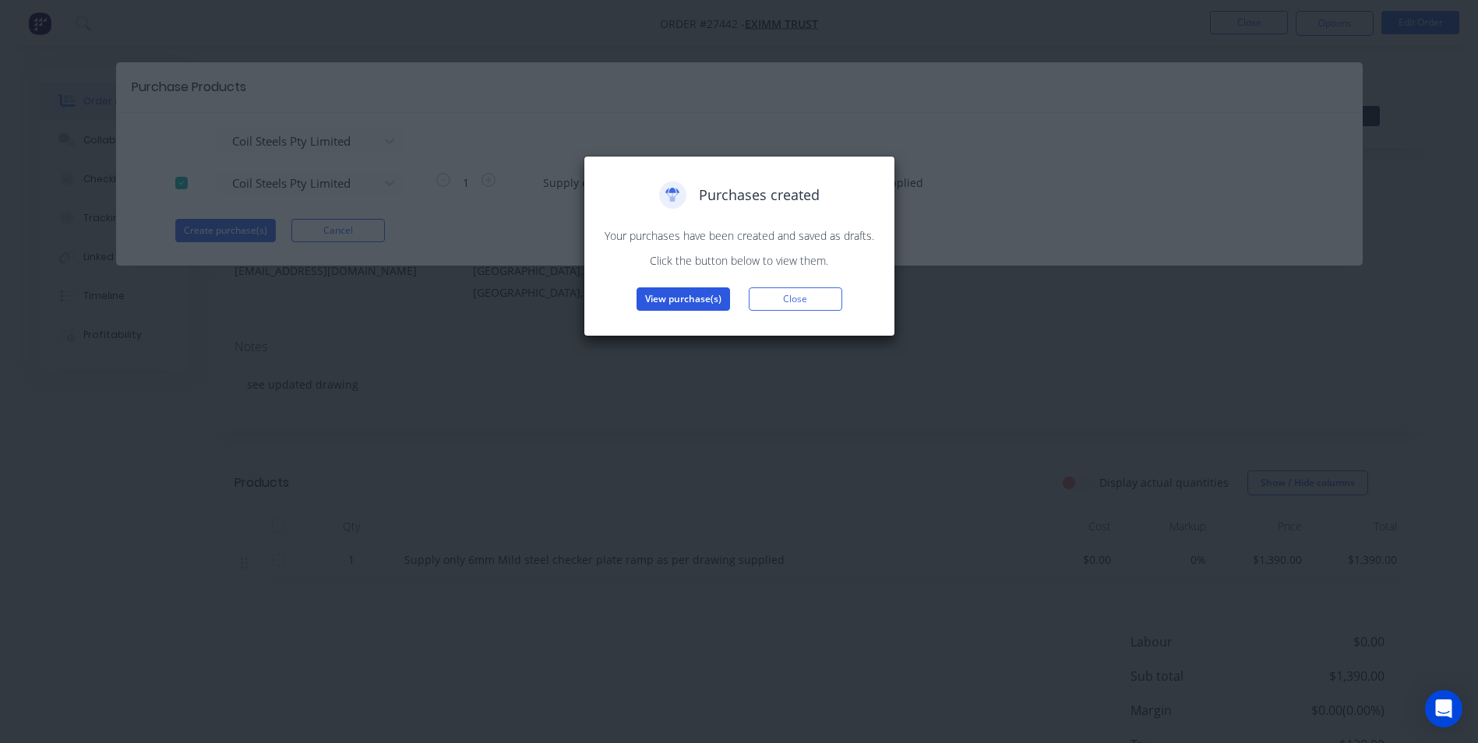
click at [690, 296] on button "View purchase(s)" at bounding box center [684, 299] width 94 height 23
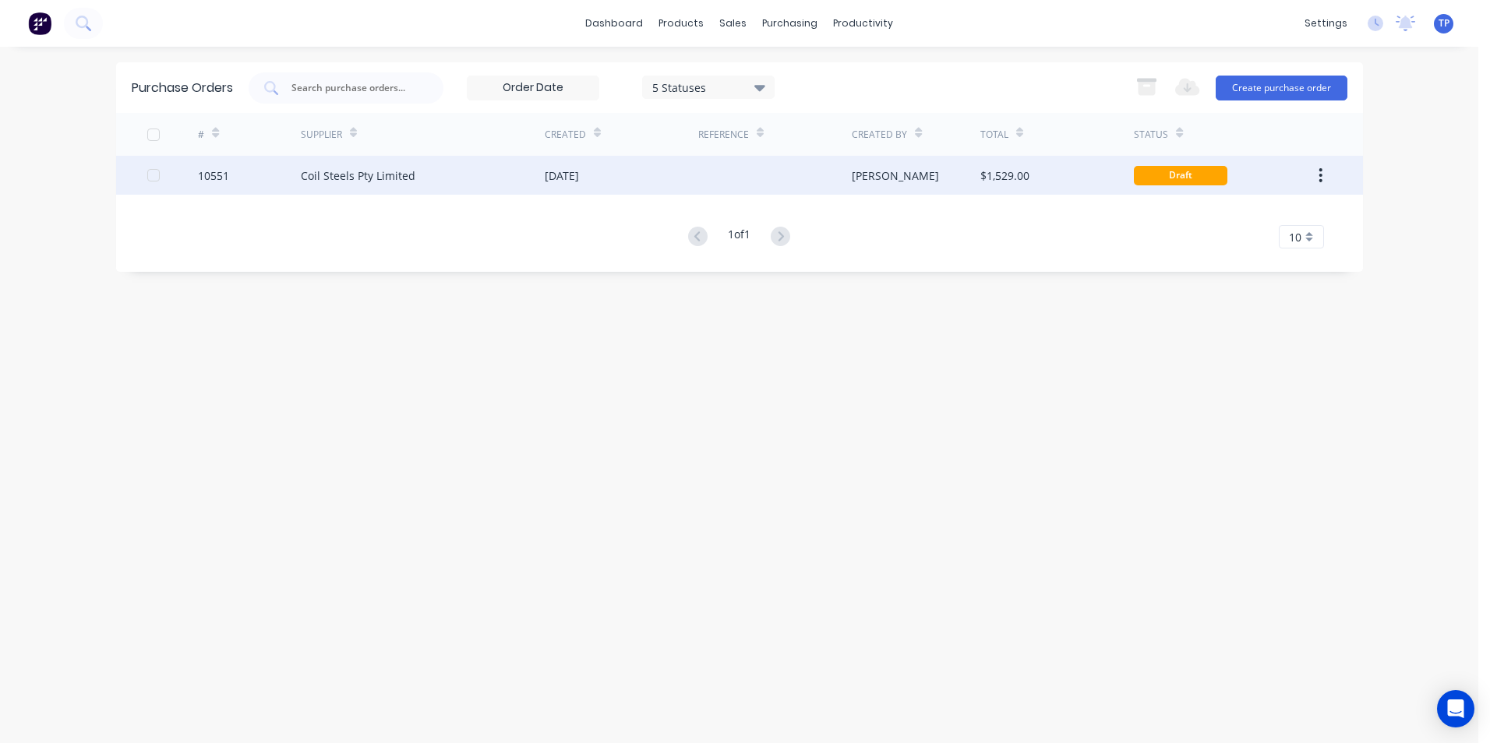
click at [489, 176] on div "Coil Steels Pty Limited" at bounding box center [423, 175] width 244 height 39
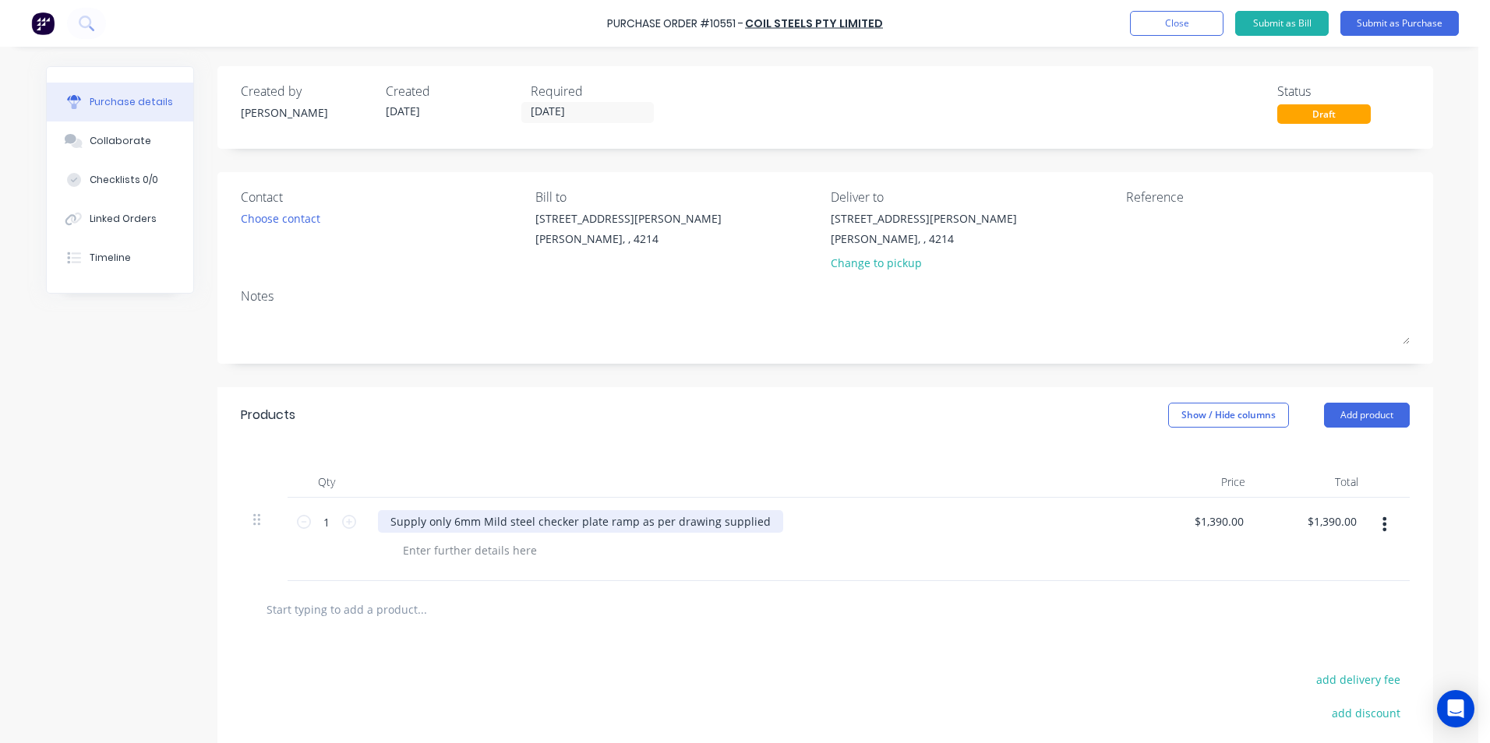
click at [753, 523] on div "Supply only 6mm Mild steel checker plate ramp as per drawing supplied" at bounding box center [580, 521] width 405 height 23
click at [443, 523] on div "Supply only 6mm Mild steel checker" at bounding box center [485, 521] width 214 height 23
click at [516, 519] on div "6mm Mild steel checker" at bounding box center [453, 521] width 150 height 23
click at [1375, 22] on button "Submit as Purchase" at bounding box center [1399, 23] width 118 height 25
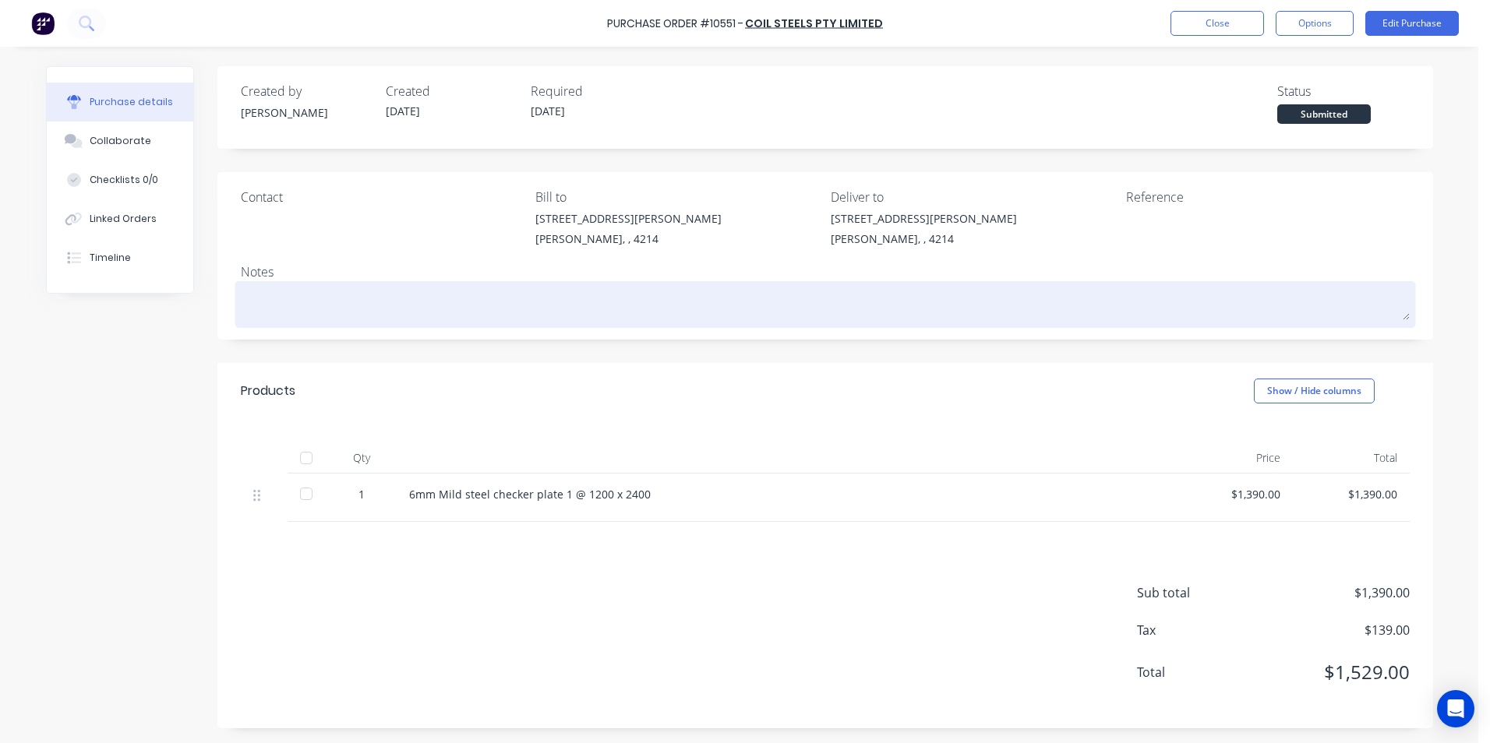
click at [295, 304] on textarea at bounding box center [825, 302] width 1169 height 35
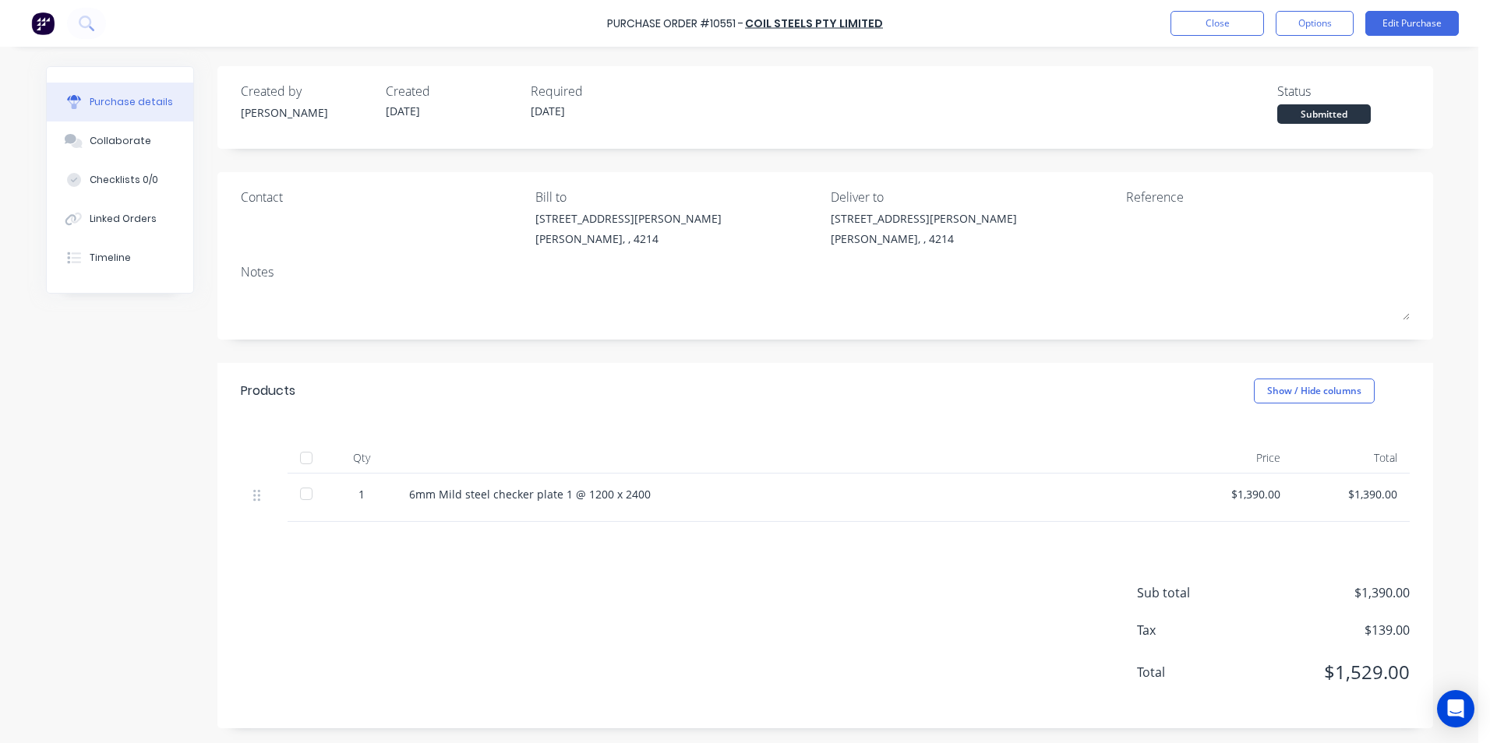
type textarea "x"
type textarea "E"
type textarea "x"
type textarea "Ex"
type textarea "x"
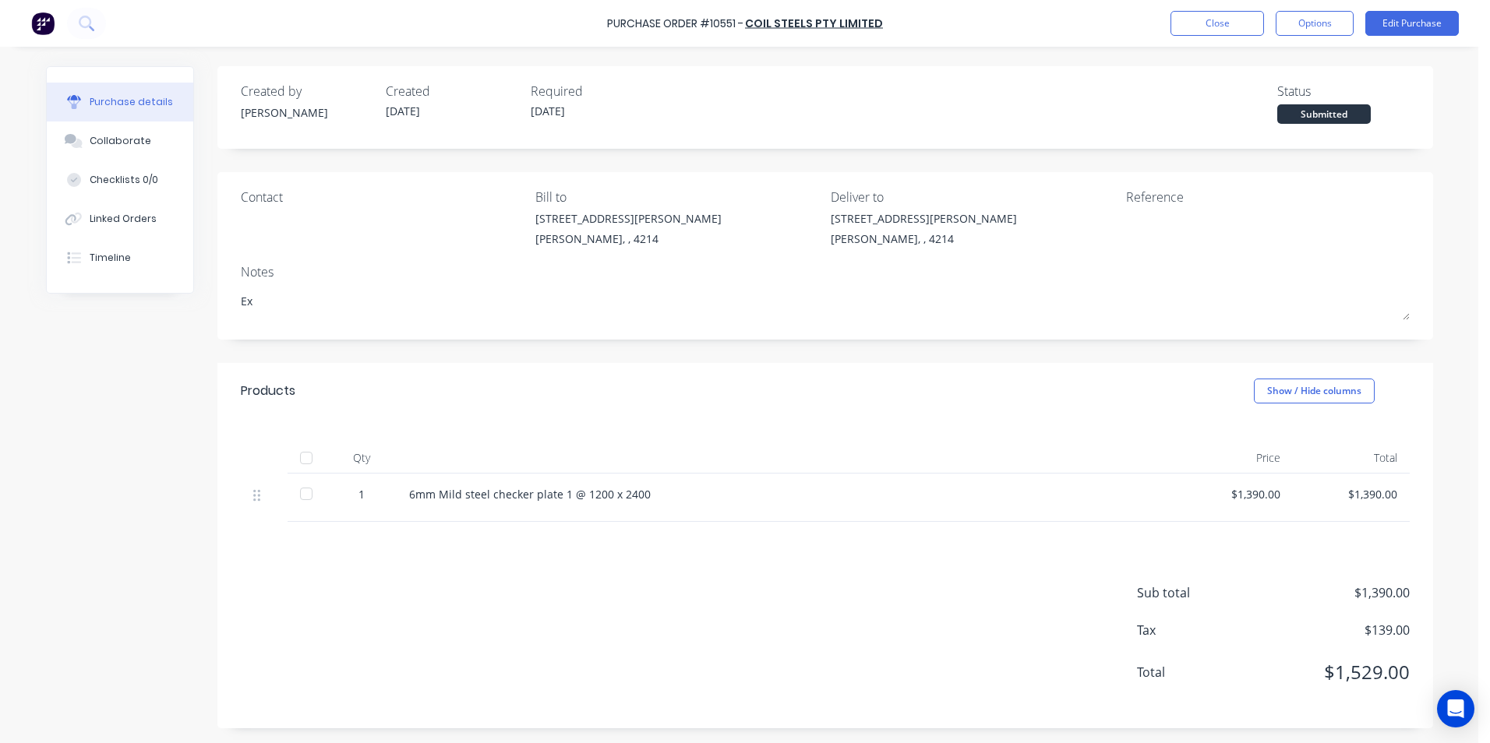
type textarea "Exi"
type textarea "x"
type textarea "Exim"
type textarea "x"
type textarea "Eximm"
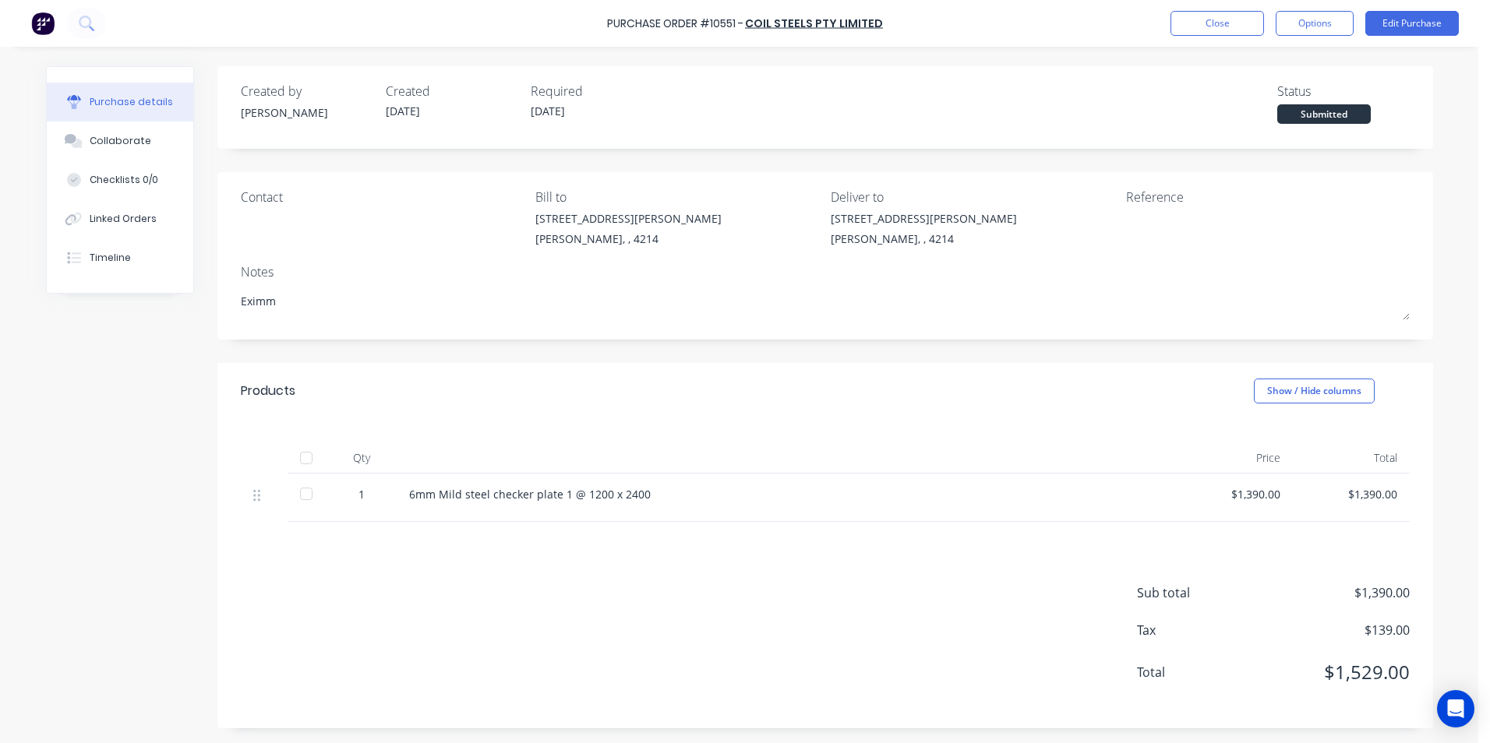
type textarea "x"
type textarea "Eximm-"
type textarea "x"
type textarea "Eximm-"
type textarea "x"
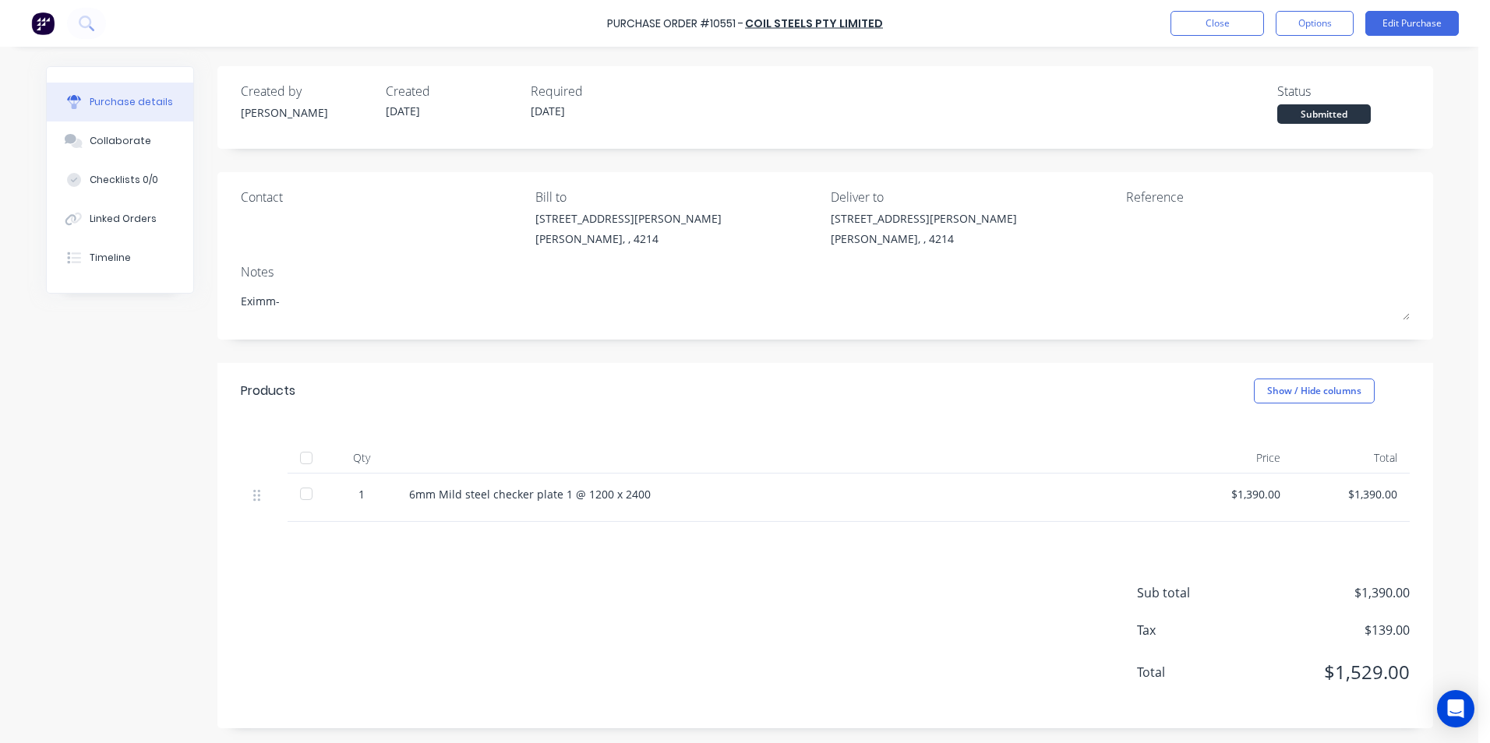
type textarea "Eximm- 2"
type textarea "x"
type textarea "Eximm- 27"
type textarea "x"
type textarea "Eximm- 274"
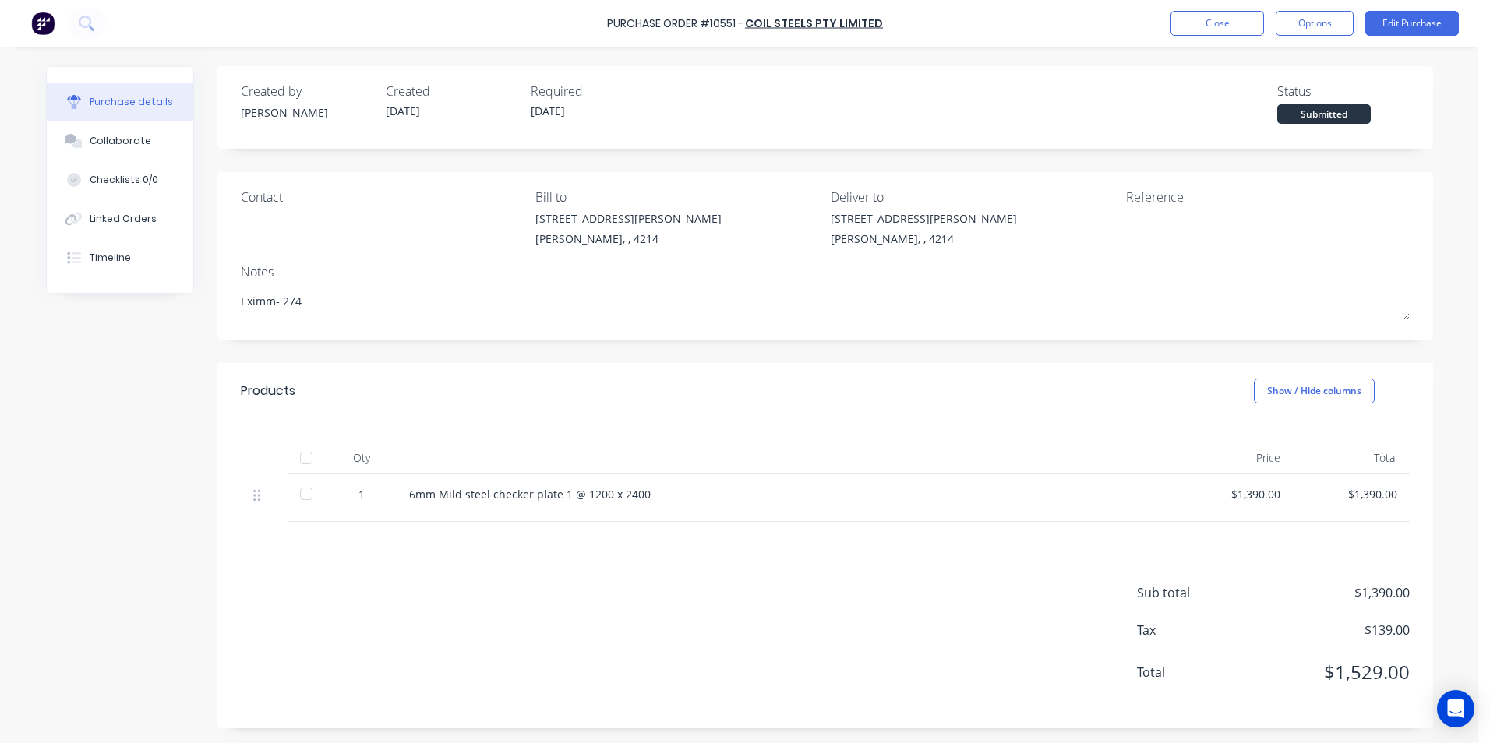
type textarea "x"
type textarea "Eximm- 2744"
type textarea "x"
type textarea "Eximm- 27442"
type textarea "x"
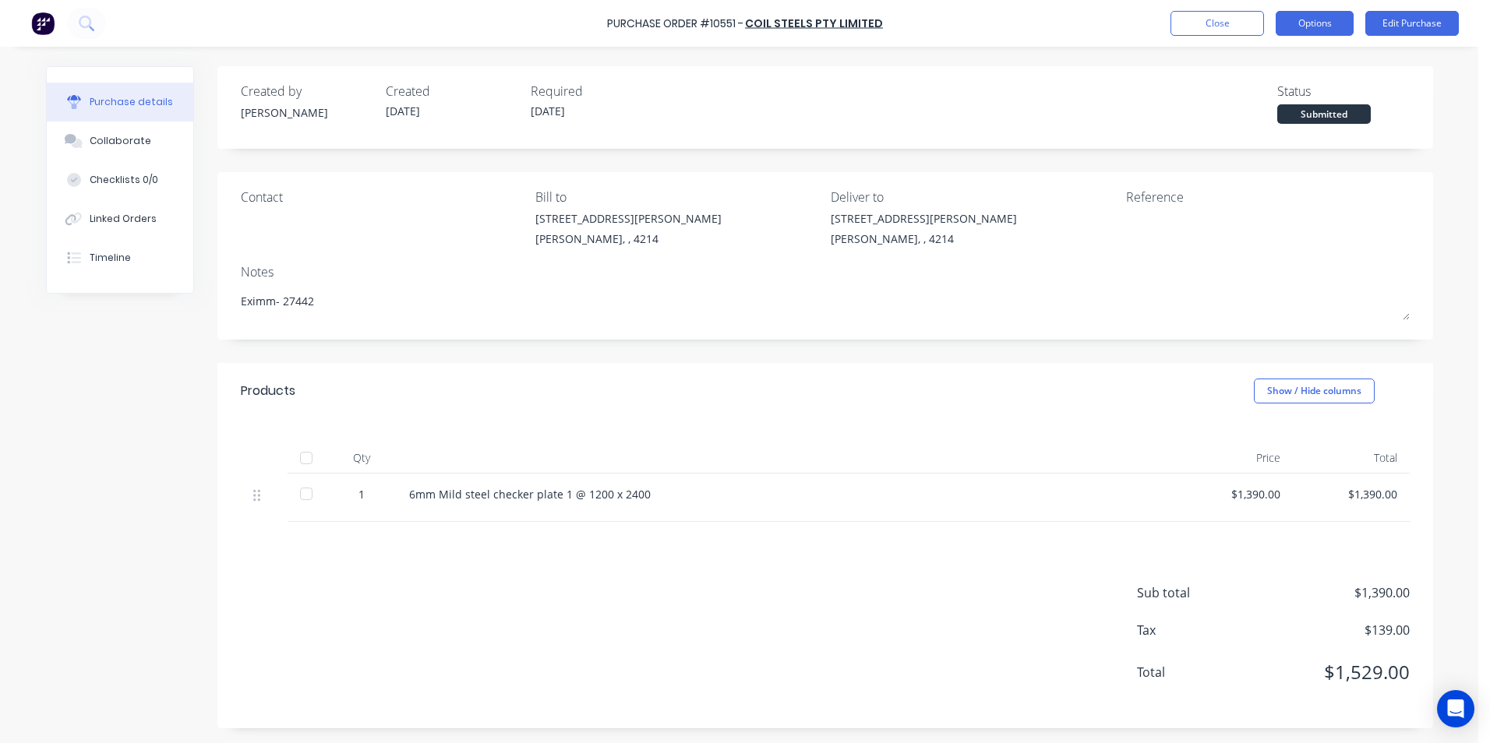
type textarea "Eximm- 27442"
click at [1315, 27] on button "Options" at bounding box center [1315, 23] width 78 height 25
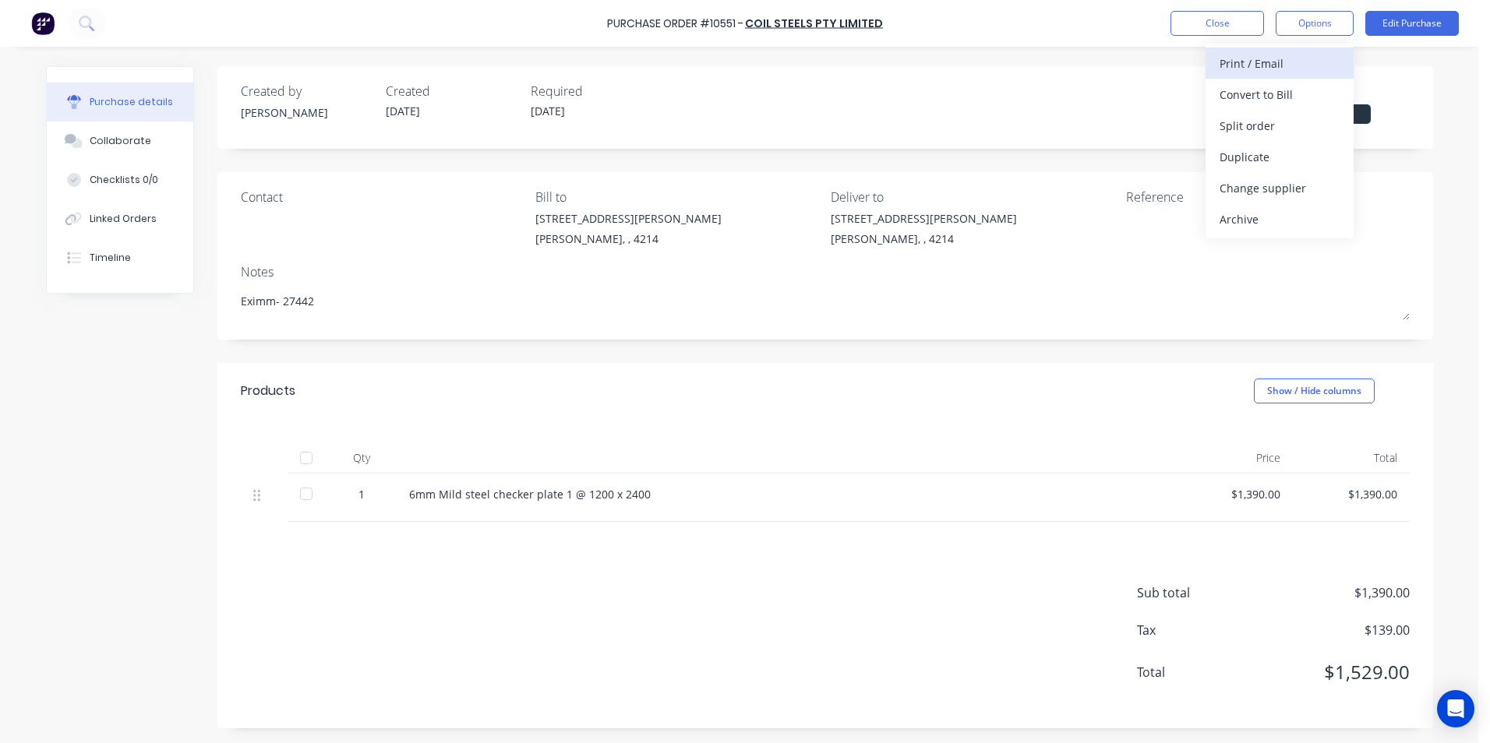
click at [1242, 56] on div "Print / Email" at bounding box center [1279, 63] width 120 height 23
click at [1399, 157] on div "Created by Tony Created 02/09/25 Required 02/09/25 Status Submitted Contact Bil…" at bounding box center [825, 397] width 1216 height 662
click at [1378, 496] on div "$1,390.00" at bounding box center [1351, 494] width 92 height 16
drag, startPoint x: 1282, startPoint y: 489, endPoint x: 1286, endPoint y: 453, distance: 36.8
click at [1272, 497] on div "$1,390.00" at bounding box center [1234, 498] width 117 height 48
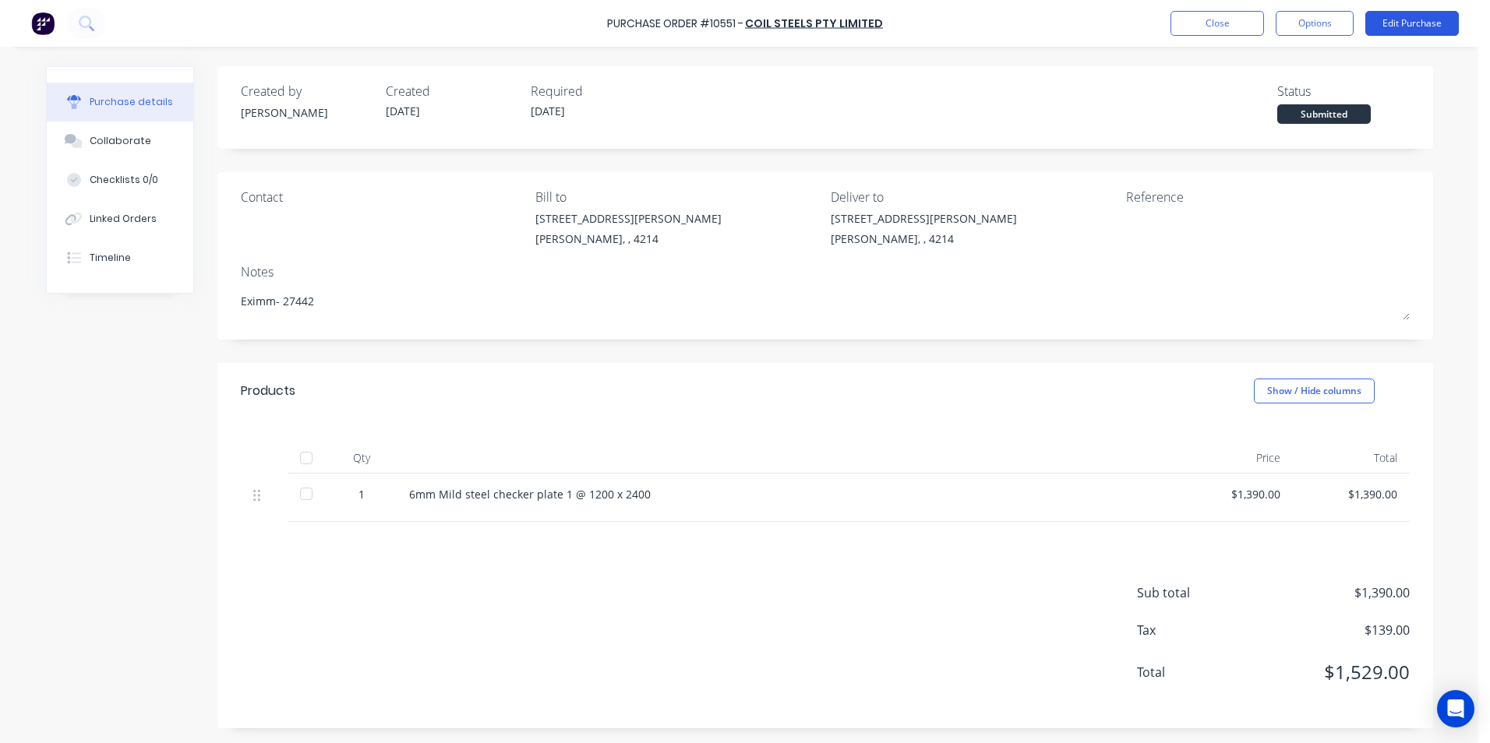
click at [1430, 23] on button "Edit Purchase" at bounding box center [1412, 23] width 94 height 25
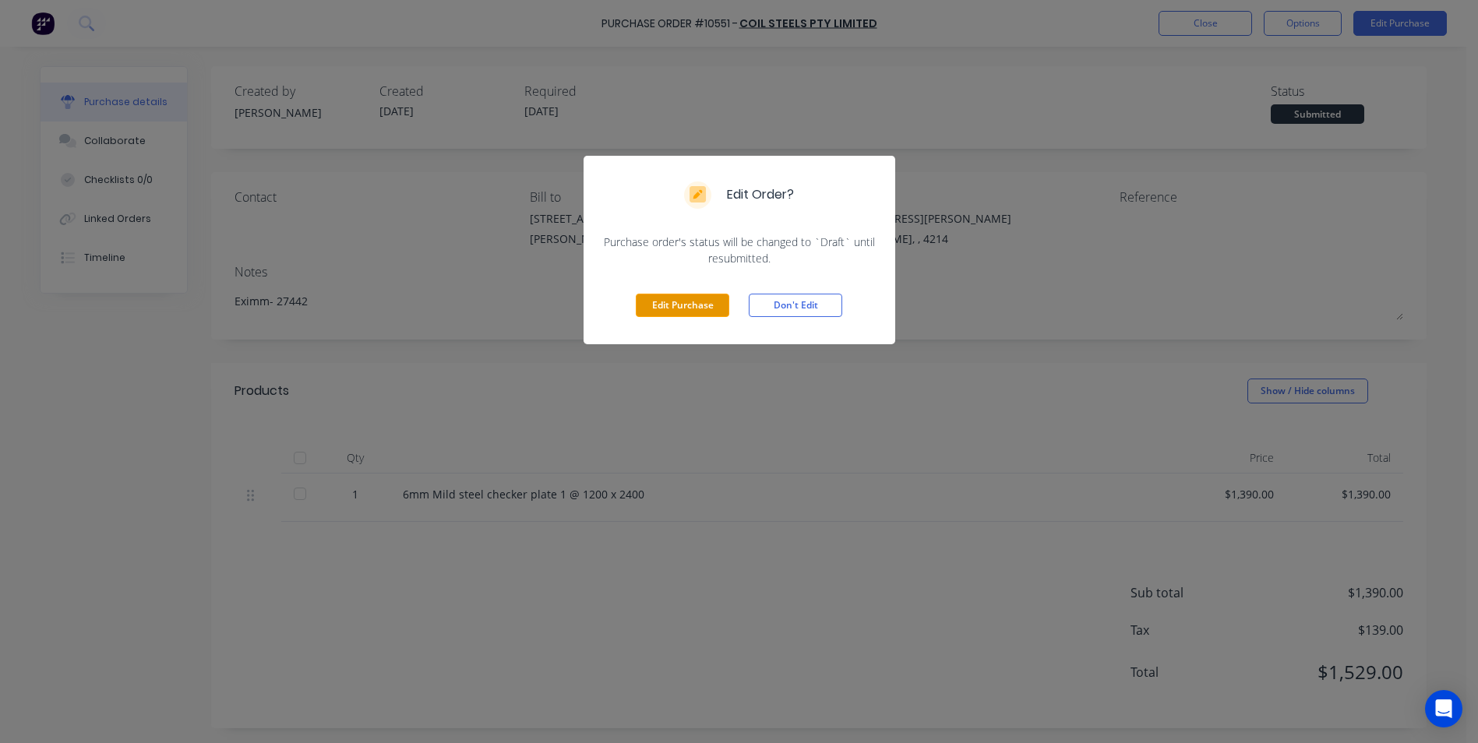
click at [688, 308] on button "Edit Purchase" at bounding box center [683, 305] width 94 height 23
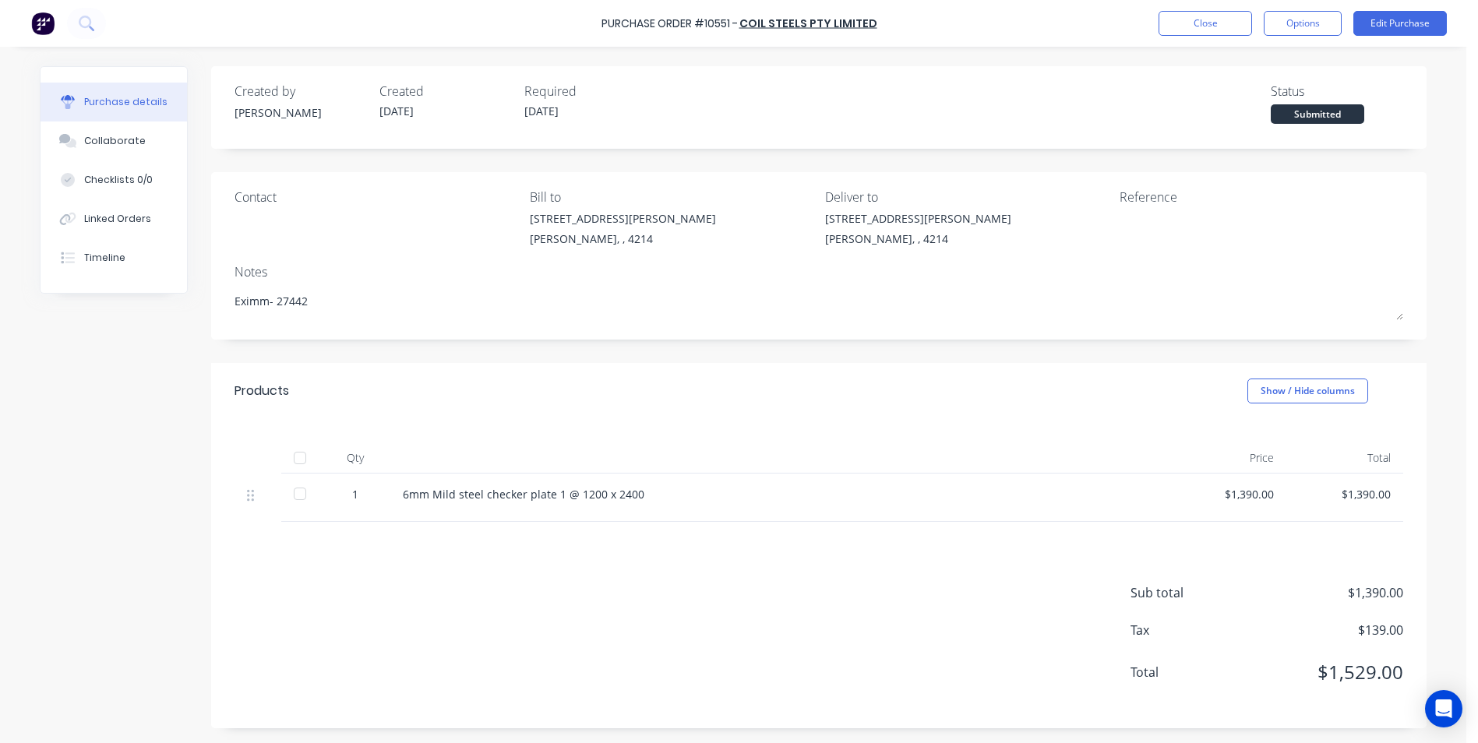
type textarea "x"
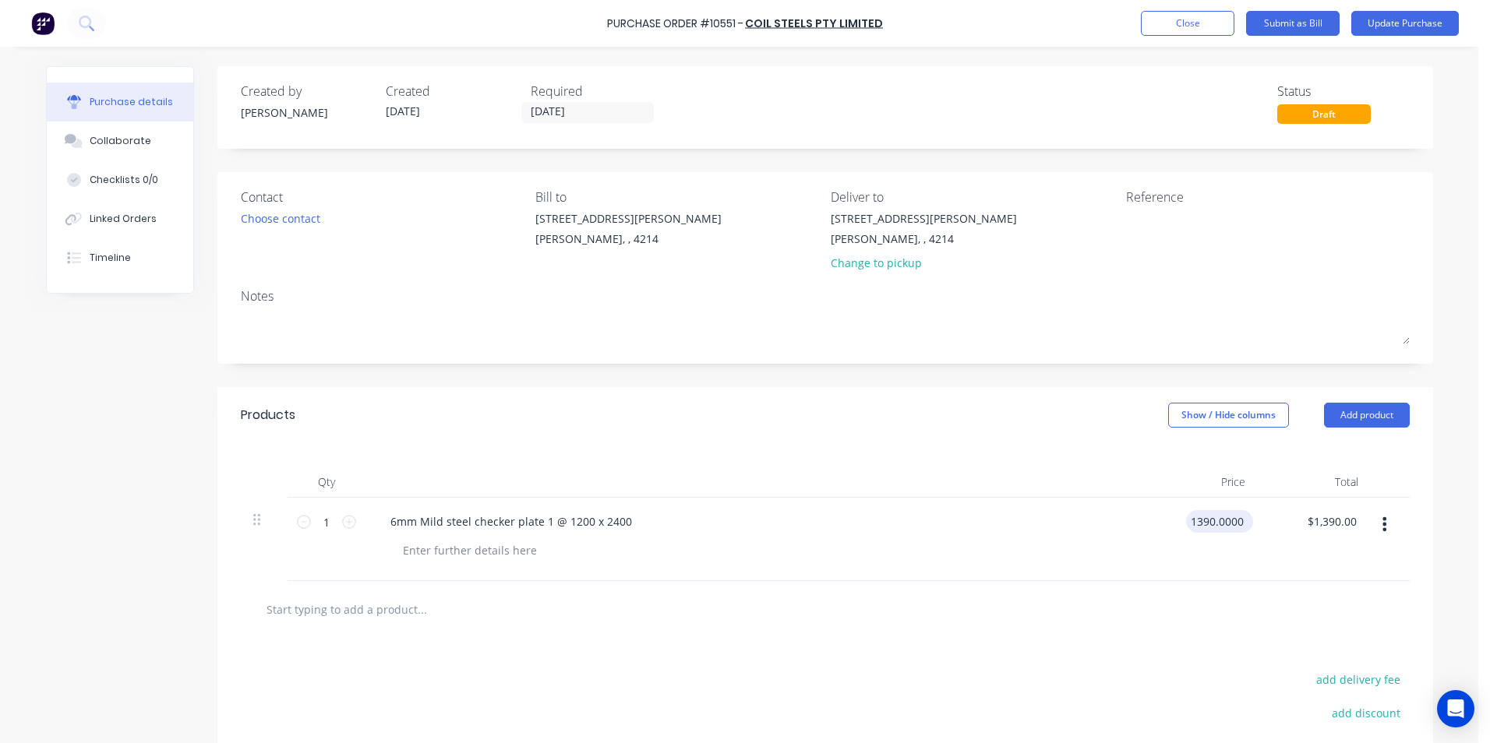
click at [1215, 524] on input "1390.0000" at bounding box center [1216, 521] width 61 height 23
click at [1233, 519] on input "1390.0000" at bounding box center [1216, 521] width 61 height 23
type input "$0.00"
click at [1180, 629] on div at bounding box center [825, 609] width 1169 height 57
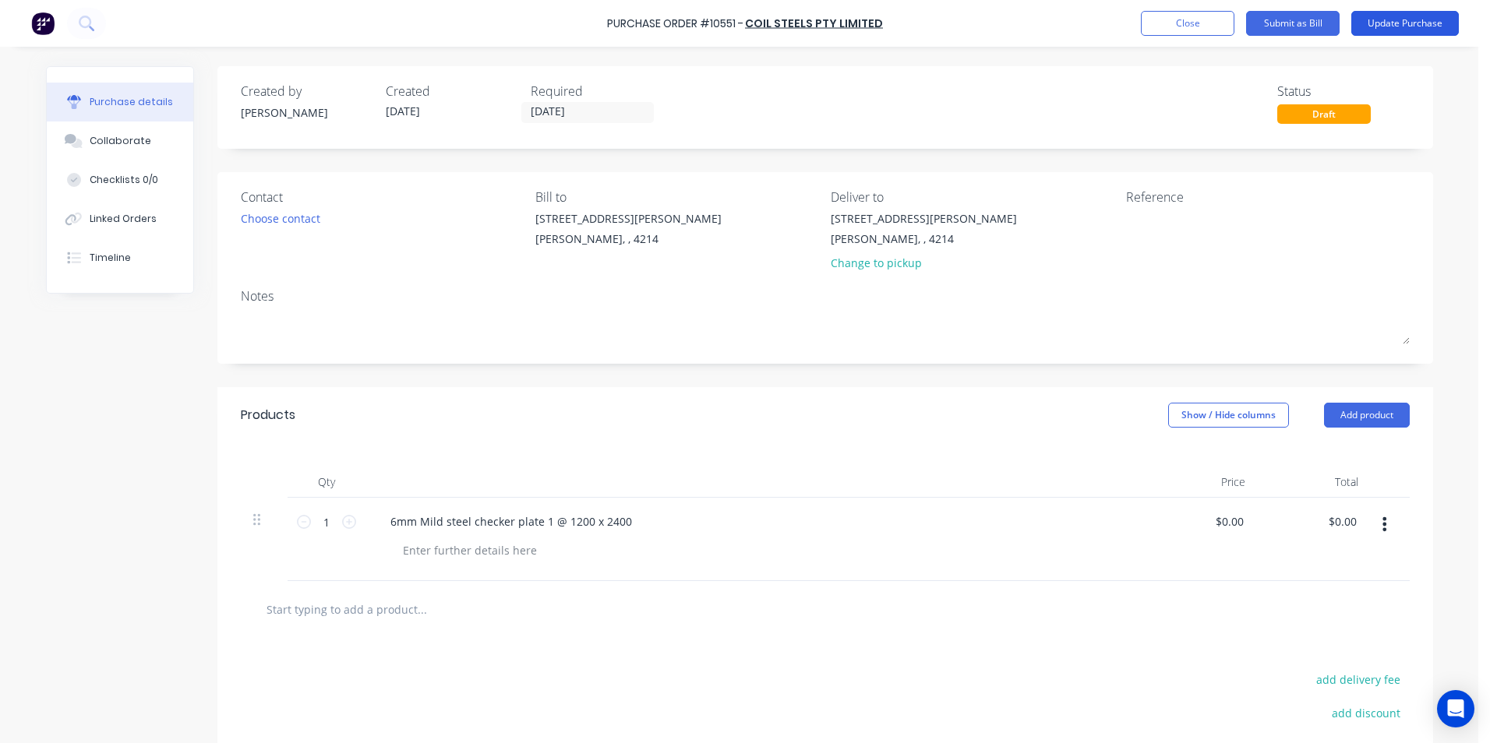
click at [1382, 23] on button "Update Purchase" at bounding box center [1405, 23] width 108 height 25
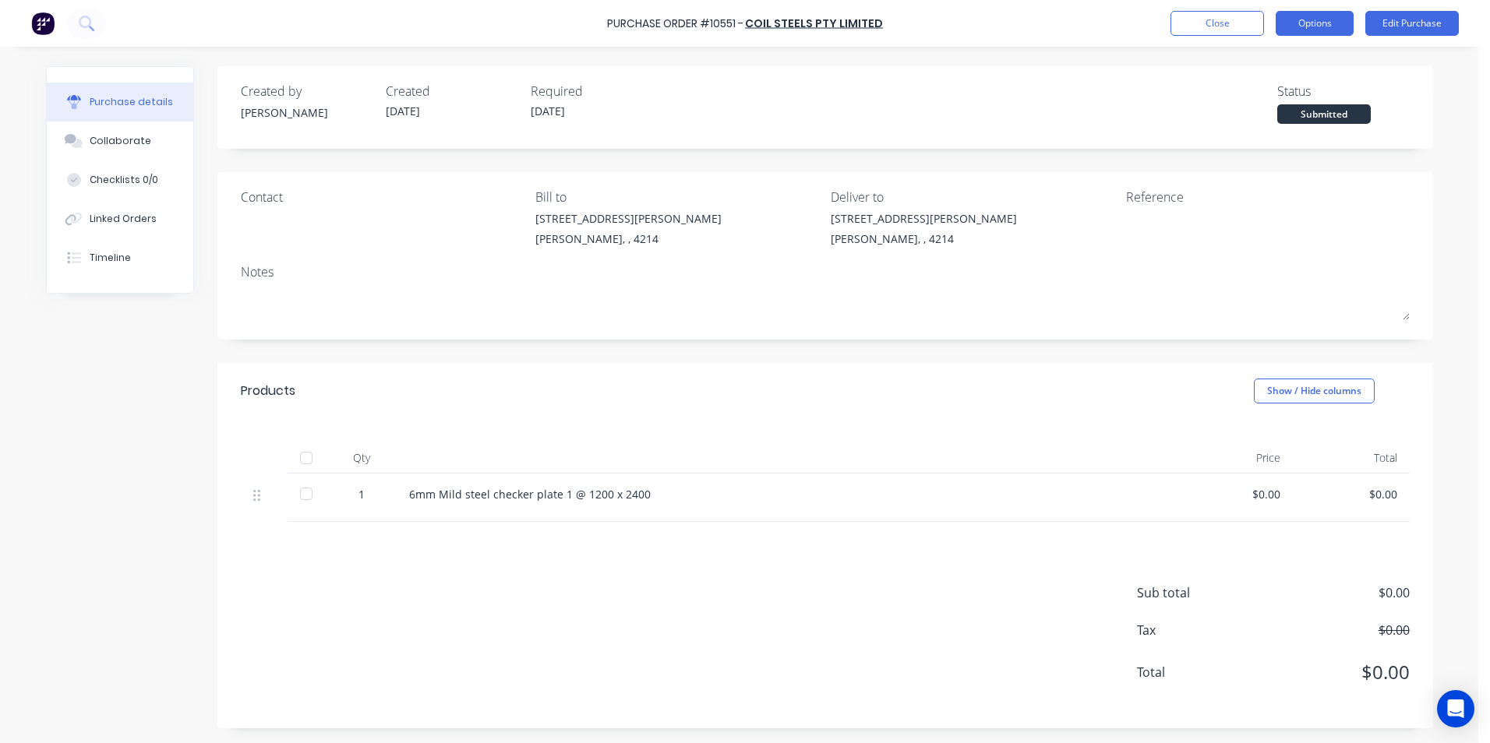
click at [1300, 25] on button "Options" at bounding box center [1315, 23] width 78 height 25
click at [1241, 127] on div "Without pricing" at bounding box center [1279, 126] width 120 height 23
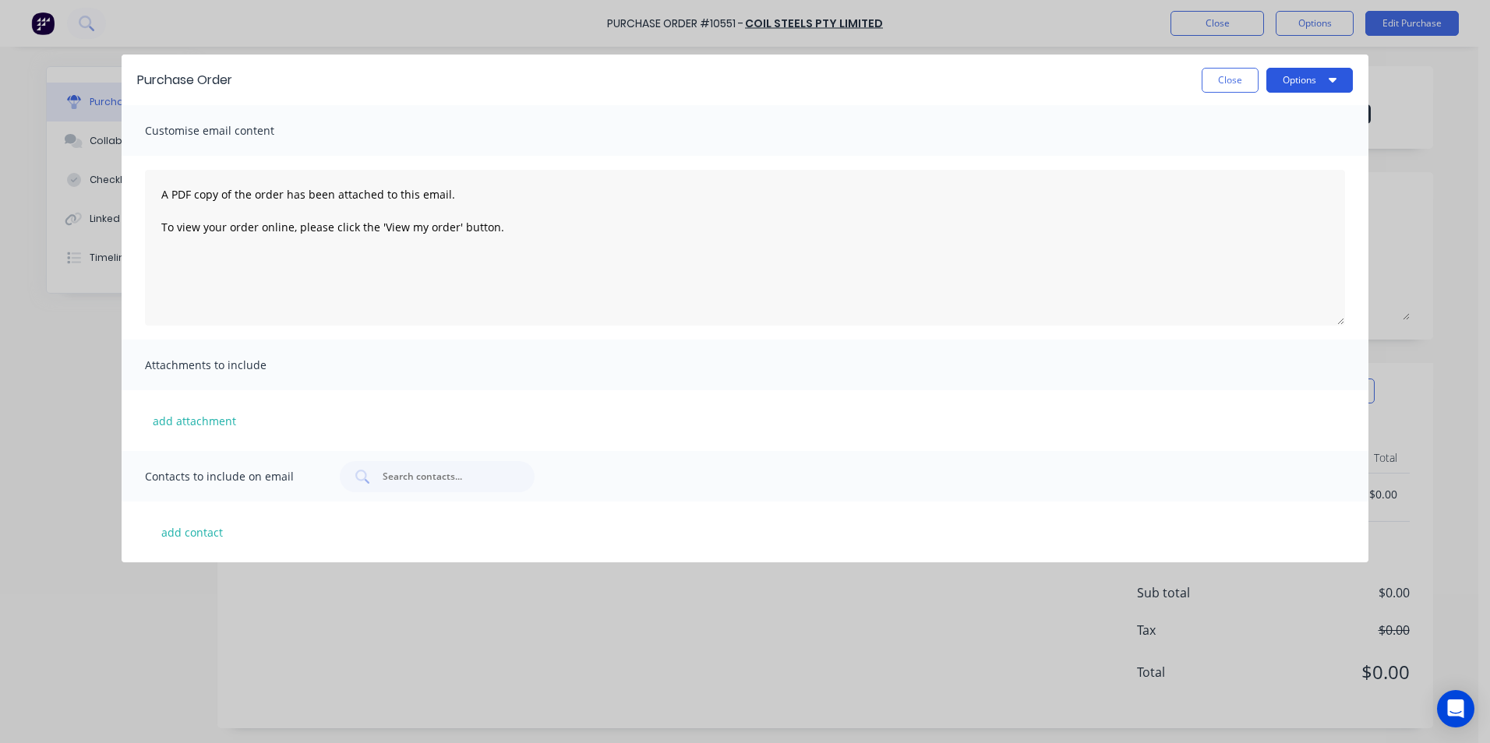
click at [1314, 79] on button "Options" at bounding box center [1309, 80] width 86 height 25
click at [1255, 122] on div "Print" at bounding box center [1279, 119] width 120 height 23
click at [1237, 72] on button "Close" at bounding box center [1230, 80] width 57 height 25
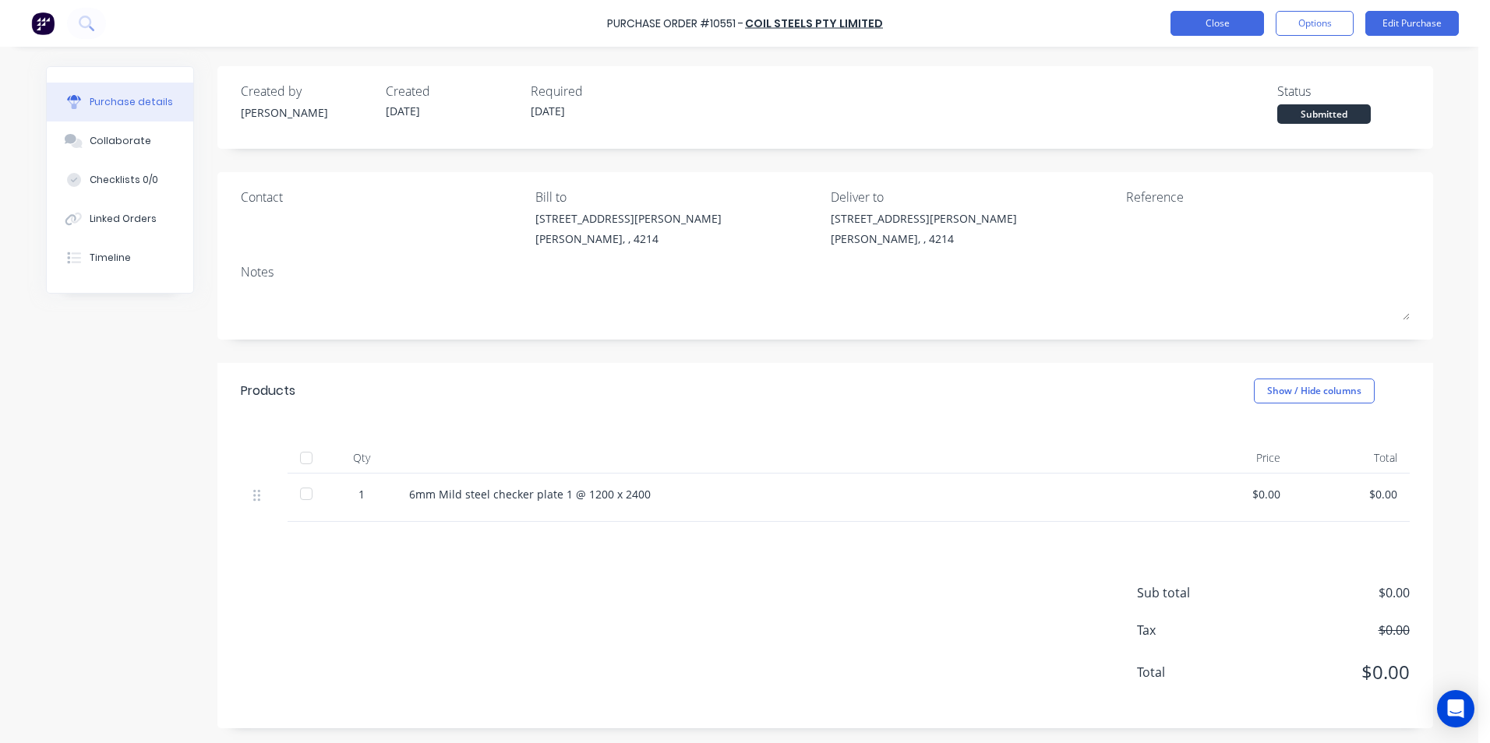
click at [1182, 21] on button "Close" at bounding box center [1217, 23] width 94 height 25
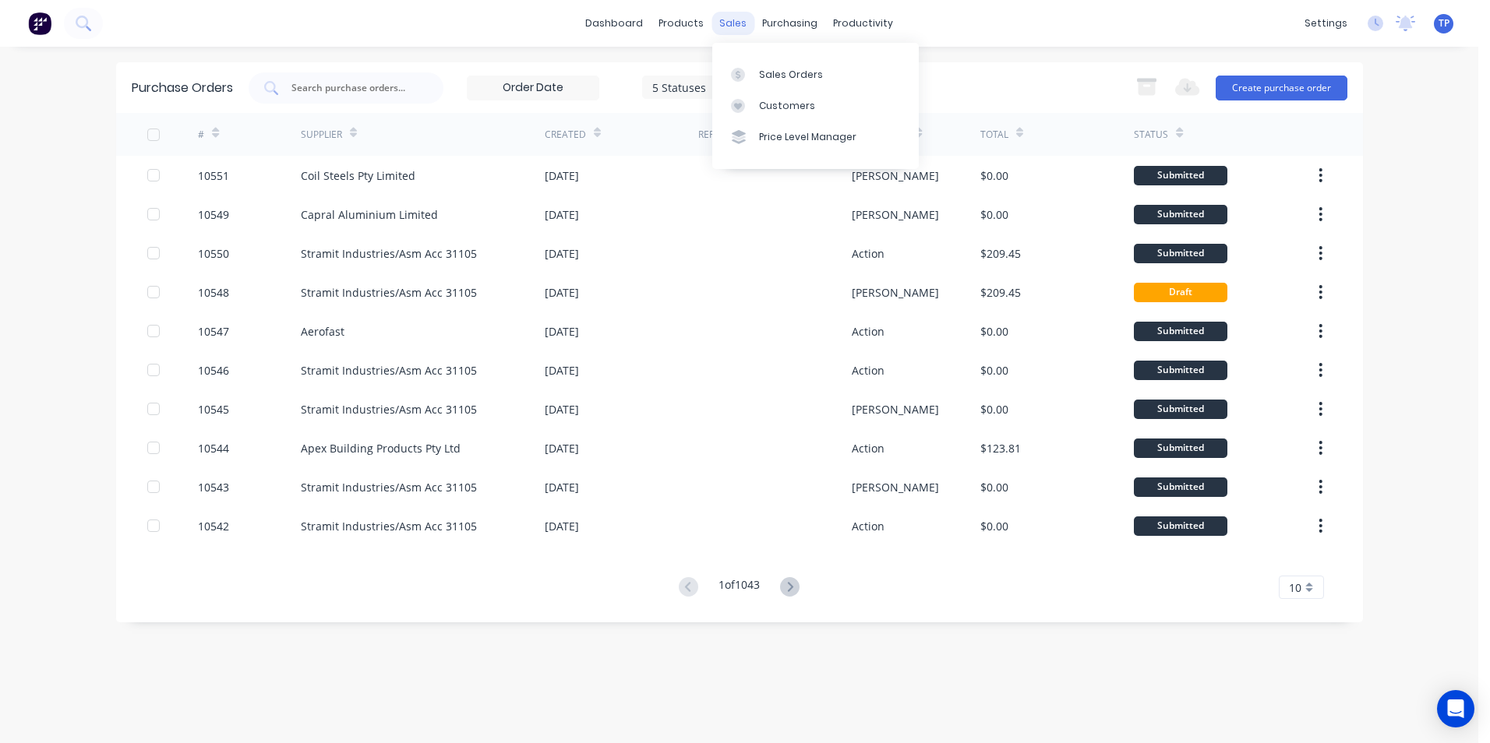
click at [739, 26] on div "sales" at bounding box center [732, 23] width 43 height 23
click at [793, 75] on div "Sales Orders" at bounding box center [791, 75] width 64 height 14
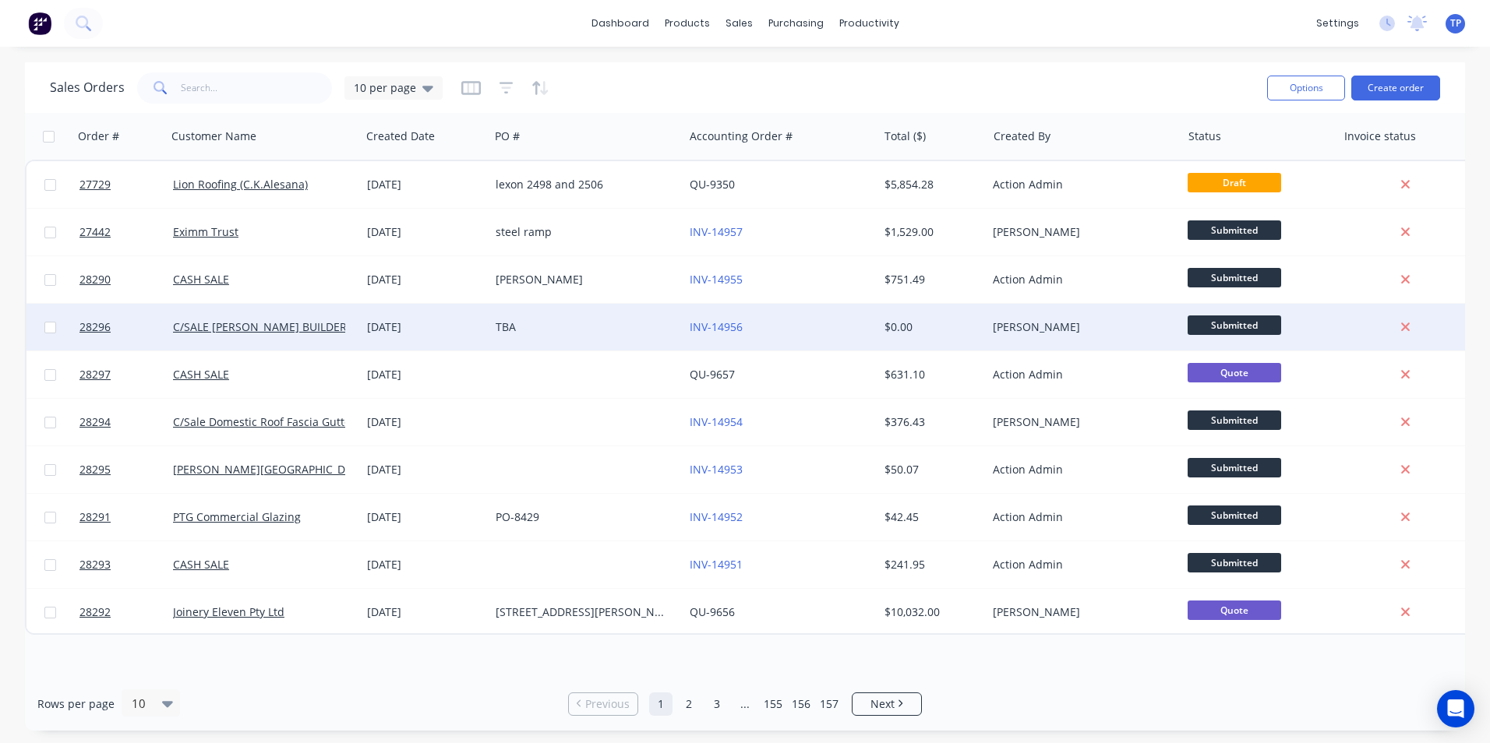
click at [656, 318] on div "TBA" at bounding box center [586, 327] width 194 height 47
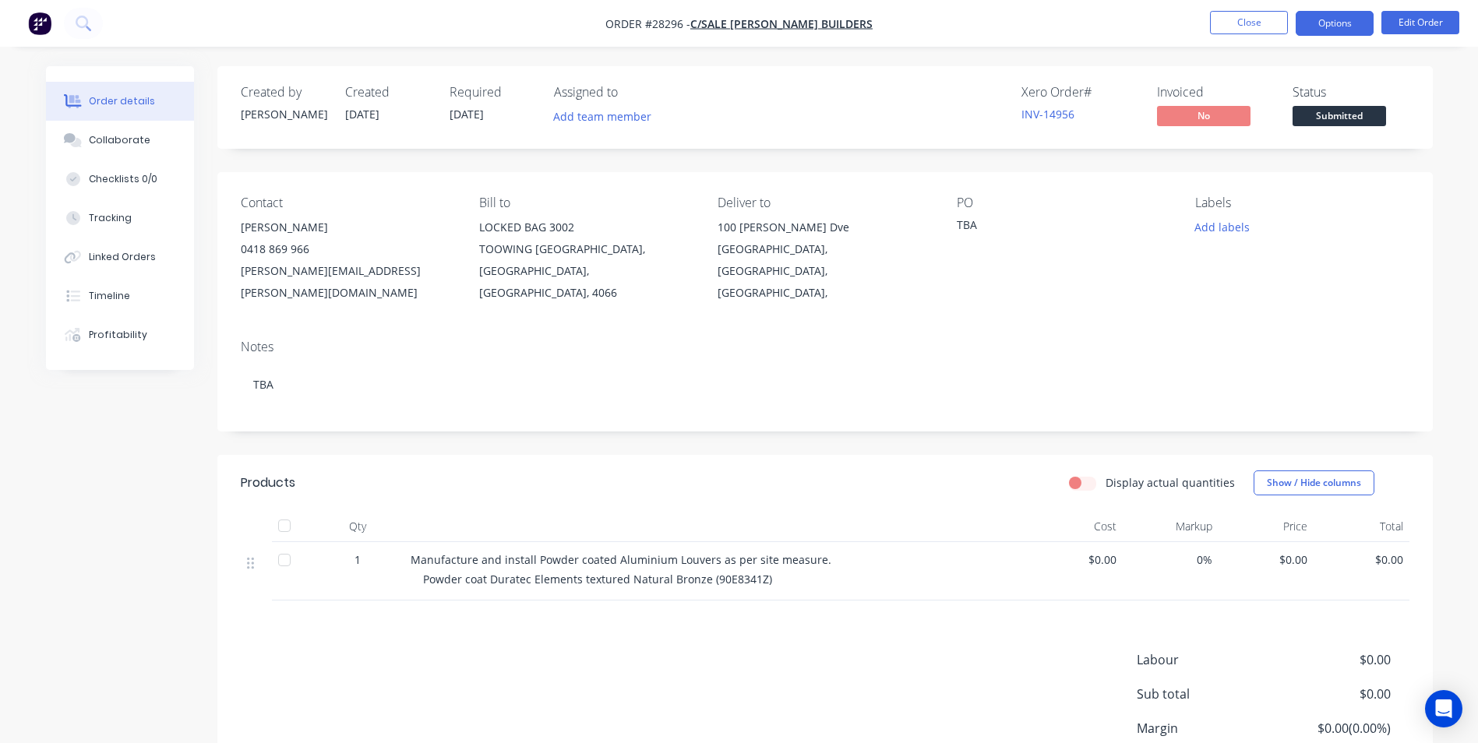
click at [1313, 23] on button "Options" at bounding box center [1335, 23] width 78 height 25
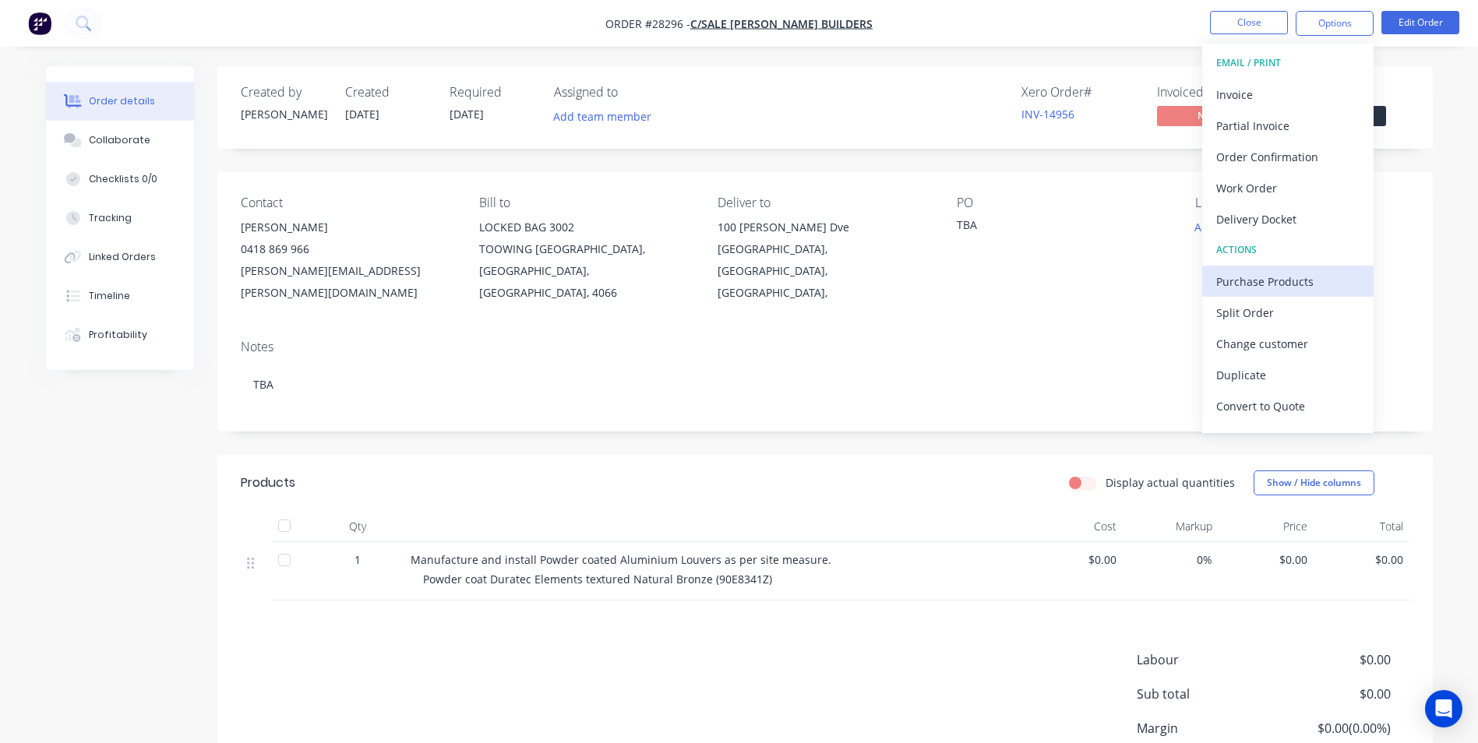
click at [1233, 282] on div "Purchase Products" at bounding box center [1287, 281] width 143 height 23
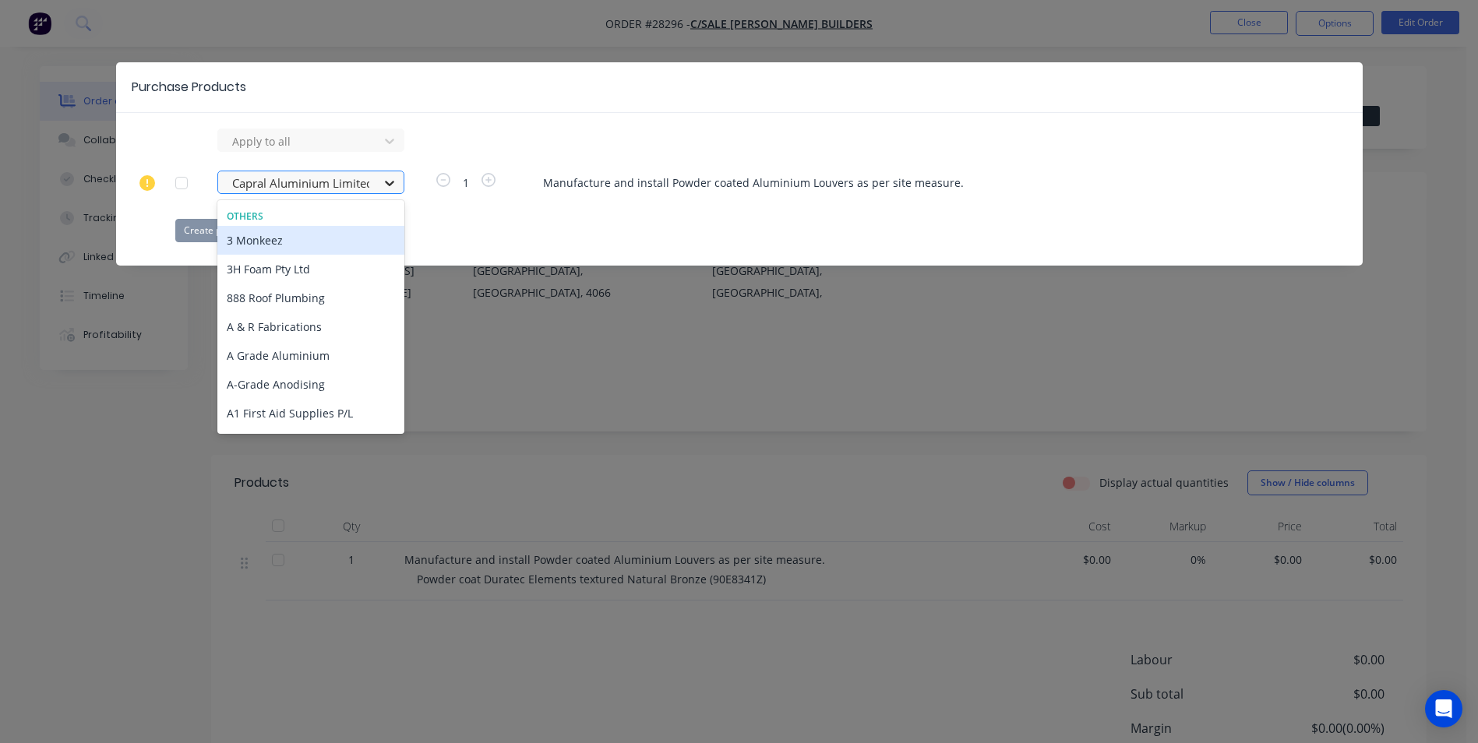
click at [390, 182] on icon at bounding box center [390, 183] width 16 height 16
type input "anz"
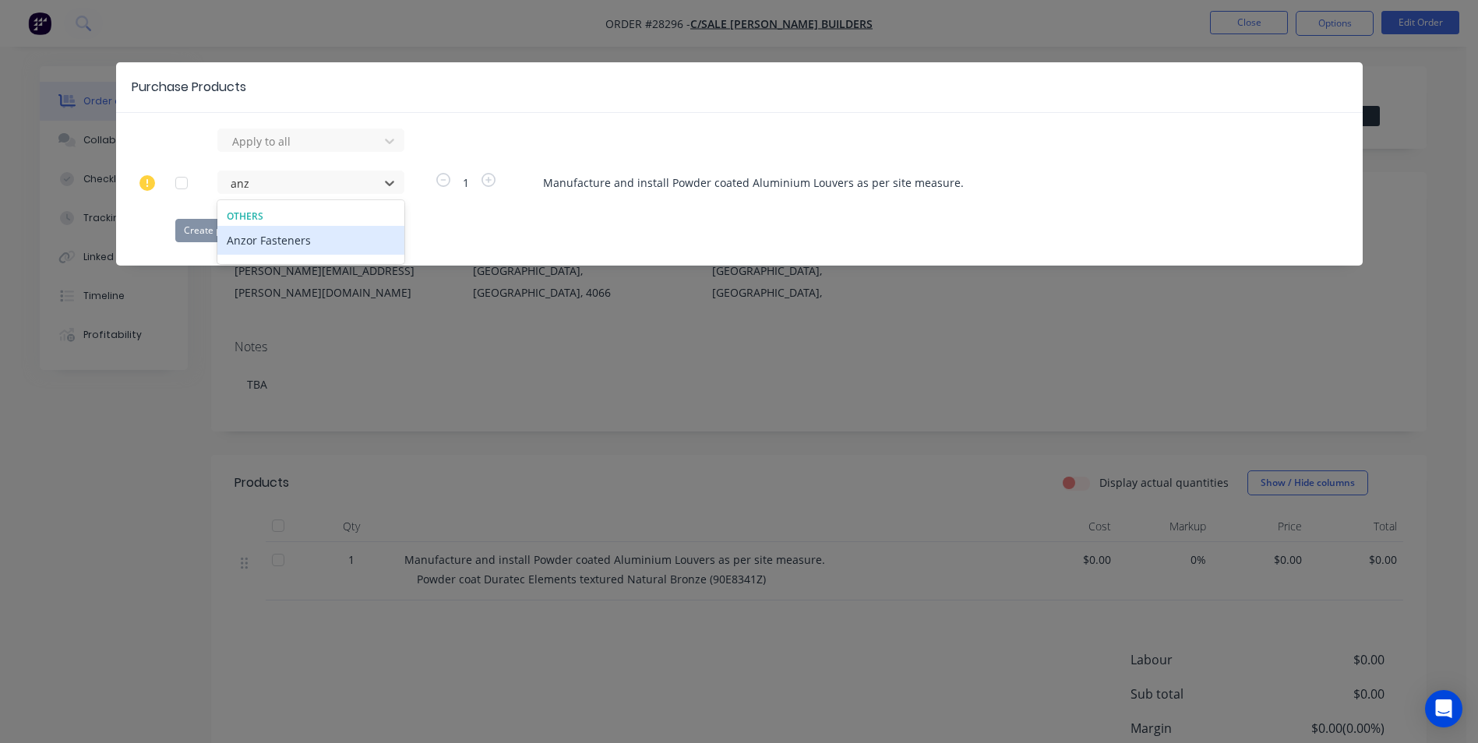
click at [351, 240] on div "Anzor Fasteners" at bounding box center [310, 240] width 187 height 29
click at [242, 230] on button "Create purchase(s)" at bounding box center [225, 230] width 101 height 23
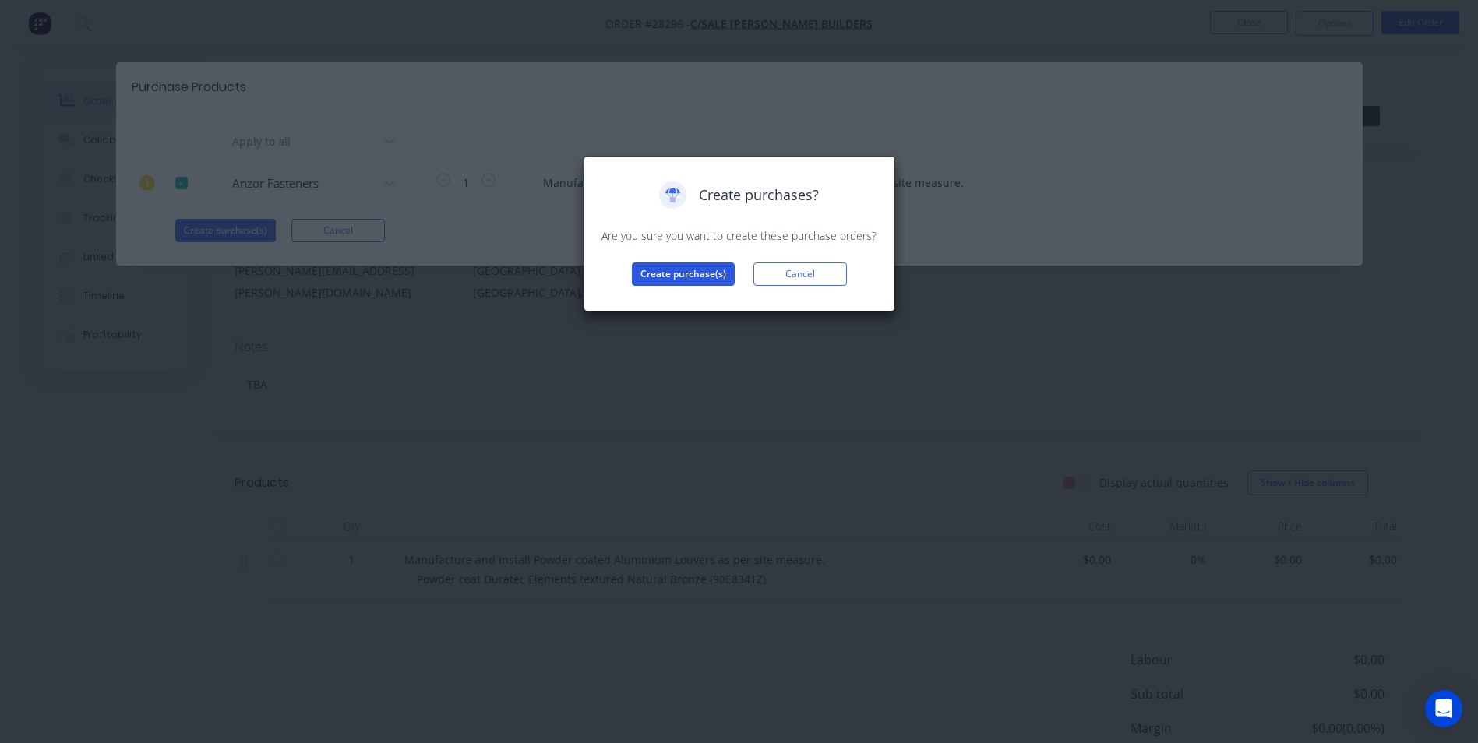
click at [655, 274] on button "Create purchase(s)" at bounding box center [683, 274] width 103 height 23
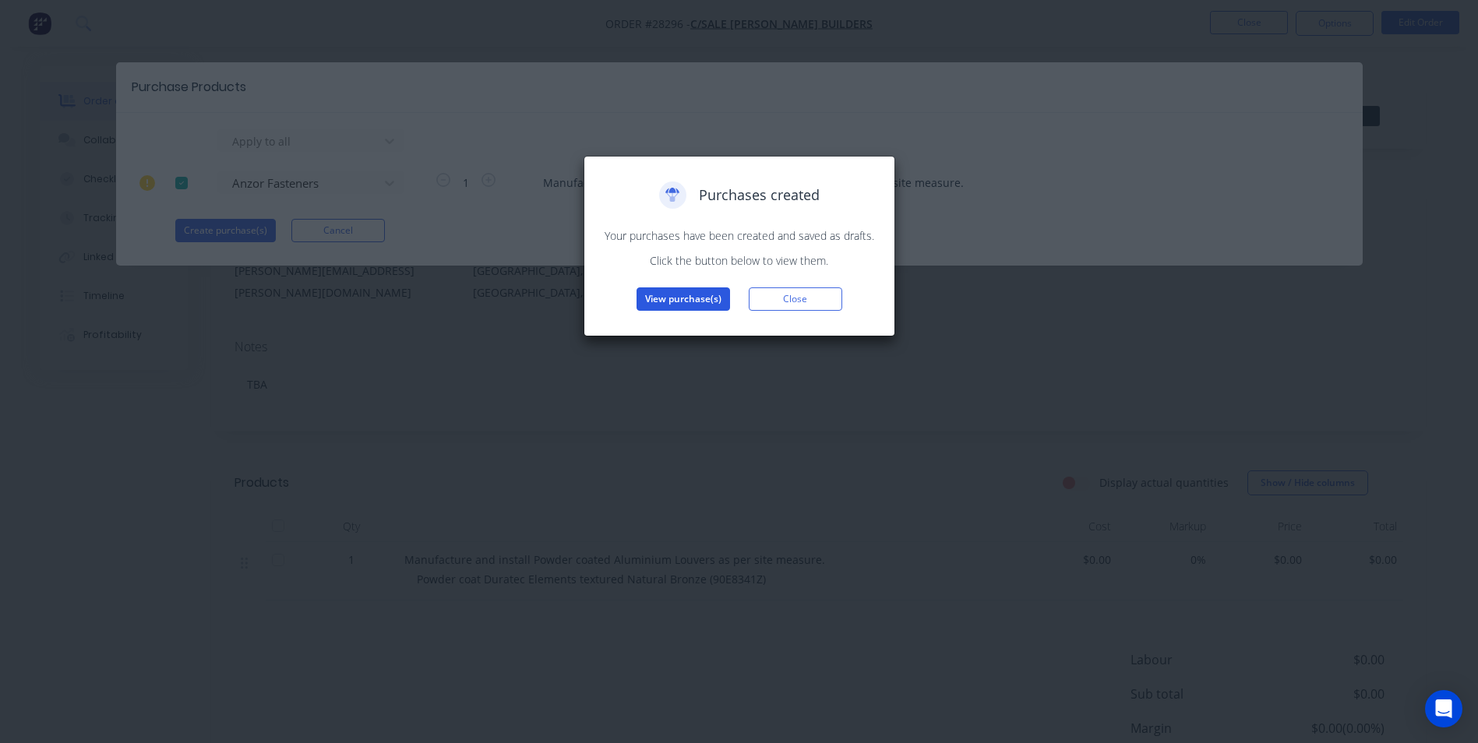
click at [665, 291] on button "View purchase(s)" at bounding box center [684, 299] width 94 height 23
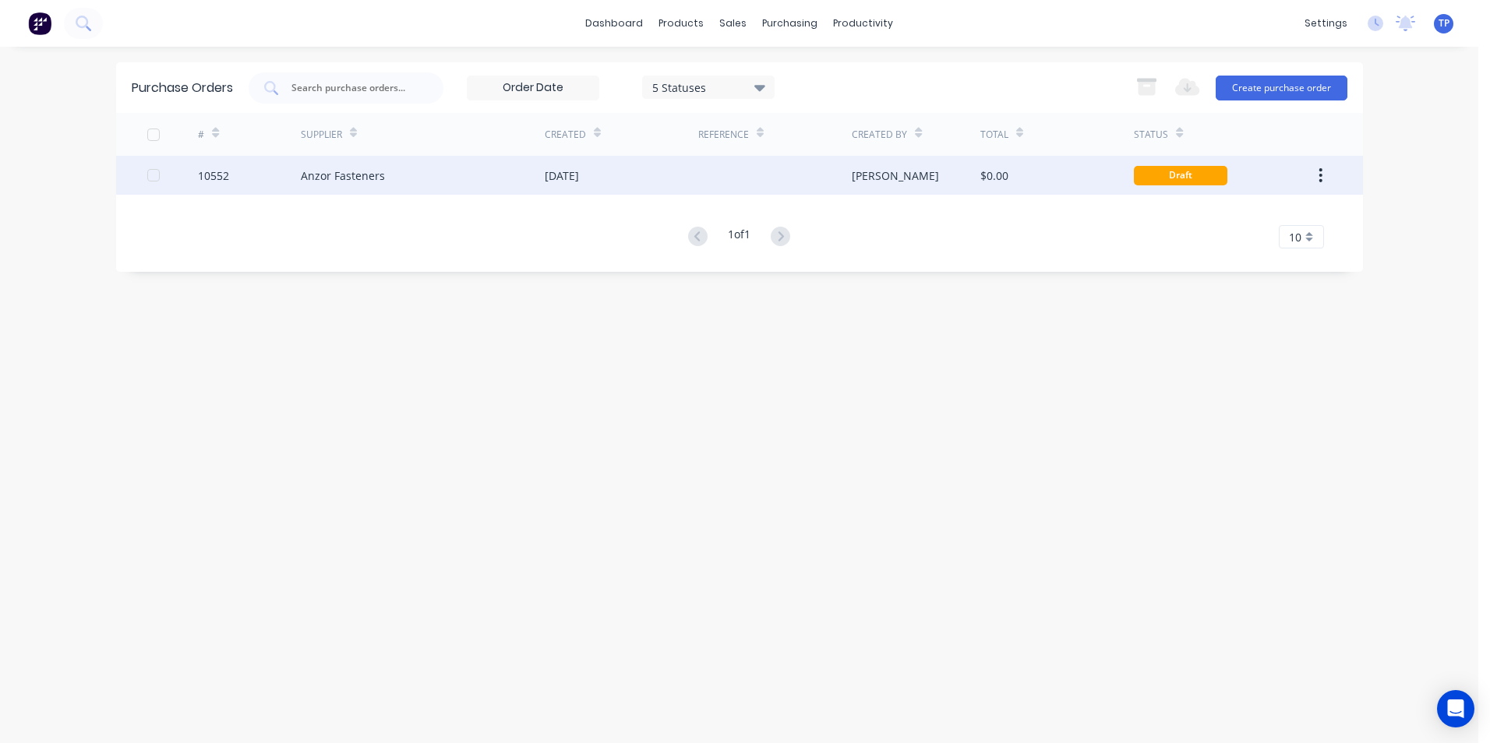
click at [439, 175] on div "Anzor Fasteners" at bounding box center [423, 175] width 244 height 39
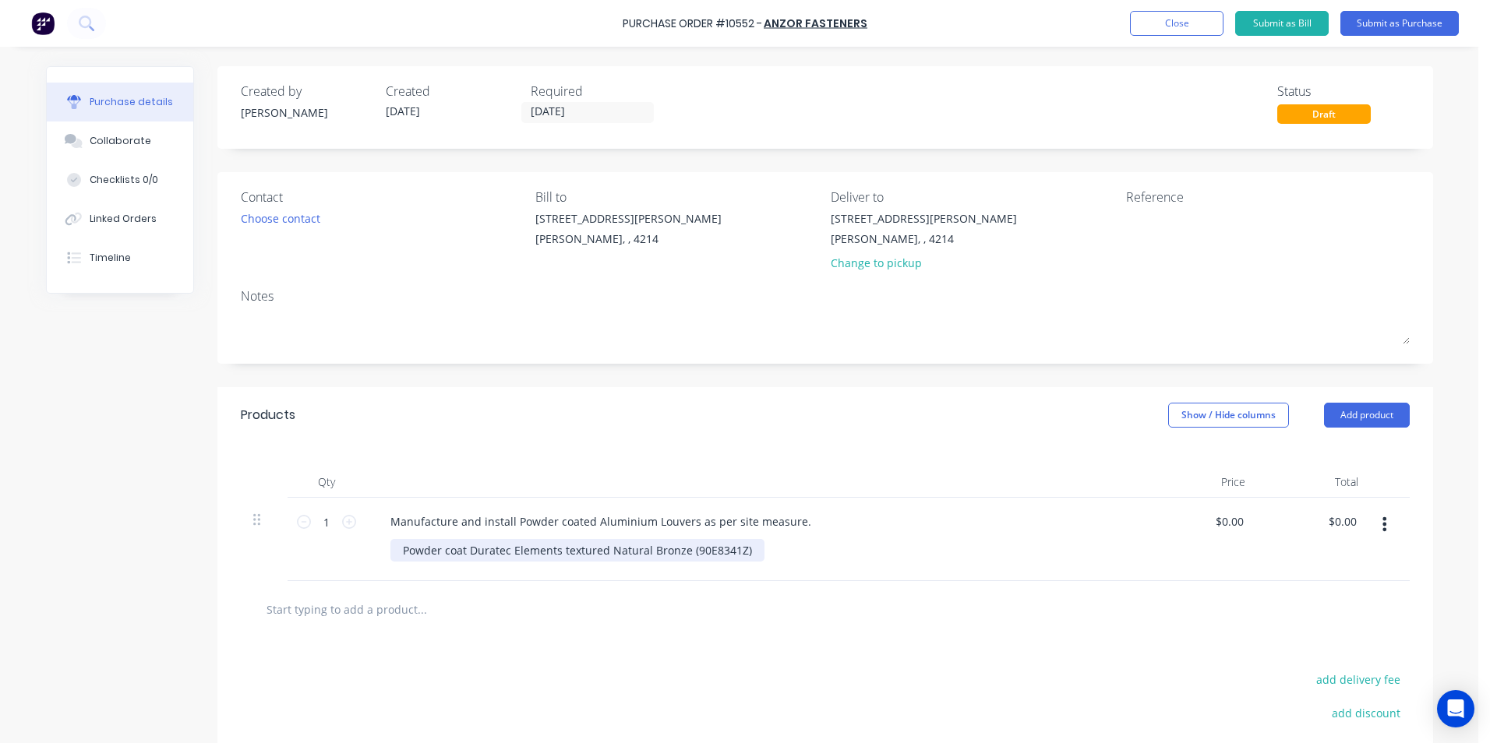
click at [743, 547] on div "Powder coat Duratec Elements textured Natural Bronze (90E8341Z)" at bounding box center [577, 550] width 374 height 23
click at [792, 520] on div "Manufacture and install Powder coated Aluminium Louvers as per site measure." at bounding box center [601, 521] width 446 height 23
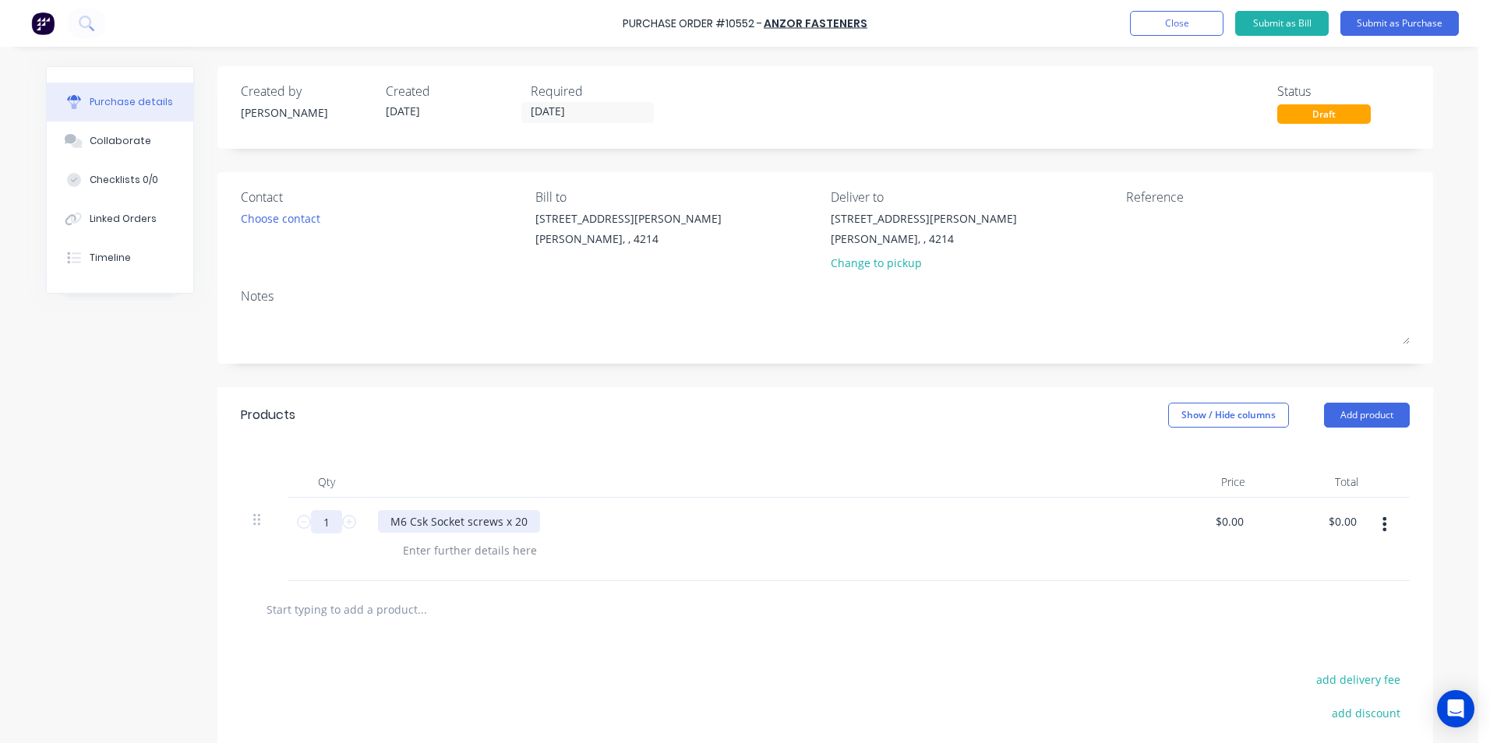
drag, startPoint x: 324, startPoint y: 521, endPoint x: 374, endPoint y: 518, distance: 50.0
click at [324, 524] on input "1" at bounding box center [326, 521] width 31 height 23
type input "50"
drag, startPoint x: 883, startPoint y: 376, endPoint x: 897, endPoint y: 358, distance: 22.8
click at [884, 376] on div "Created by [PERSON_NAME] Created [DATE] Required [DATE] Status Draft Contact Ch…" at bounding box center [825, 480] width 1216 height 828
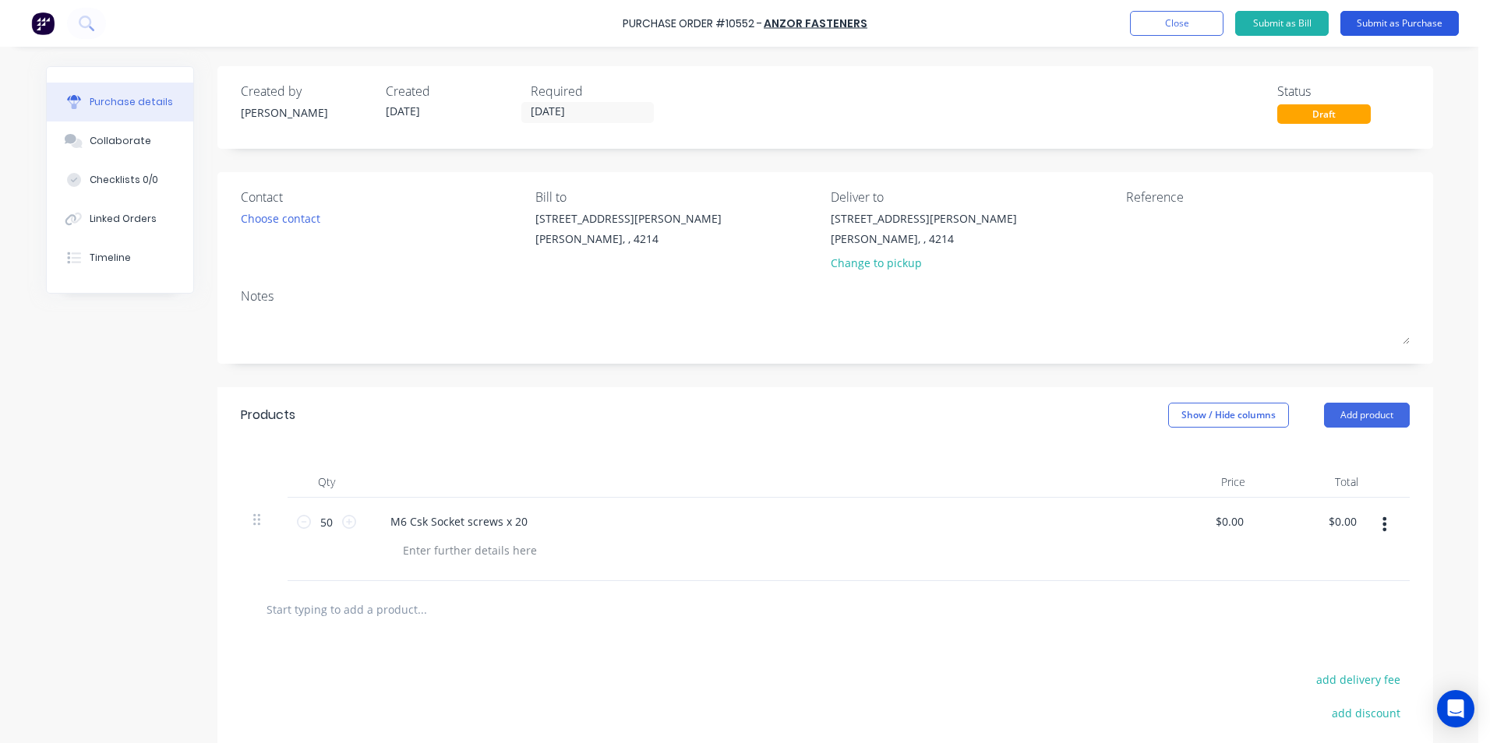
click at [1360, 22] on button "Submit as Purchase" at bounding box center [1399, 23] width 118 height 25
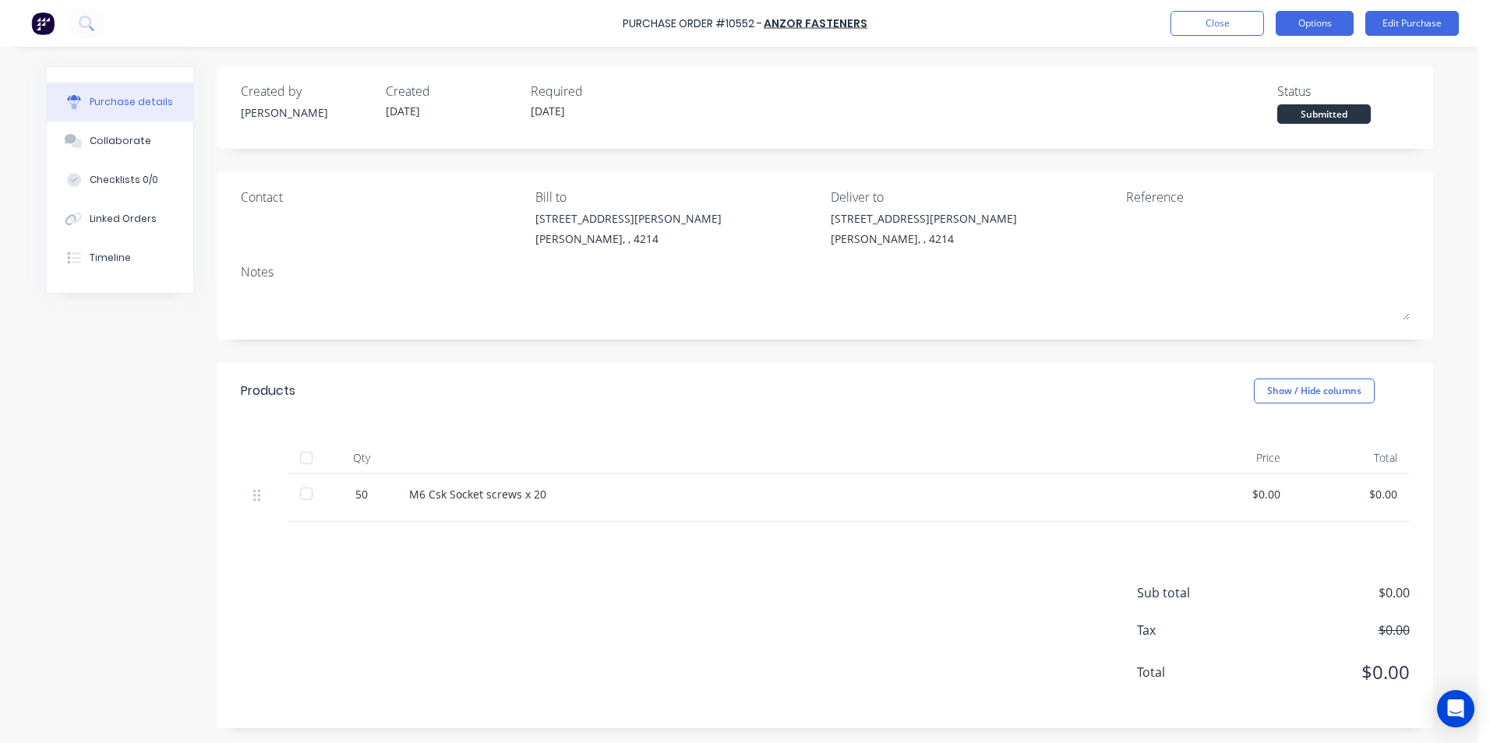
click at [1311, 23] on button "Options" at bounding box center [1315, 23] width 78 height 25
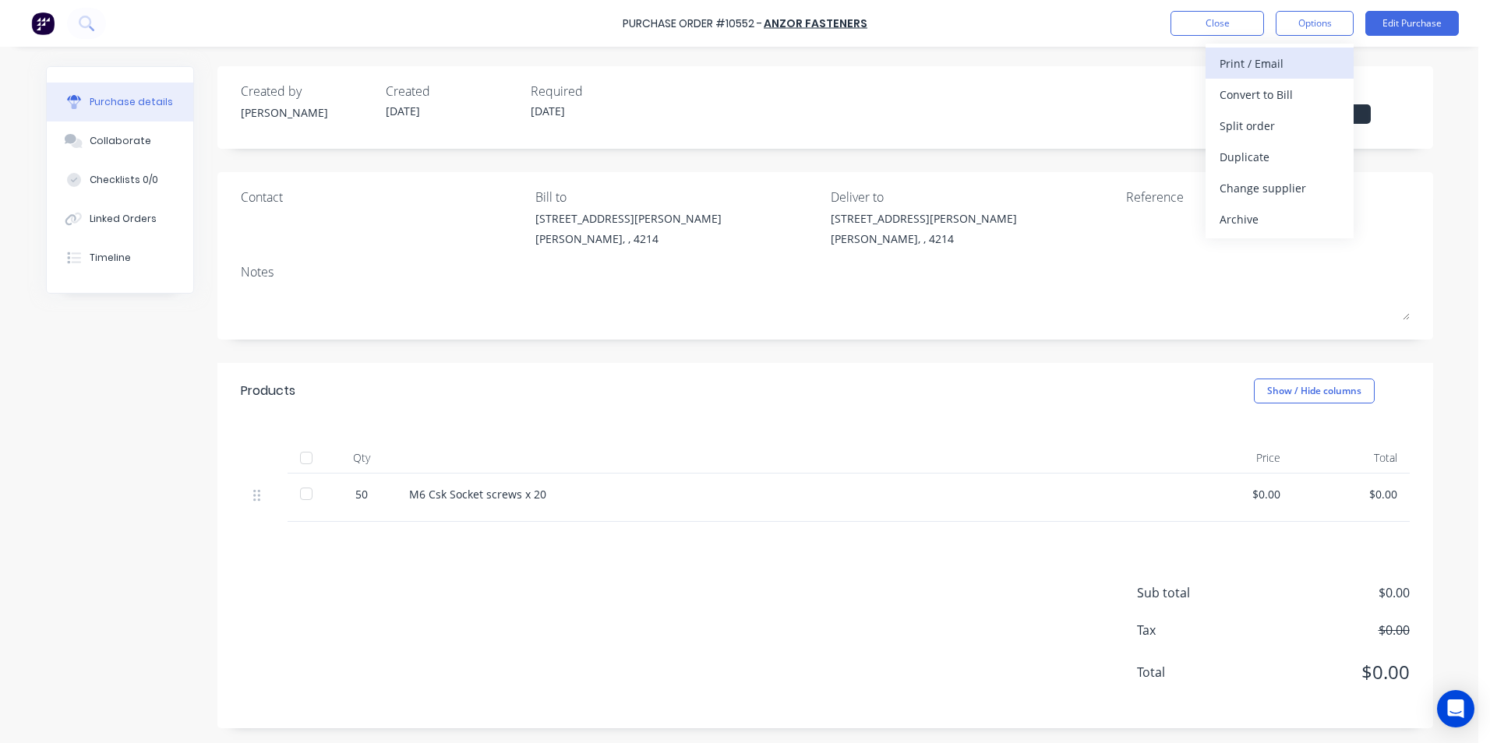
click at [1258, 59] on div "Print / Email" at bounding box center [1279, 63] width 120 height 23
click at [1254, 122] on div "Without pricing" at bounding box center [1279, 126] width 120 height 23
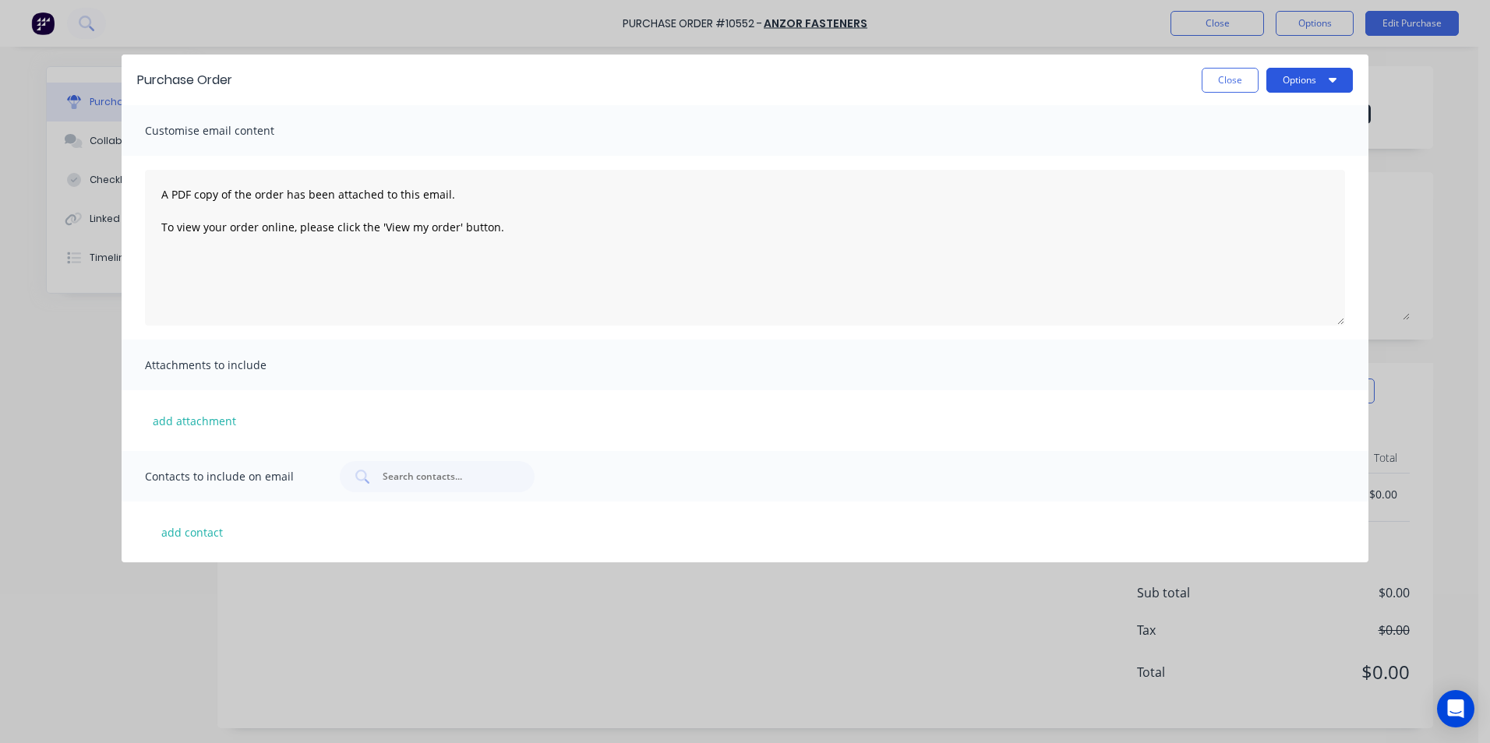
click at [1288, 77] on button "Options" at bounding box center [1309, 80] width 86 height 25
click at [1234, 122] on div "Print" at bounding box center [1279, 119] width 120 height 23
click at [1216, 73] on button "Close" at bounding box center [1230, 80] width 57 height 25
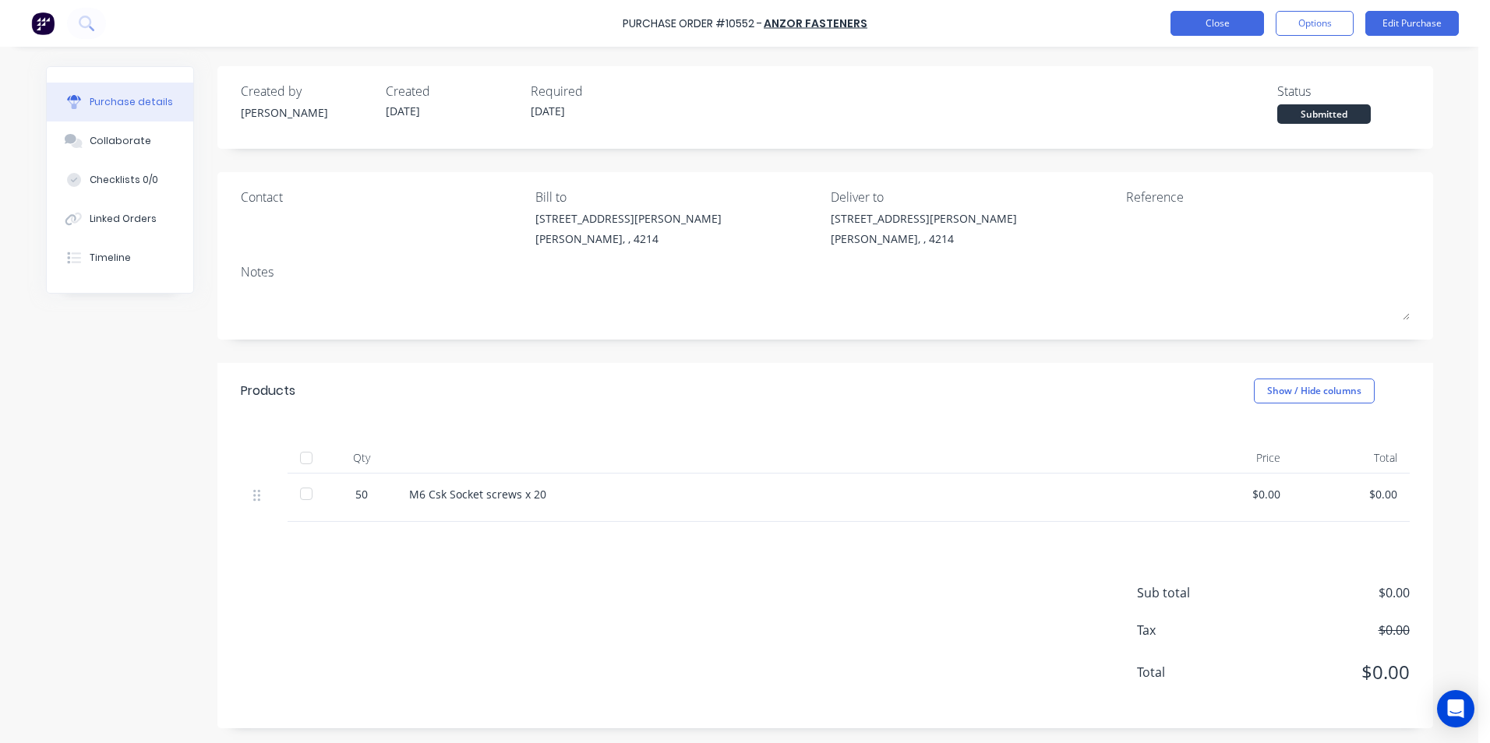
click at [1186, 16] on button "Close" at bounding box center [1217, 23] width 94 height 25
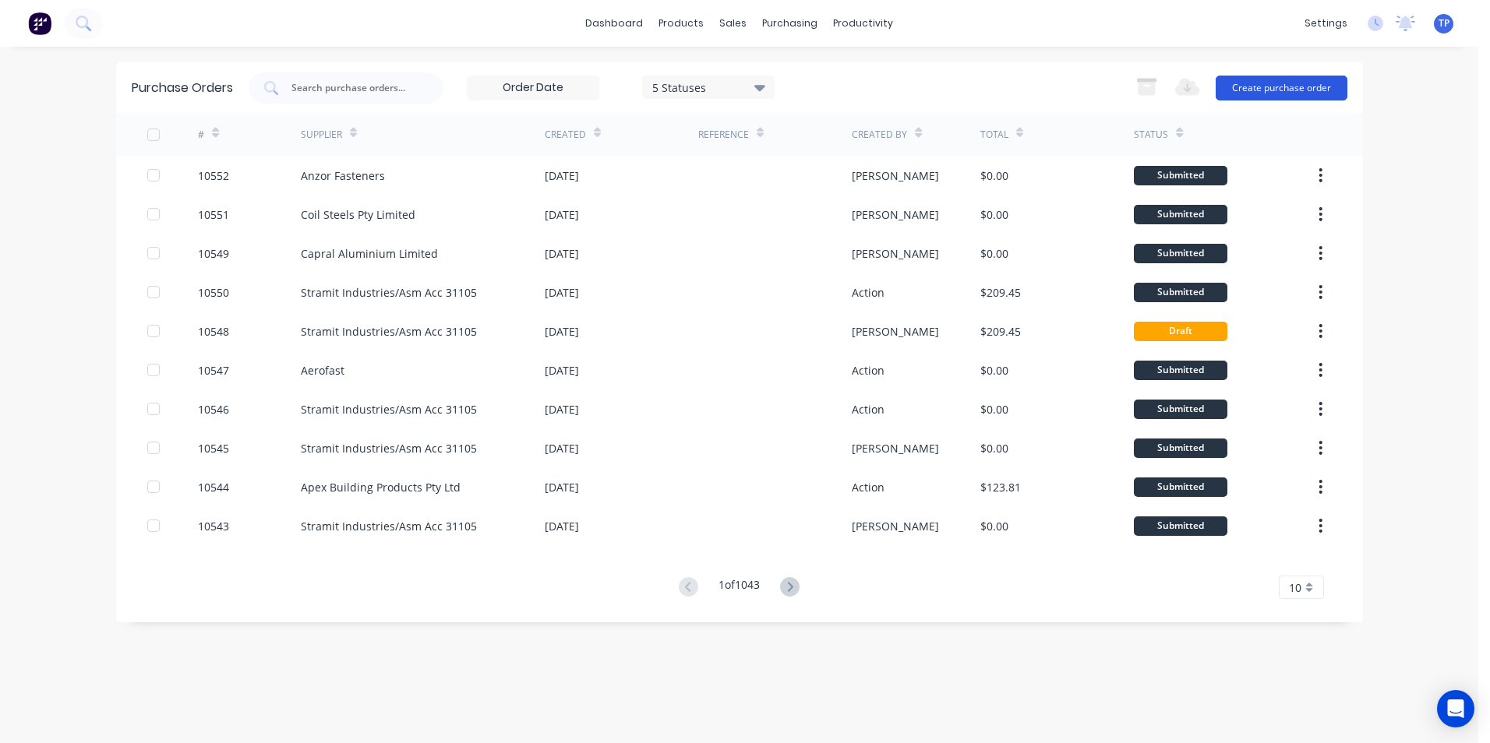
click at [1255, 90] on button "Create purchase order" at bounding box center [1282, 88] width 132 height 25
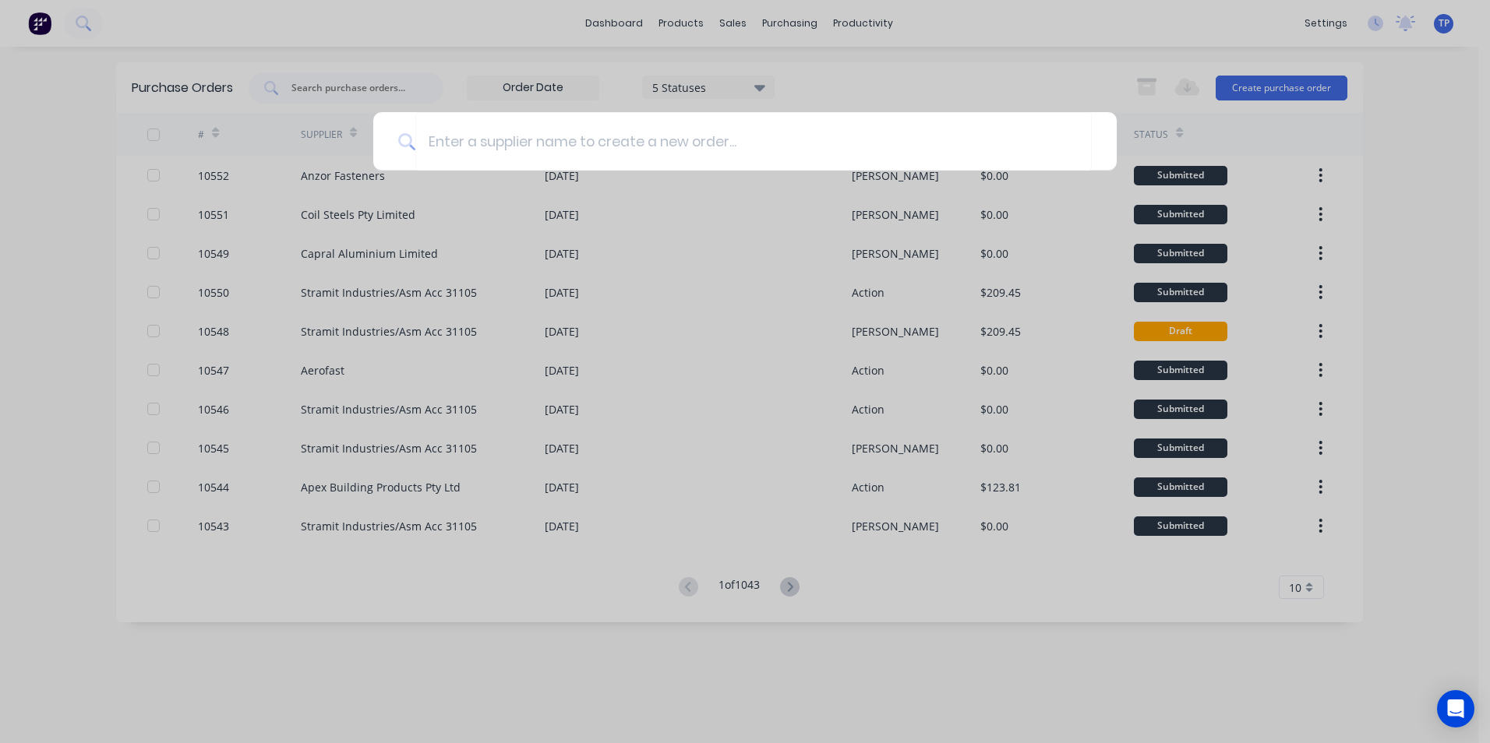
click at [1454, 162] on div at bounding box center [745, 371] width 1490 height 743
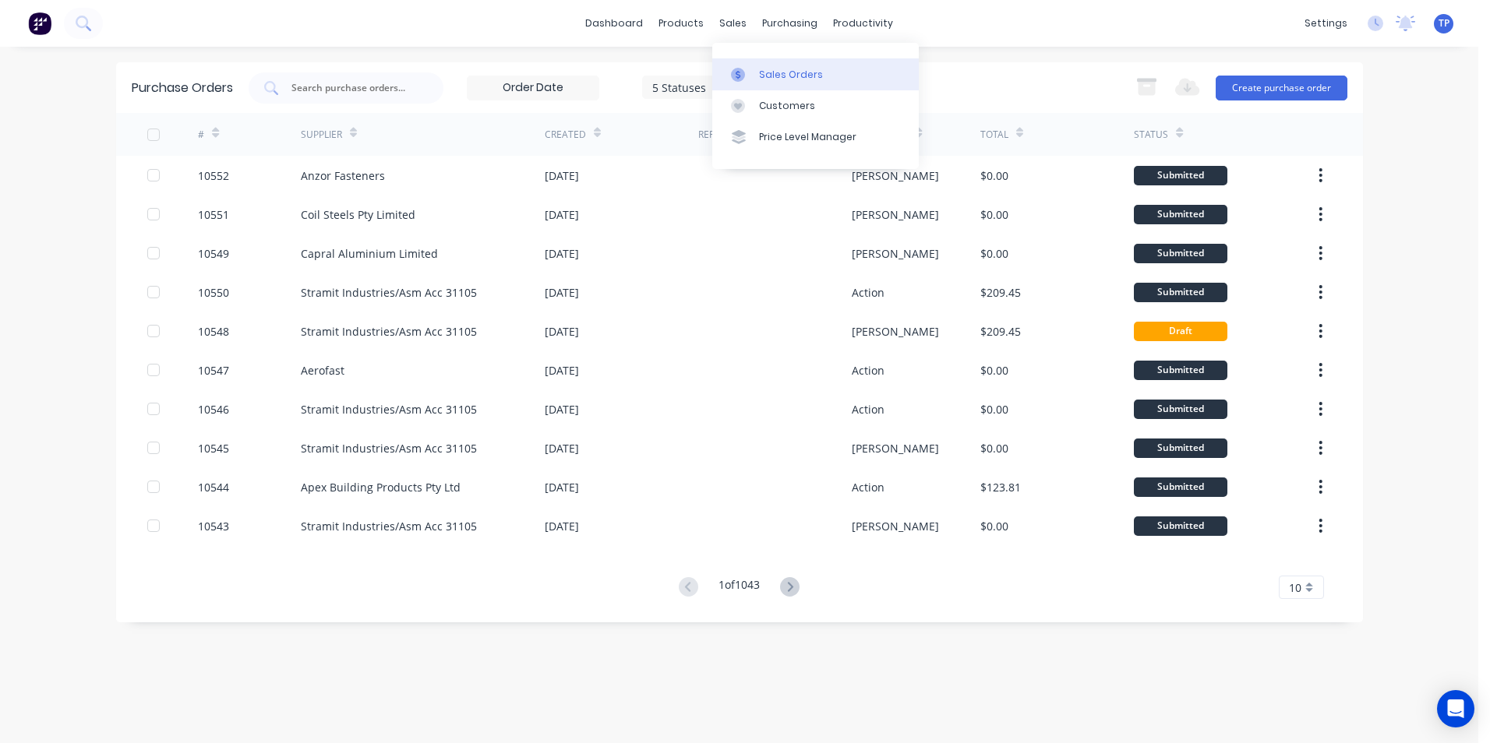
click at [766, 76] on div "Sales Orders" at bounding box center [791, 75] width 64 height 14
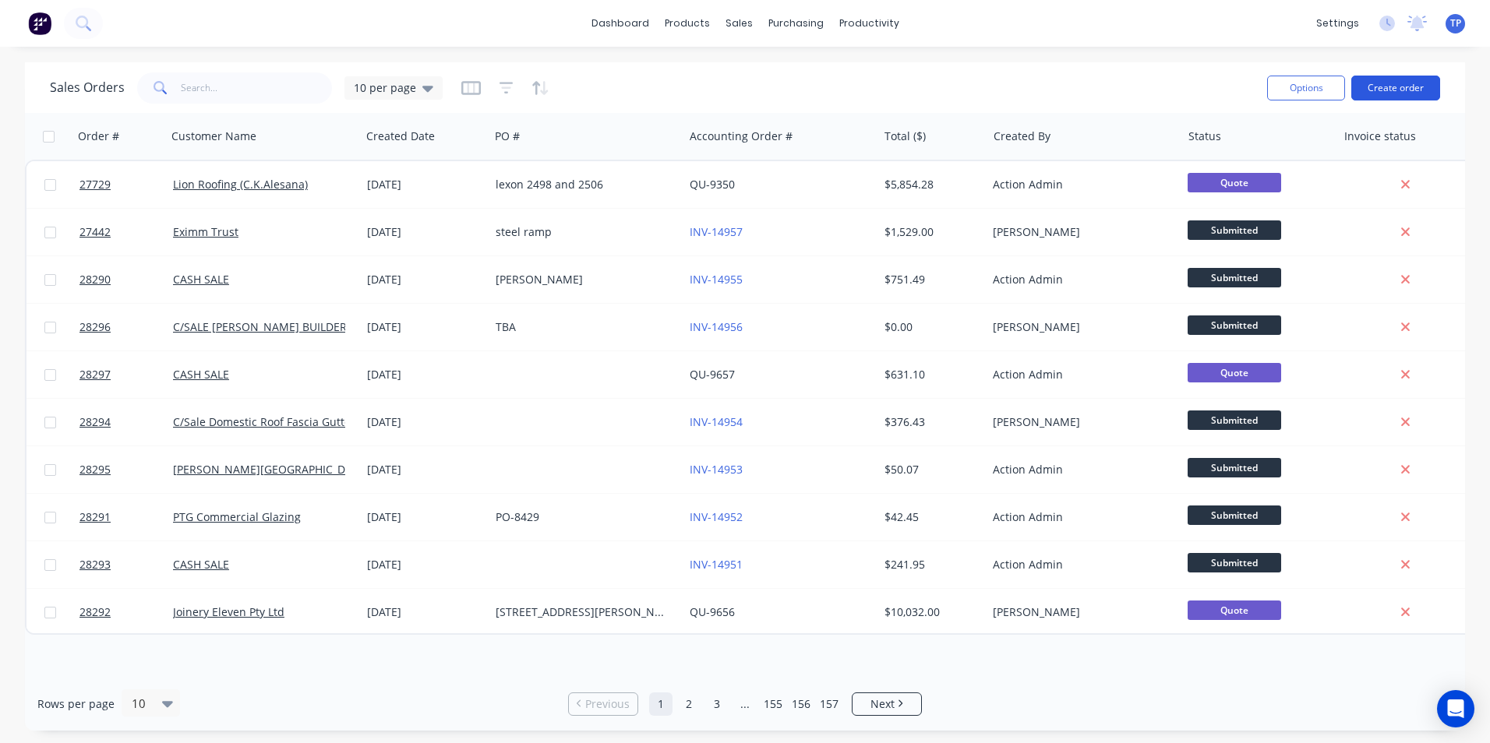
click at [1375, 86] on button "Create order" at bounding box center [1395, 88] width 89 height 25
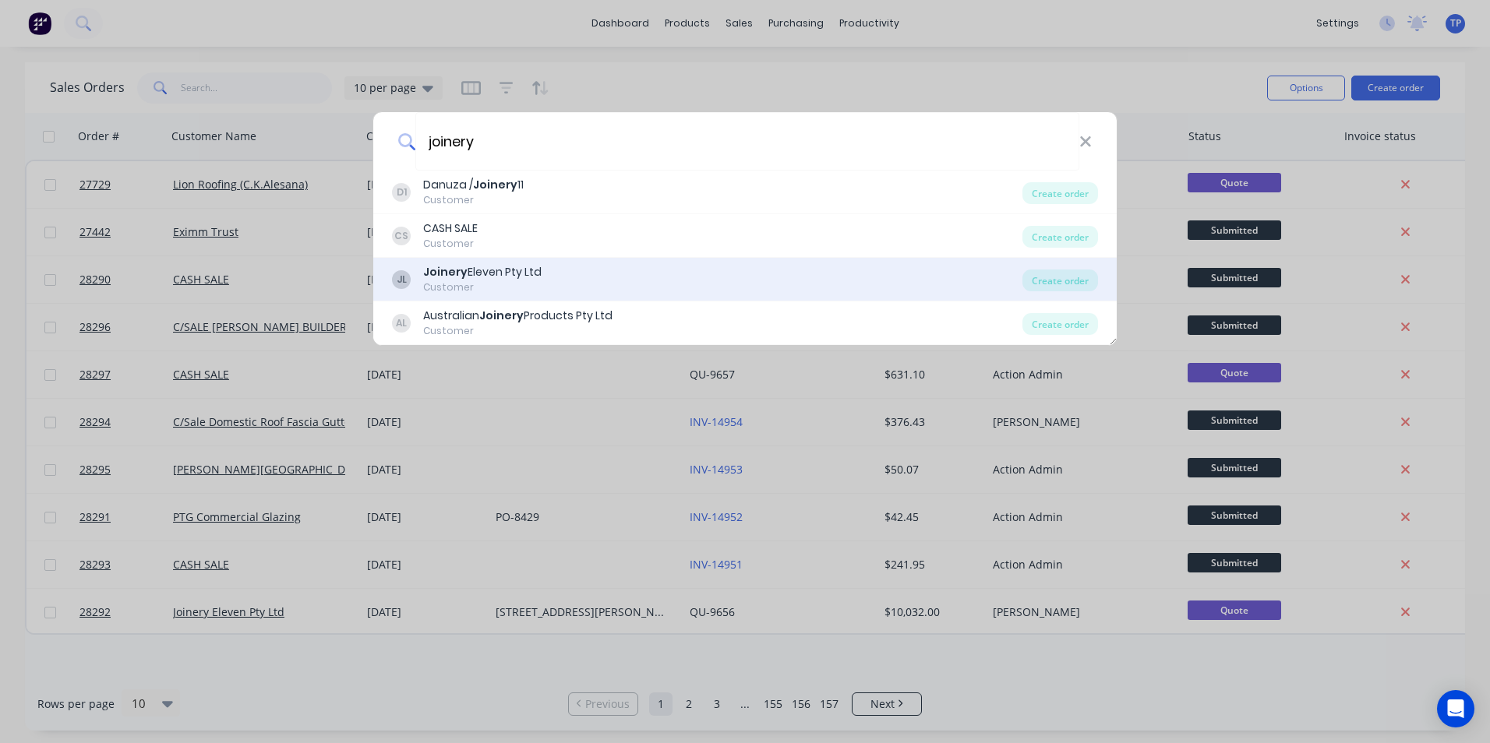
type input "joinery"
click at [440, 267] on b "Joinery" at bounding box center [445, 272] width 44 height 16
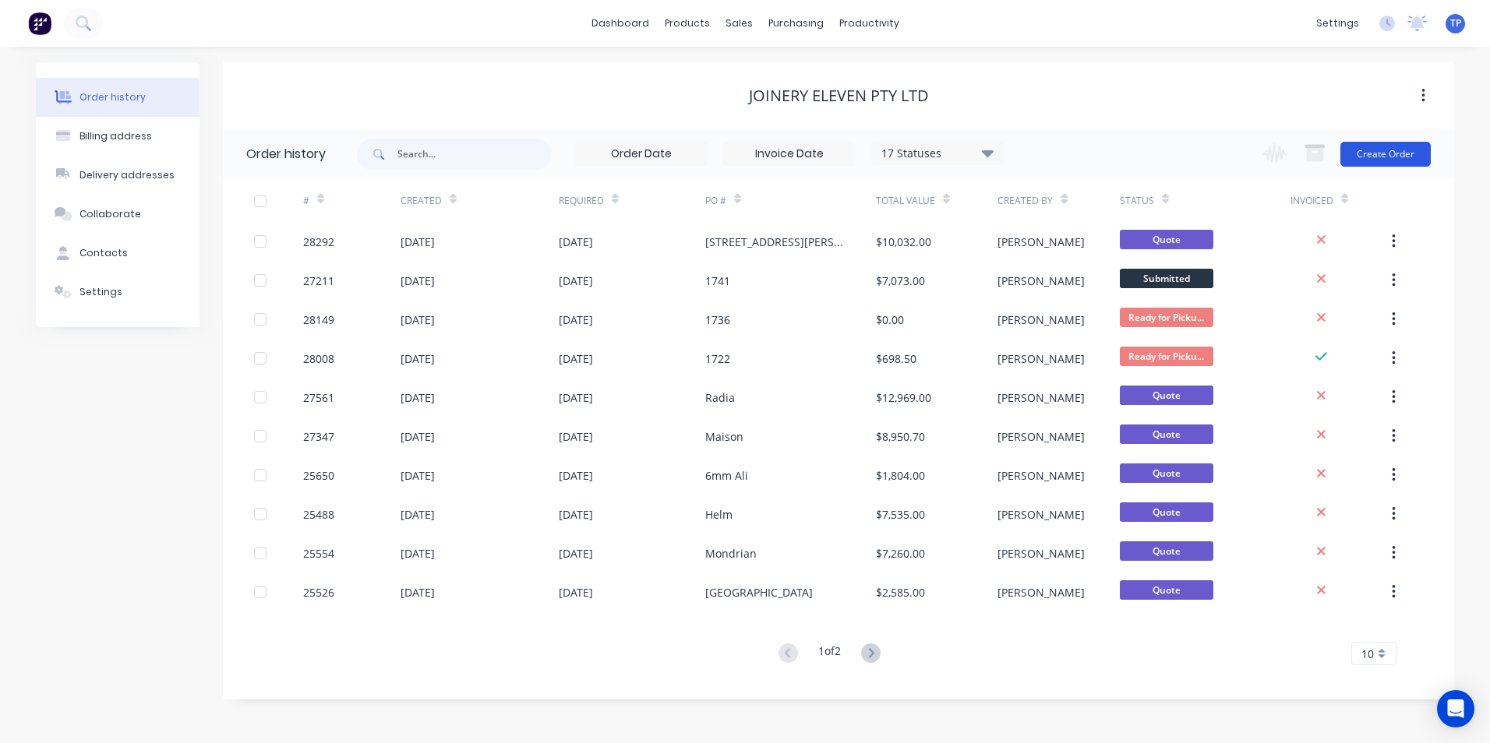
click at [1365, 151] on button "Create Order" at bounding box center [1385, 154] width 90 height 25
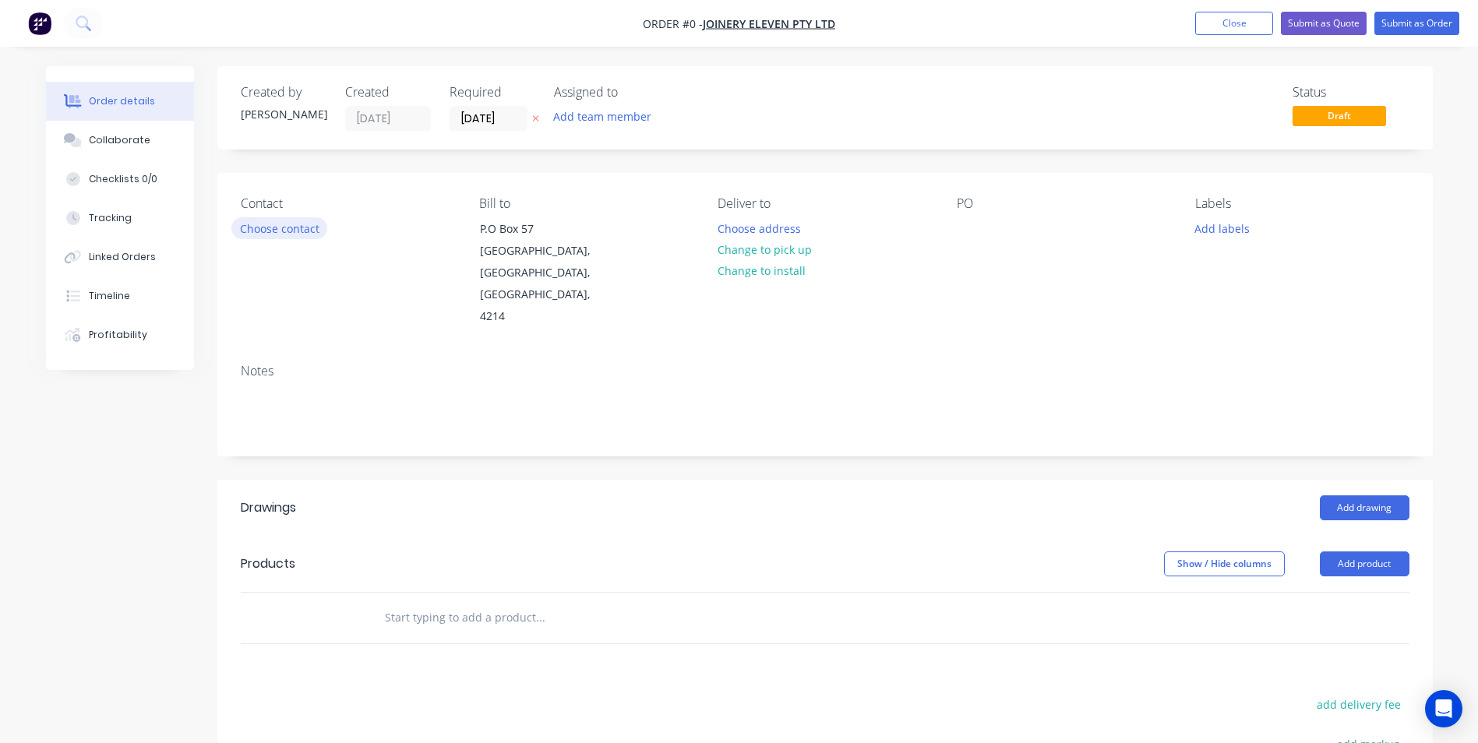
click at [292, 229] on button "Choose contact" at bounding box center [279, 227] width 96 height 21
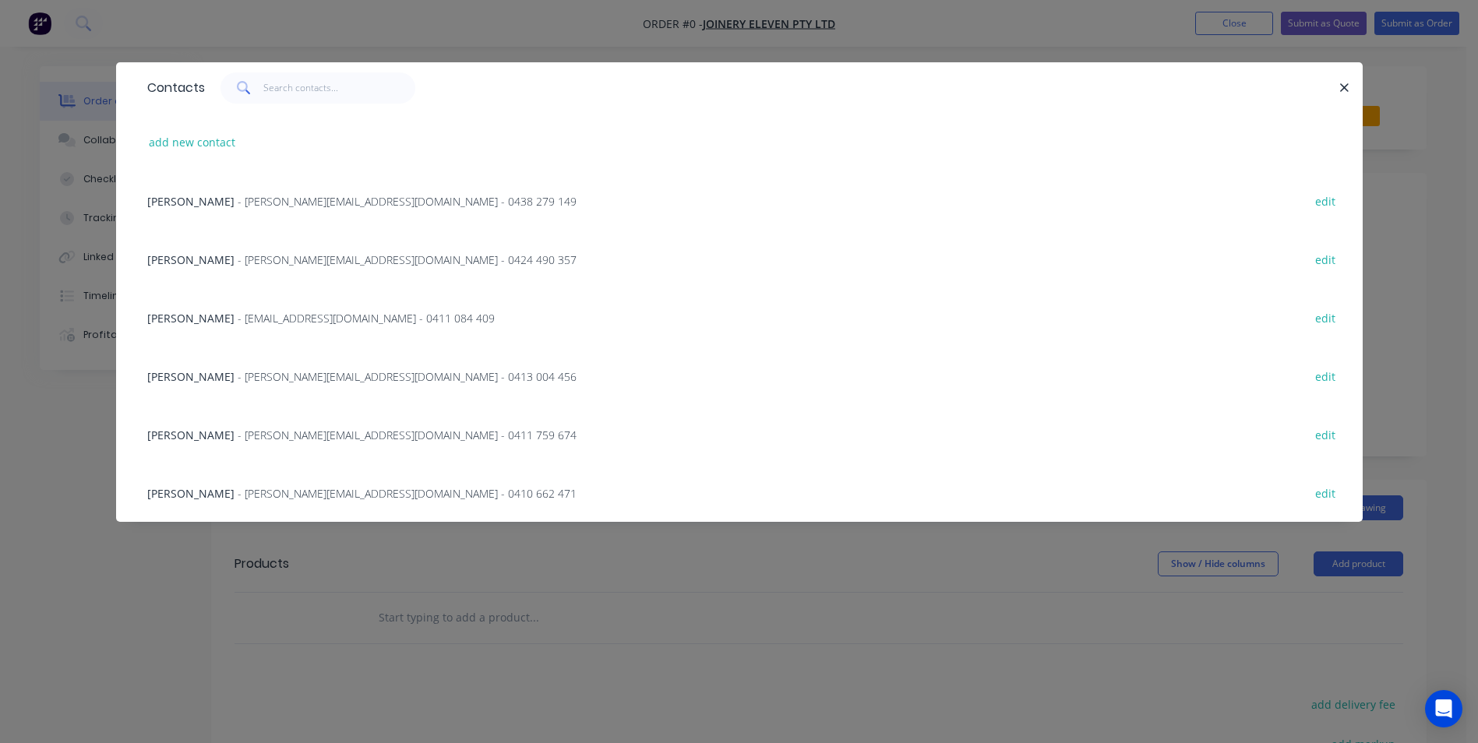
click at [263, 204] on span "- [PERSON_NAME][EMAIL_ADDRESS][DOMAIN_NAME] - 0438 279 149" at bounding box center [407, 201] width 339 height 15
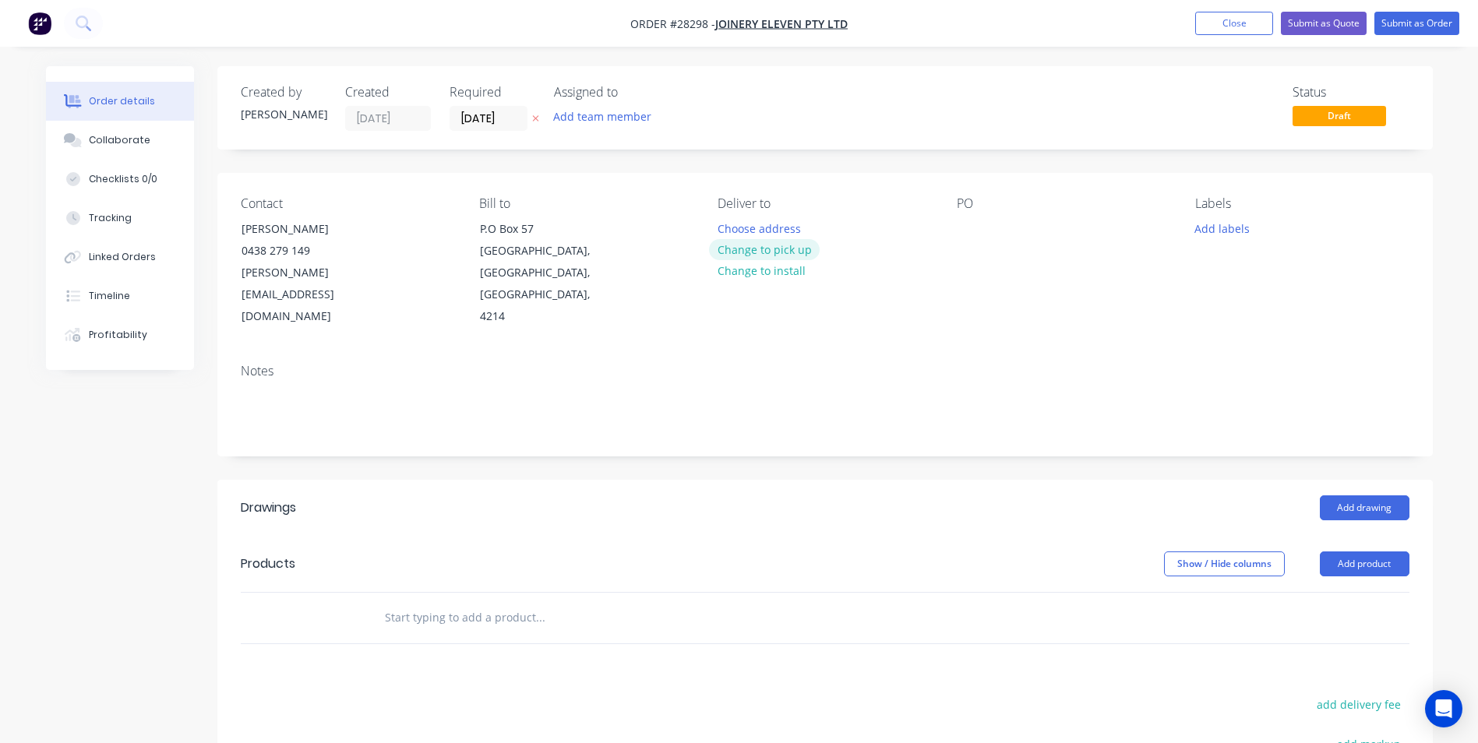
click at [746, 248] on button "Change to pick up" at bounding box center [764, 249] width 111 height 21
click at [957, 230] on div at bounding box center [969, 228] width 25 height 23
click at [1357, 552] on button "Add product" at bounding box center [1365, 564] width 90 height 25
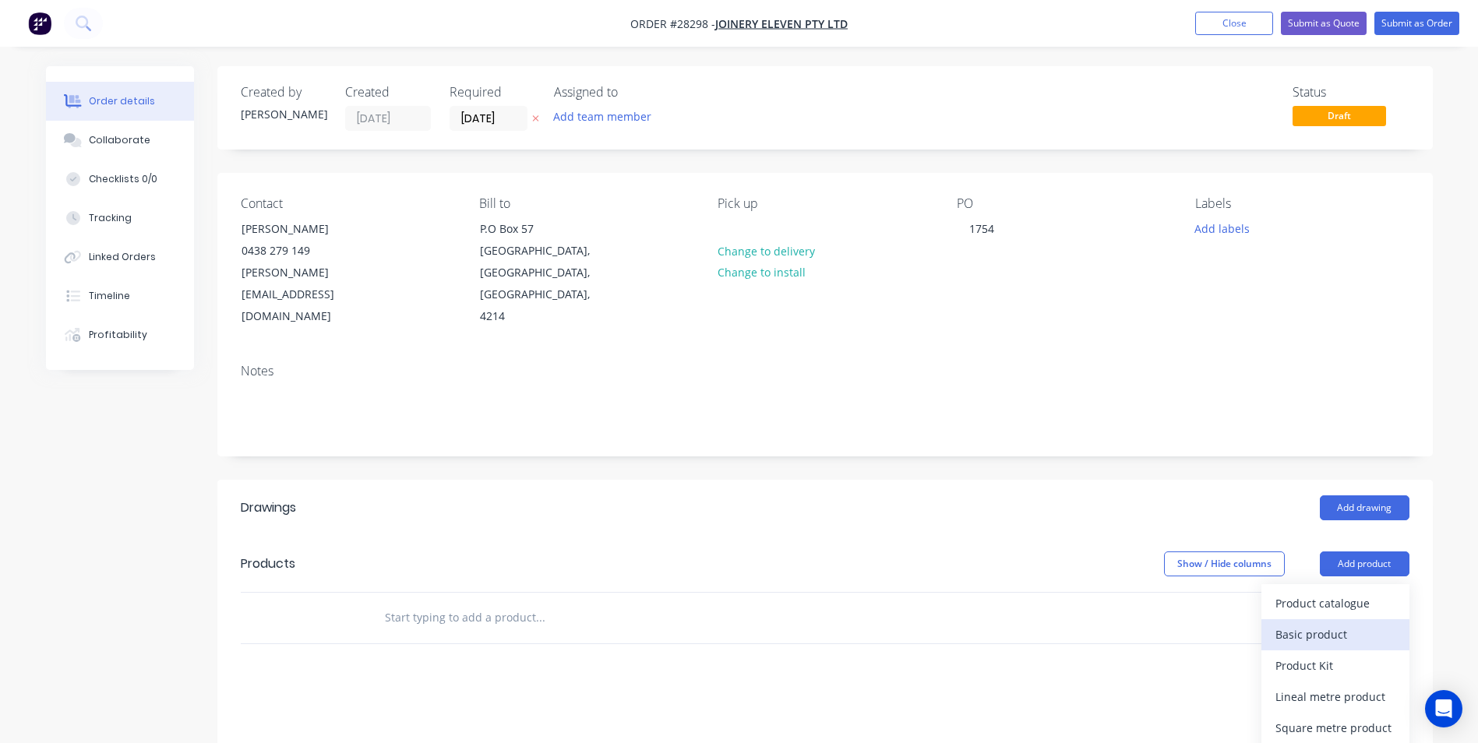
click at [1319, 623] on div "Basic product" at bounding box center [1336, 634] width 120 height 23
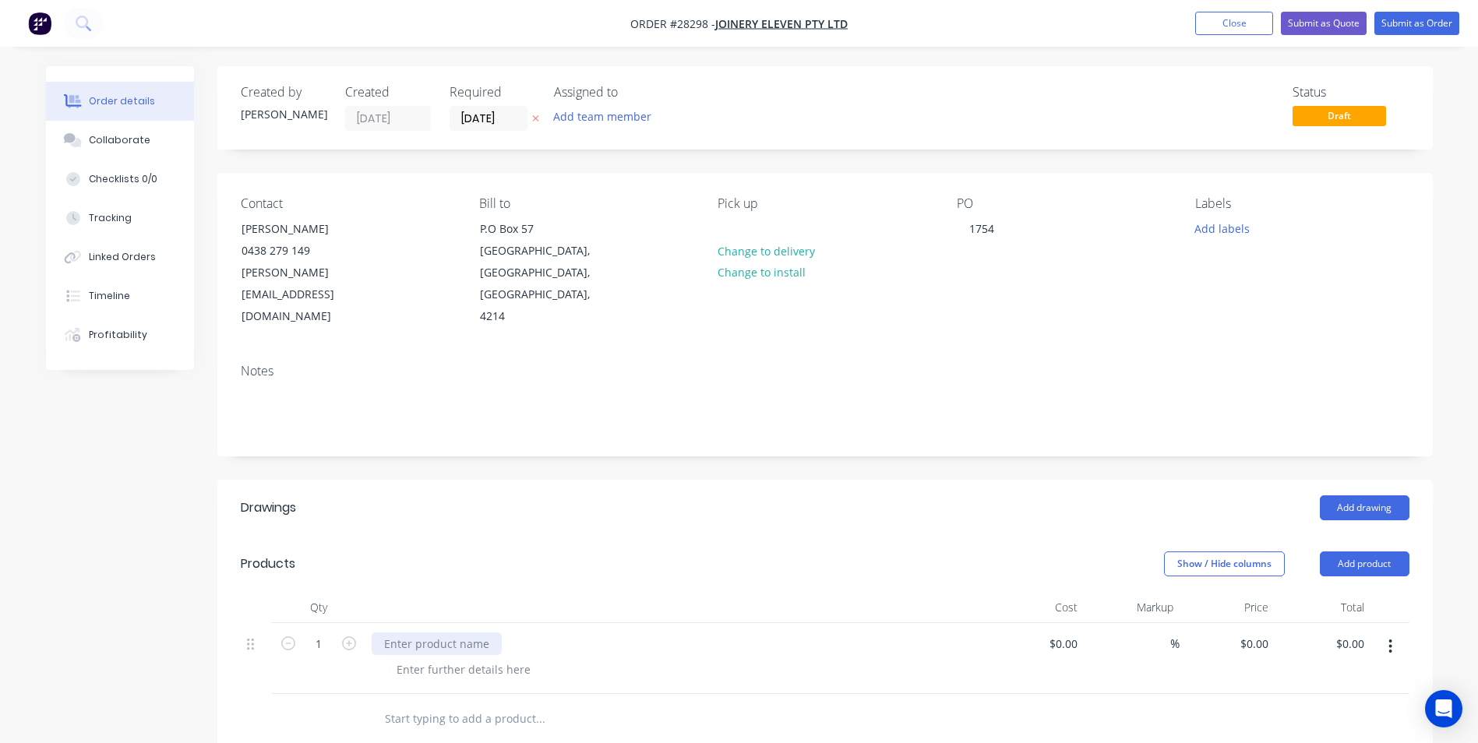
drag, startPoint x: 420, startPoint y: 624, endPoint x: 445, endPoint y: 633, distance: 26.6
click at [423, 633] on div at bounding box center [437, 644] width 130 height 23
click at [347, 637] on icon "button" at bounding box center [349, 644] width 14 height 14
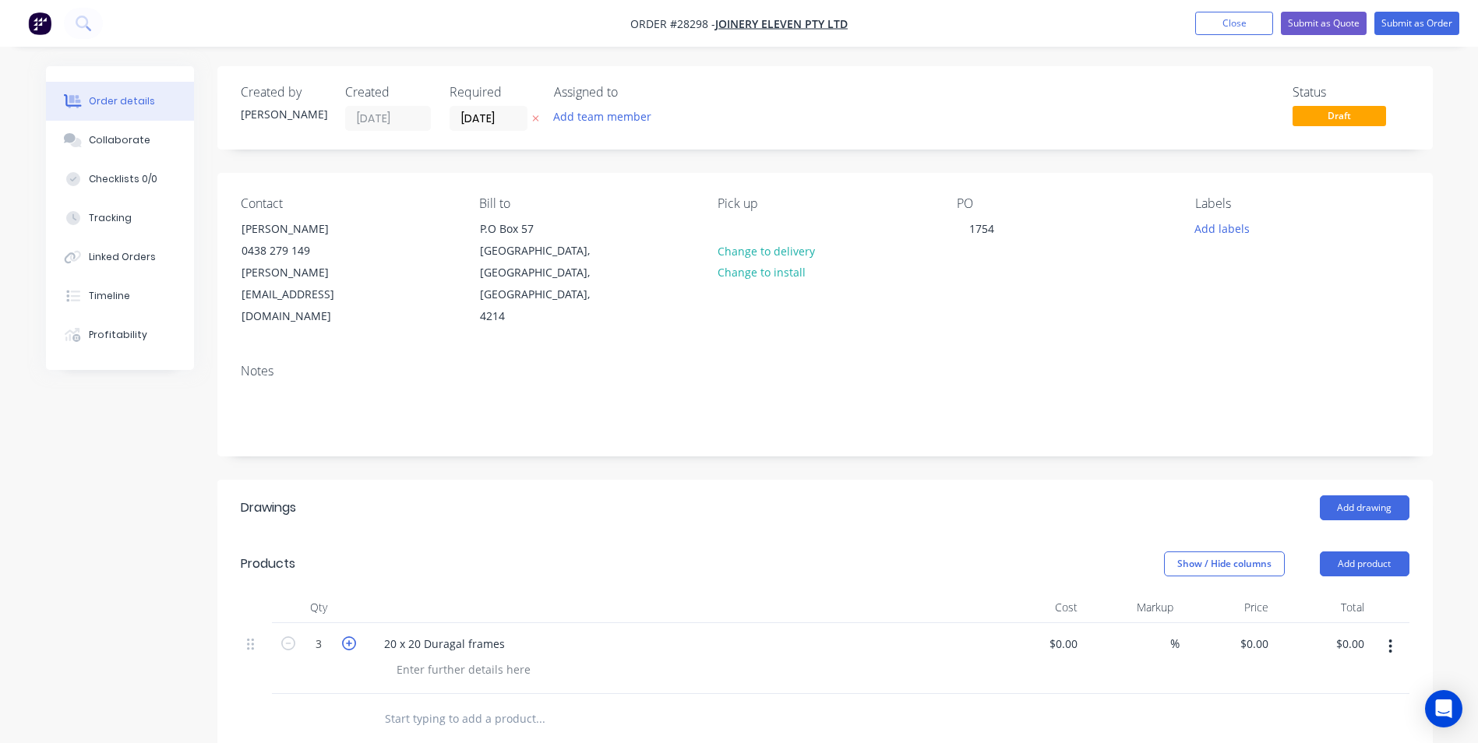
type input "4"
drag, startPoint x: 510, startPoint y: 623, endPoint x: 540, endPoint y: 616, distance: 30.3
click at [513, 633] on div "20 x 20 Duragal frames" at bounding box center [677, 644] width 611 height 23
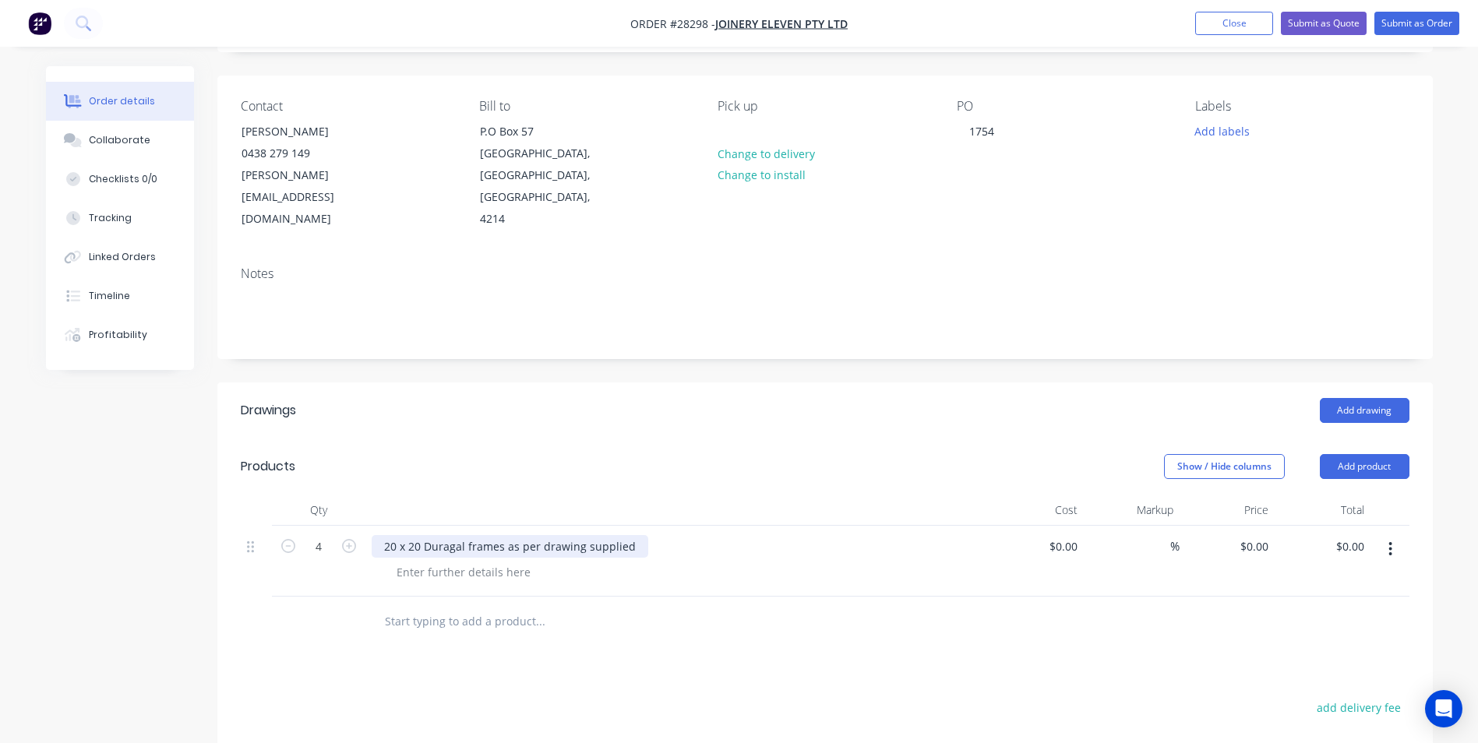
scroll to position [234, 0]
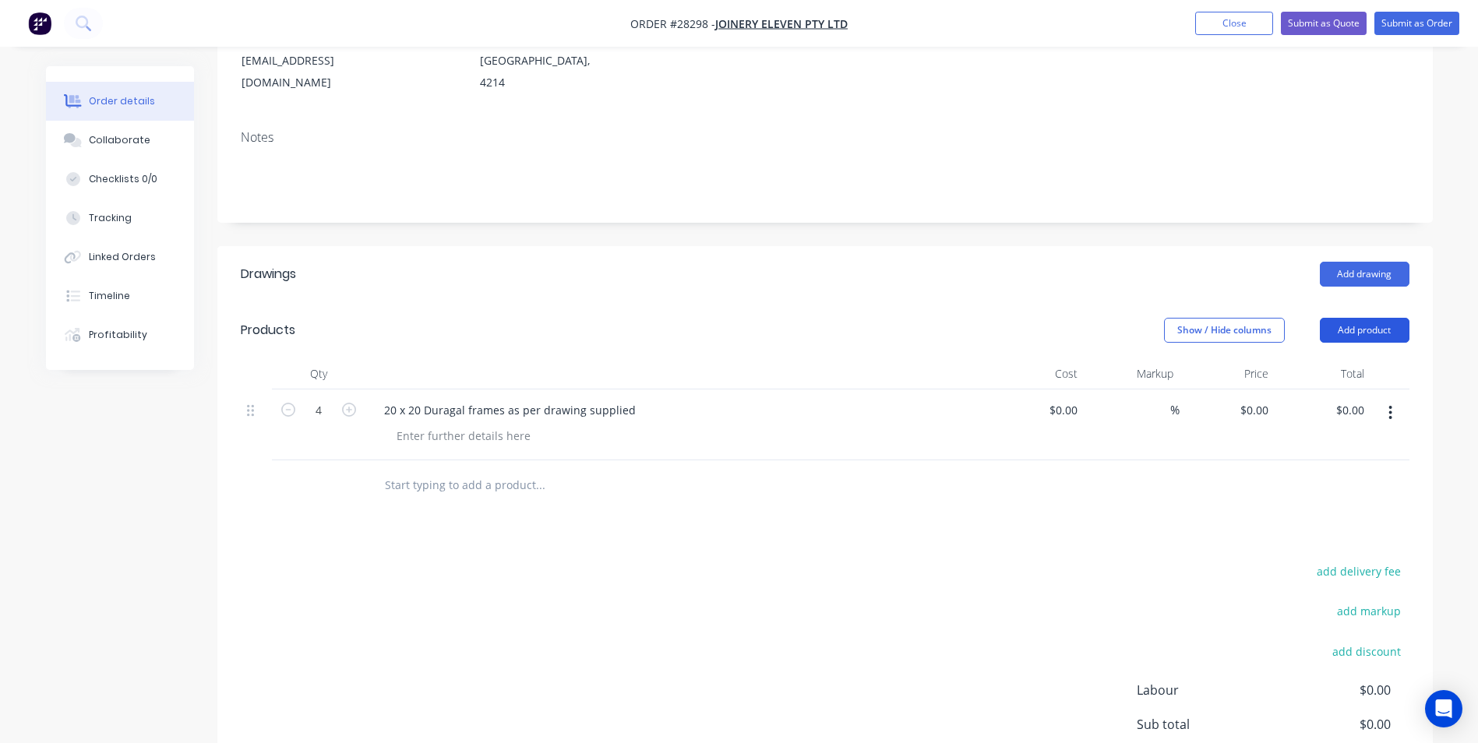
click at [1352, 318] on button "Add product" at bounding box center [1365, 330] width 90 height 25
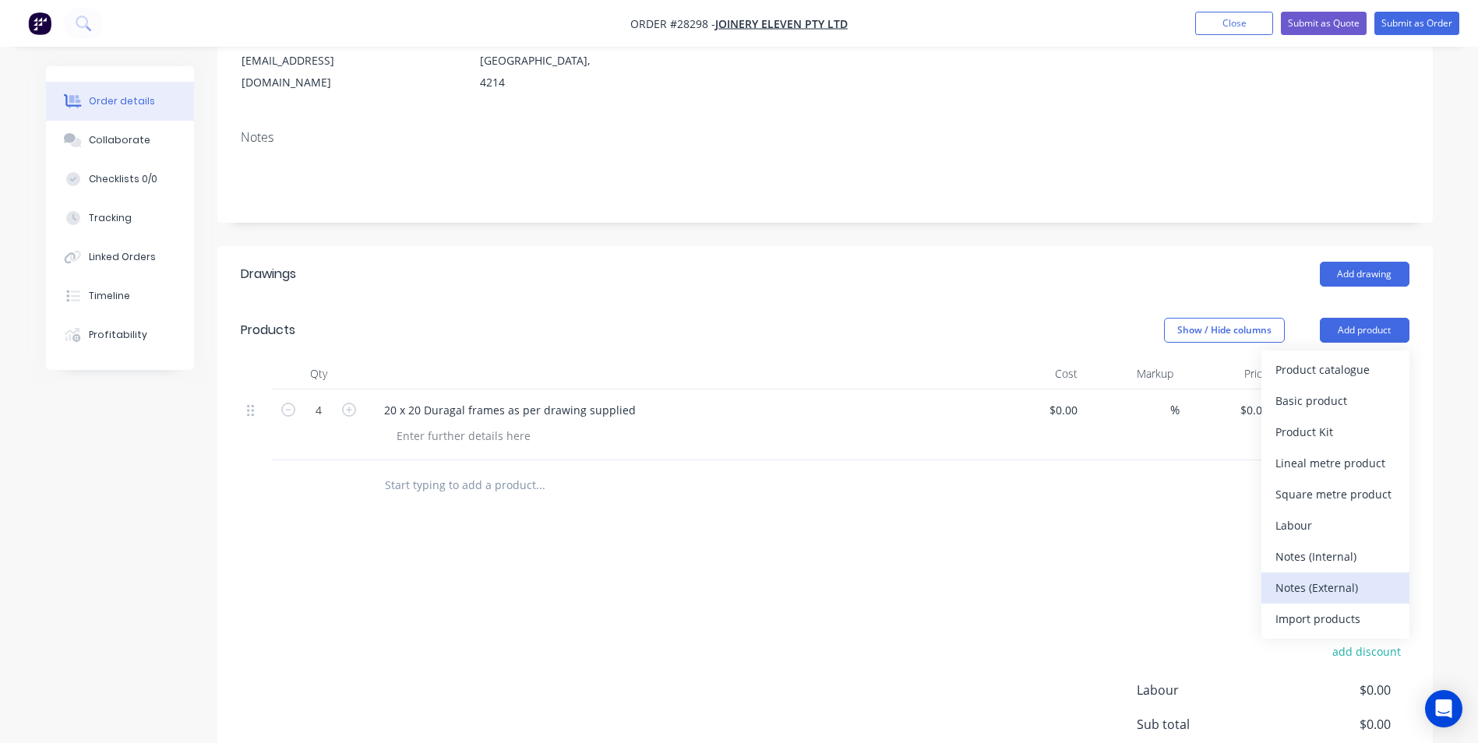
click at [1278, 577] on div "Notes (External)" at bounding box center [1336, 588] width 120 height 23
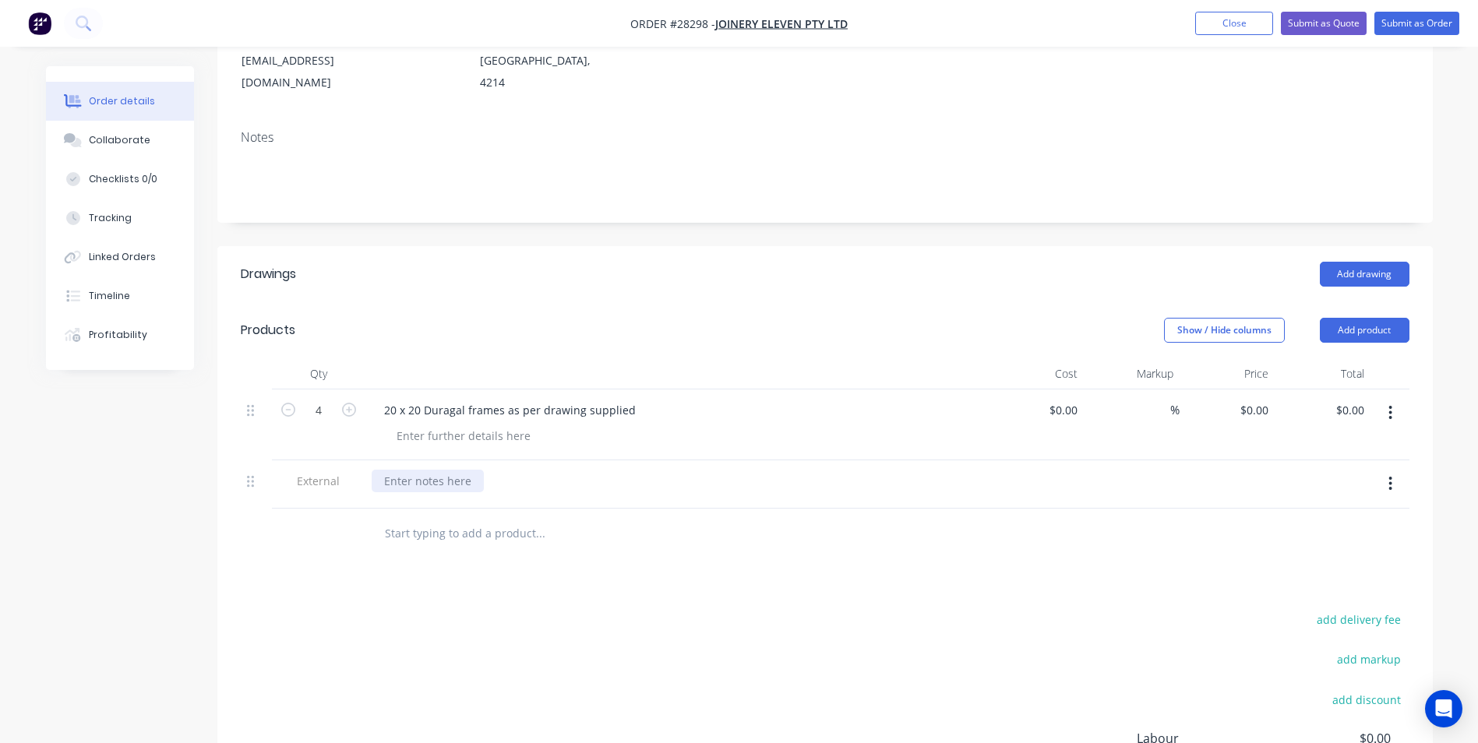
click at [428, 470] on div at bounding box center [428, 481] width 112 height 23
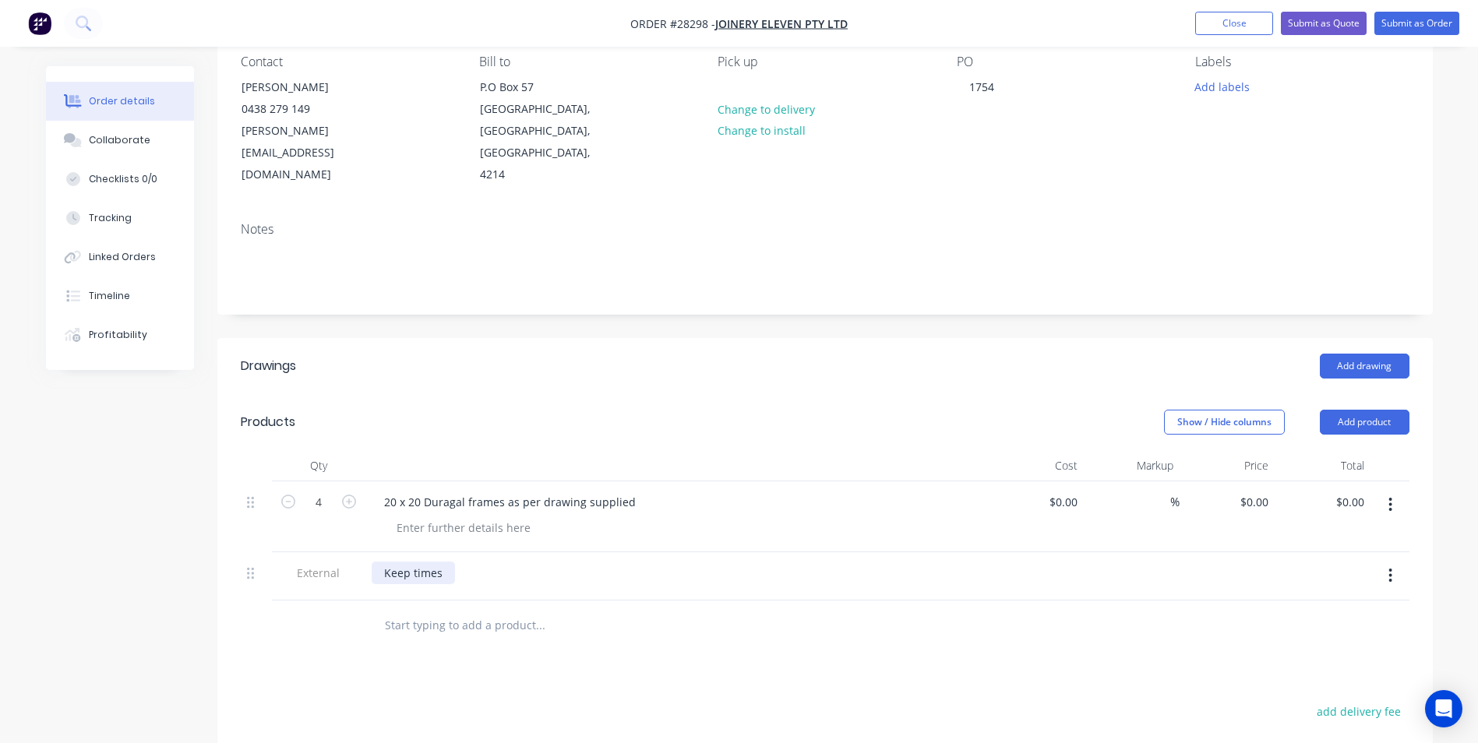
scroll to position [0, 0]
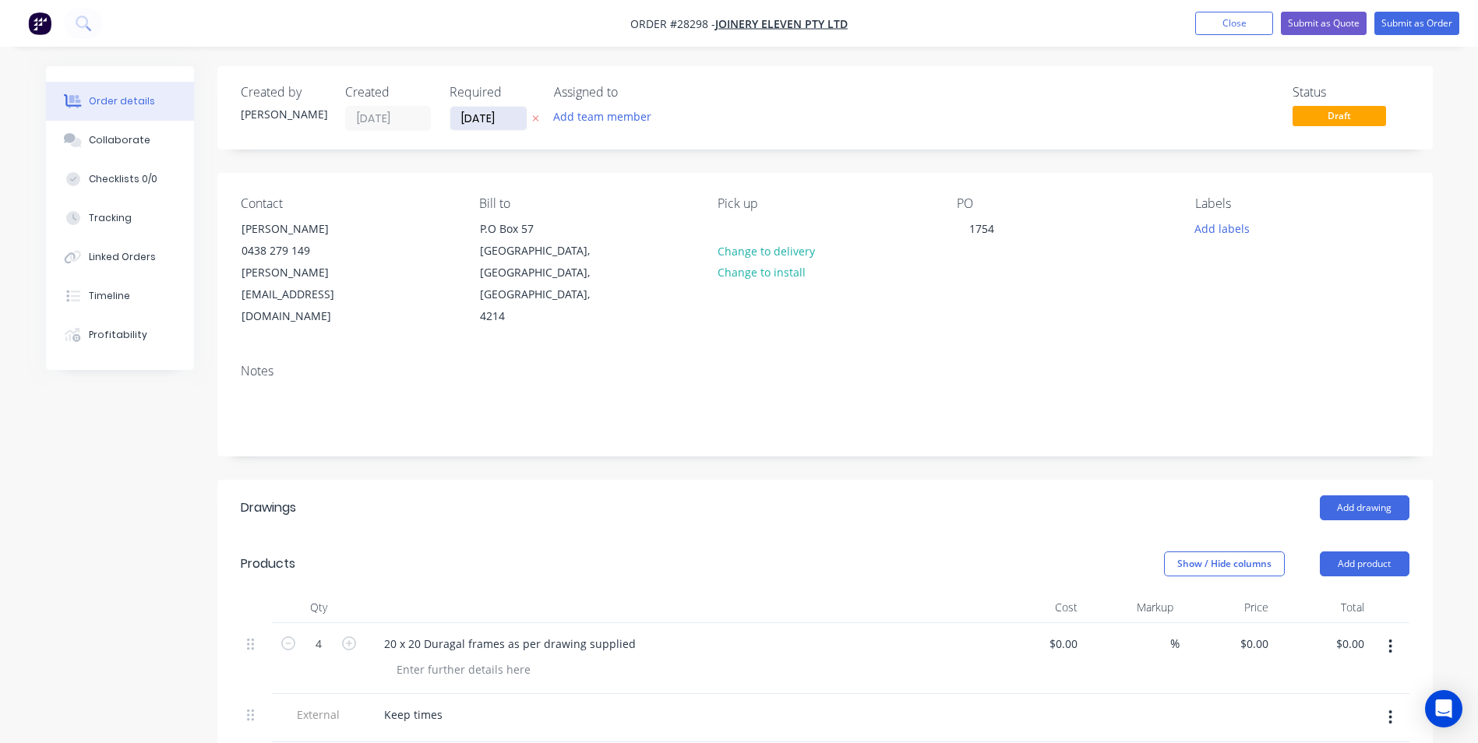
click at [517, 121] on input "02/09/25" at bounding box center [488, 118] width 76 height 23
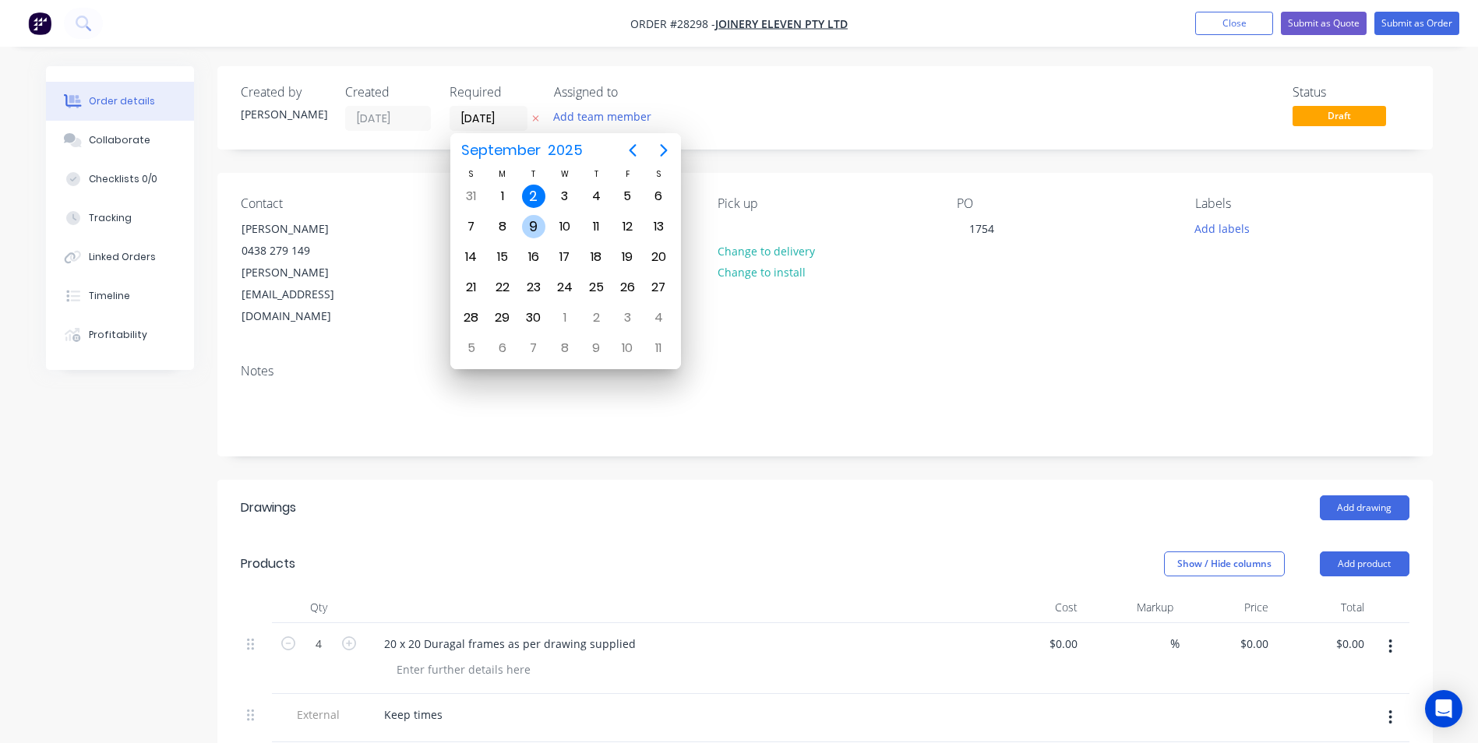
click at [534, 225] on div "9" at bounding box center [533, 226] width 23 height 23
type input "09/09/25"
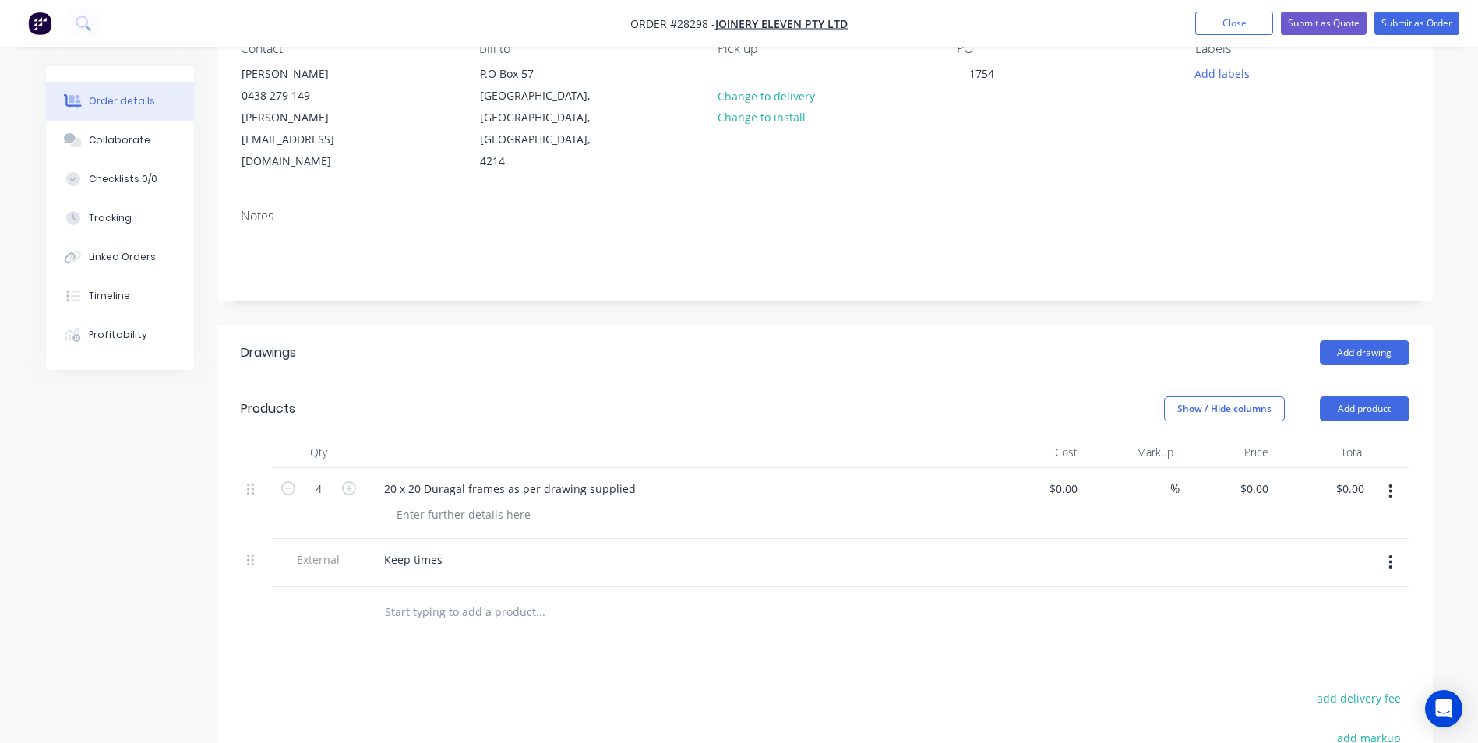
scroll to position [156, 0]
click at [446, 548] on div "Keep times" at bounding box center [413, 559] width 83 height 23
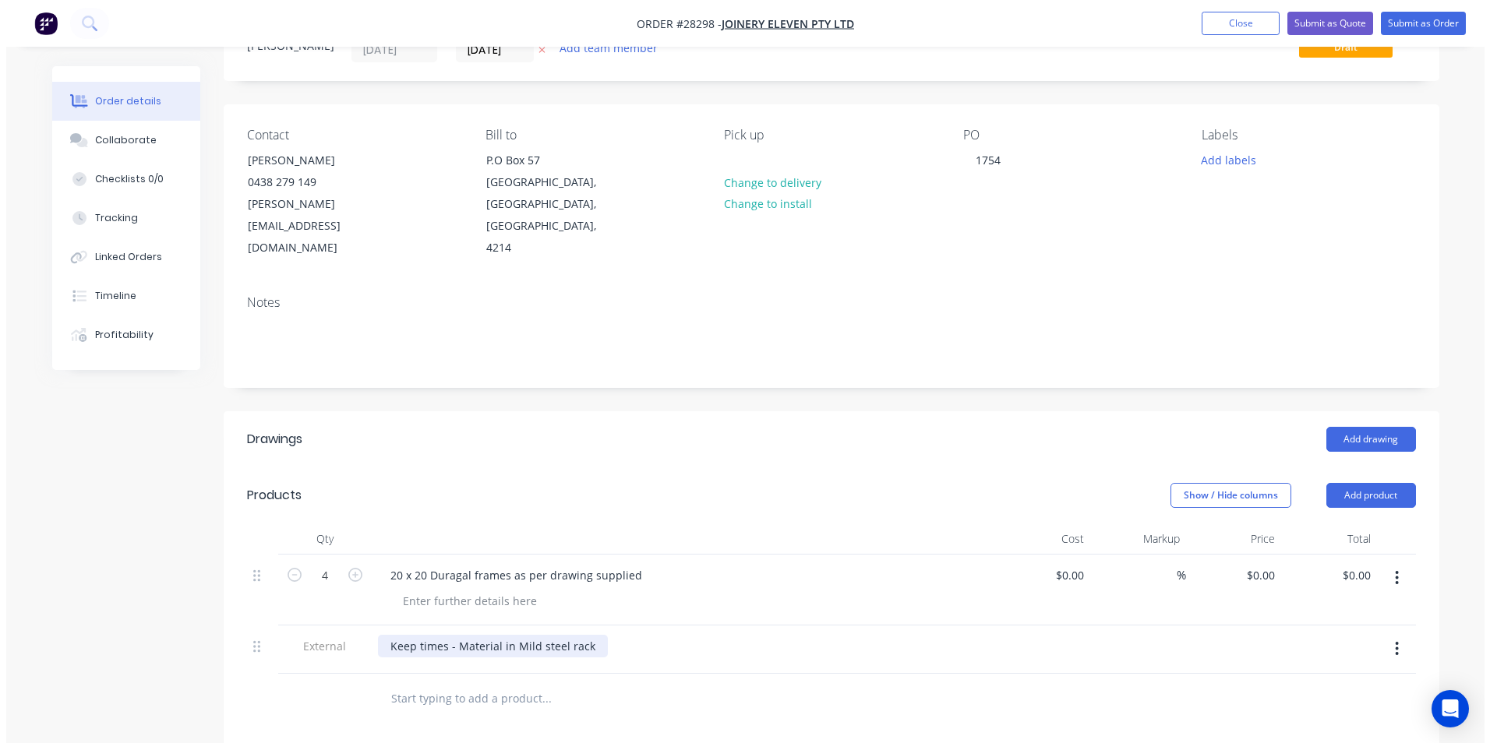
scroll to position [0, 0]
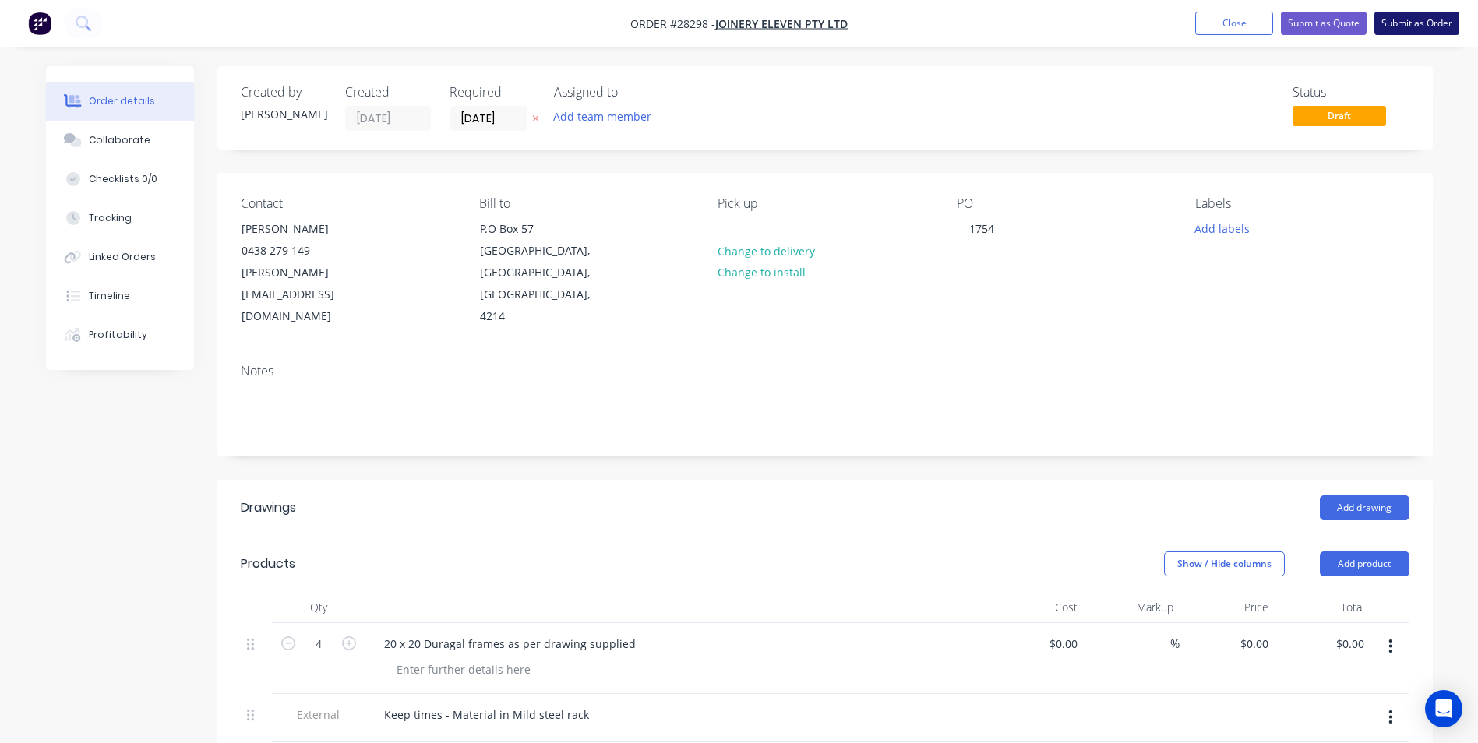
click at [1401, 25] on button "Submit as Order" at bounding box center [1417, 23] width 85 height 23
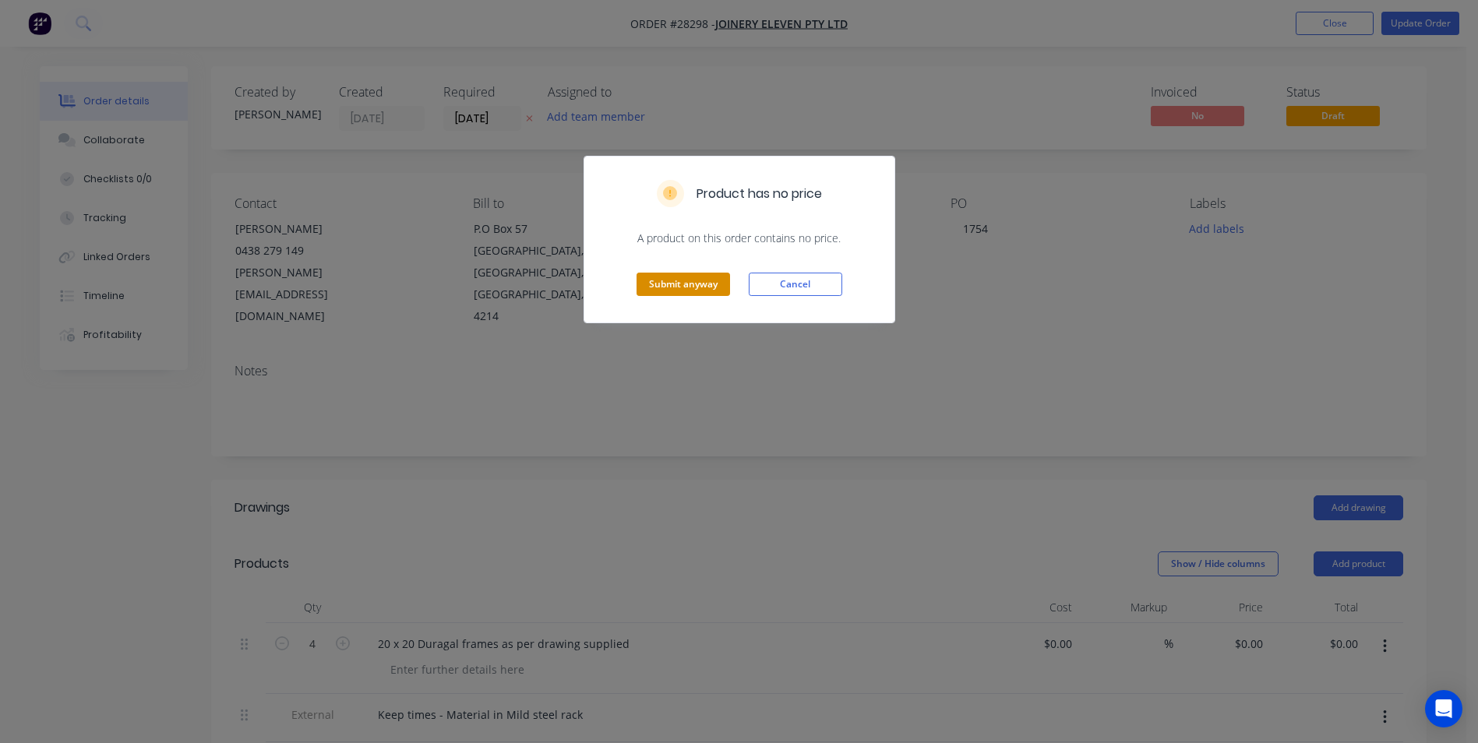
click at [695, 276] on button "Submit anyway" at bounding box center [684, 284] width 94 height 23
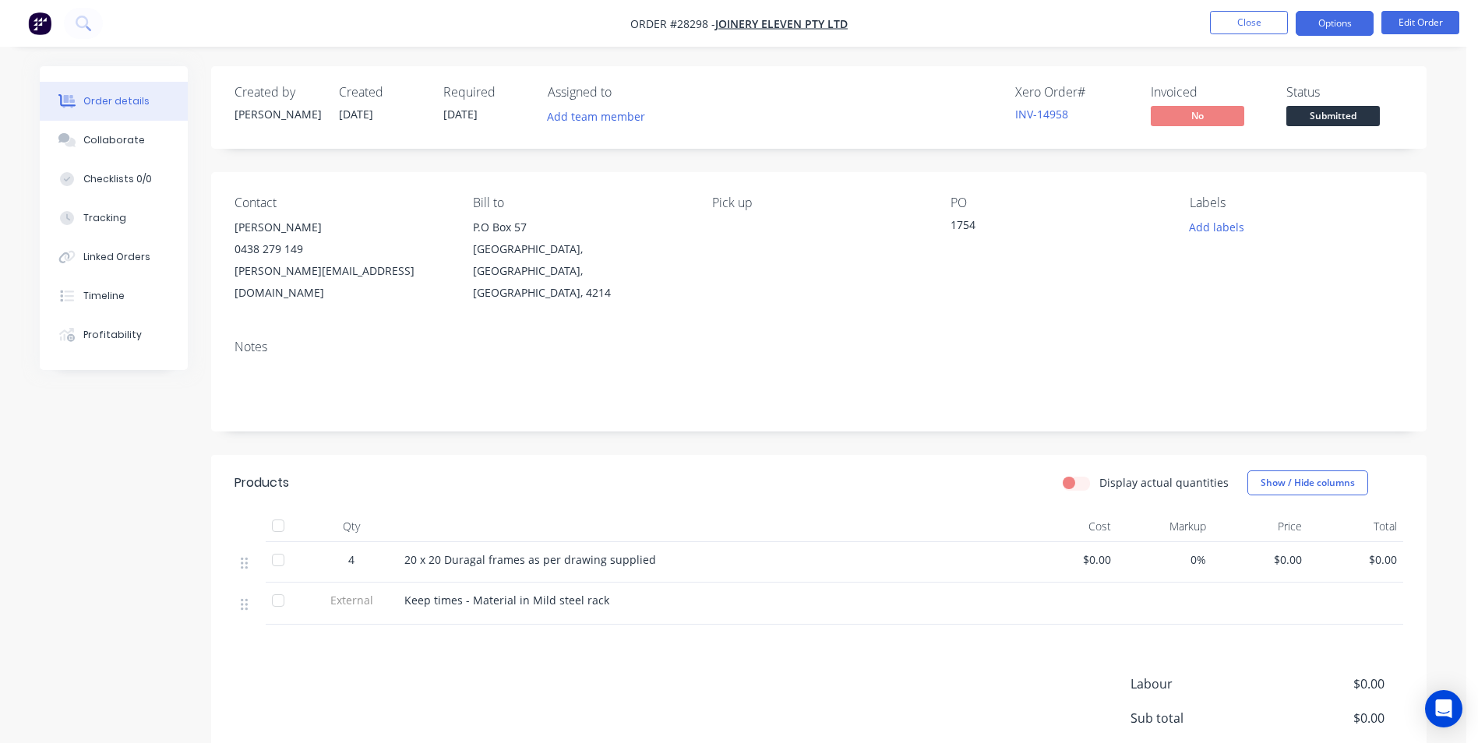
click at [1300, 22] on button "Options" at bounding box center [1335, 23] width 78 height 25
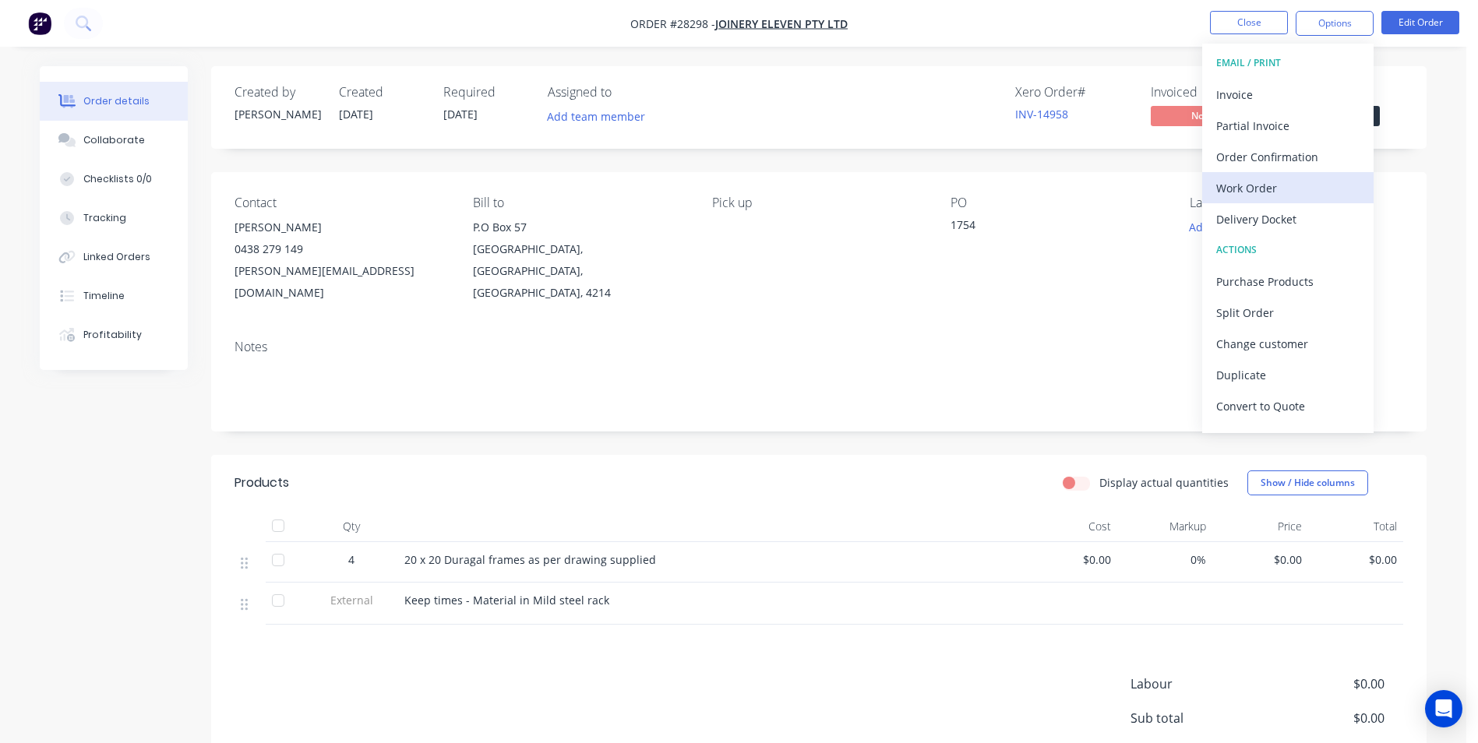
click at [1274, 185] on div "Work Order" at bounding box center [1287, 188] width 143 height 23
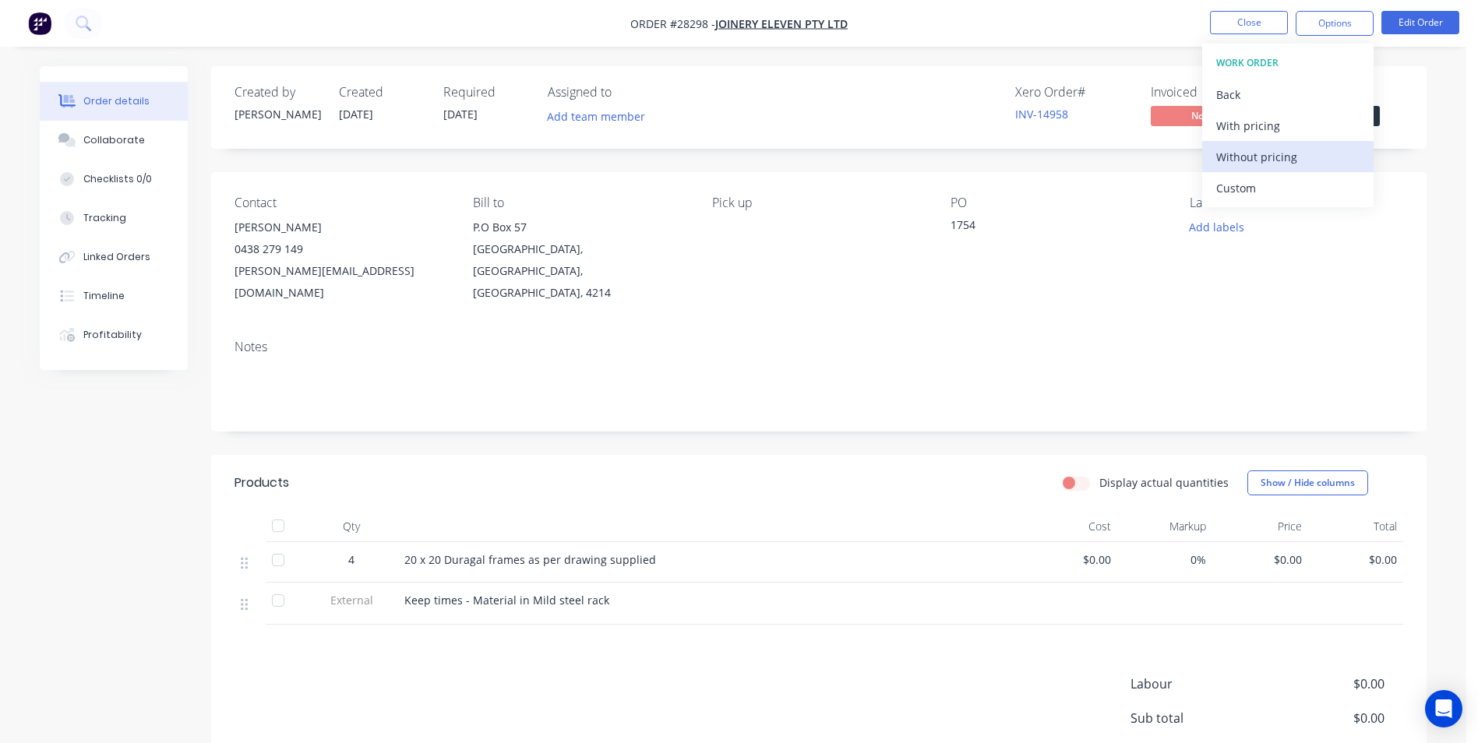
click at [1243, 156] on div "Without pricing" at bounding box center [1287, 157] width 143 height 23
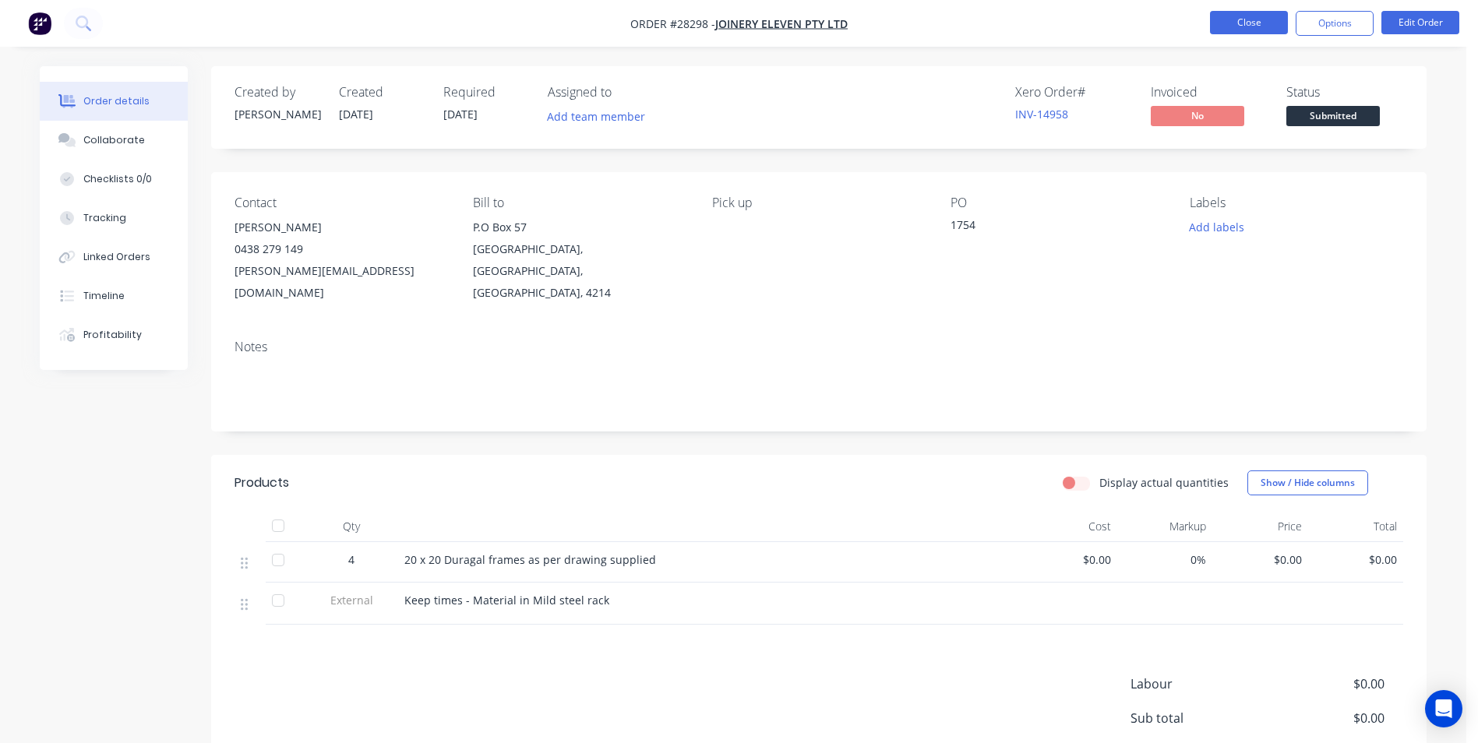
click at [1268, 24] on button "Close" at bounding box center [1249, 22] width 78 height 23
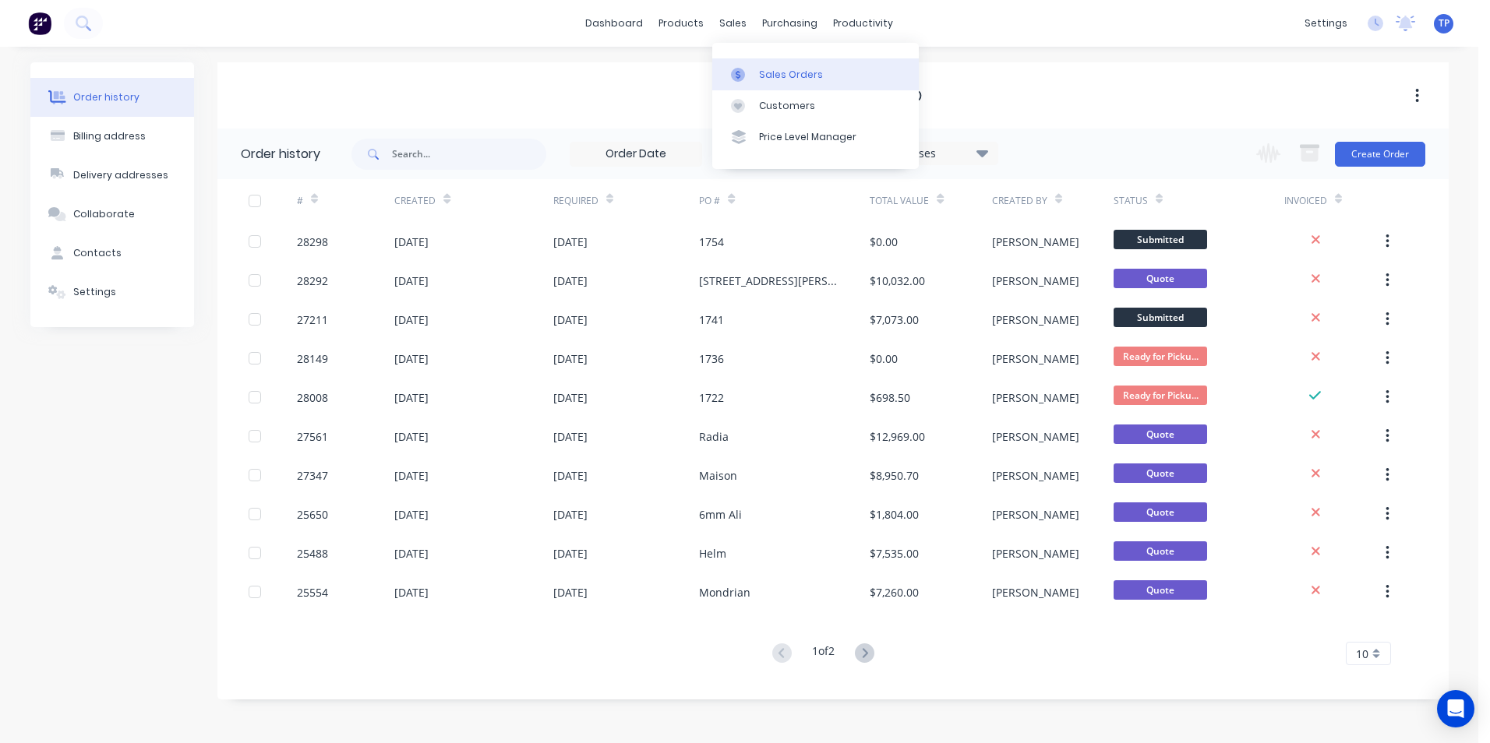
click at [771, 74] on div "Sales Orders" at bounding box center [791, 75] width 64 height 14
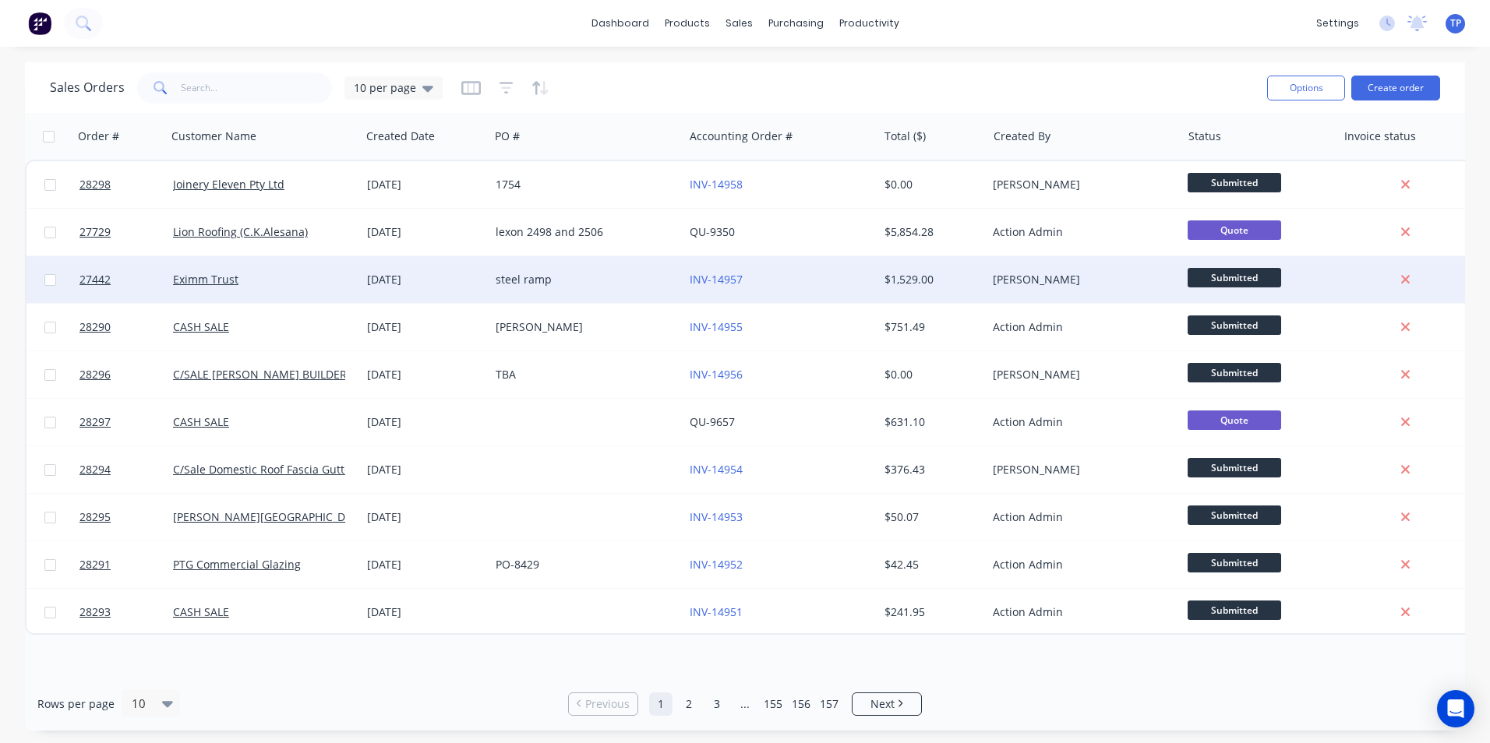
click at [645, 278] on div "steel ramp" at bounding box center [582, 280] width 173 height 16
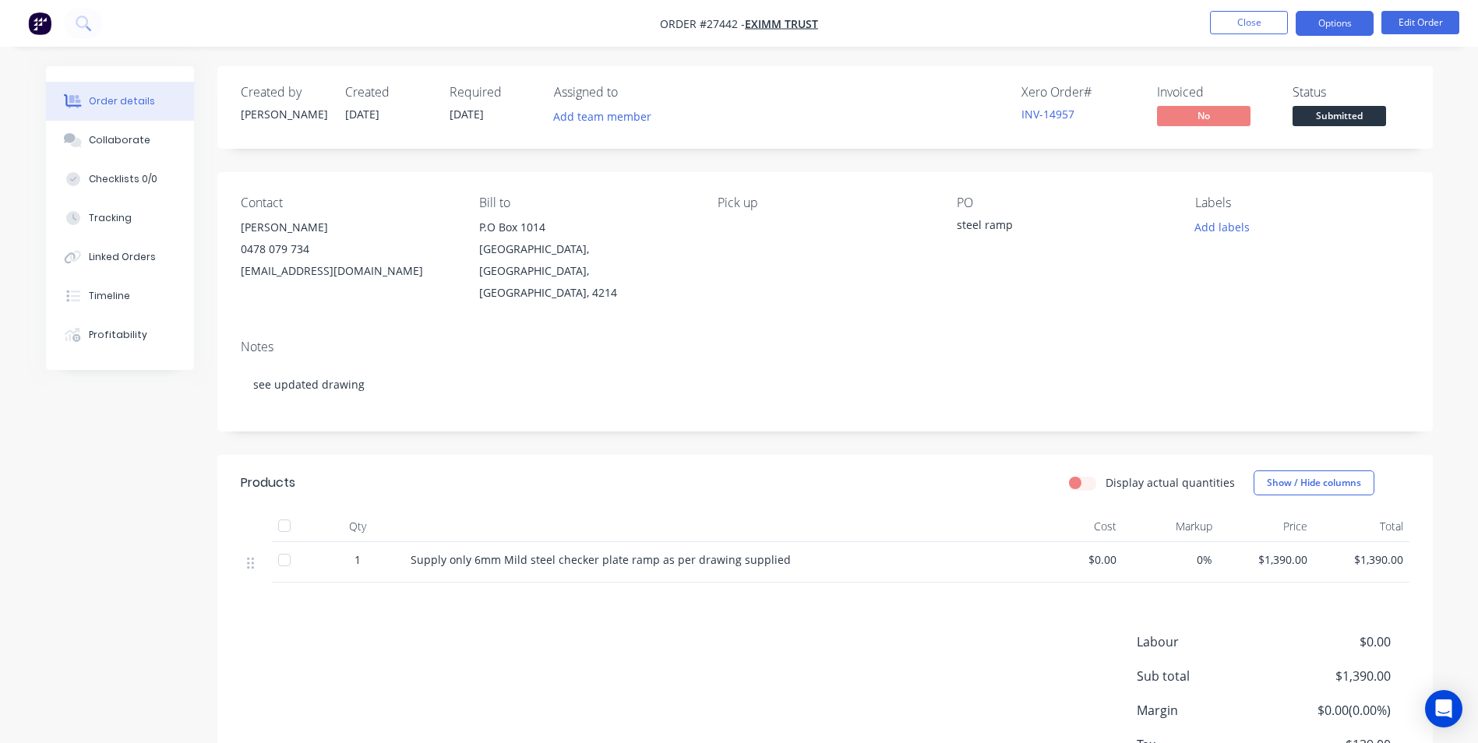
click at [1339, 23] on button "Options" at bounding box center [1335, 23] width 78 height 25
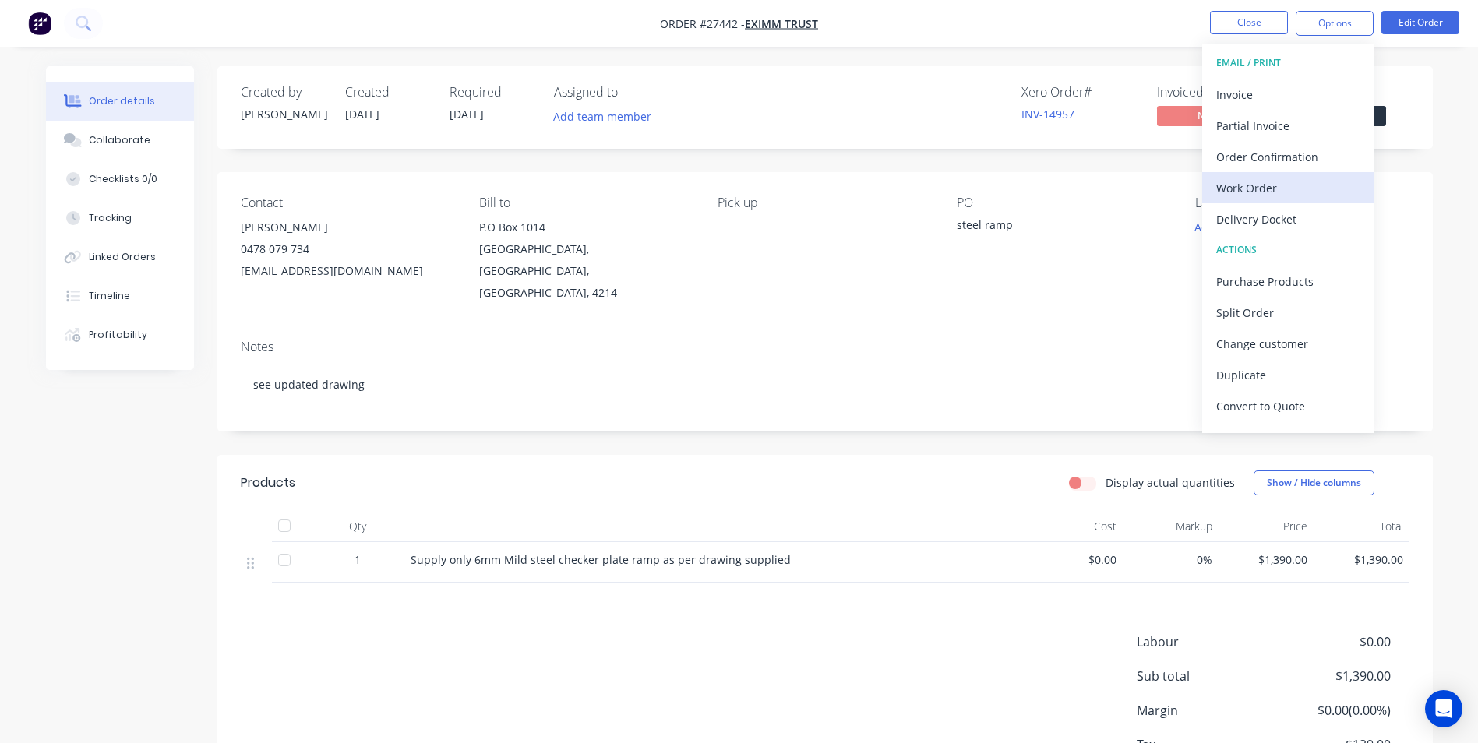
click at [1272, 184] on div "Work Order" at bounding box center [1287, 188] width 143 height 23
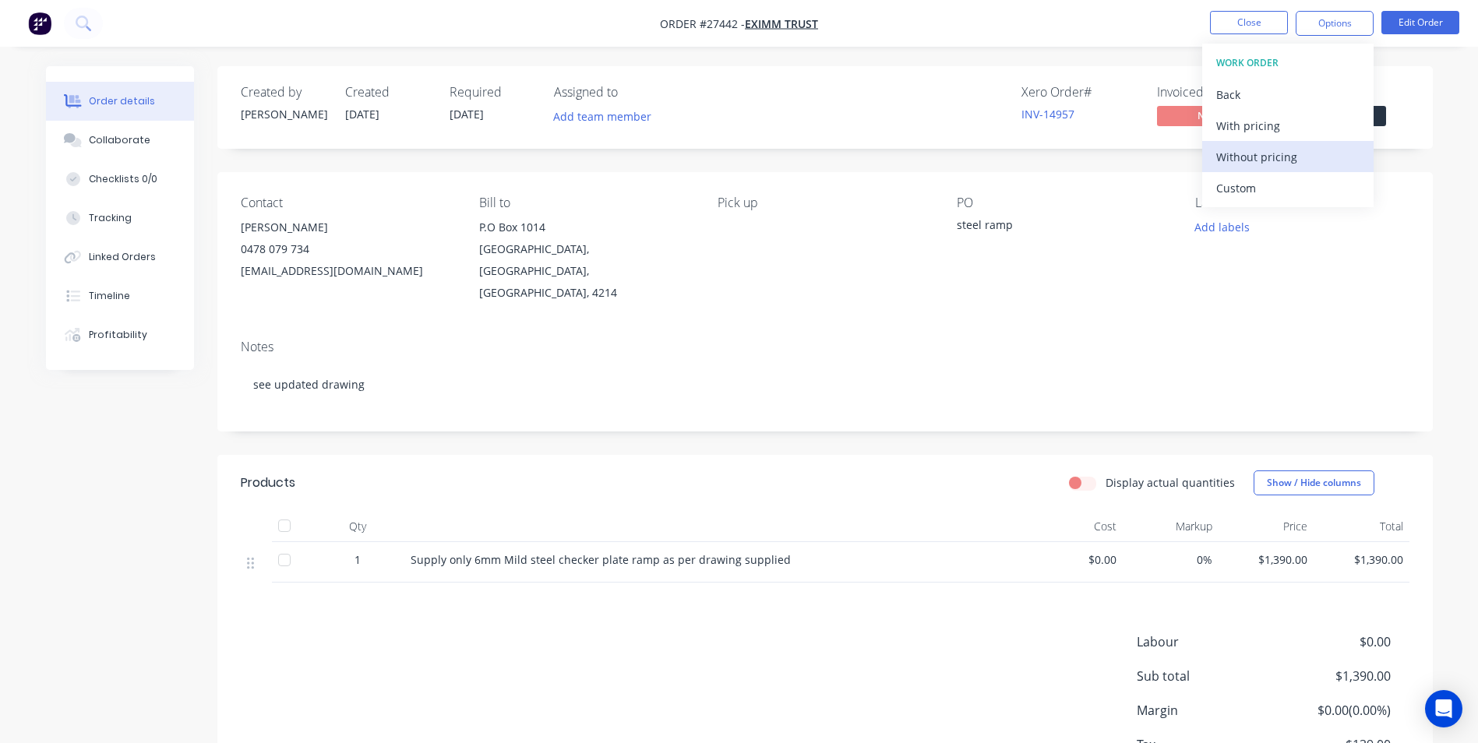
click at [1262, 155] on div "Without pricing" at bounding box center [1287, 157] width 143 height 23
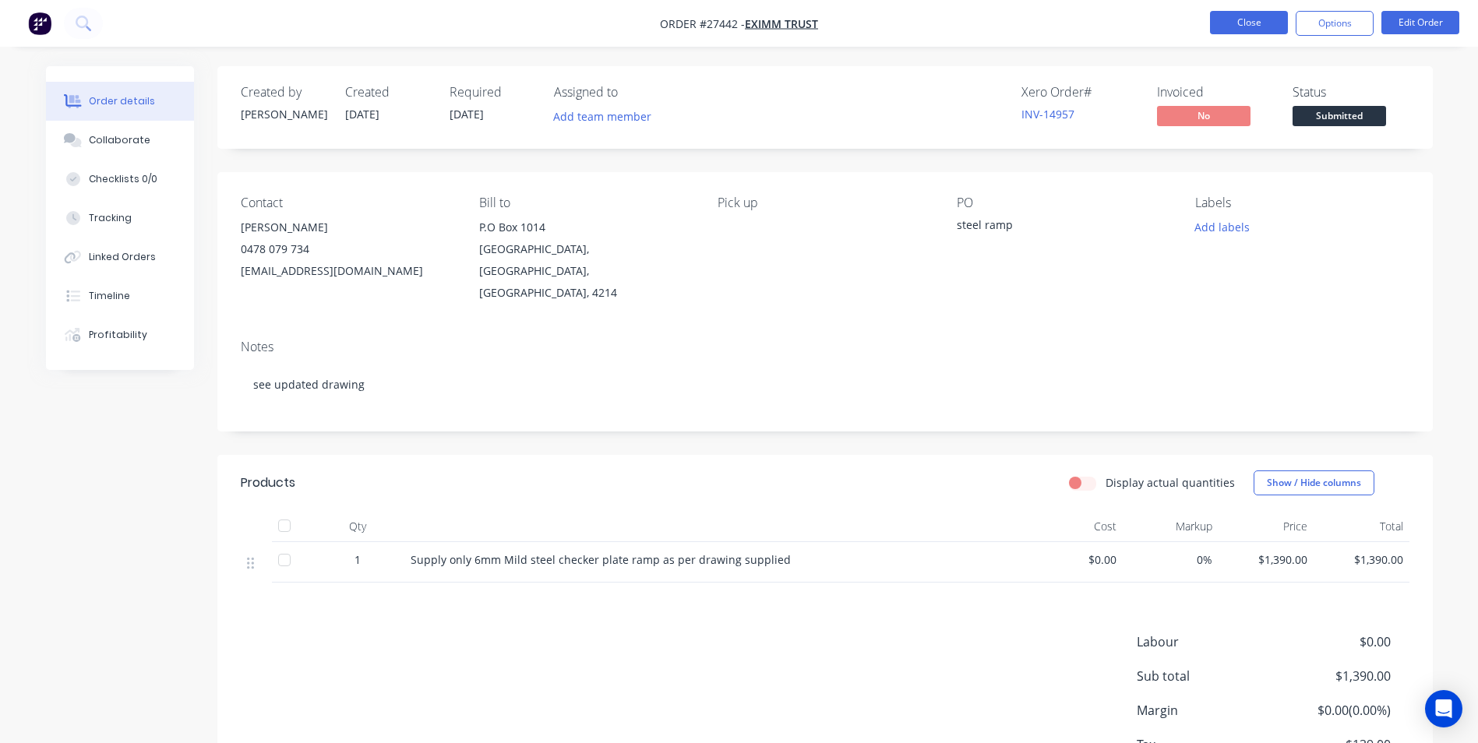
click at [1228, 20] on button "Close" at bounding box center [1249, 22] width 78 height 23
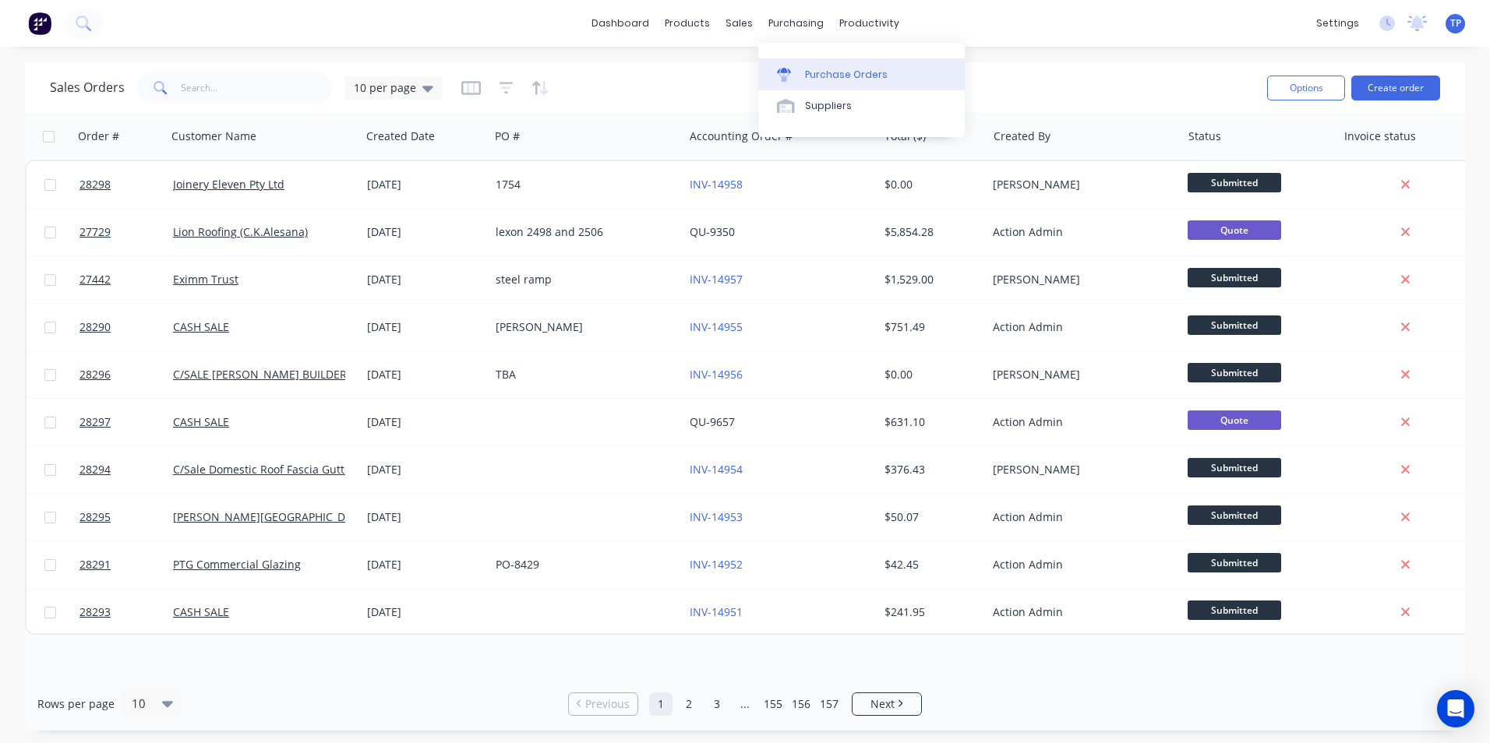
click at [808, 76] on div "Purchase Orders" at bounding box center [846, 75] width 83 height 14
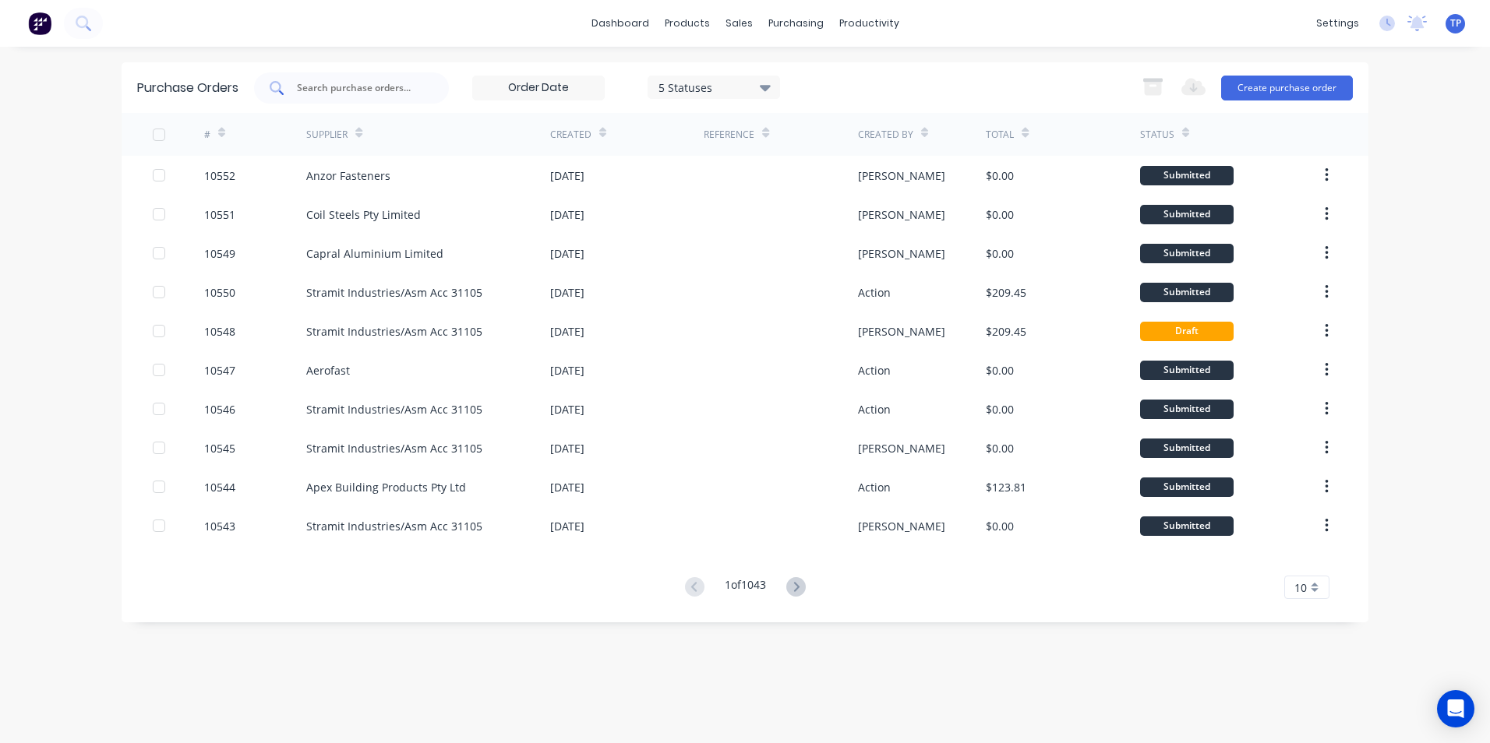
click at [343, 90] on input "text" at bounding box center [359, 88] width 129 height 16
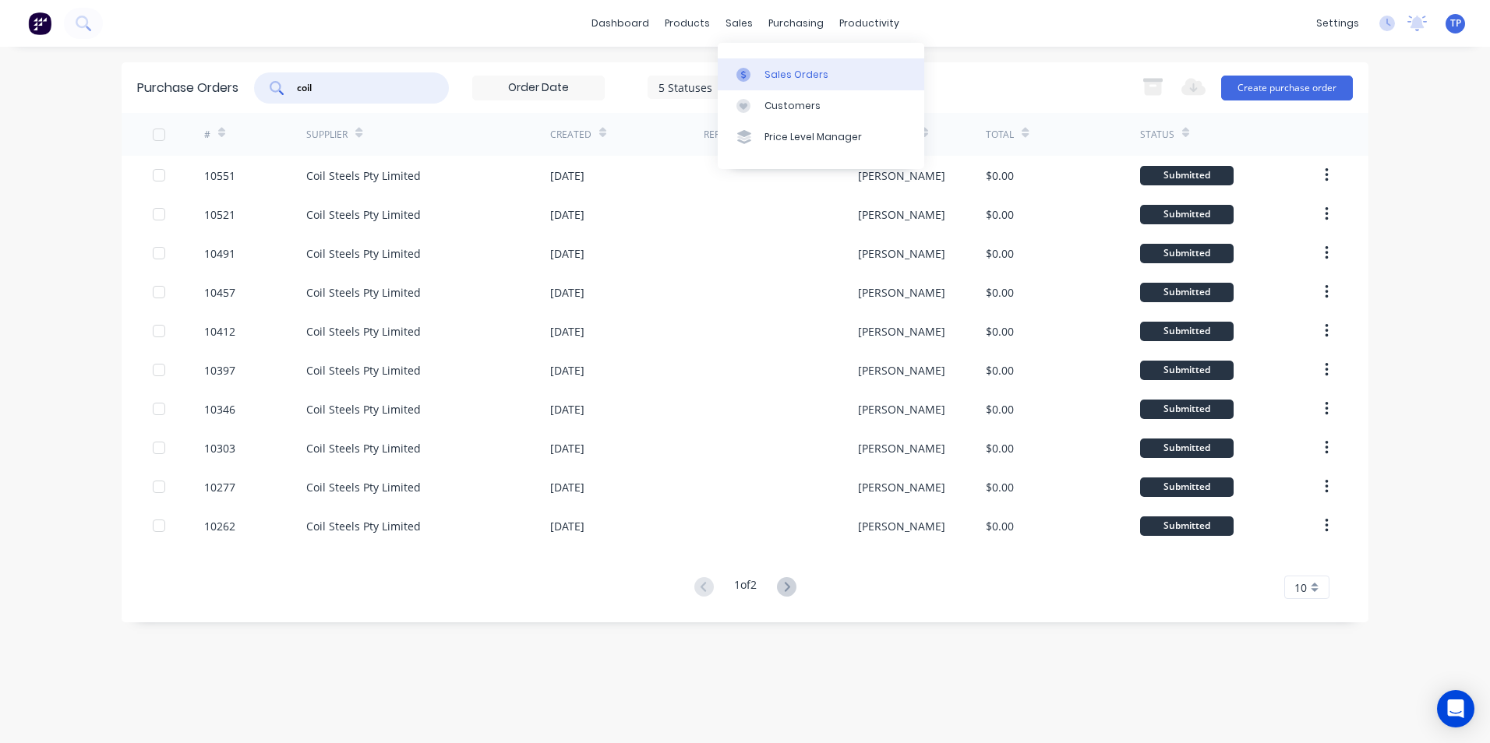
type input "coil"
click at [798, 75] on div "Sales Orders" at bounding box center [796, 75] width 64 height 14
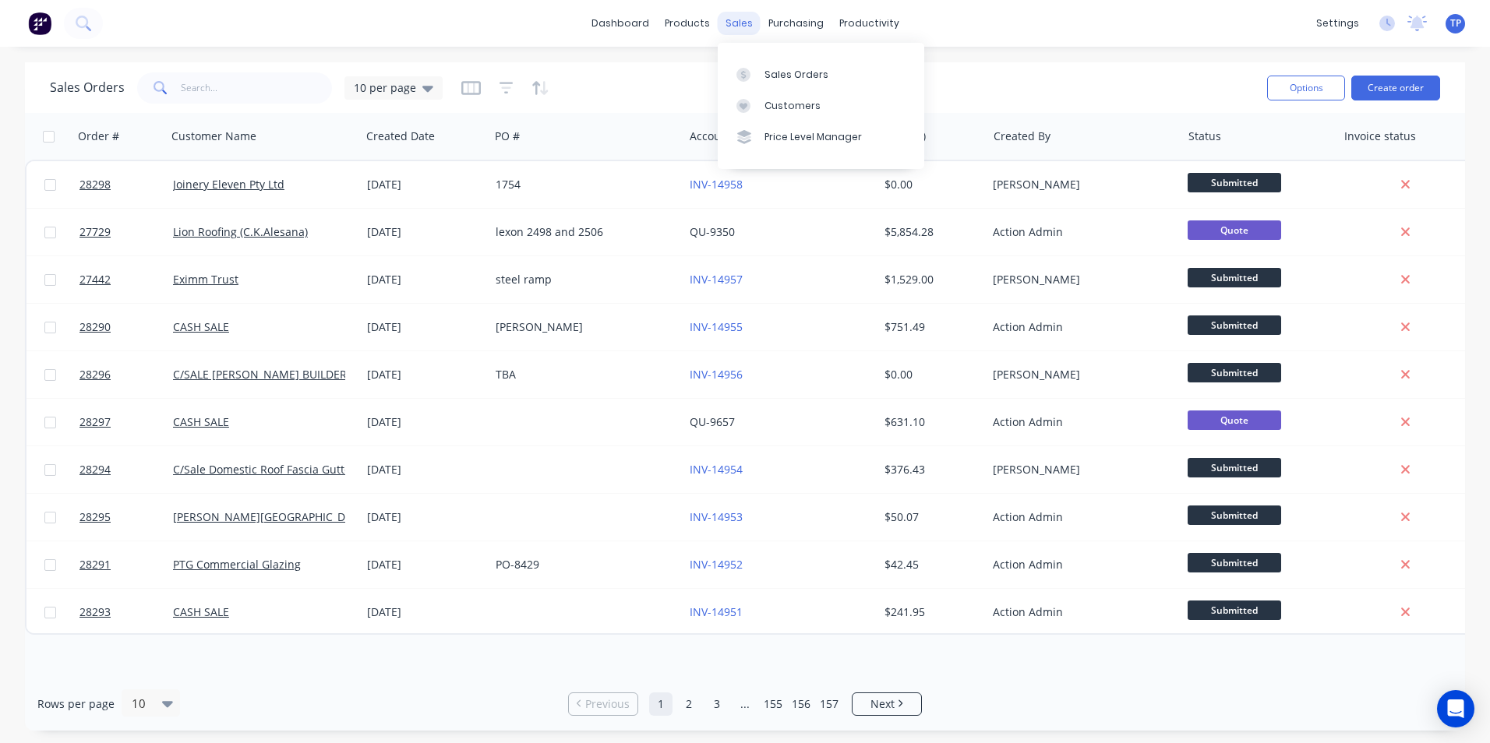
click at [730, 23] on div "sales" at bounding box center [739, 23] width 43 height 23
